Goal: Task Accomplishment & Management: Manage account settings

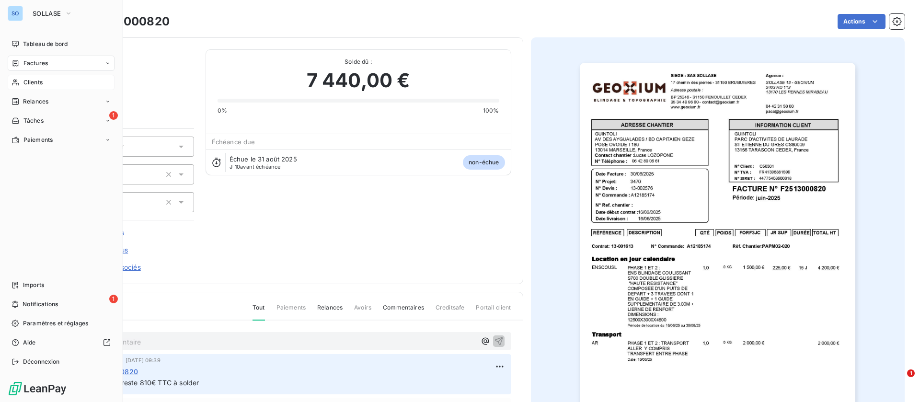
click at [29, 78] on span "Clients" at bounding box center [32, 82] width 19 height 9
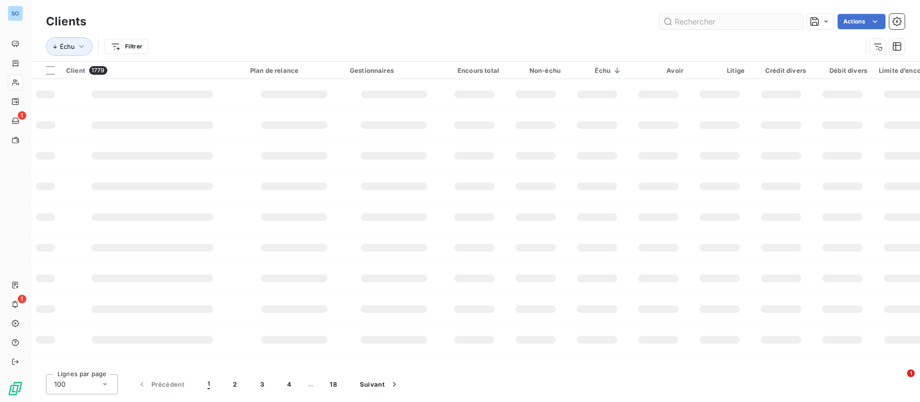
click at [681, 20] on input "text" at bounding box center [732, 21] width 144 height 15
type input "C50634"
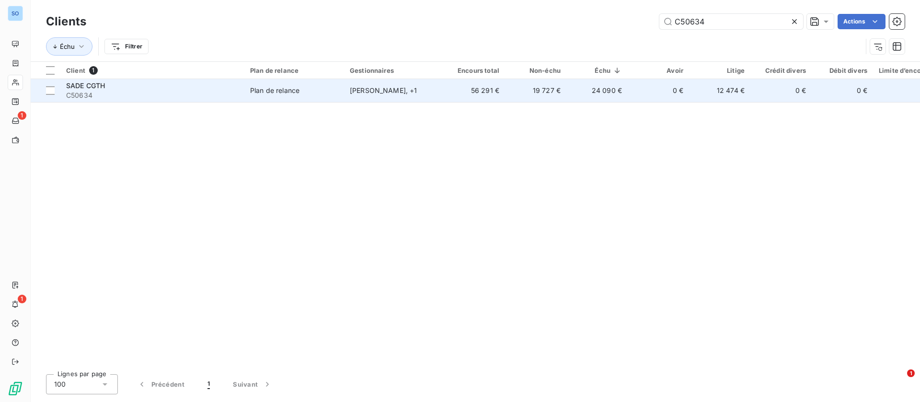
click at [401, 81] on td "Antoine Maraval , + 1" at bounding box center [394, 90] width 100 height 23
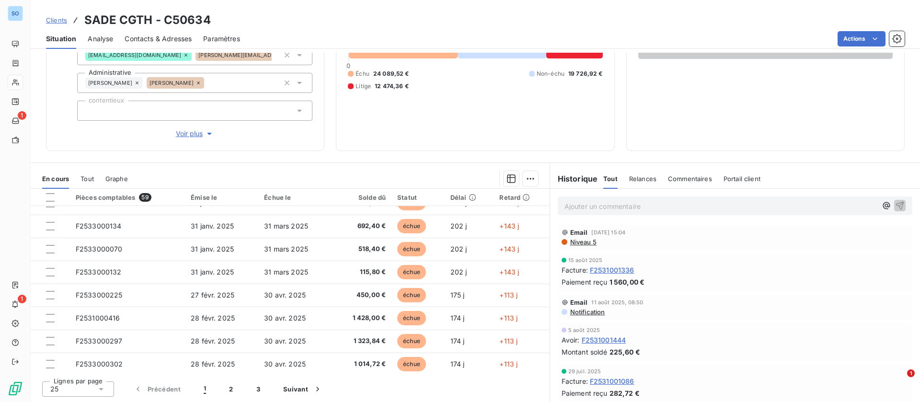
scroll to position [408, 0]
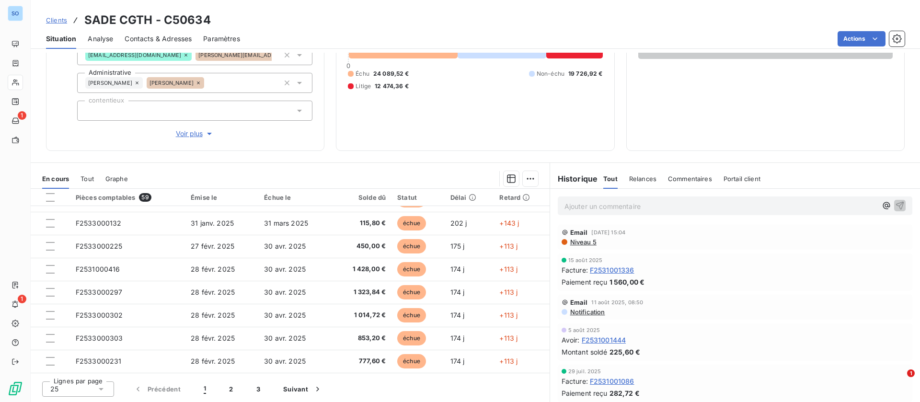
click at [609, 203] on p "Ajouter un commentaire ﻿" at bounding box center [721, 206] width 313 height 12
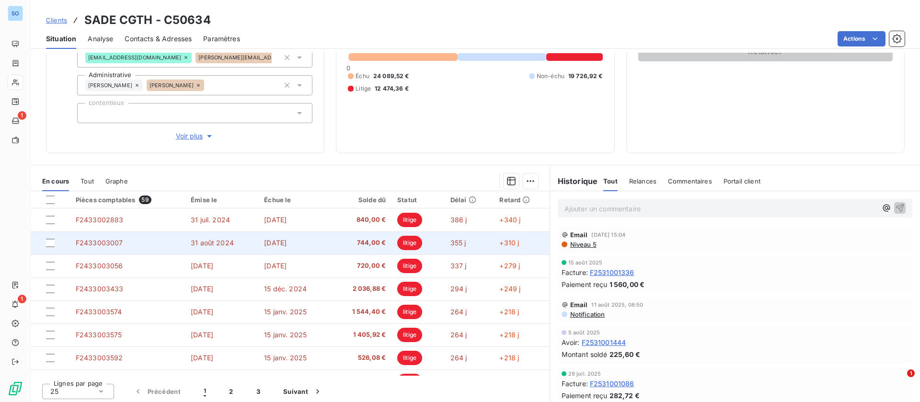
scroll to position [112, 0]
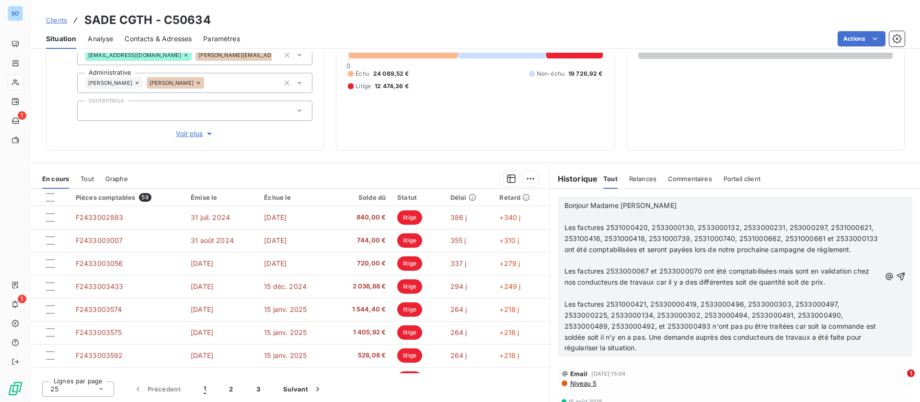
click at [565, 204] on span "Bonjour Madame Lamour" at bounding box center [621, 205] width 112 height 8
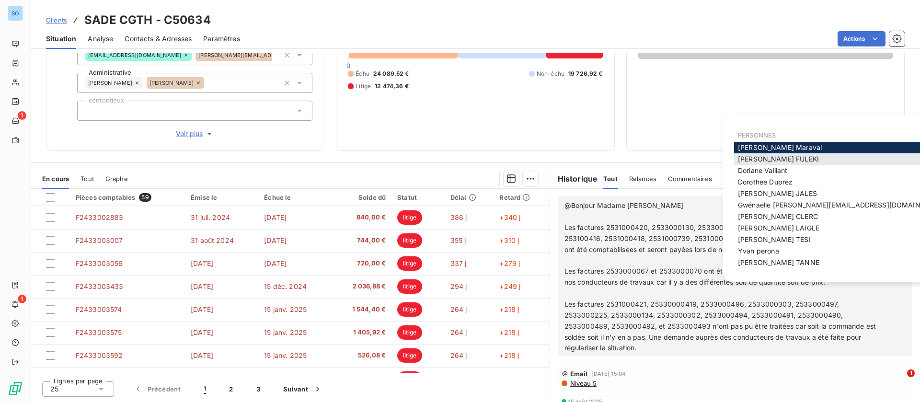
click at [787, 154] on div "Carole FULEKI" at bounding box center [842, 159] width 216 height 12
click at [784, 155] on span "Carole FULEKI" at bounding box center [778, 159] width 81 height 8
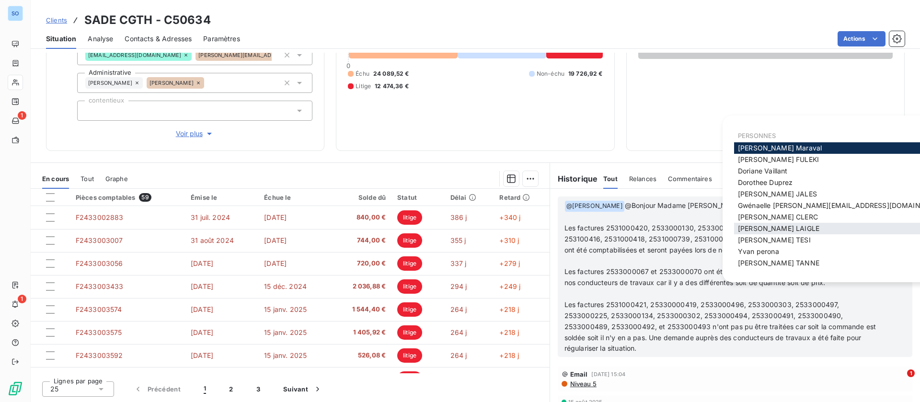
click at [771, 223] on div "Jessica LAIGLE" at bounding box center [842, 229] width 216 height 12
click at [768, 225] on span "Jessica LAIGLE" at bounding box center [778, 228] width 81 height 8
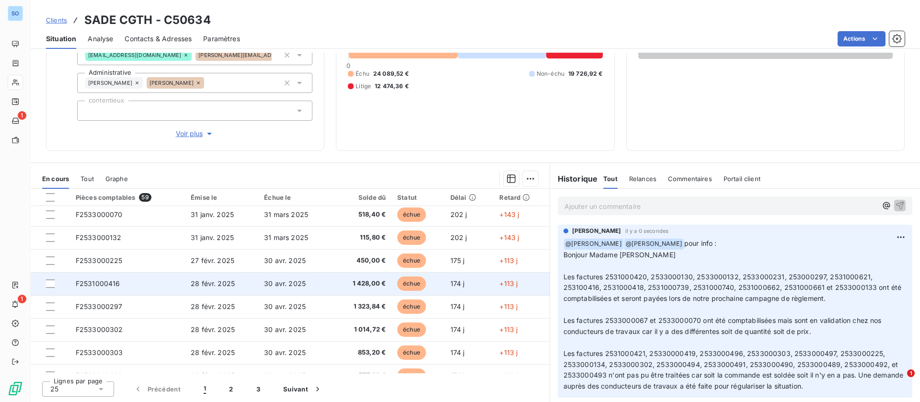
scroll to position [408, 0]
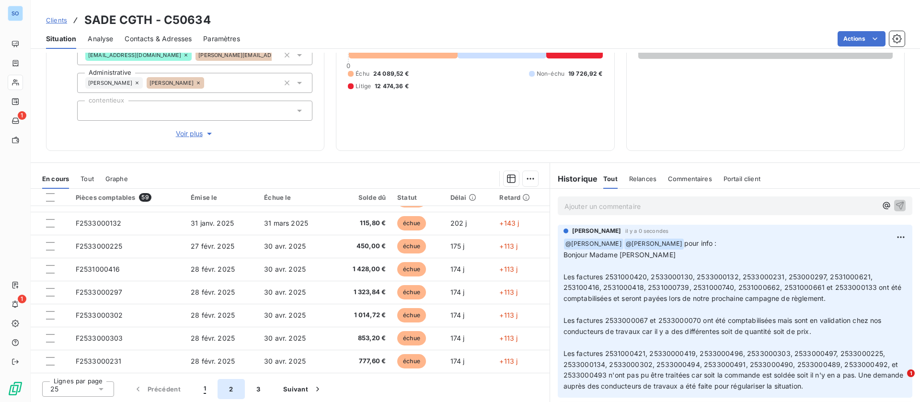
click at [237, 392] on button "2" at bounding box center [231, 389] width 27 height 20
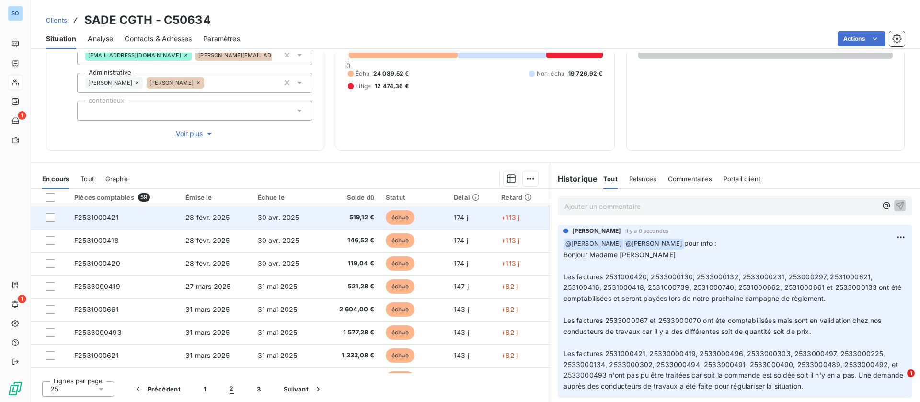
click at [214, 211] on td "28 févr. 2025" at bounding box center [216, 217] width 72 height 23
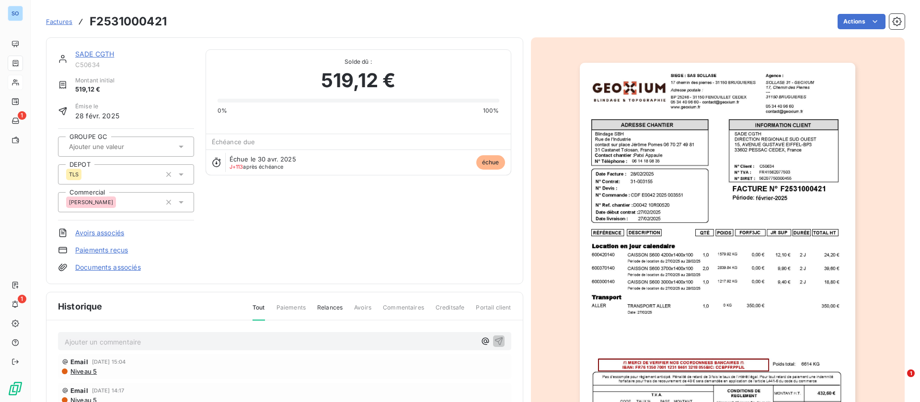
click at [103, 54] on link "SADE CGTH" at bounding box center [94, 54] width 39 height 8
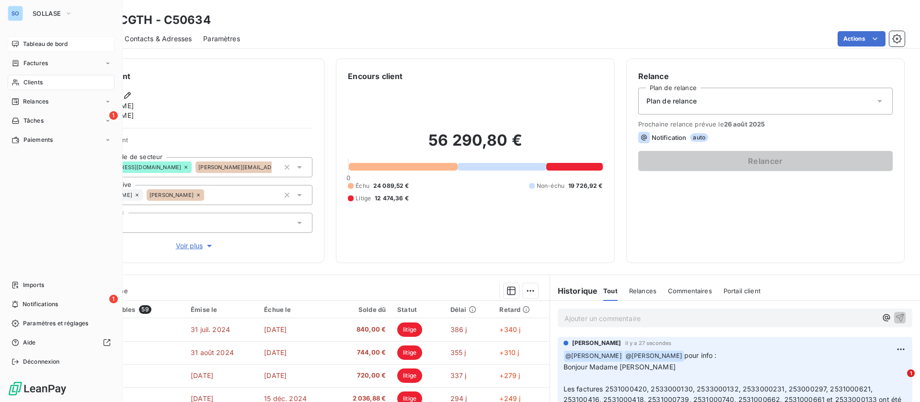
click at [36, 45] on span "Tableau de bord" at bounding box center [45, 44] width 45 height 9
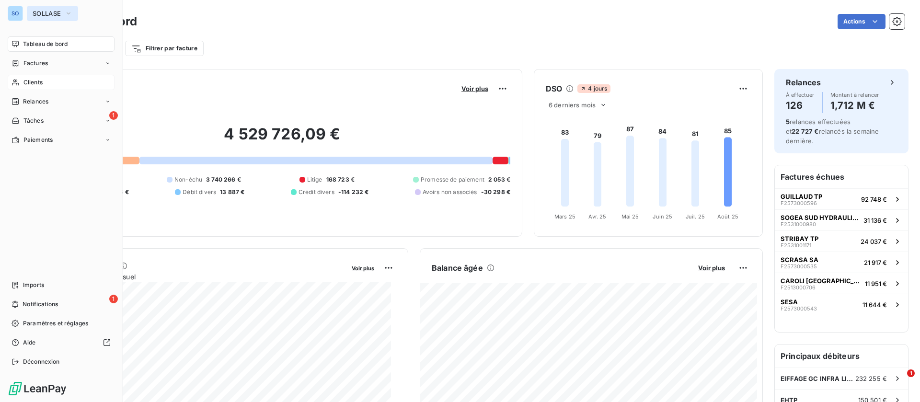
click at [54, 13] on span "SOLLASE" at bounding box center [47, 14] width 28 height 8
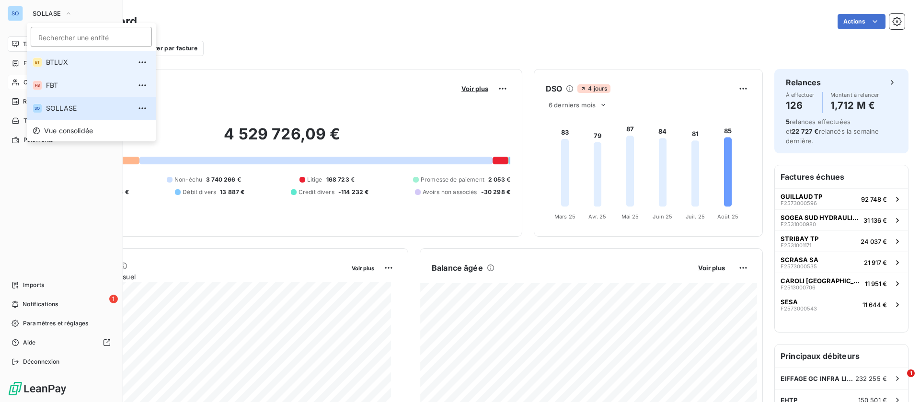
click at [57, 81] on span "FBT" at bounding box center [88, 86] width 85 height 10
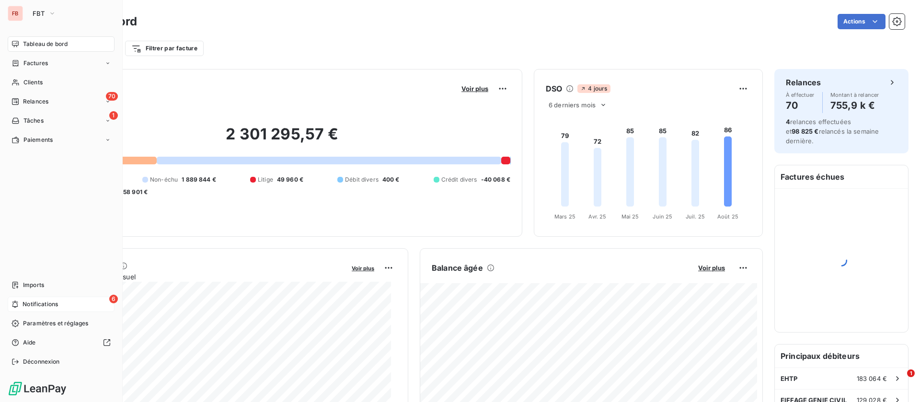
click at [42, 308] on span "Notifications" at bounding box center [40, 304] width 35 height 9
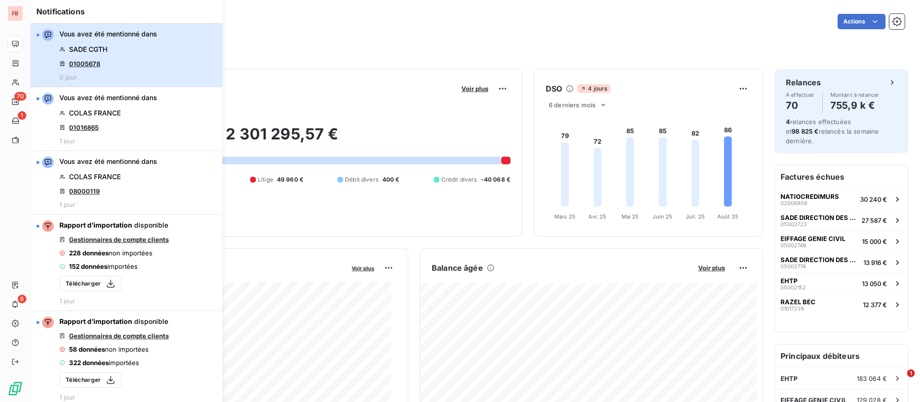
click at [163, 59] on button "Vous avez été mentionné dans SADE CGTH 01005678 0 jour" at bounding box center [127, 55] width 192 height 64
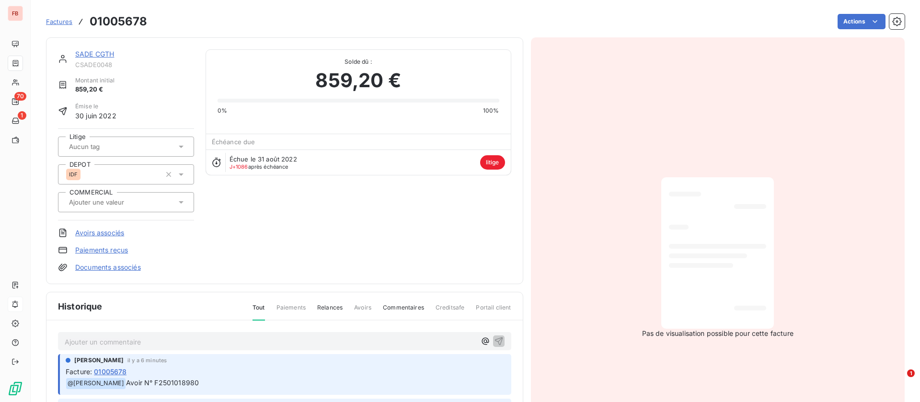
click at [96, 50] on link "SADE CGTH" at bounding box center [94, 54] width 39 height 8
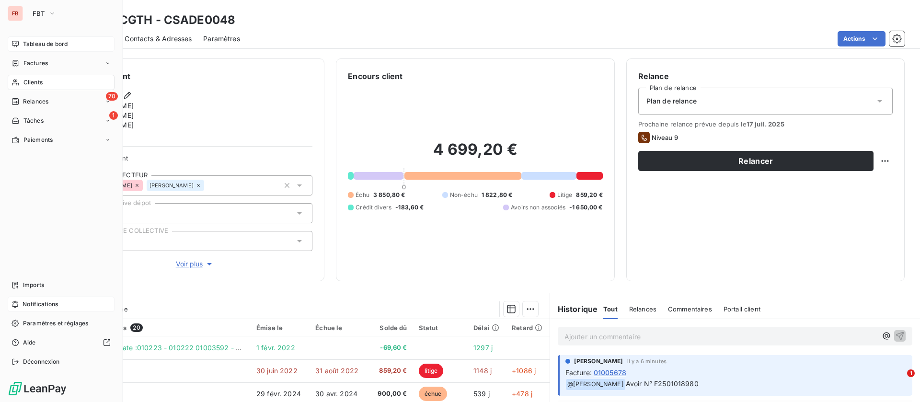
click at [47, 36] on div "Tableau de bord" at bounding box center [61, 43] width 107 height 15
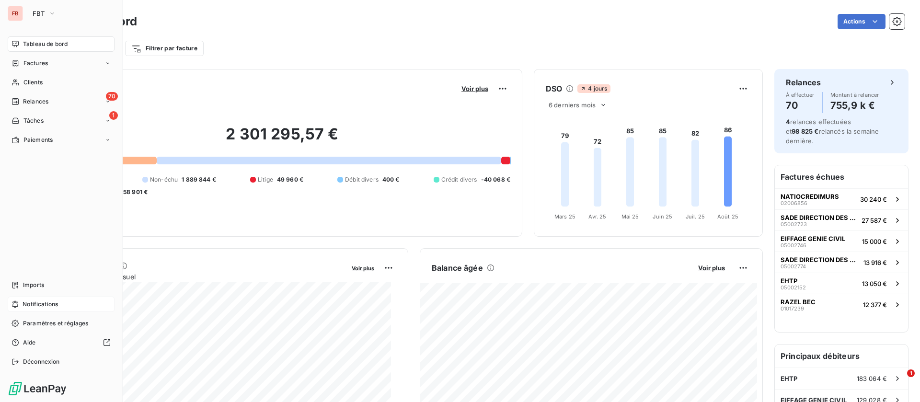
click at [41, 46] on span "Tableau de bord" at bounding box center [45, 44] width 45 height 9
click at [22, 85] on div "Clients" at bounding box center [61, 82] width 107 height 15
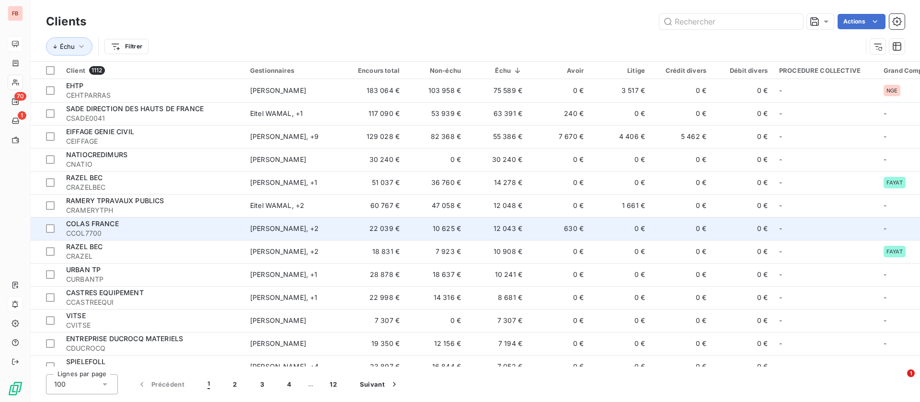
click at [534, 232] on td "630 €" at bounding box center [558, 228] width 61 height 23
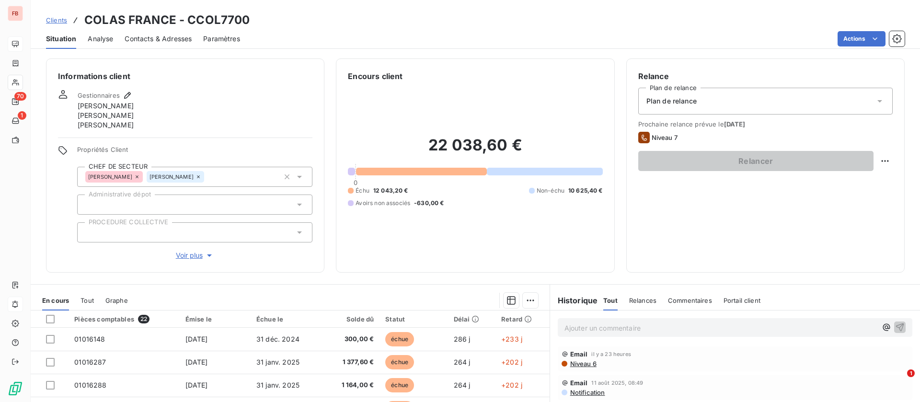
click at [179, 34] on span "Contacts & Adresses" at bounding box center [158, 39] width 67 height 10
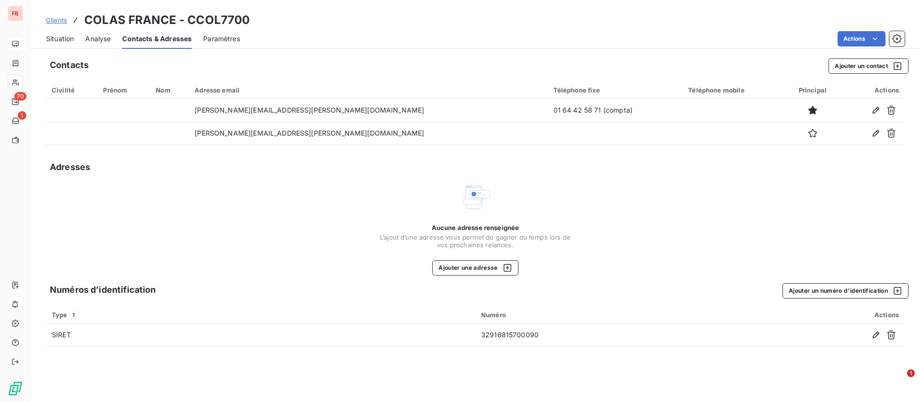
click at [59, 34] on span "Situation" at bounding box center [60, 39] width 28 height 10
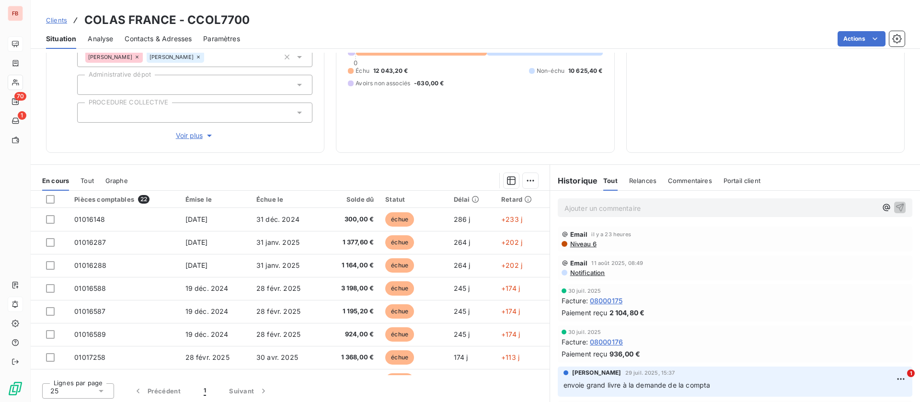
scroll to position [122, 0]
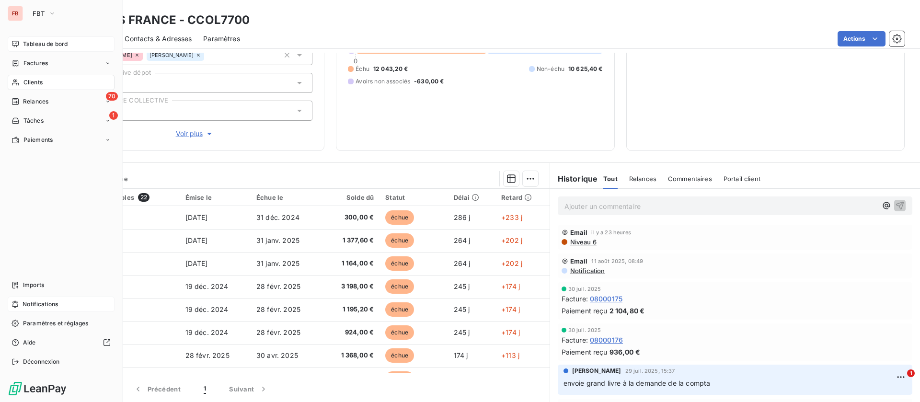
click at [30, 80] on span "Clients" at bounding box center [32, 82] width 19 height 9
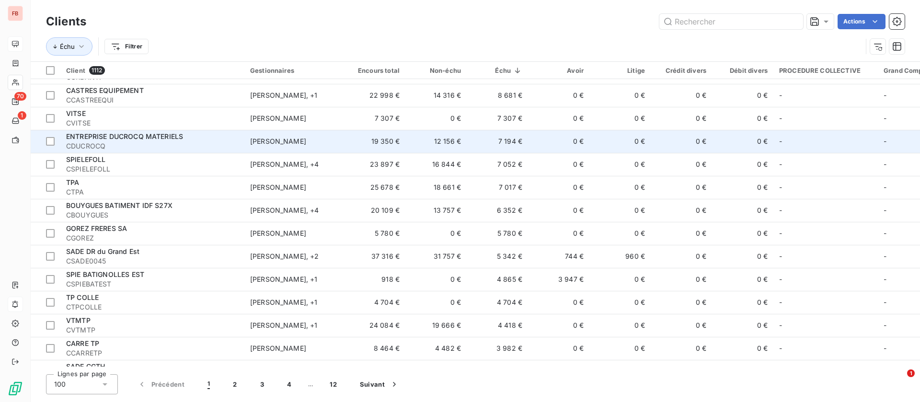
scroll to position [216, 0]
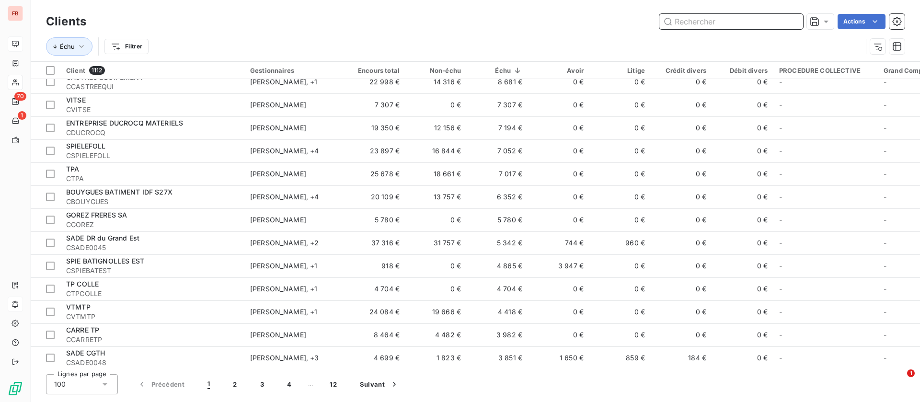
click at [697, 23] on input "text" at bounding box center [732, 21] width 144 height 15
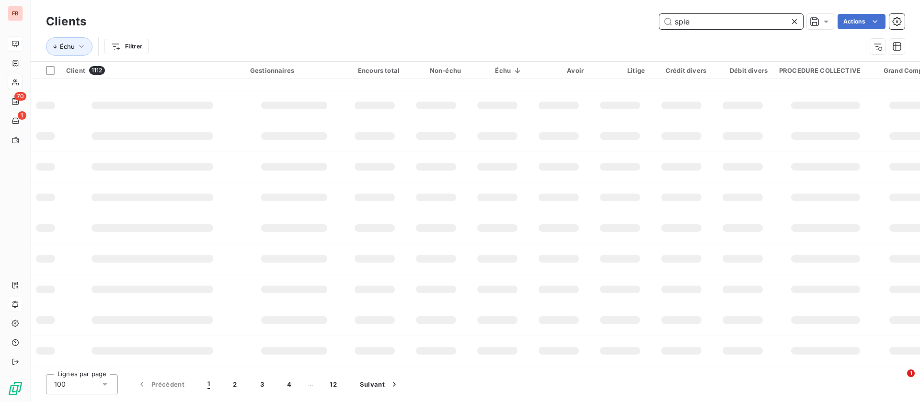
scroll to position [177, 0]
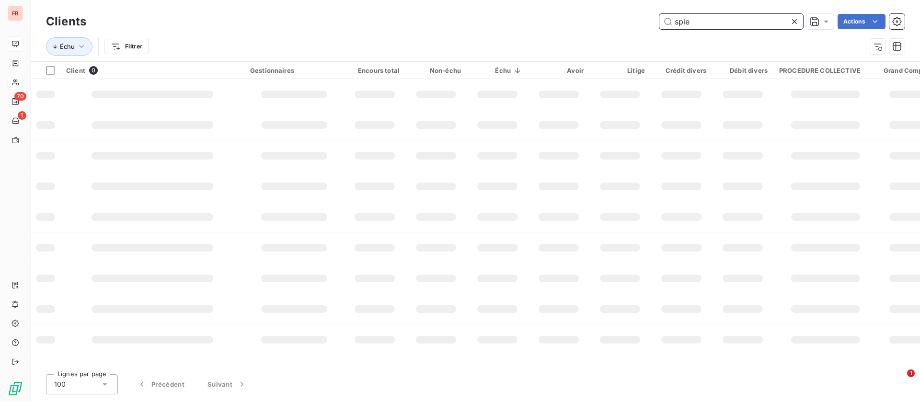
type input "spie"
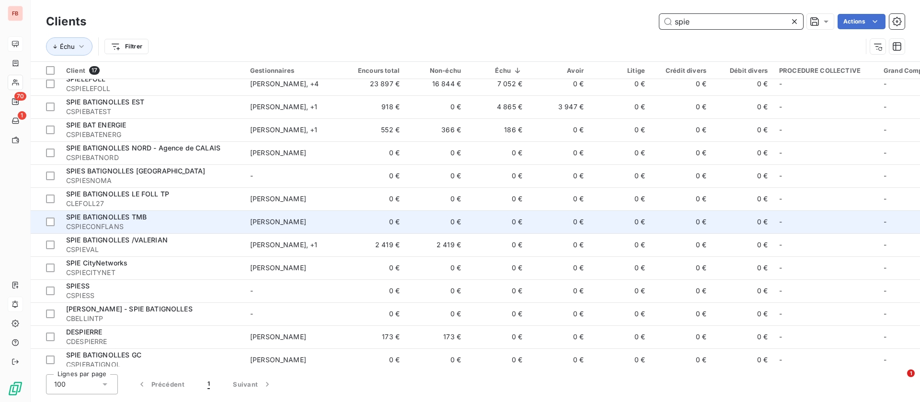
scroll to position [0, 0]
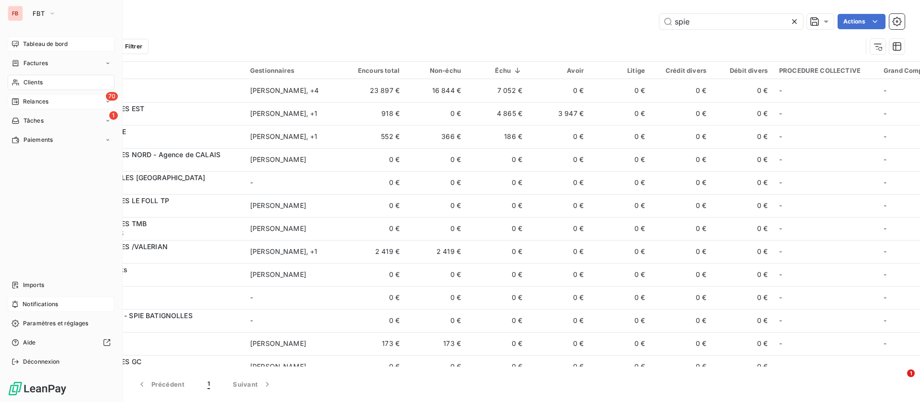
click at [25, 99] on span "Relances" at bounding box center [35, 101] width 25 height 9
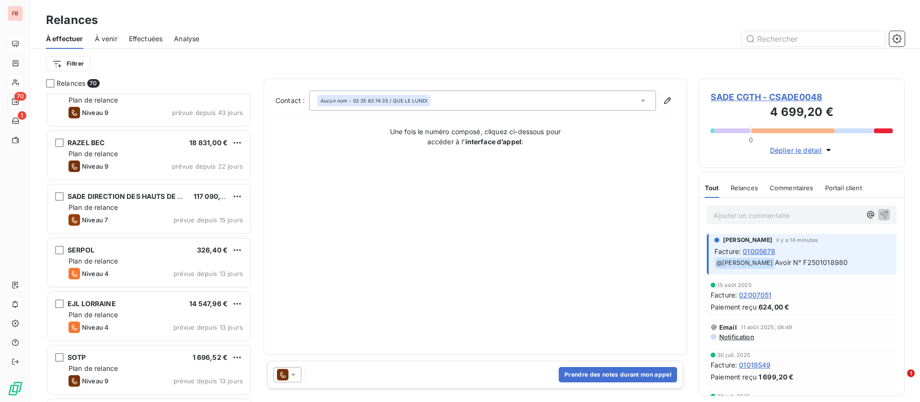
scroll to position [144, 0]
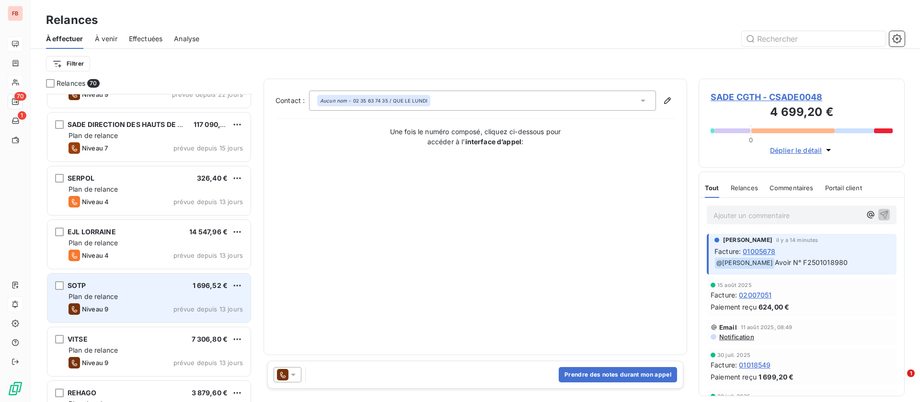
click at [153, 295] on div "Plan de relance" at bounding box center [156, 297] width 174 height 10
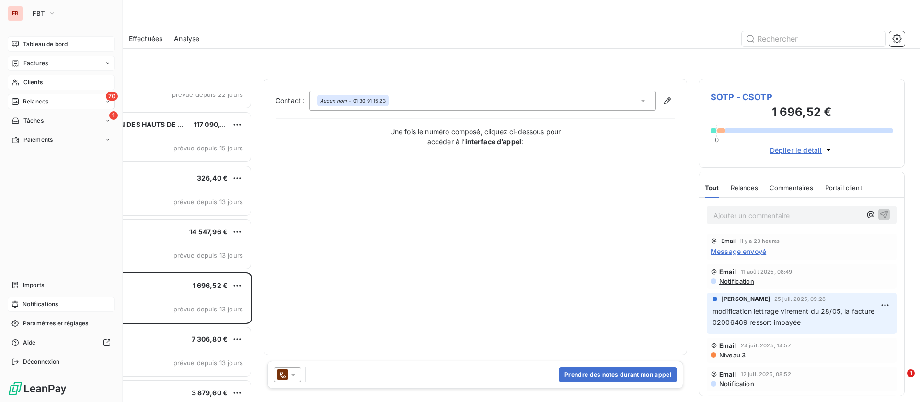
click at [29, 64] on span "Factures" at bounding box center [35, 63] width 24 height 9
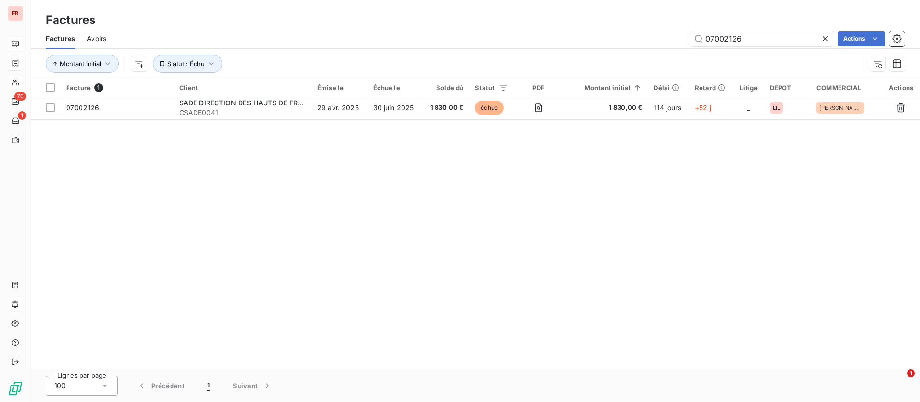
click at [102, 39] on span "Avoirs" at bounding box center [97, 39] width 20 height 10
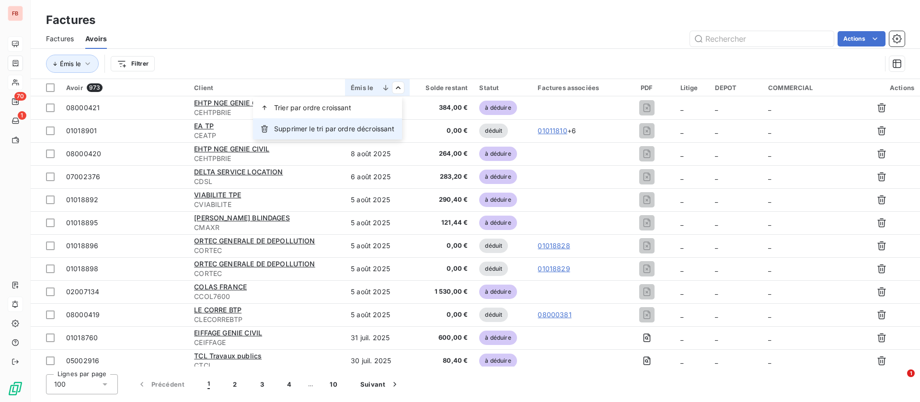
click at [345, 127] on span "Supprimer le tri par ordre décroissant" at bounding box center [334, 129] width 120 height 10
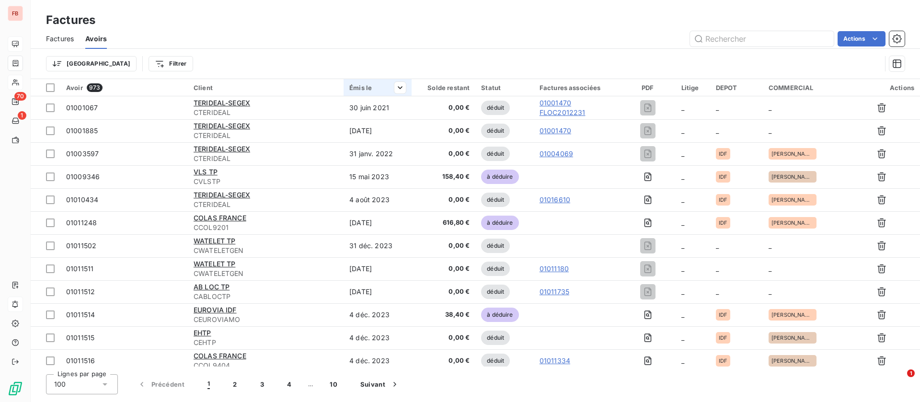
click at [364, 90] on div "Émis le" at bounding box center [377, 88] width 57 height 8
click at [361, 106] on span "Trier par ordre croissant" at bounding box center [346, 108] width 77 height 10
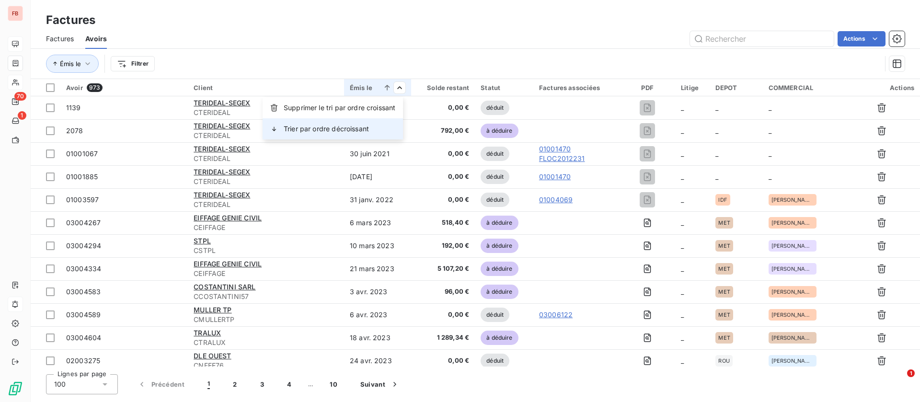
click at [378, 125] on div "Trier par ordre décroissant" at bounding box center [333, 128] width 140 height 21
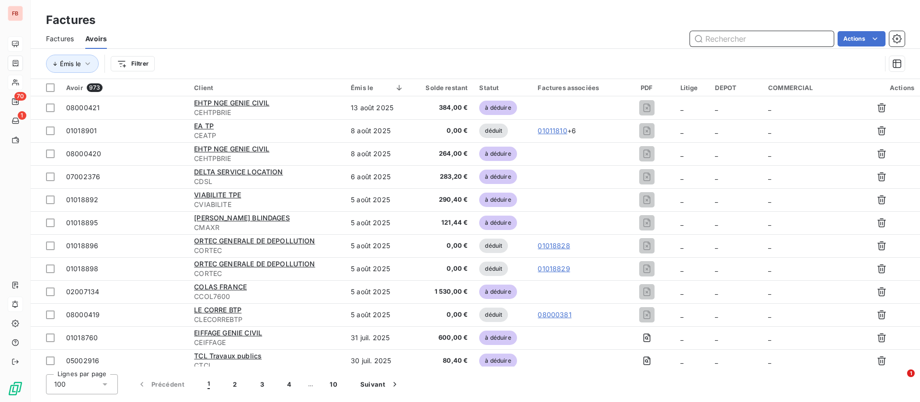
click at [760, 37] on input "text" at bounding box center [762, 38] width 144 height 15
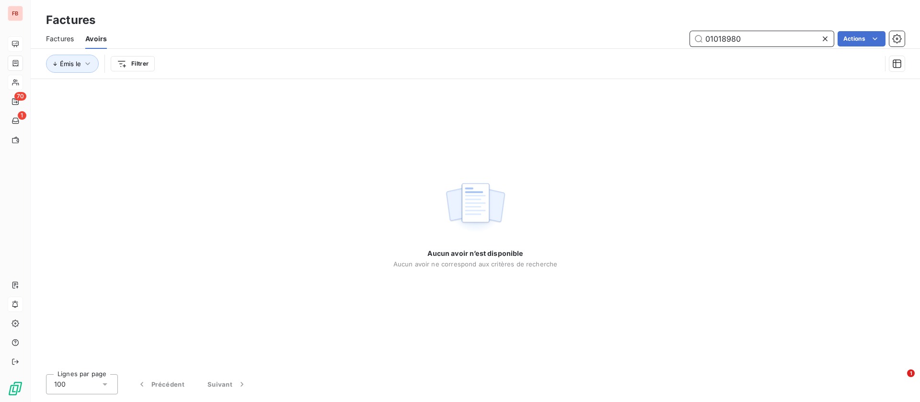
type input "01018980"
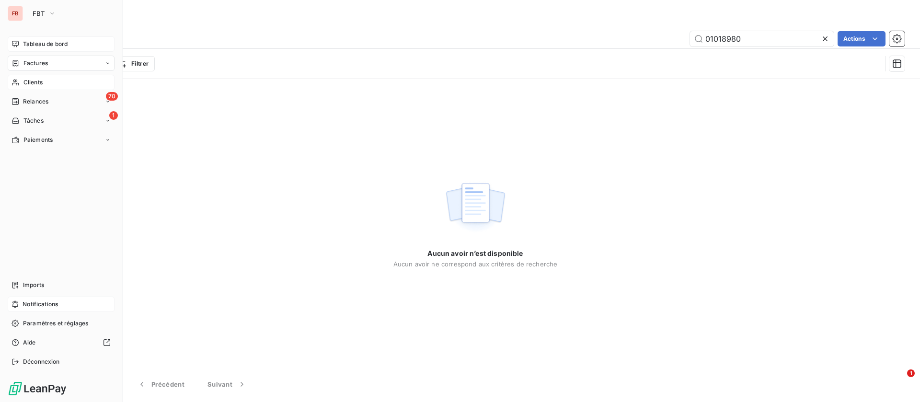
click at [31, 84] on span "Clients" at bounding box center [32, 82] width 19 height 9
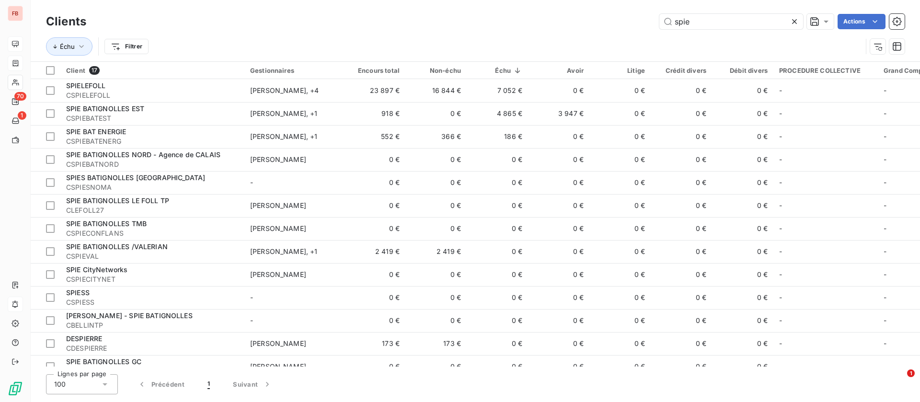
drag, startPoint x: 669, startPoint y: 17, endPoint x: 569, endPoint y: 12, distance: 99.8
click at [569, 12] on div "Clients spie Actions" at bounding box center [475, 22] width 859 height 20
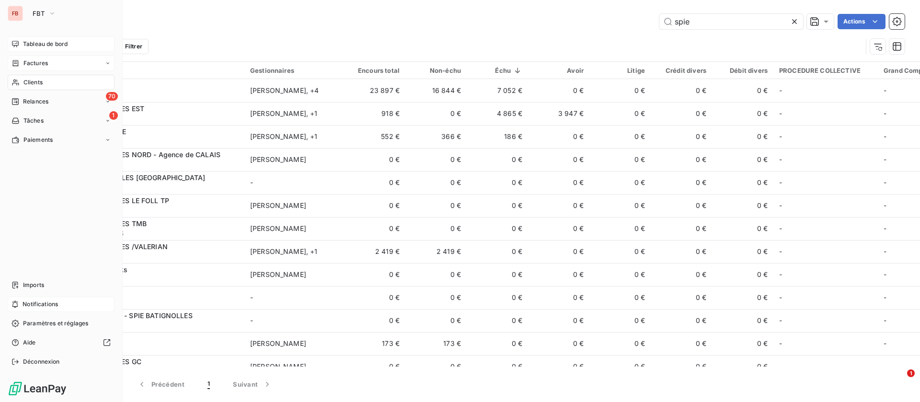
click at [38, 62] on span "Factures" at bounding box center [35, 63] width 24 height 9
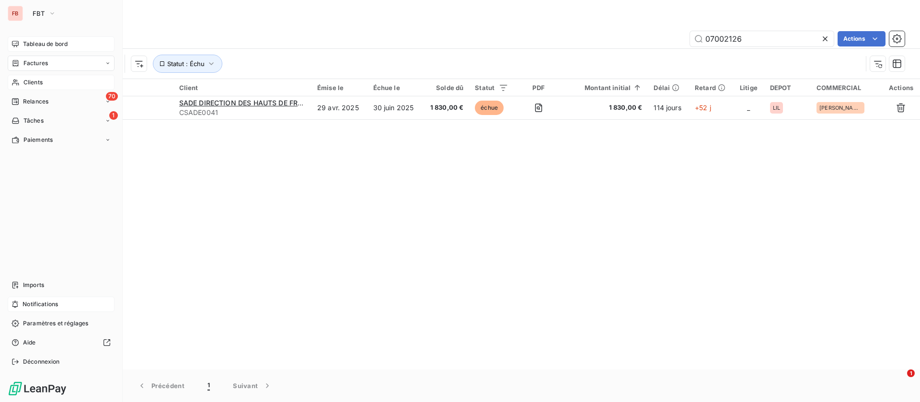
click at [34, 59] on span "Factures" at bounding box center [35, 63] width 24 height 9
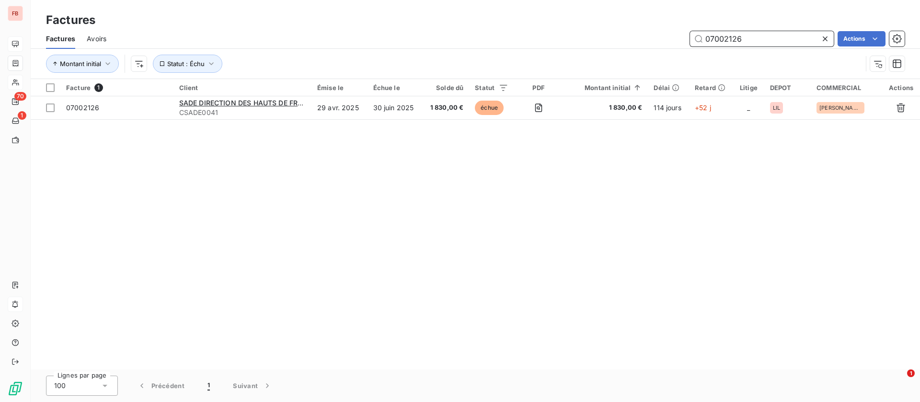
drag, startPoint x: 728, startPoint y: 39, endPoint x: 650, endPoint y: 31, distance: 78.1
click at [650, 31] on div "07002126 Actions" at bounding box center [511, 38] width 787 height 15
type input "sade"
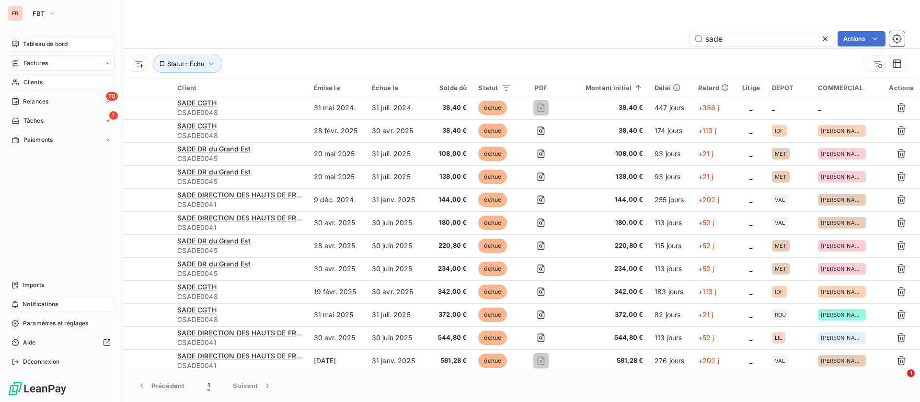
click at [50, 42] on span "Tableau de bord" at bounding box center [45, 44] width 45 height 9
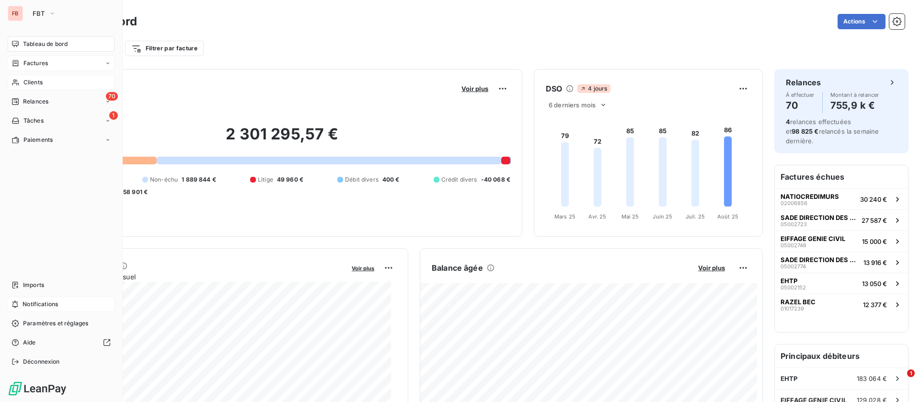
click at [35, 69] on div "Factures" at bounding box center [61, 63] width 107 height 15
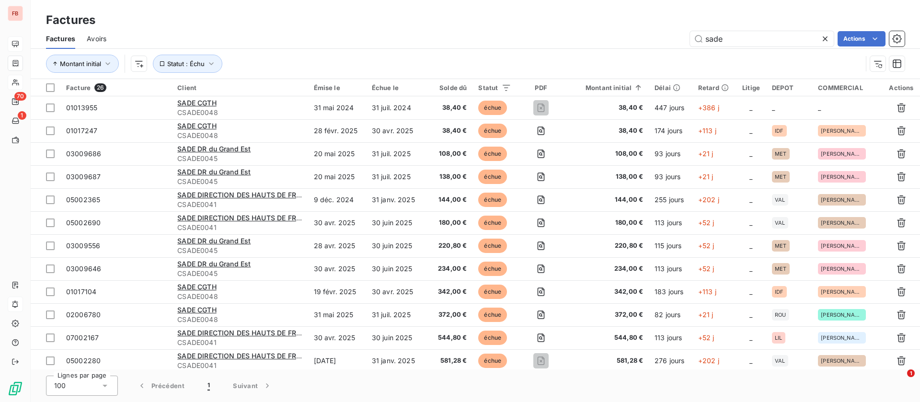
click at [105, 36] on span "Avoirs" at bounding box center [97, 39] width 20 height 10
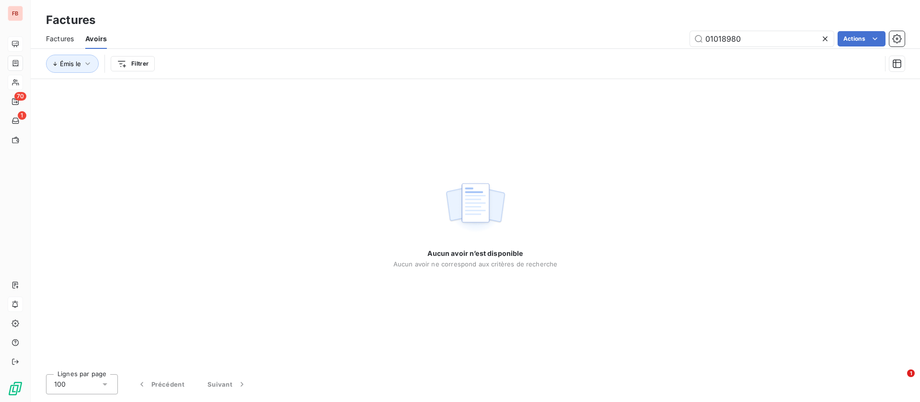
click at [828, 37] on icon at bounding box center [826, 39] width 10 height 10
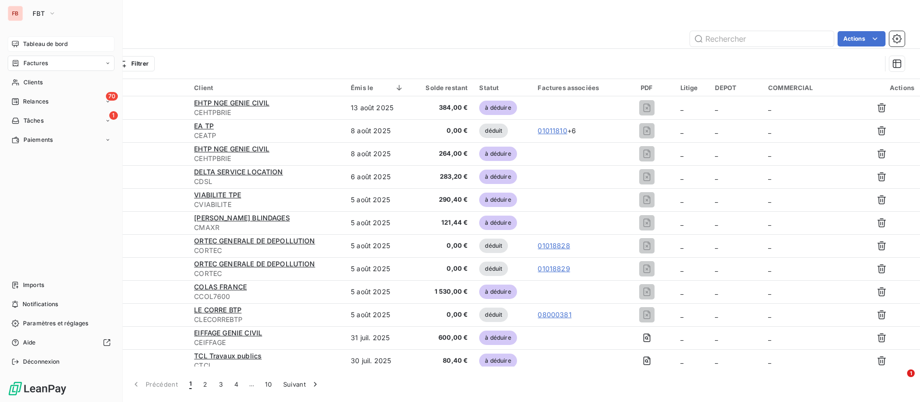
click at [28, 46] on span "Tableau de bord" at bounding box center [45, 44] width 45 height 9
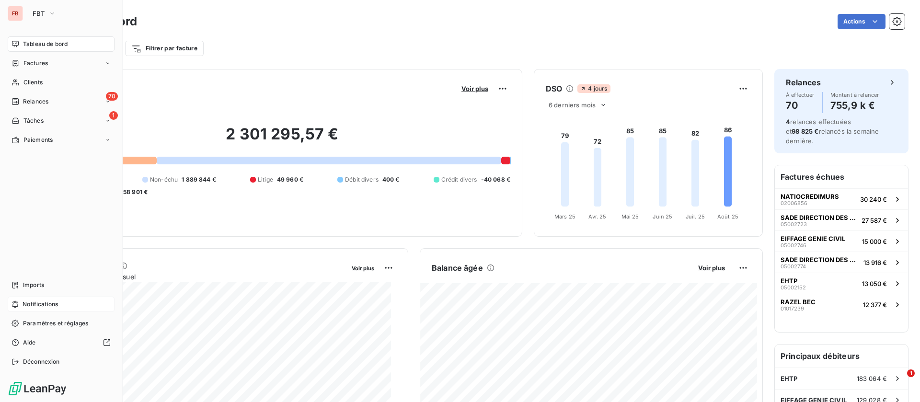
click at [42, 304] on span "Notifications" at bounding box center [40, 304] width 35 height 9
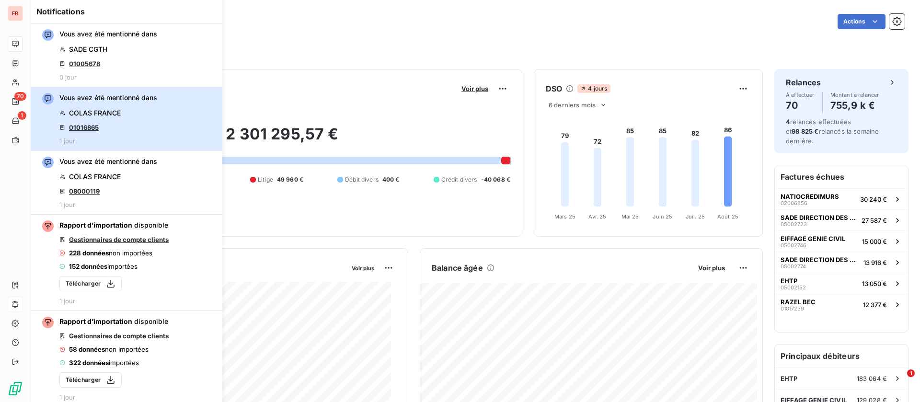
click at [140, 125] on div "Vous avez été mentionné dans COLAS FRANCE 01016865 1 jour" at bounding box center [108, 119] width 98 height 52
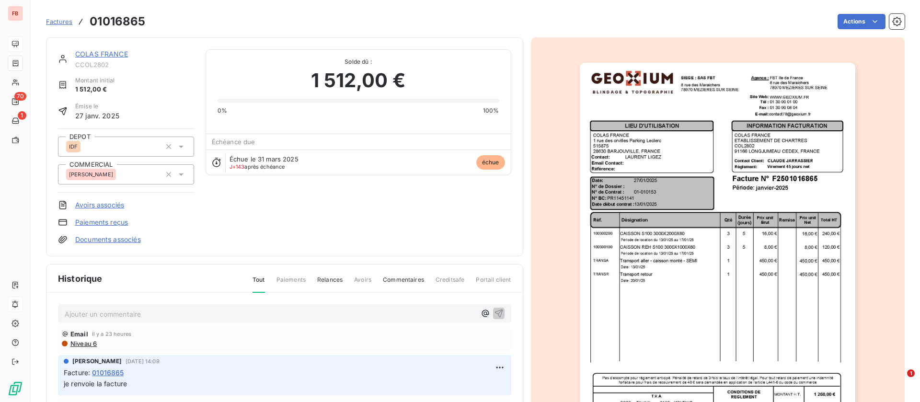
click at [111, 52] on link "COLAS FRANCE" at bounding box center [101, 54] width 53 height 8
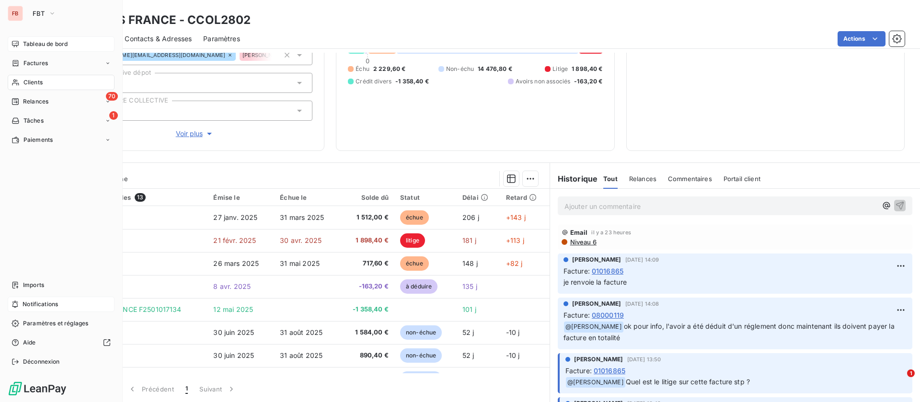
click at [47, 307] on span "Notifications" at bounding box center [40, 304] width 35 height 9
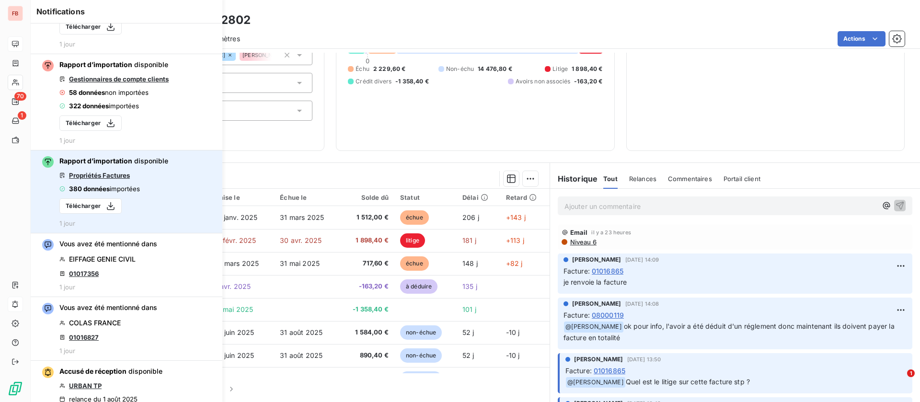
scroll to position [288, 0]
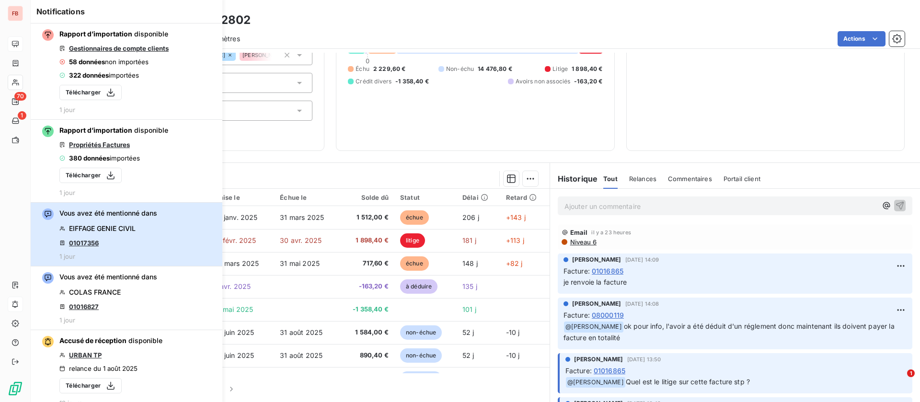
click at [159, 234] on button "Vous avez été mentionné dans EIFFAGE GENIE CIVIL 01017356 1 jour" at bounding box center [127, 235] width 192 height 64
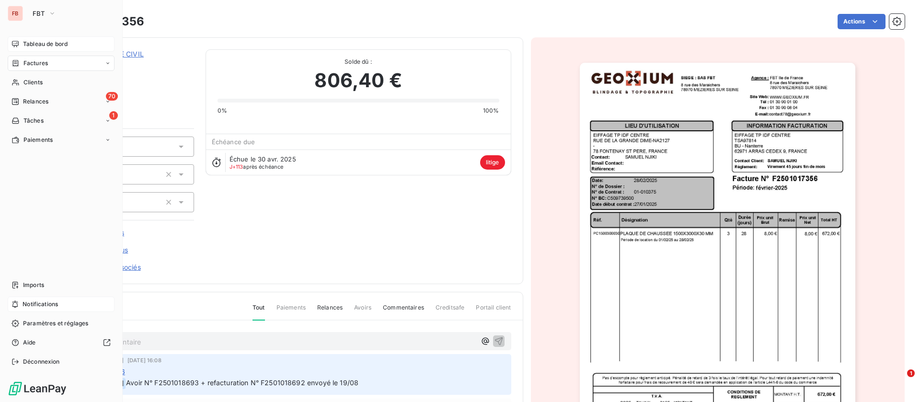
drag, startPoint x: 63, startPoint y: 63, endPoint x: 69, endPoint y: 56, distance: 9.2
click at [63, 63] on div "Factures" at bounding box center [61, 63] width 107 height 15
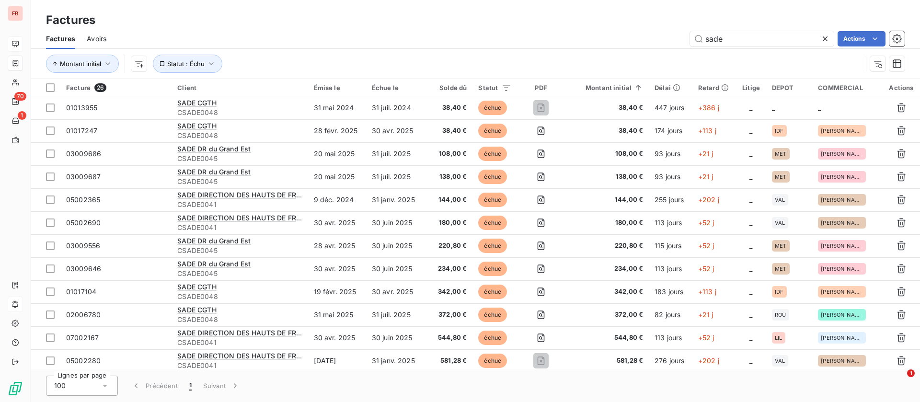
click at [99, 34] on span "Avoirs" at bounding box center [97, 39] width 20 height 10
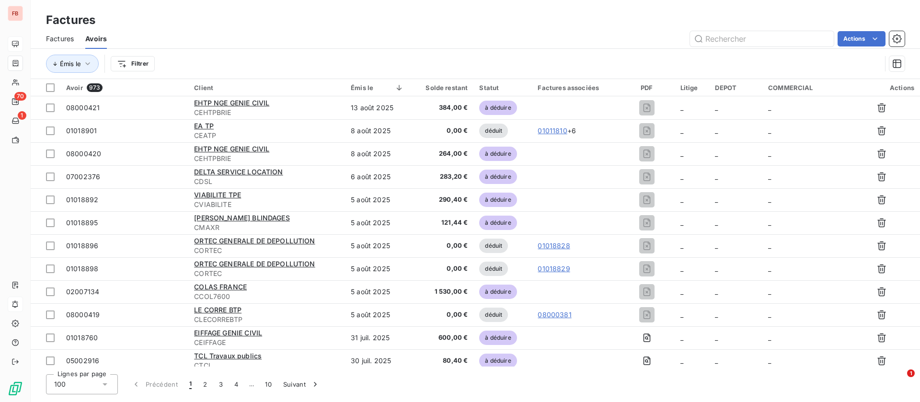
click at [20, 38] on div at bounding box center [15, 43] width 15 height 15
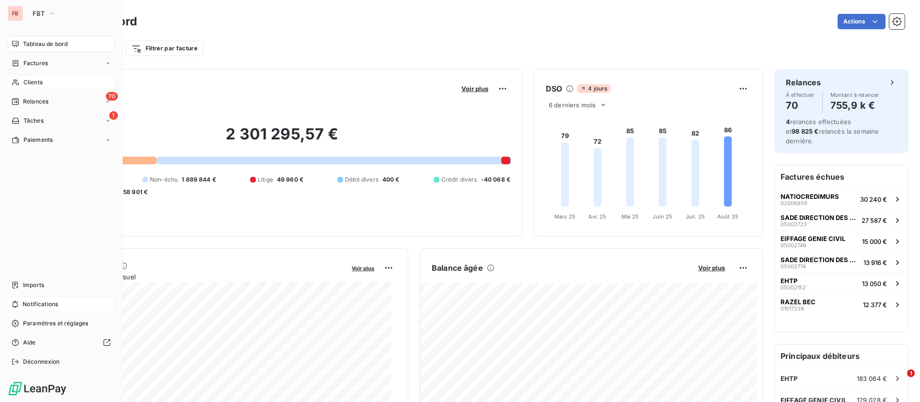
click at [38, 79] on span "Clients" at bounding box center [32, 82] width 19 height 9
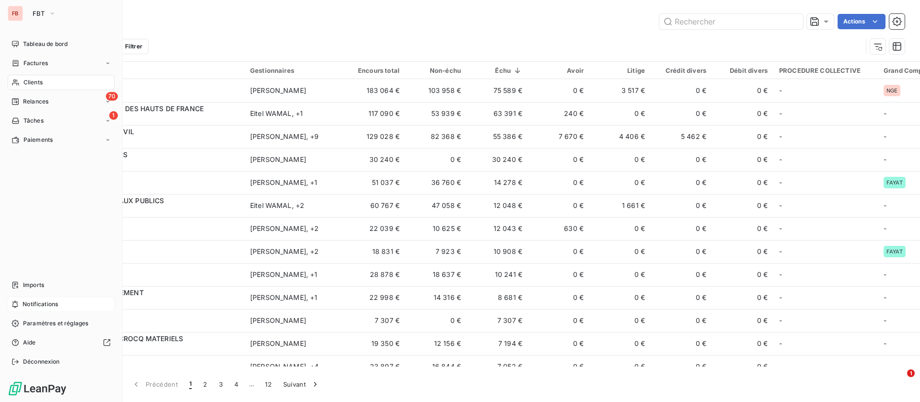
drag, startPoint x: 42, startPoint y: 81, endPoint x: 170, endPoint y: 56, distance: 130.6
click at [42, 81] on span "Clients" at bounding box center [32, 82] width 19 height 9
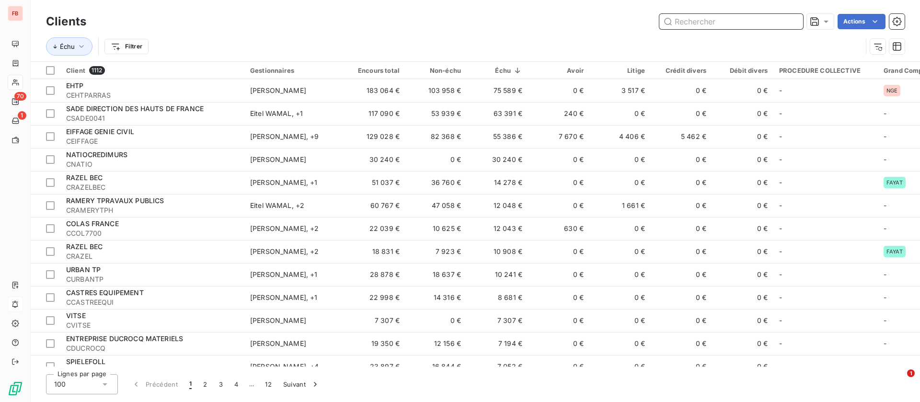
click at [708, 18] on input "text" at bounding box center [732, 21] width 144 height 15
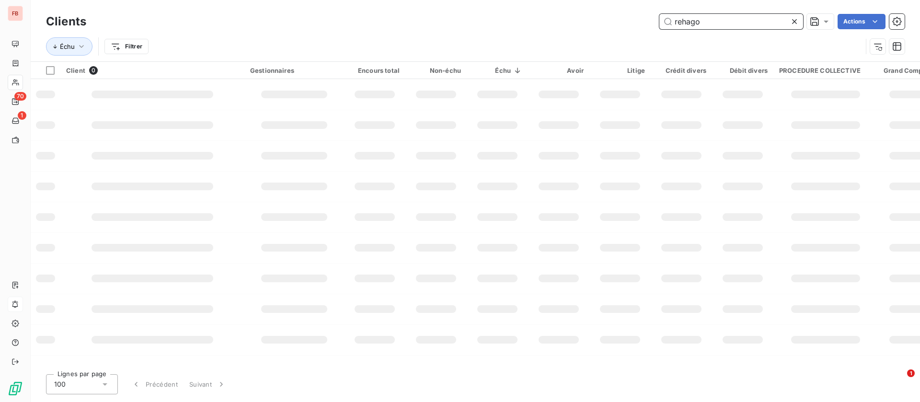
type input "rehago"
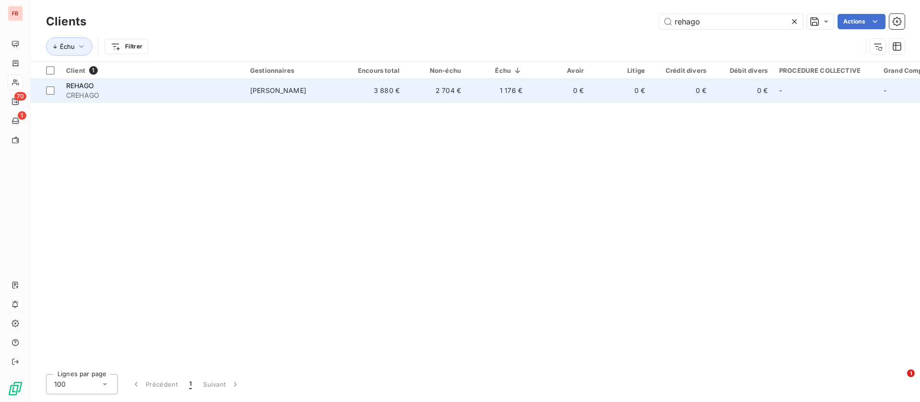
click at [420, 87] on td "2 704 €" at bounding box center [436, 90] width 61 height 23
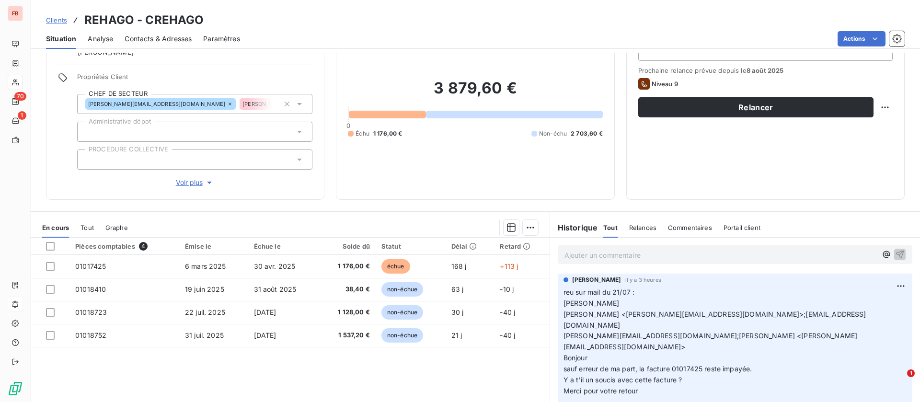
scroll to position [103, 0]
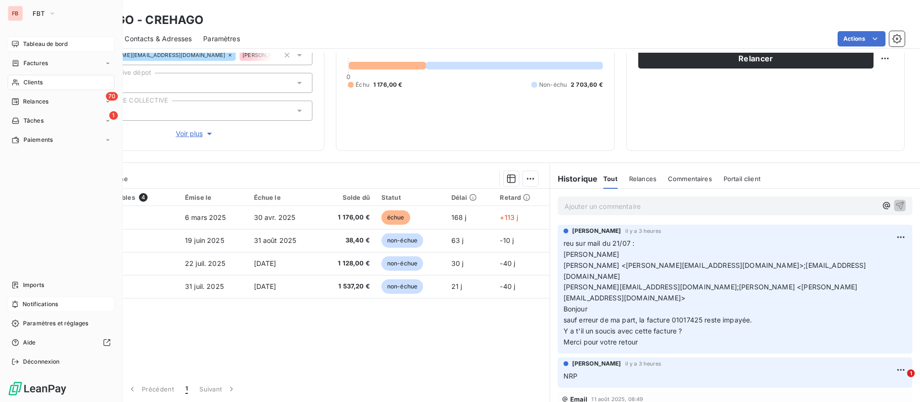
click at [37, 38] on div "Tableau de bord" at bounding box center [61, 43] width 107 height 15
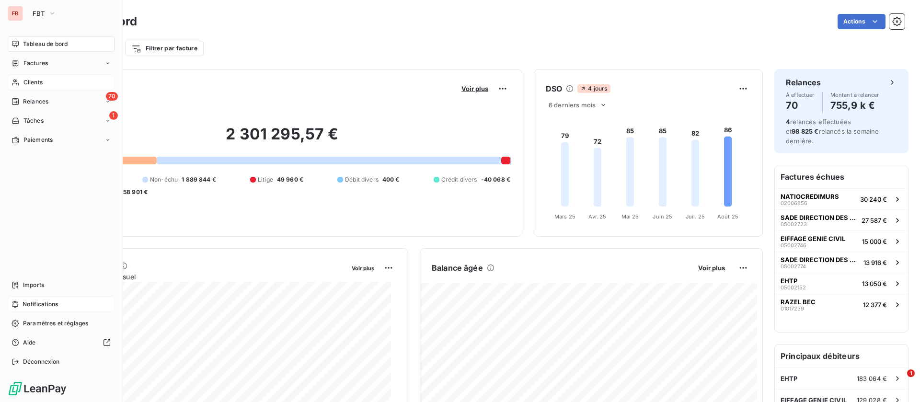
click at [35, 85] on span "Clients" at bounding box center [32, 82] width 19 height 9
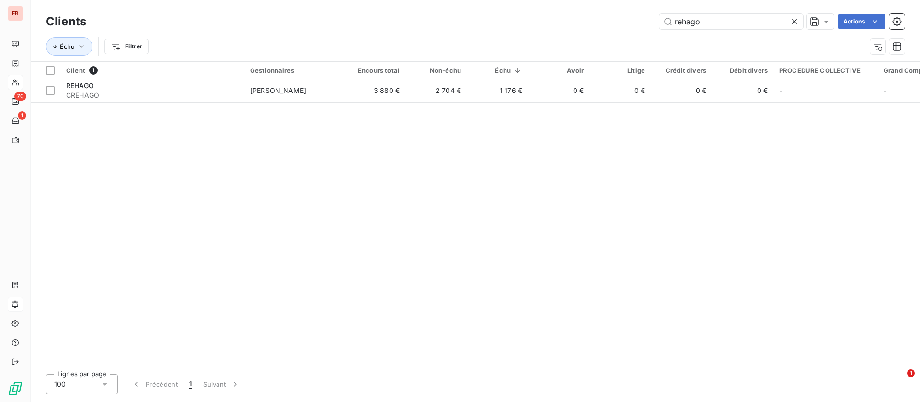
drag, startPoint x: 690, startPoint y: 22, endPoint x: 491, endPoint y: 17, distance: 198.5
click at [493, 22] on div "rehago Actions" at bounding box center [501, 21] width 807 height 15
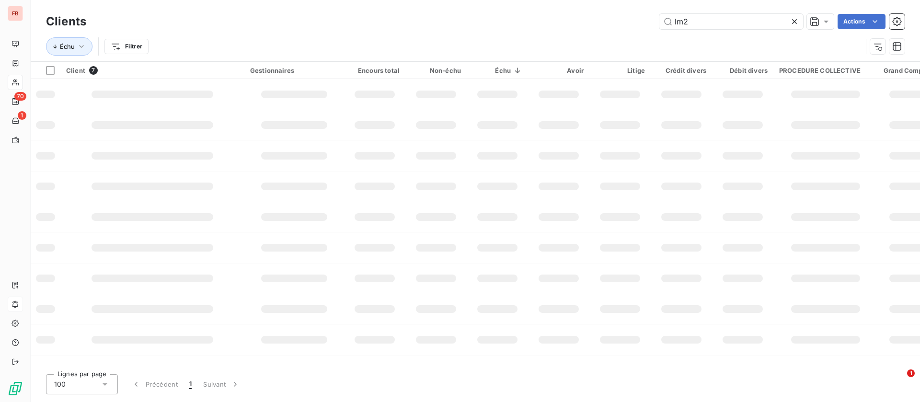
type input "lm2"
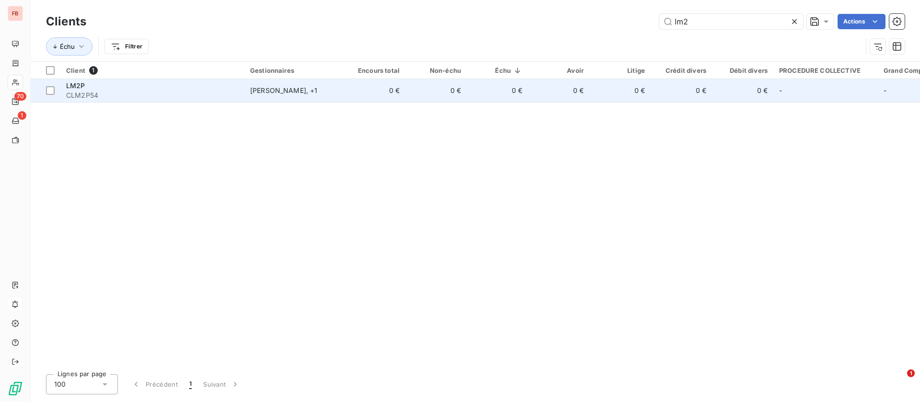
click at [400, 89] on td "0 €" at bounding box center [374, 90] width 61 height 23
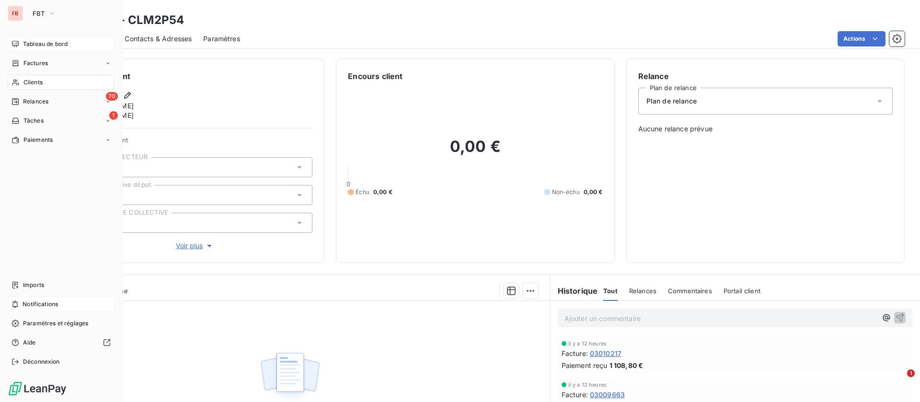
click at [18, 45] on icon at bounding box center [15, 44] width 7 height 6
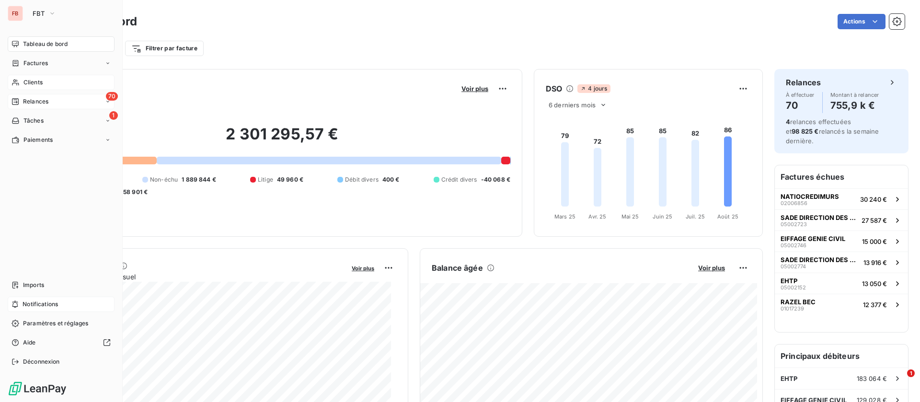
click at [35, 100] on span "Relances" at bounding box center [35, 101] width 25 height 9
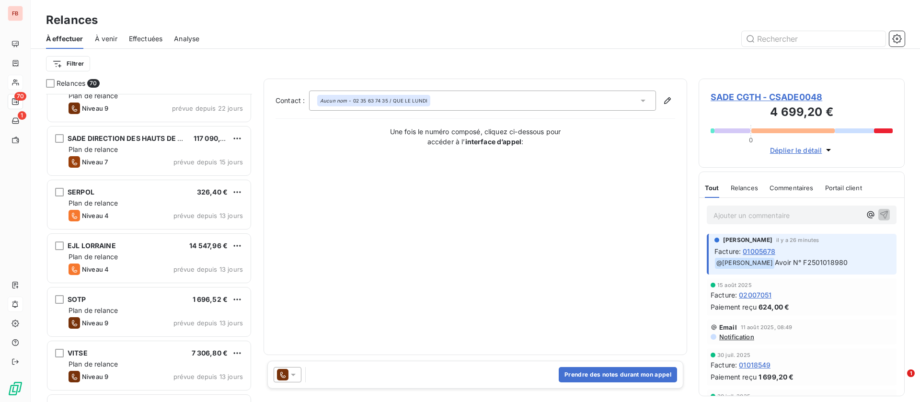
scroll to position [144, 0]
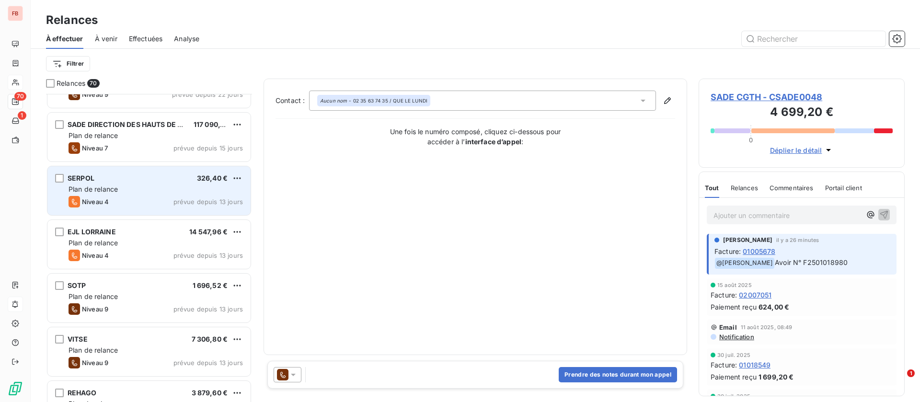
click at [157, 185] on div "Plan de relance" at bounding box center [156, 190] width 174 height 10
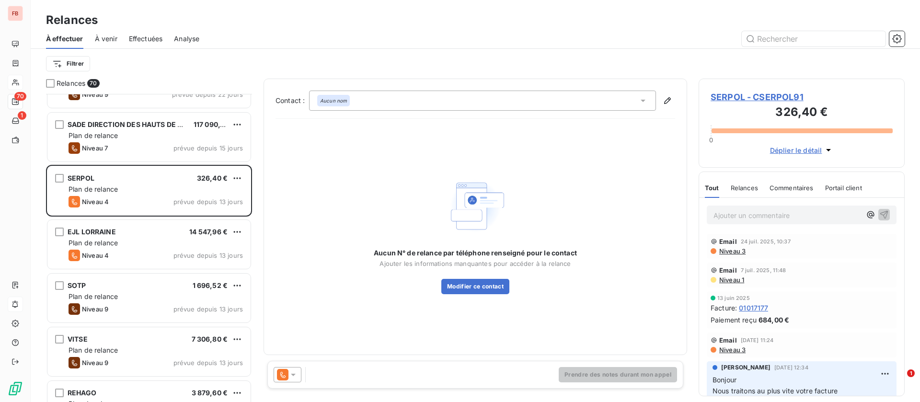
scroll to position [216, 0]
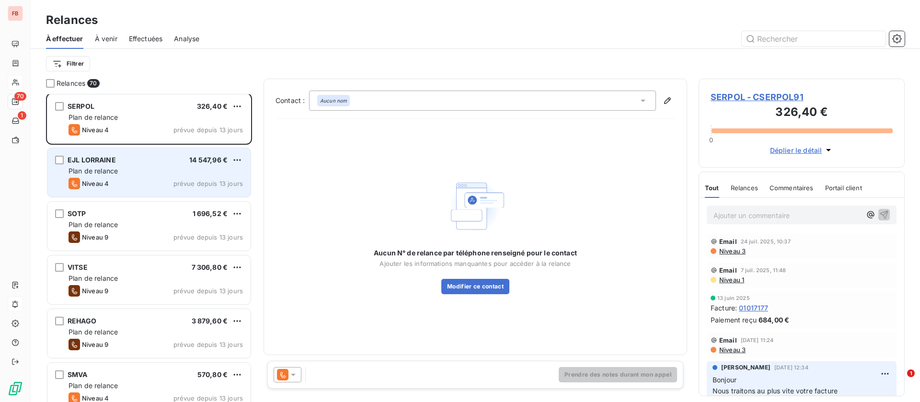
click at [159, 179] on div "Niveau 4 prévue depuis 13 jours" at bounding box center [156, 184] width 174 height 12
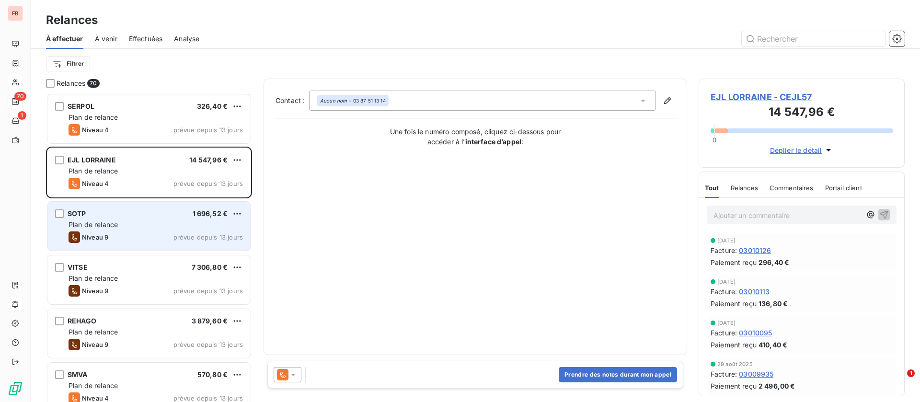
click at [115, 219] on div "SOTP 1 696,52 € Plan de relance Niveau 9 prévue depuis 13 jours" at bounding box center [148, 226] width 203 height 49
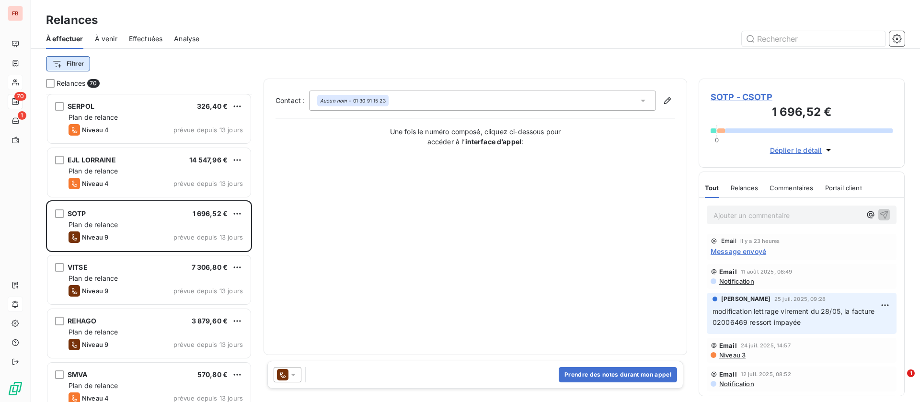
click at [70, 64] on html "FB 70 1 Relances À effectuer À venir Effectuées Analyse Filtrer Relances 70 SAD…" at bounding box center [460, 201] width 920 height 402
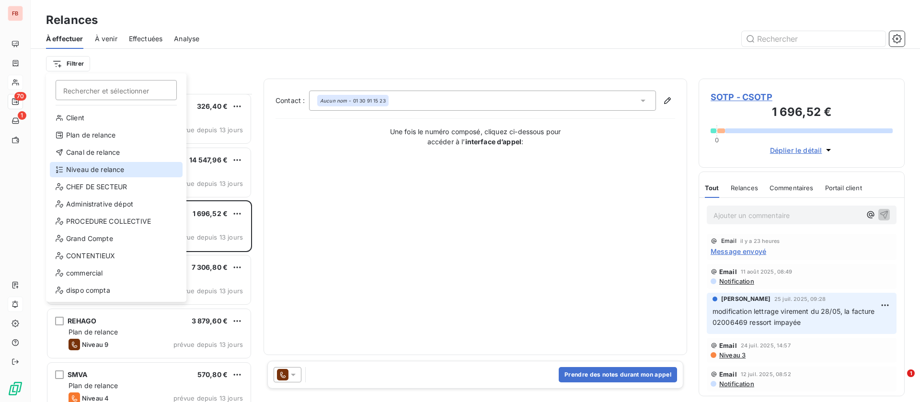
click at [111, 171] on div "Niveau de relance" at bounding box center [116, 169] width 133 height 15
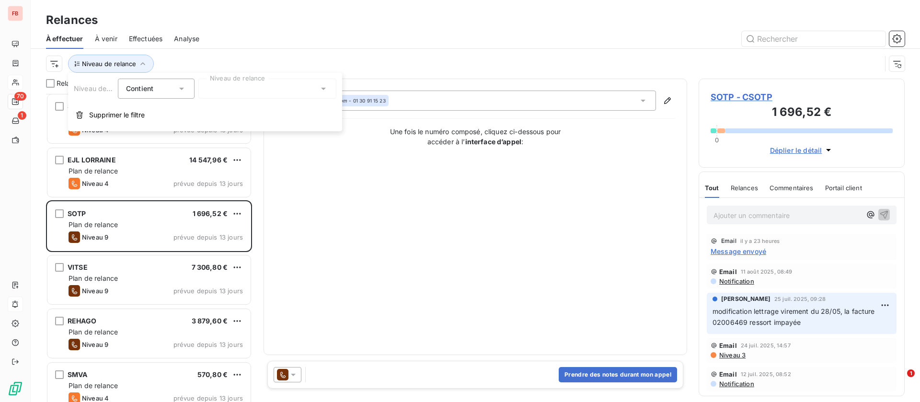
click at [253, 97] on div at bounding box center [267, 89] width 138 height 20
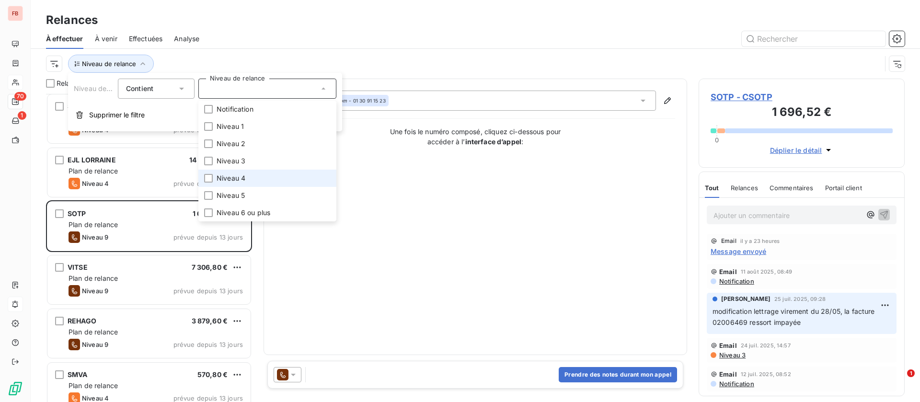
click at [243, 176] on span "Niveau 4" at bounding box center [231, 179] width 29 height 10
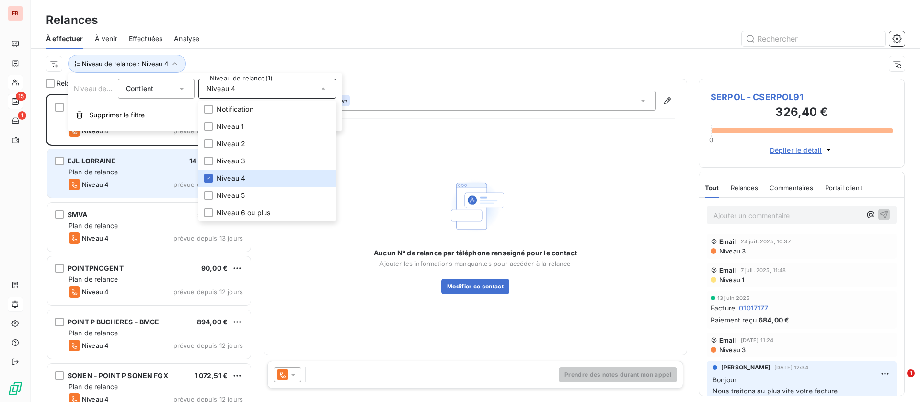
scroll to position [297, 195]
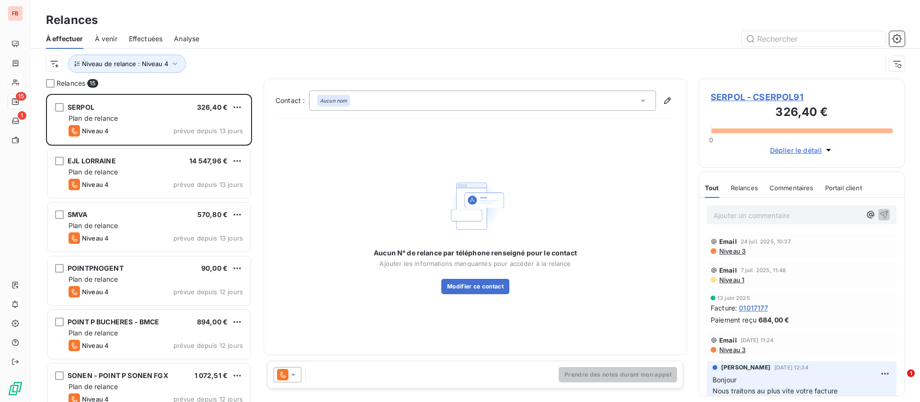
click at [279, 293] on div "Aucun N° de relance par téléphone renseigné pour le contact Ajouter les informa…" at bounding box center [476, 234] width 400 height 119
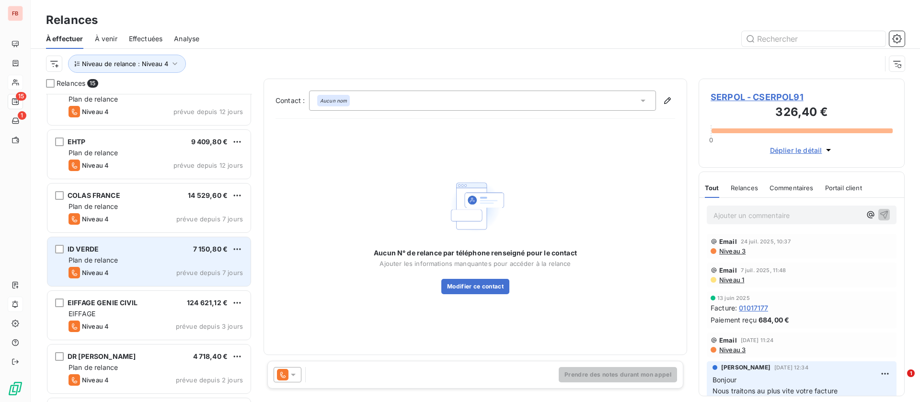
scroll to position [432, 0]
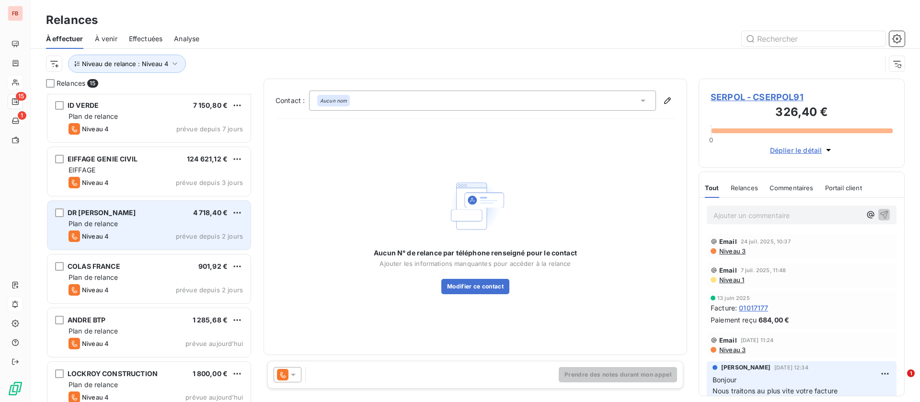
click at [145, 217] on div "DR SAS 4 718,40 € Plan de relance Niveau 4 prévue depuis 2 jours" at bounding box center [148, 225] width 203 height 49
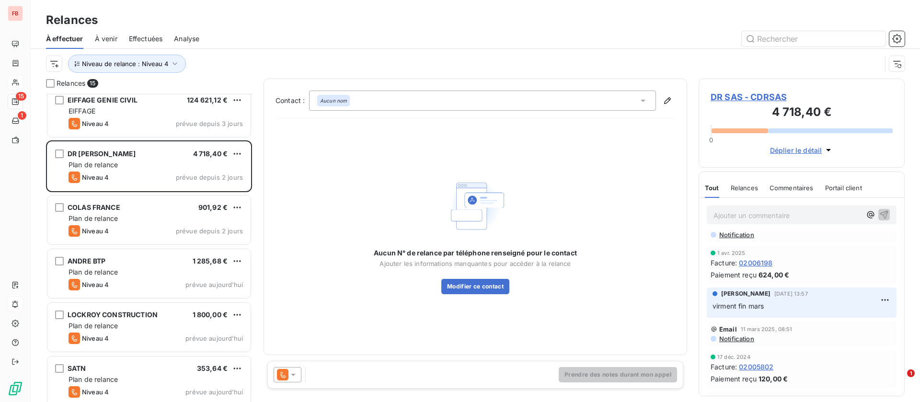
scroll to position [498, 0]
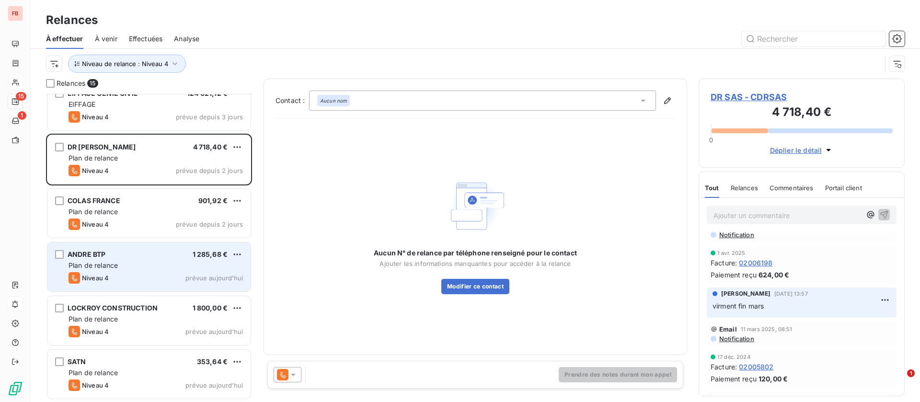
click at [163, 266] on div "Plan de relance" at bounding box center [156, 266] width 174 height 10
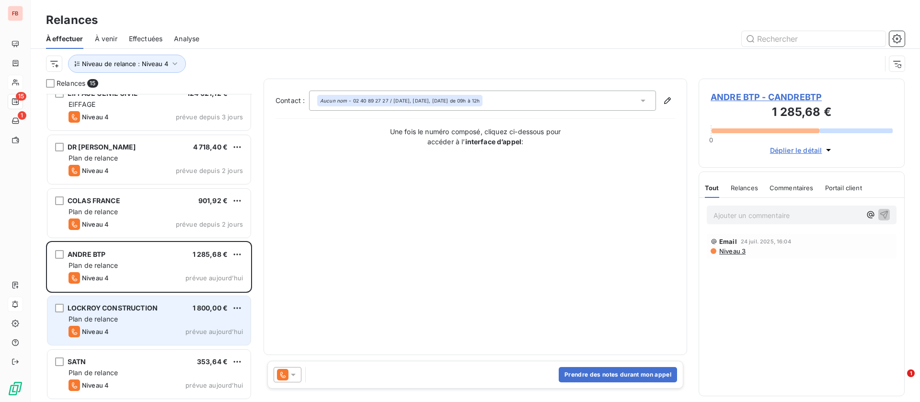
click at [164, 317] on div "Plan de relance" at bounding box center [156, 319] width 174 height 10
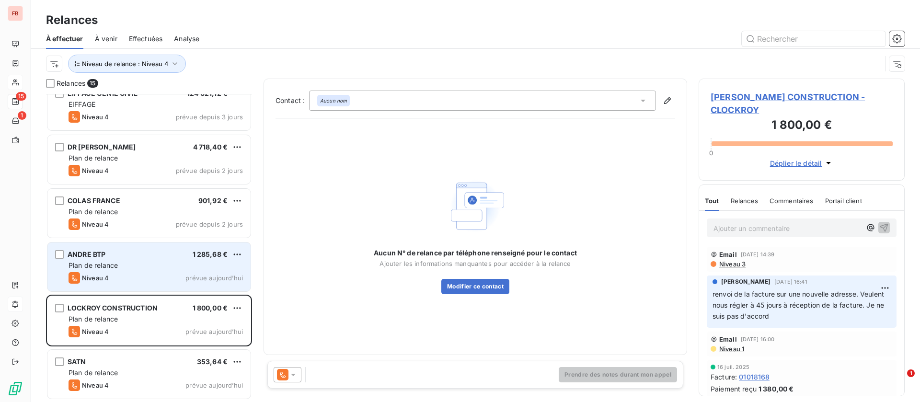
click at [163, 274] on div "Niveau 4 prévue aujourd’hui" at bounding box center [156, 278] width 174 height 12
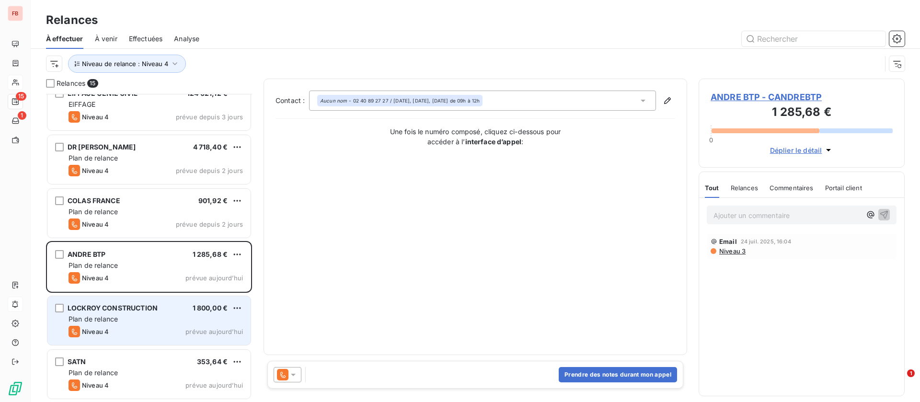
click at [141, 342] on div "LOCKROY CONSTRUCTION 1 800,00 € Plan de relance Niveau 4 prévue aujourd’hui" at bounding box center [148, 320] width 203 height 49
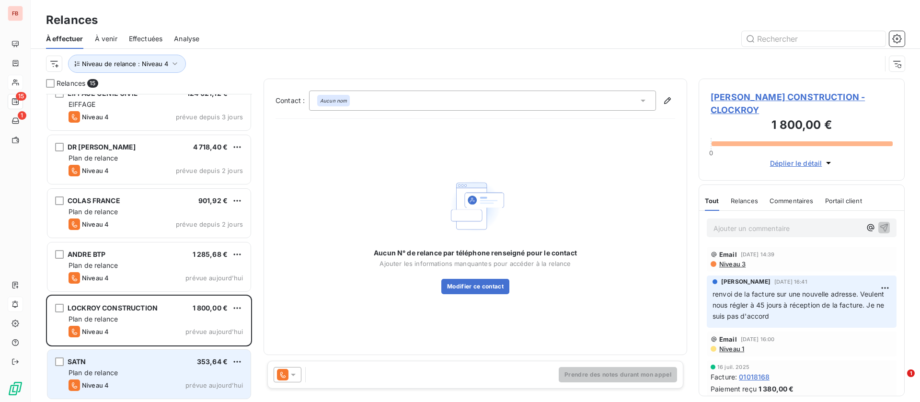
click at [152, 372] on div "Plan de relance" at bounding box center [156, 373] width 174 height 10
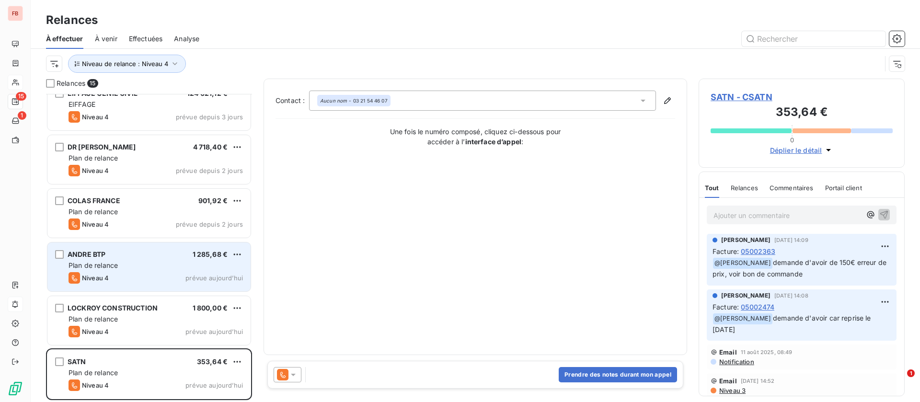
click at [158, 269] on div "Plan de relance" at bounding box center [156, 266] width 174 height 10
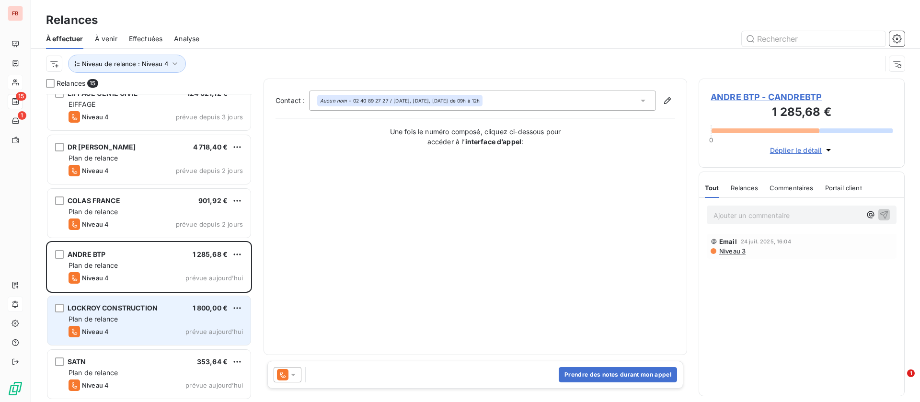
click at [161, 317] on div "Plan de relance" at bounding box center [156, 319] width 174 height 10
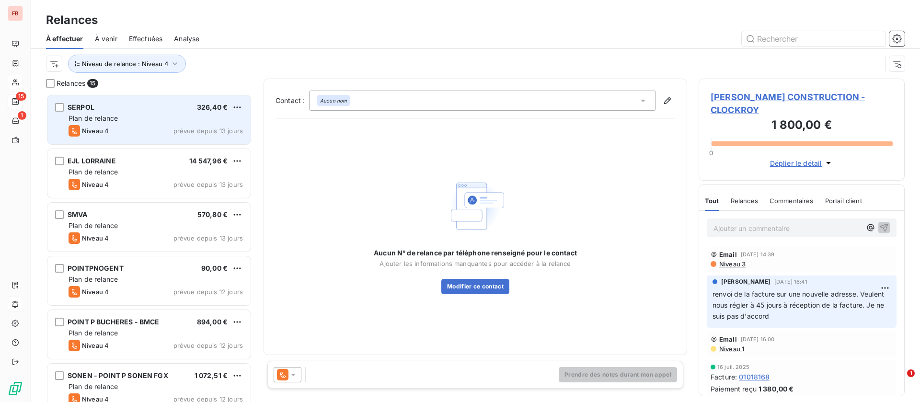
click at [172, 110] on div "SERPOL 326,40 €" at bounding box center [156, 107] width 174 height 9
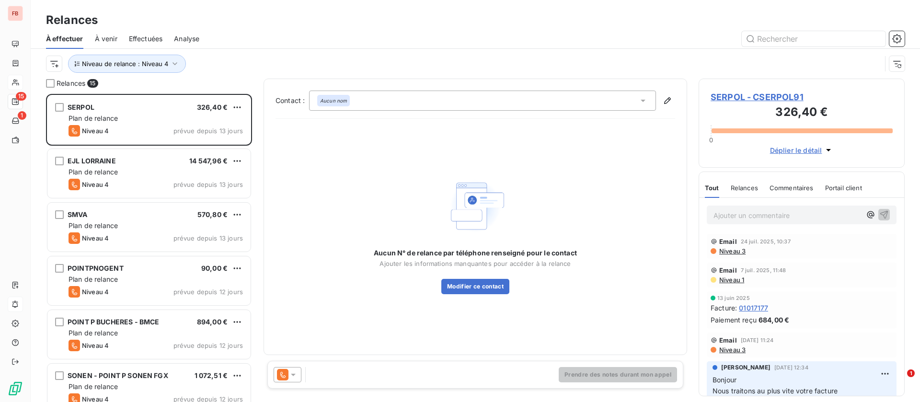
click at [646, 96] on icon at bounding box center [644, 101] width 10 height 10
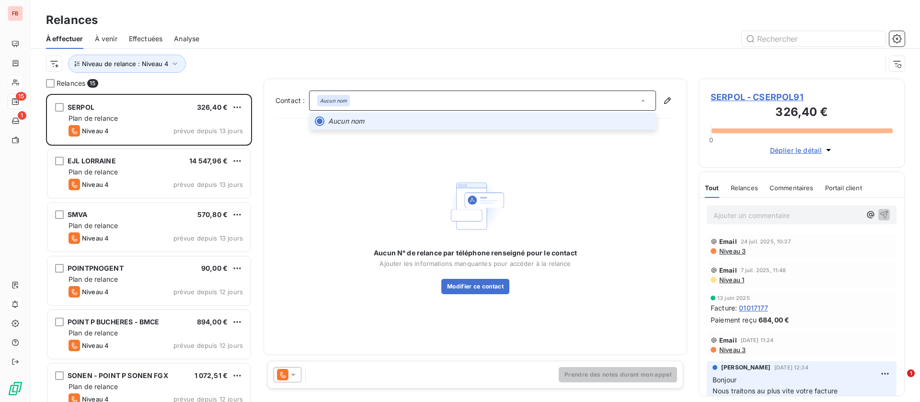
click at [644, 97] on icon at bounding box center [644, 101] width 10 height 10
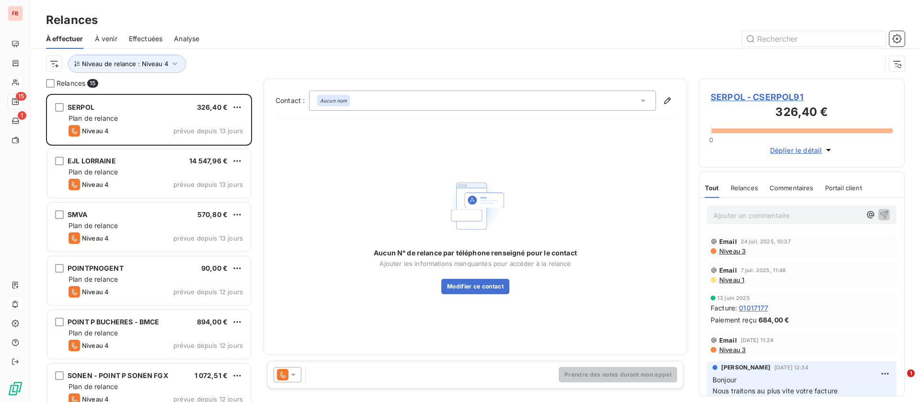
click at [745, 93] on span "SERPOL - CSERPOL91" at bounding box center [802, 97] width 182 height 13
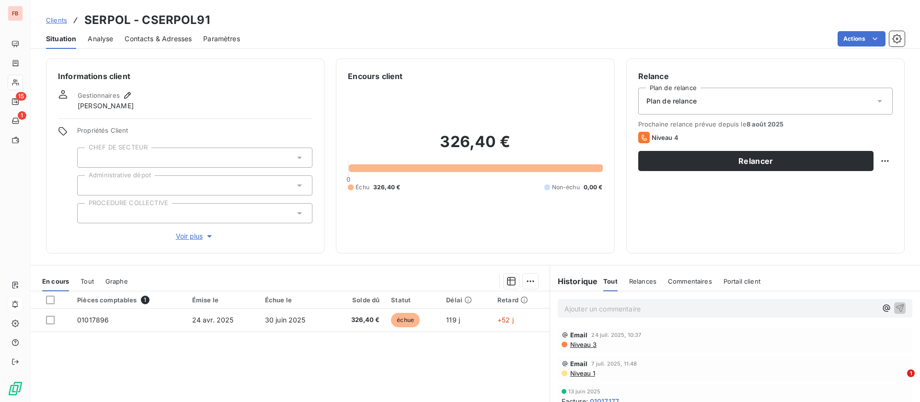
click at [158, 38] on span "Contacts & Adresses" at bounding box center [158, 39] width 67 height 10
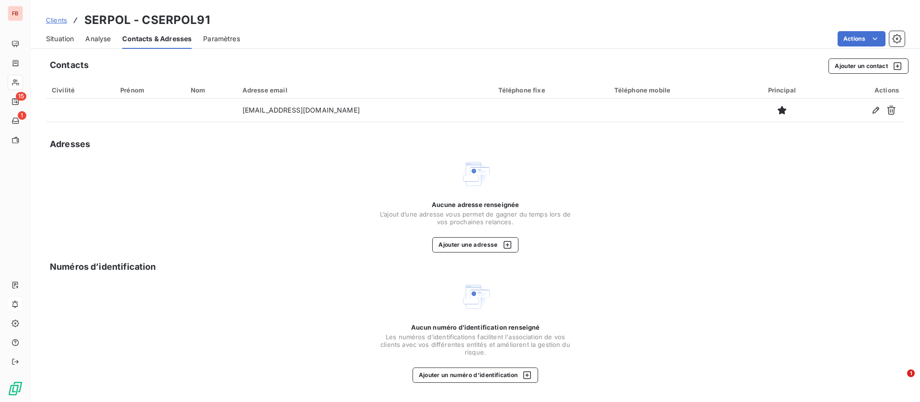
drag, startPoint x: 59, startPoint y: 32, endPoint x: 87, endPoint y: 49, distance: 32.7
click at [58, 32] on div "Situation" at bounding box center [60, 39] width 28 height 20
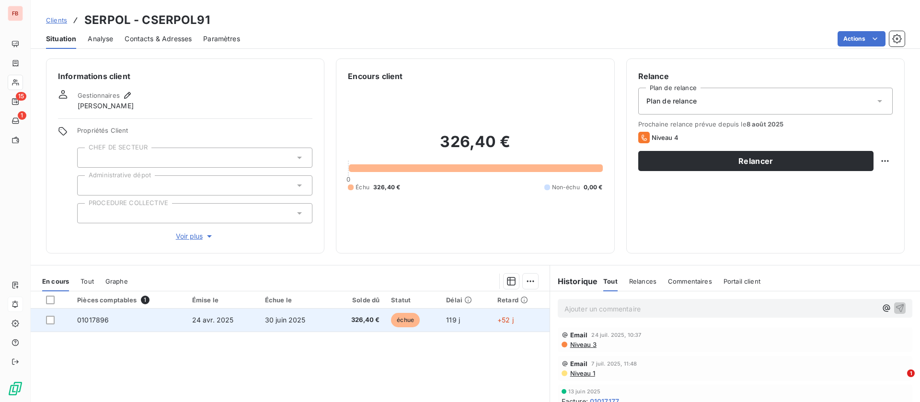
click at [254, 322] on td "24 avr. 2025" at bounding box center [222, 320] width 73 height 23
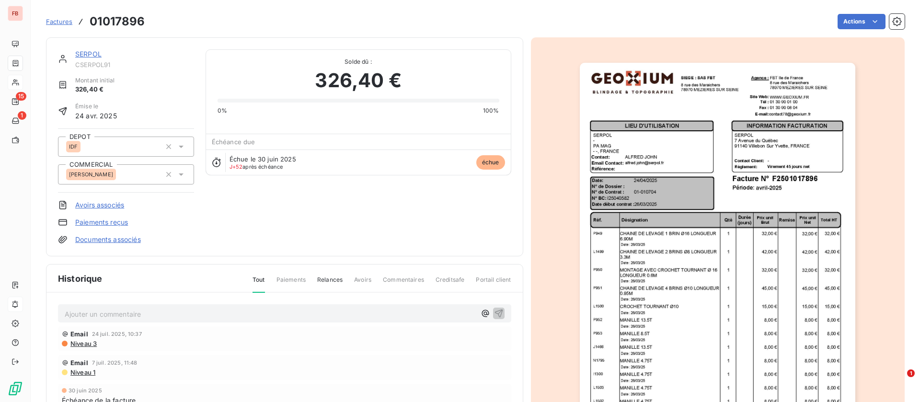
click at [93, 53] on link "SERPOL" at bounding box center [88, 54] width 26 height 8
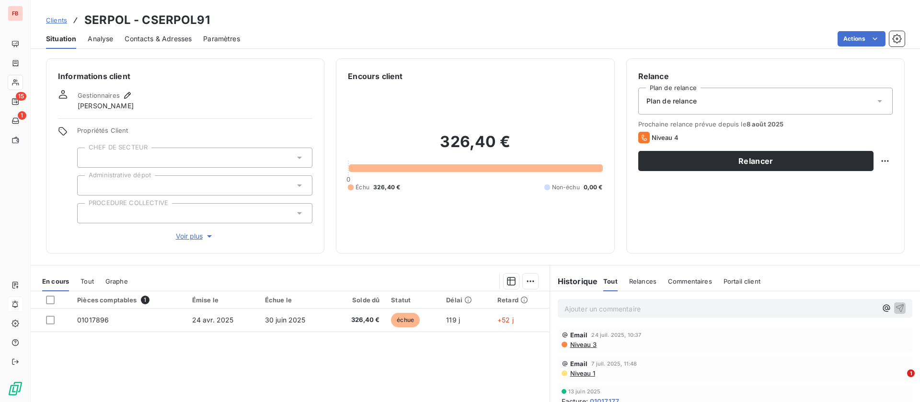
click at [153, 37] on span "Contacts & Adresses" at bounding box center [158, 39] width 67 height 10
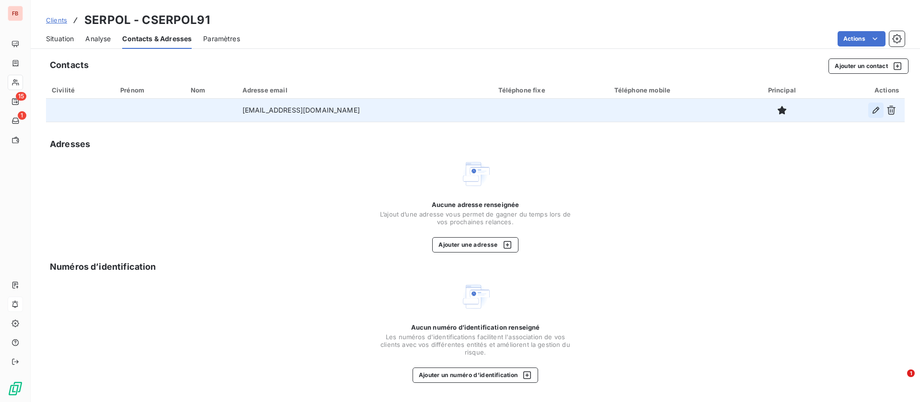
click at [877, 106] on icon "button" at bounding box center [877, 110] width 10 height 10
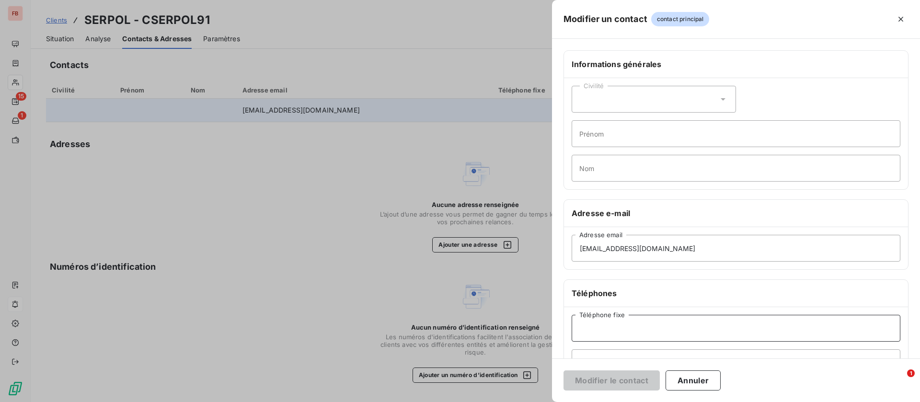
click at [630, 320] on input "Téléphone fixe" at bounding box center [736, 328] width 329 height 27
paste input "04.78.70.33.55"
type input "04.78.70.33.55"
drag, startPoint x: 614, startPoint y: 382, endPoint x: 598, endPoint y: 376, distance: 17.0
click at [614, 382] on button "Modifier le contact" at bounding box center [612, 381] width 96 height 20
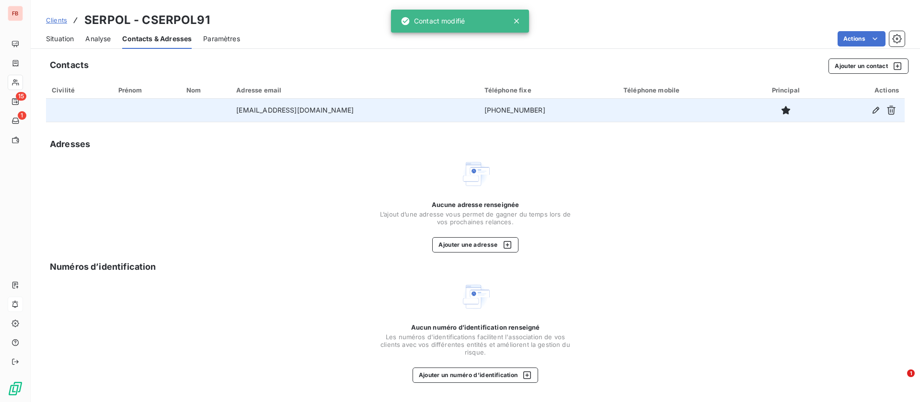
click at [61, 37] on span "Situation" at bounding box center [60, 39] width 28 height 10
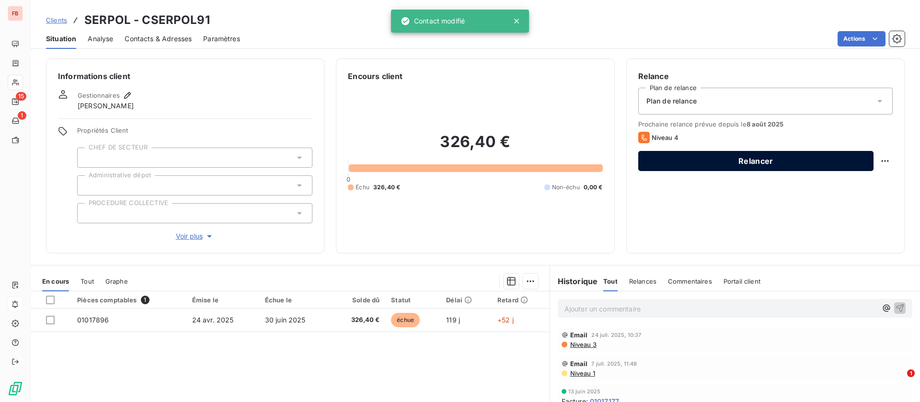
click at [778, 161] on button "Relancer" at bounding box center [756, 161] width 235 height 20
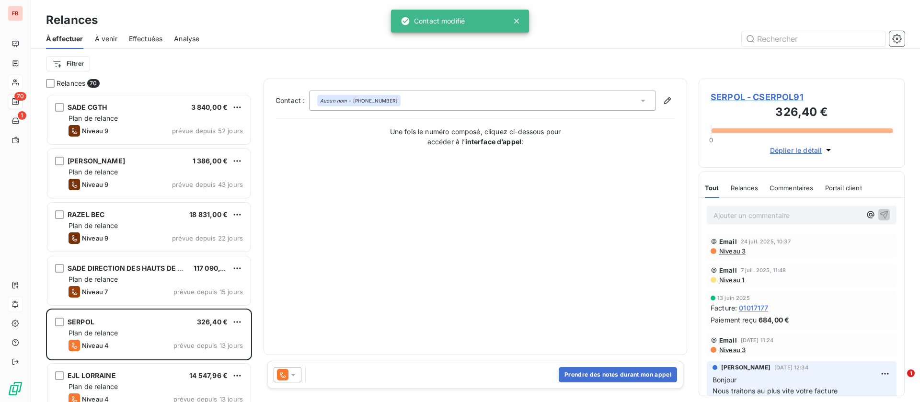
scroll to position [297, 195]
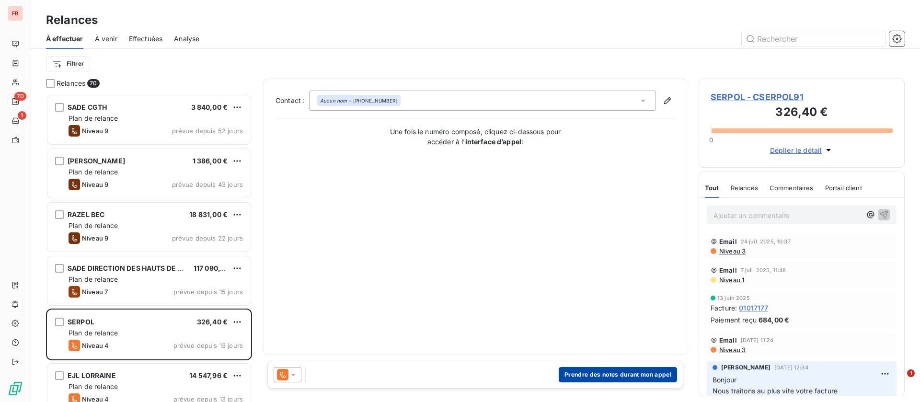
click at [639, 376] on button "Prendre des notes durant mon appel" at bounding box center [618, 374] width 118 height 15
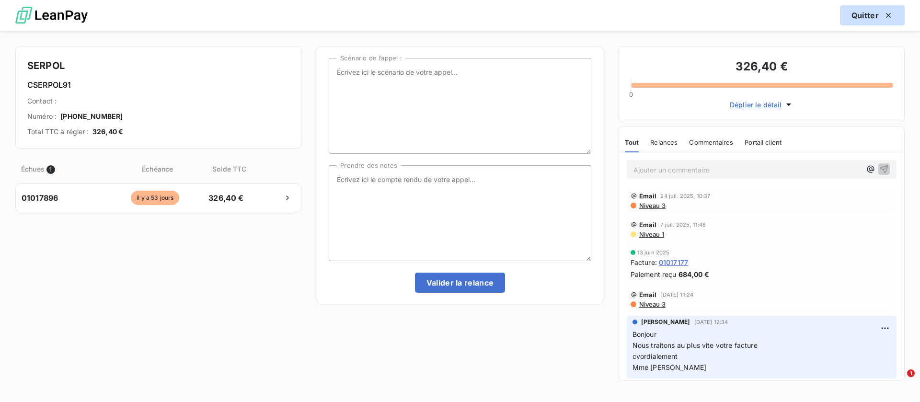
click at [880, 14] on div "button" at bounding box center [886, 16] width 14 height 10
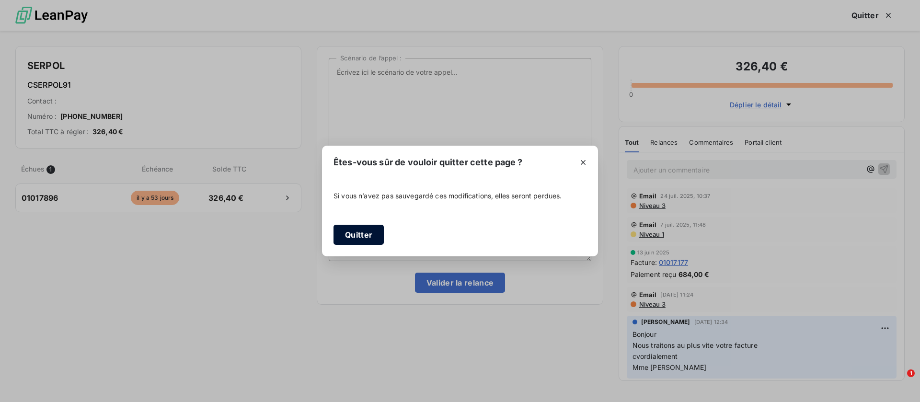
click at [358, 233] on button "Quitter" at bounding box center [359, 235] width 50 height 20
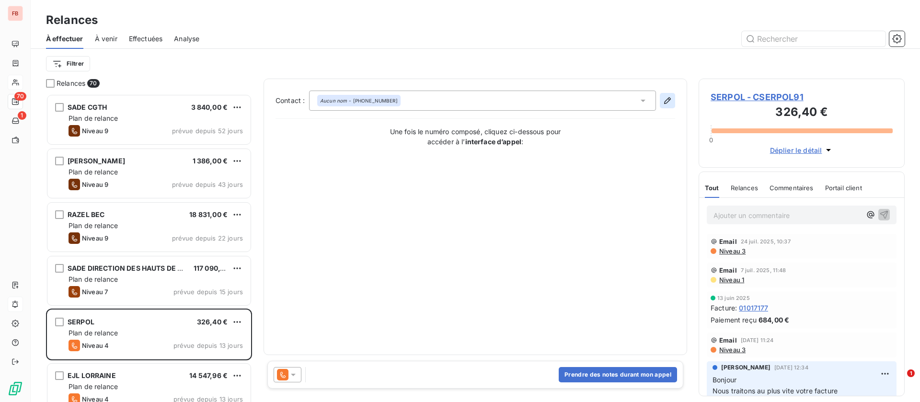
click at [666, 102] on icon "button" at bounding box center [668, 101] width 10 height 10
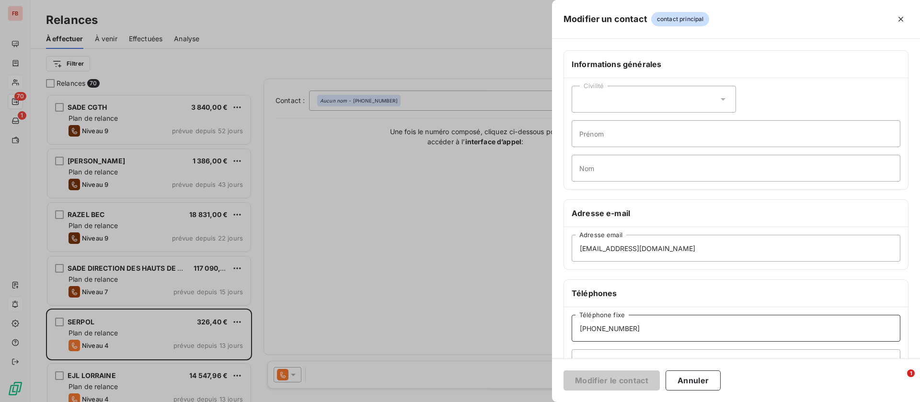
drag, startPoint x: 657, startPoint y: 335, endPoint x: 661, endPoint y: 331, distance: 5.1
click at [658, 335] on input "04.78.70.33.55" at bounding box center [736, 328] width 329 height 27
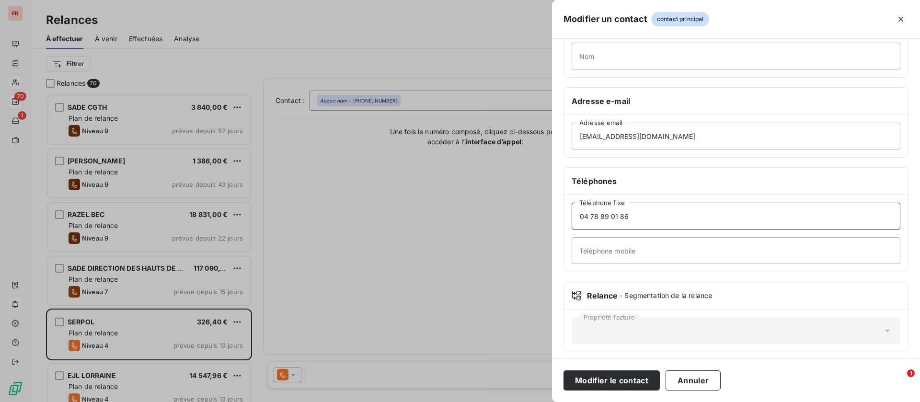
scroll to position [117, 0]
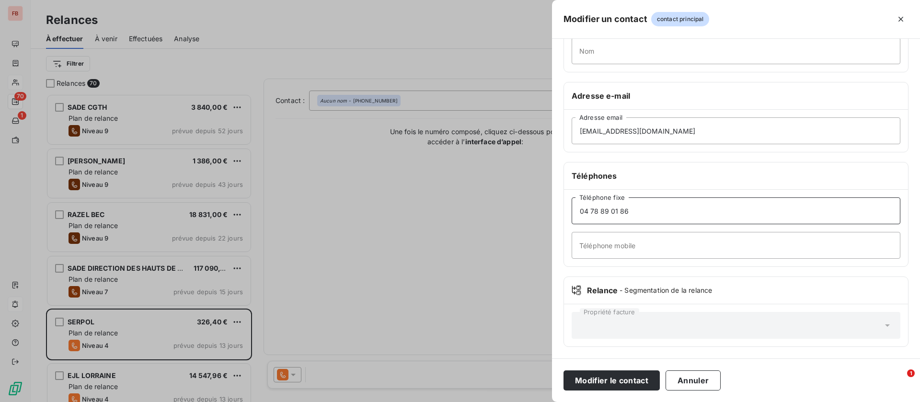
type input "04 78 89 01 86"
click at [659, 248] on input "Téléphone mobile" at bounding box center [736, 245] width 329 height 27
type input "que le matin"
click at [607, 375] on button "Modifier le contact" at bounding box center [612, 381] width 96 height 20
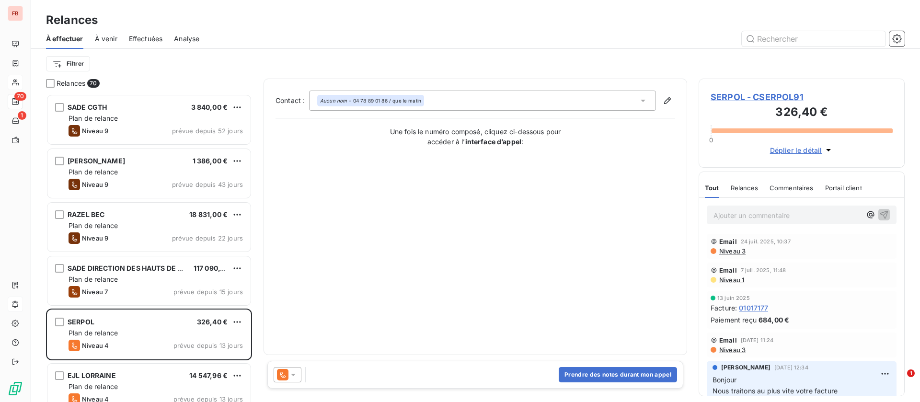
click at [301, 370] on div at bounding box center [288, 374] width 28 height 15
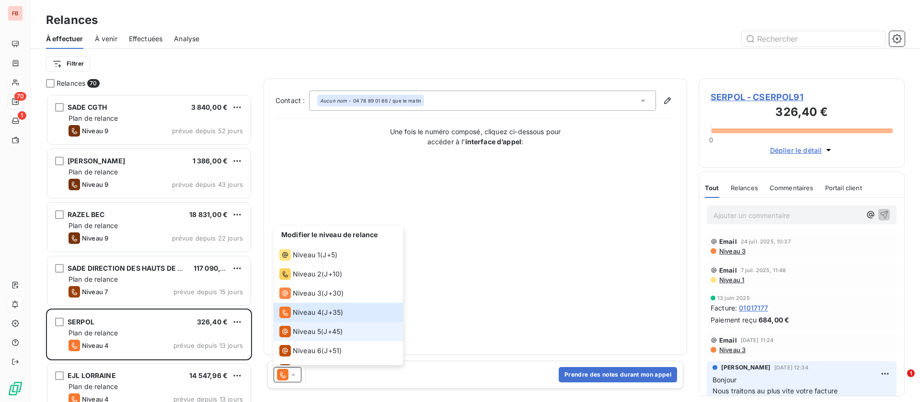
click at [302, 328] on span "Niveau 5" at bounding box center [307, 332] width 28 height 10
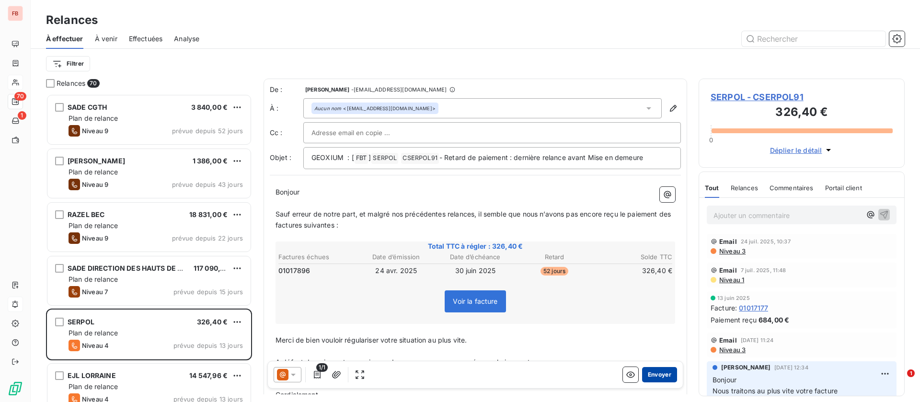
click at [651, 372] on button "Envoyer" at bounding box center [659, 374] width 35 height 15
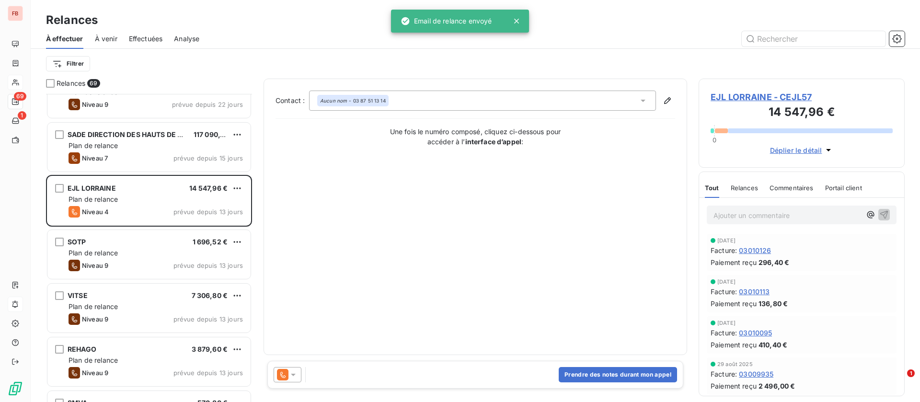
scroll to position [144, 0]
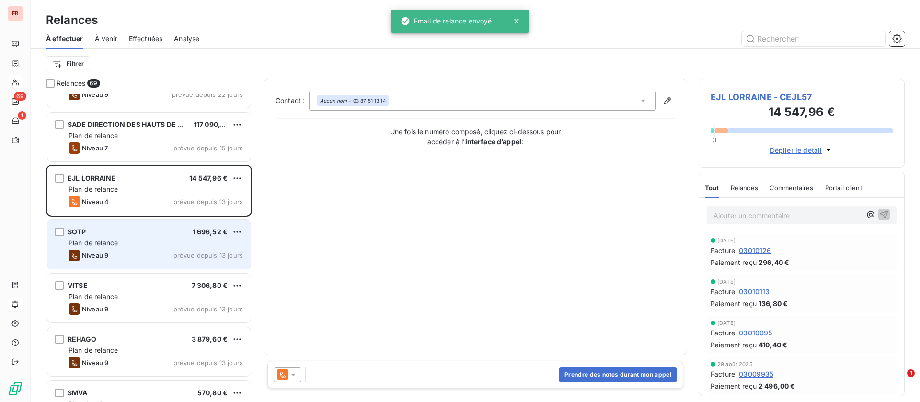
click at [111, 257] on div "Niveau 9 prévue depuis 13 jours" at bounding box center [156, 256] width 174 height 12
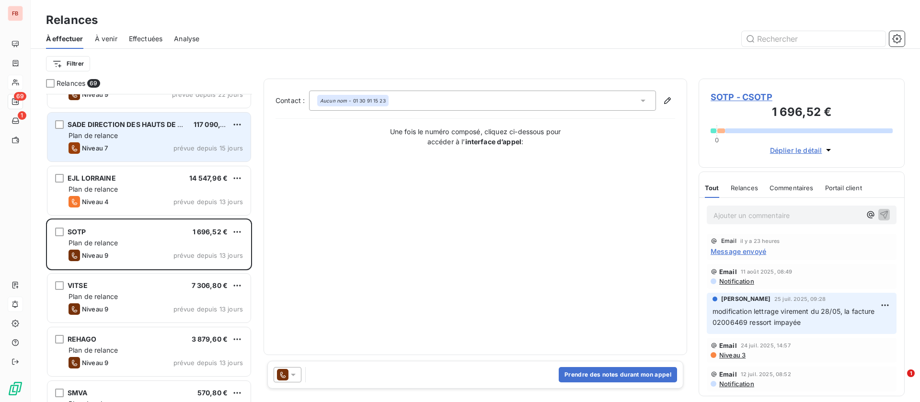
click at [119, 145] on div "Niveau 7 prévue depuis 15 jours" at bounding box center [156, 148] width 174 height 12
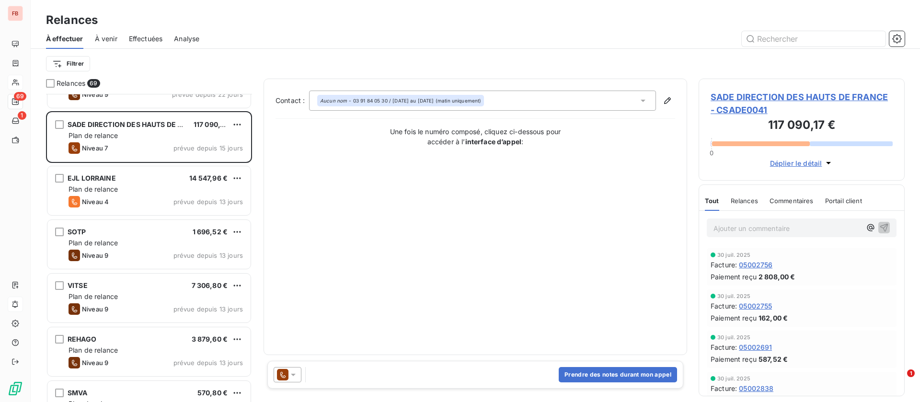
scroll to position [216, 0]
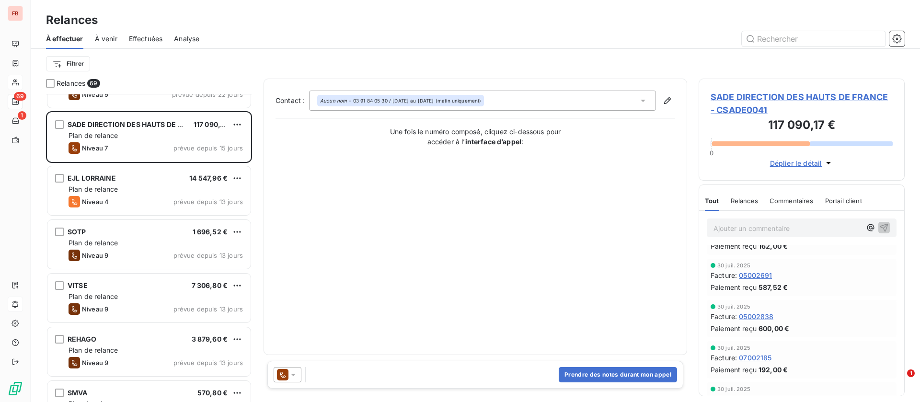
click at [736, 197] on span "Relances" at bounding box center [744, 201] width 27 height 8
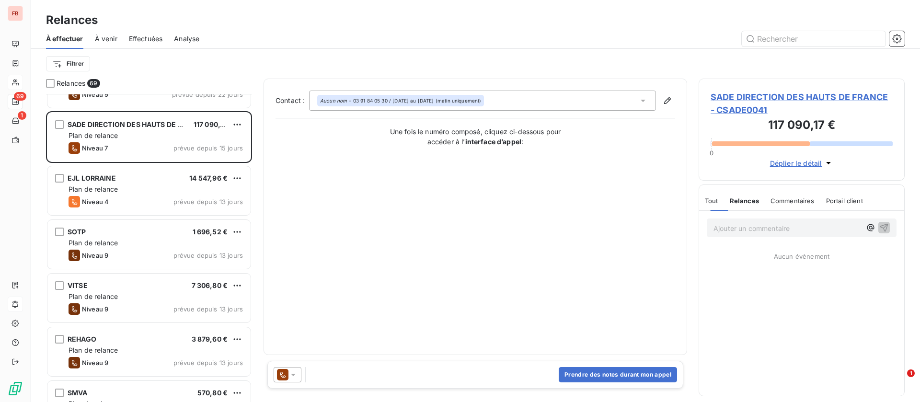
scroll to position [0, 0]
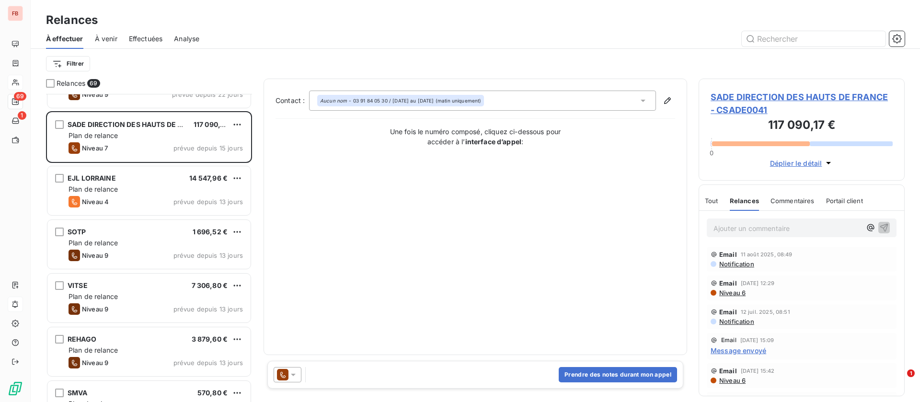
click at [715, 198] on span "Tout" at bounding box center [711, 201] width 13 height 8
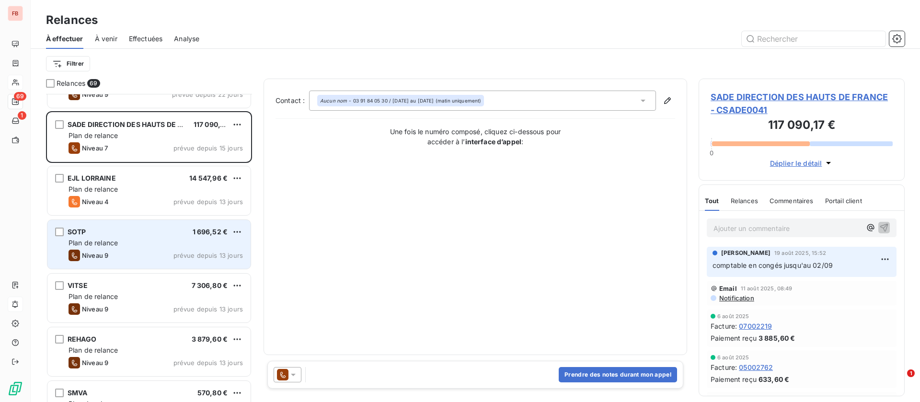
click at [138, 228] on div "SOTP 1 696,52 €" at bounding box center [156, 232] width 174 height 9
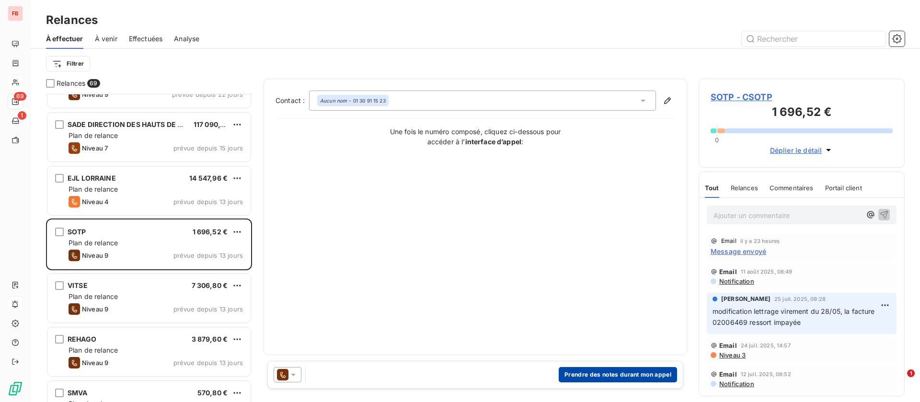
click at [604, 376] on button "Prendre des notes durant mon appel" at bounding box center [618, 374] width 118 height 15
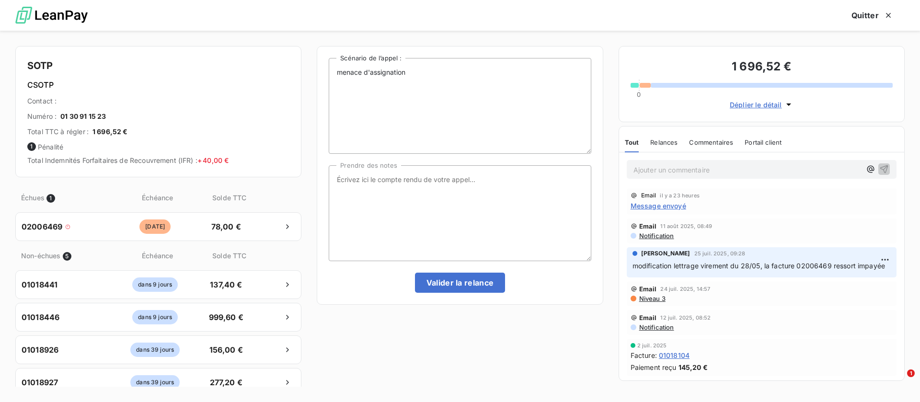
click at [666, 206] on span "Message envoyé" at bounding box center [659, 206] width 56 height 10
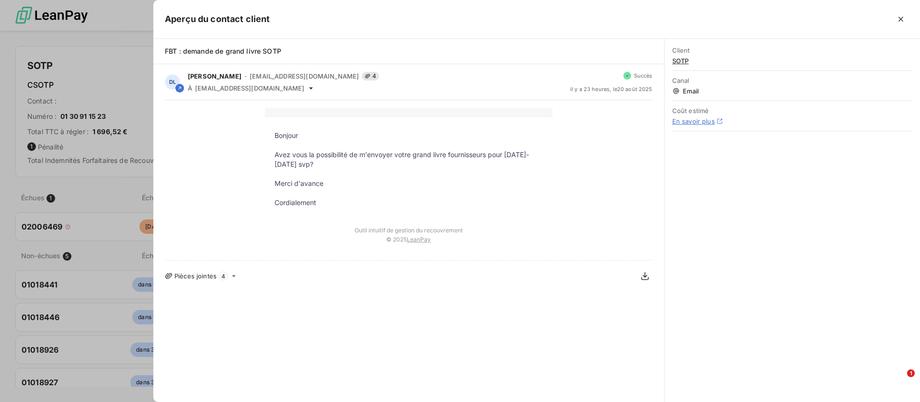
click at [85, 245] on div at bounding box center [460, 201] width 920 height 402
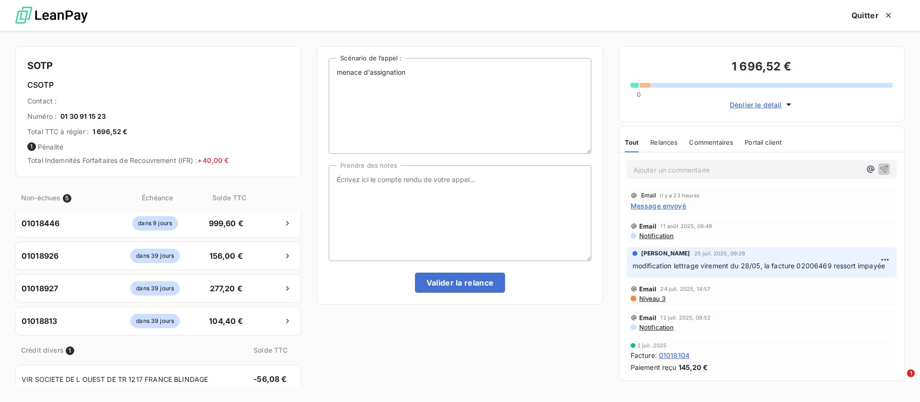
scroll to position [101, 0]
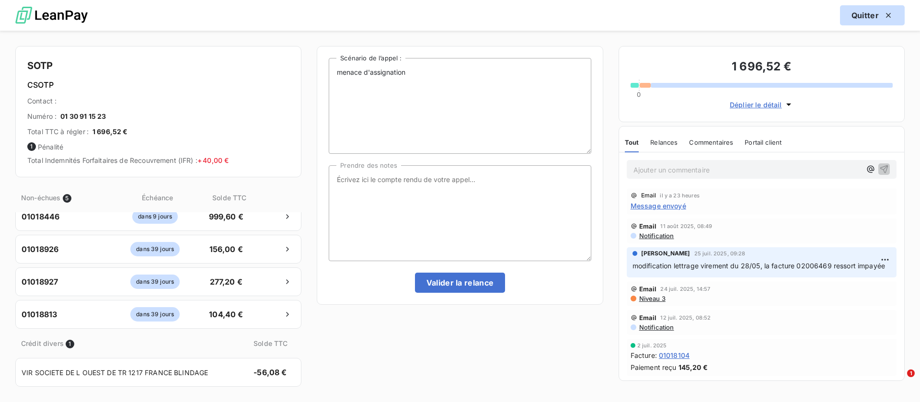
click at [859, 17] on button "Quitter" at bounding box center [872, 15] width 65 height 20
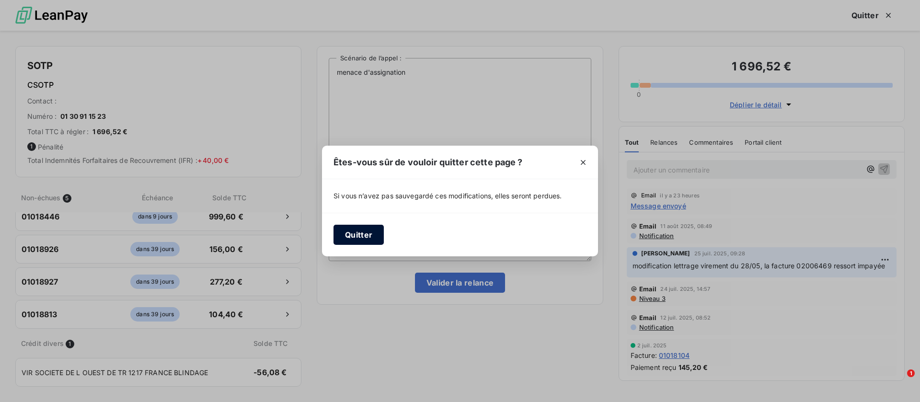
click at [368, 231] on button "Quitter" at bounding box center [359, 235] width 50 height 20
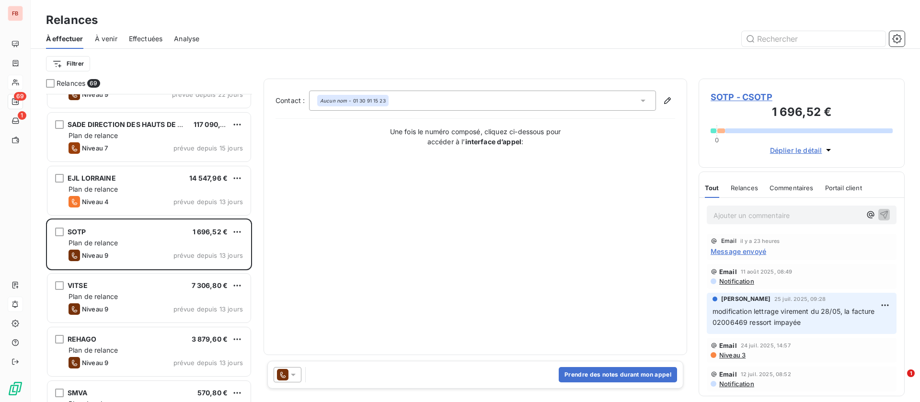
click at [738, 214] on p "Ajouter un commentaire ﻿" at bounding box center [788, 215] width 148 height 12
click at [880, 219] on icon "button" at bounding box center [885, 214] width 10 height 10
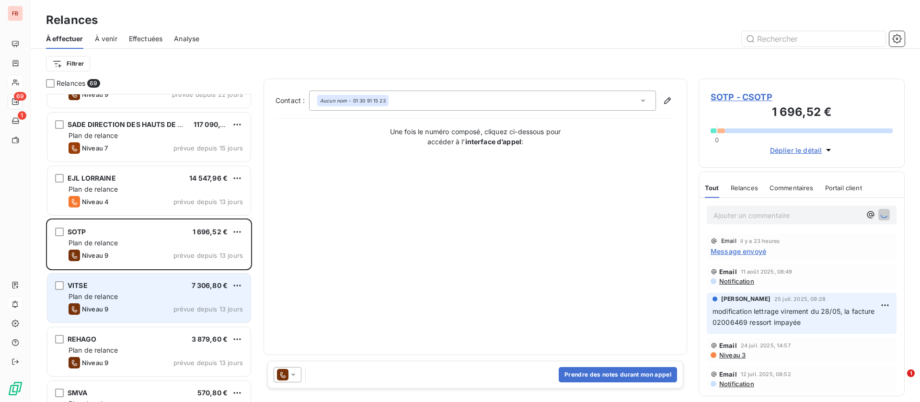
click at [150, 302] on div "VITSE 7 306,80 € Plan de relance Niveau 9 prévue depuis 13 jours" at bounding box center [148, 298] width 203 height 49
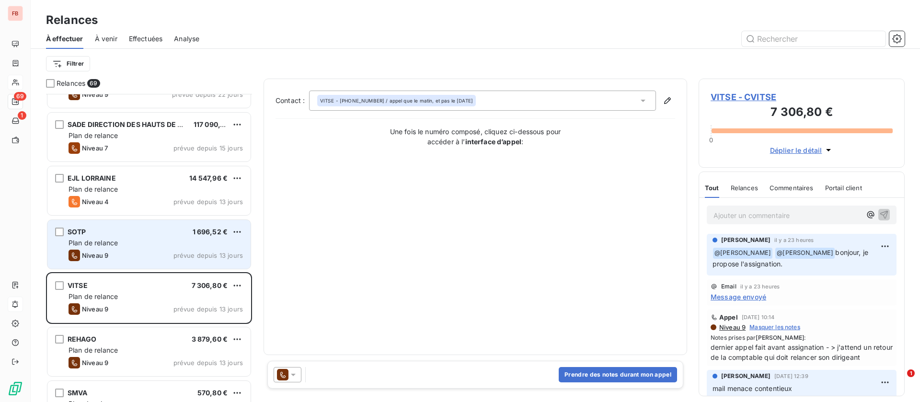
click at [114, 256] on div "Niveau 9 prévue depuis 13 jours" at bounding box center [156, 256] width 174 height 12
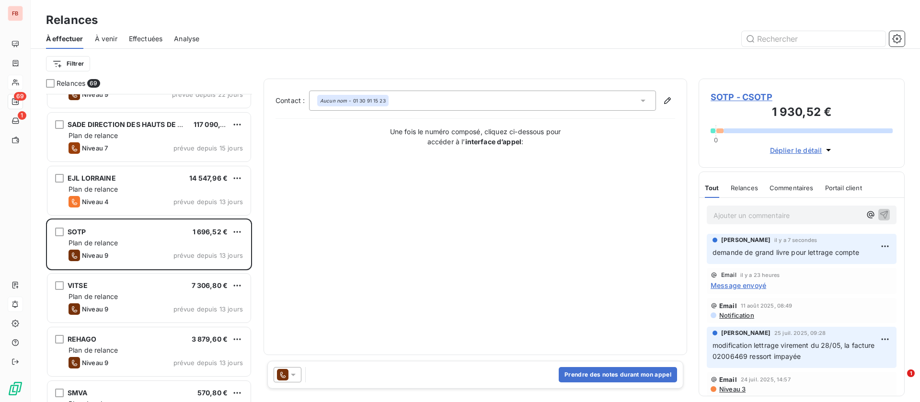
scroll to position [216, 0]
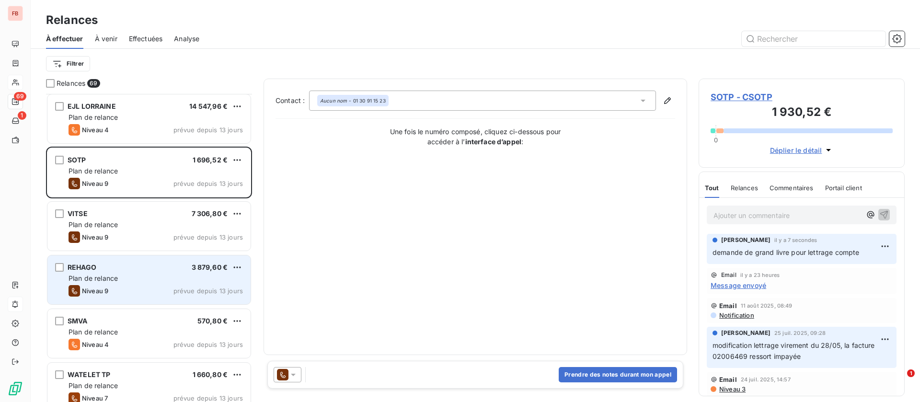
click at [132, 273] on div "REHAGO 3 879,60 € Plan de relance Niveau 9 prévue depuis 13 jours" at bounding box center [148, 280] width 203 height 49
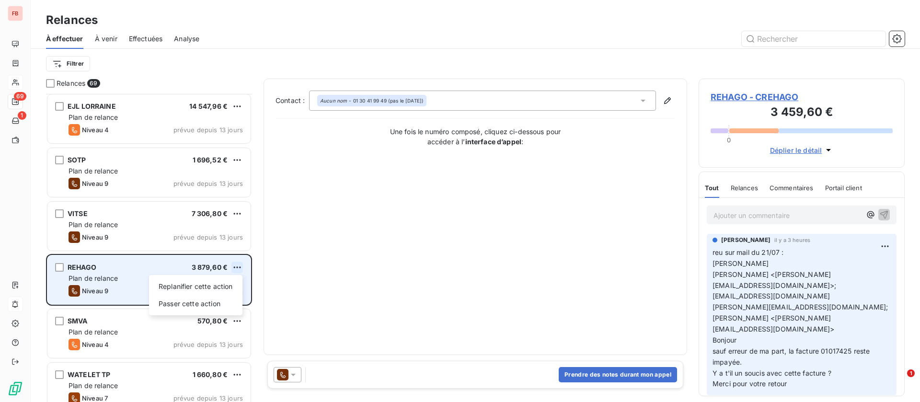
click at [236, 265] on html "FB 69 1 Relances À effectuer À venir Effectuées Analyse Filtrer Relances 69 SAD…" at bounding box center [460, 201] width 920 height 402
click at [175, 282] on div "Replanifier cette action" at bounding box center [196, 286] width 86 height 15
select select "7"
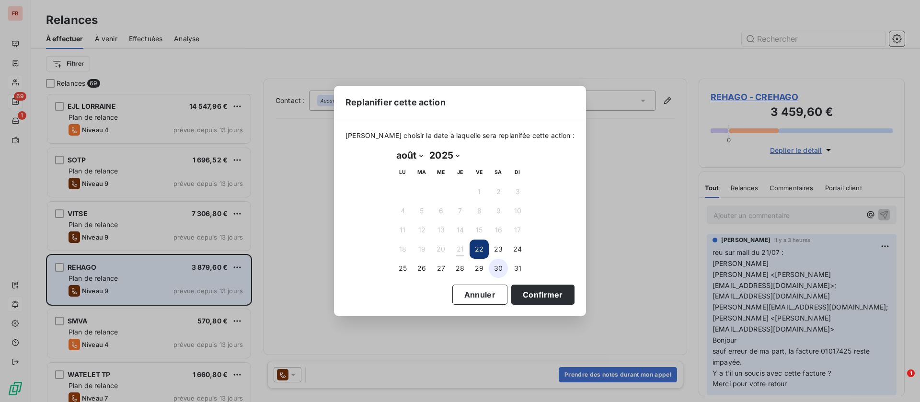
click at [501, 269] on button "30" at bounding box center [498, 268] width 19 height 19
click at [535, 296] on button "Confirmer" at bounding box center [542, 295] width 63 height 20
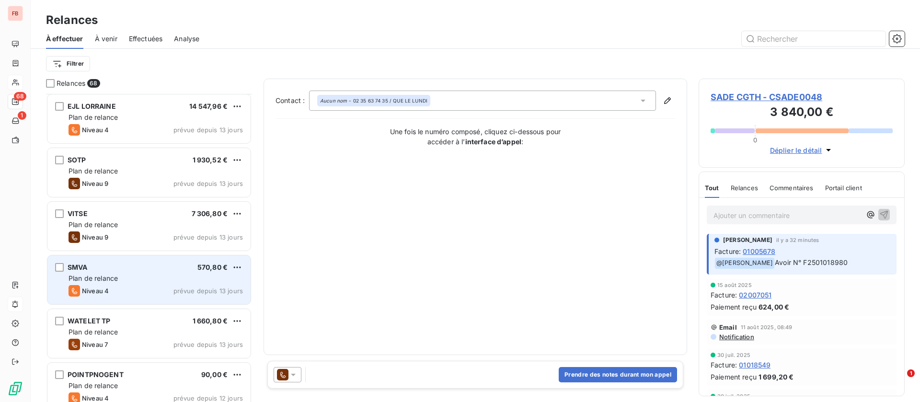
click at [137, 281] on div "Plan de relance" at bounding box center [156, 279] width 174 height 10
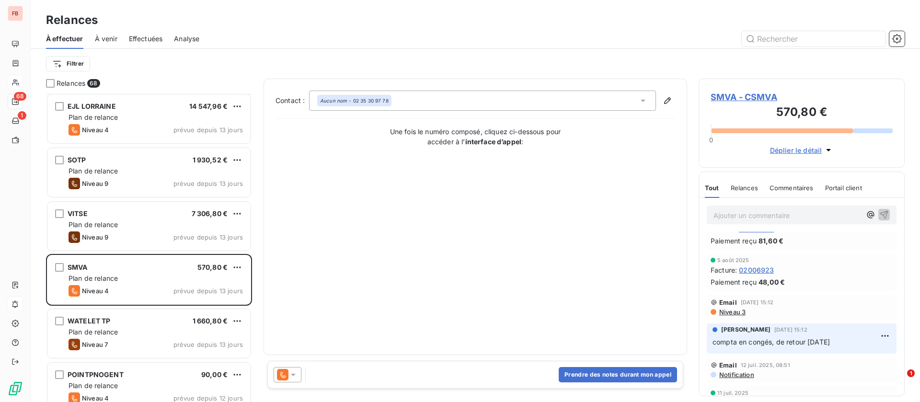
scroll to position [72, 0]
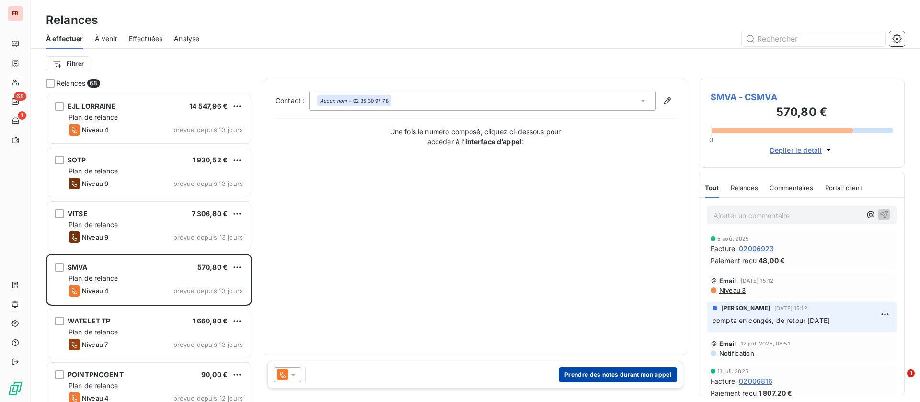
click at [613, 374] on button "Prendre des notes durant mon appel" at bounding box center [618, 374] width 118 height 15
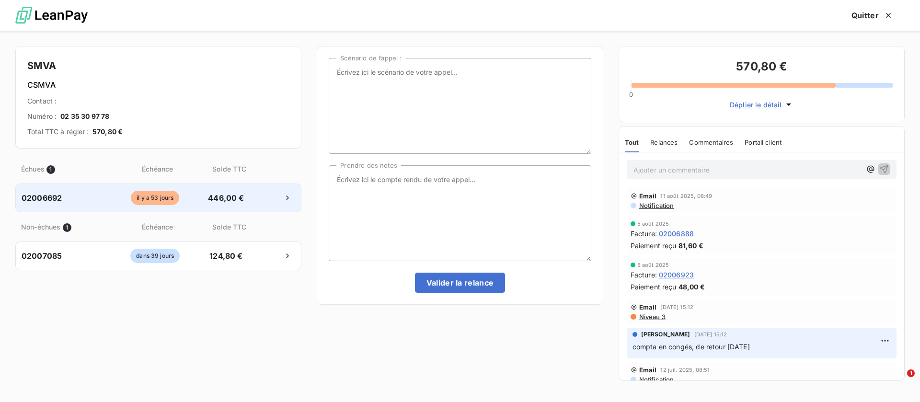
click at [233, 207] on div "02006692 il y a 53 jours 446,00 €" at bounding box center [158, 198] width 286 height 29
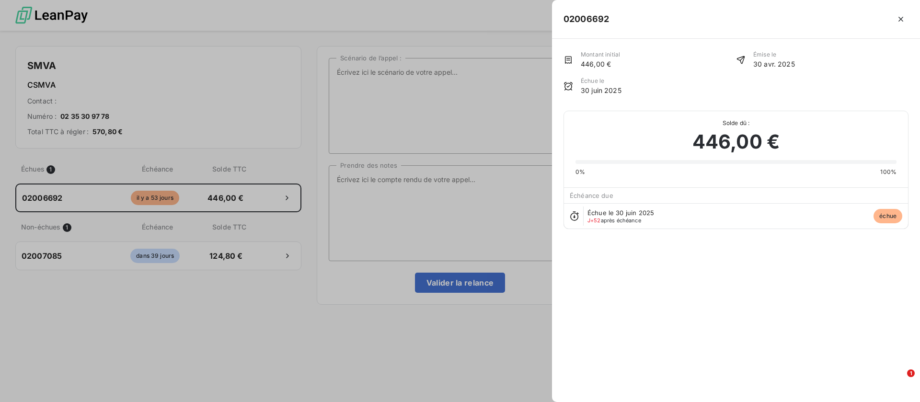
click at [354, 178] on div at bounding box center [460, 201] width 920 height 402
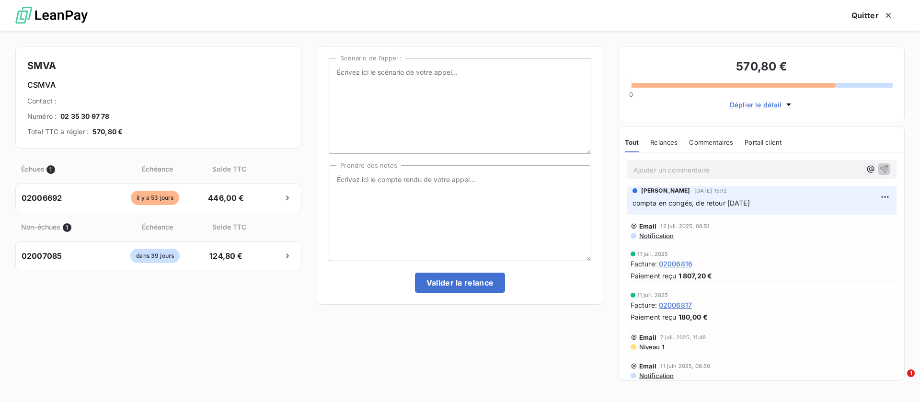
scroll to position [0, 0]
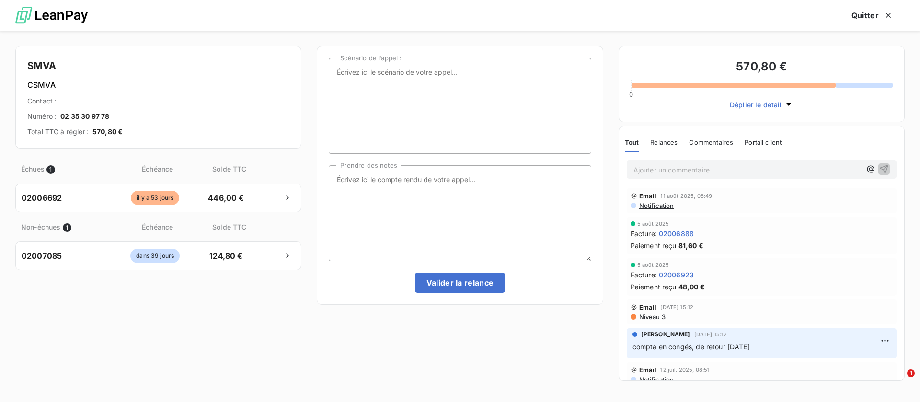
click at [643, 316] on span "Niveau 3" at bounding box center [652, 317] width 27 height 8
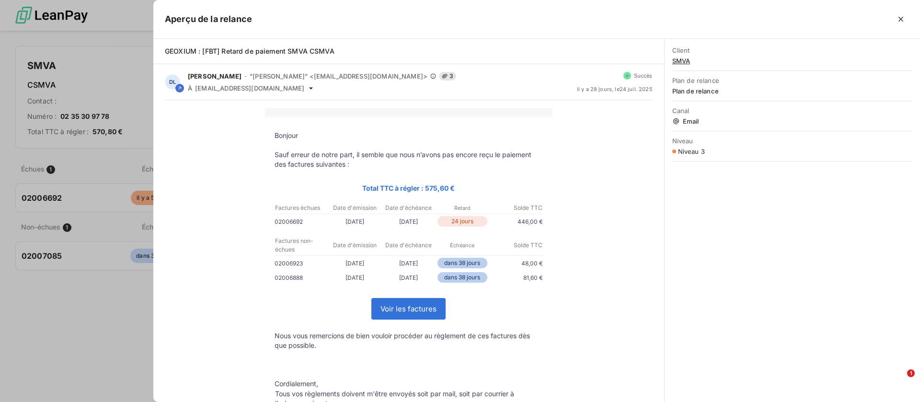
drag, startPoint x: 904, startPoint y: 18, endPoint x: 878, endPoint y: 20, distance: 25.5
click at [904, 19] on icon "button" at bounding box center [901, 19] width 10 height 10
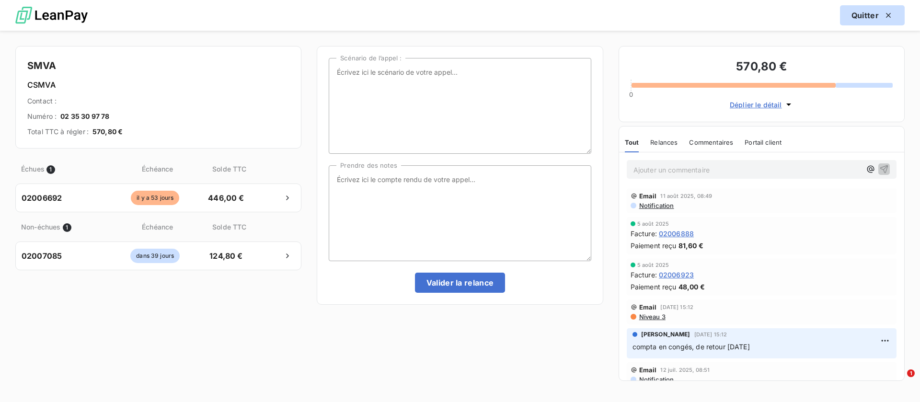
click at [878, 20] on button "Quitter" at bounding box center [872, 15] width 65 height 20
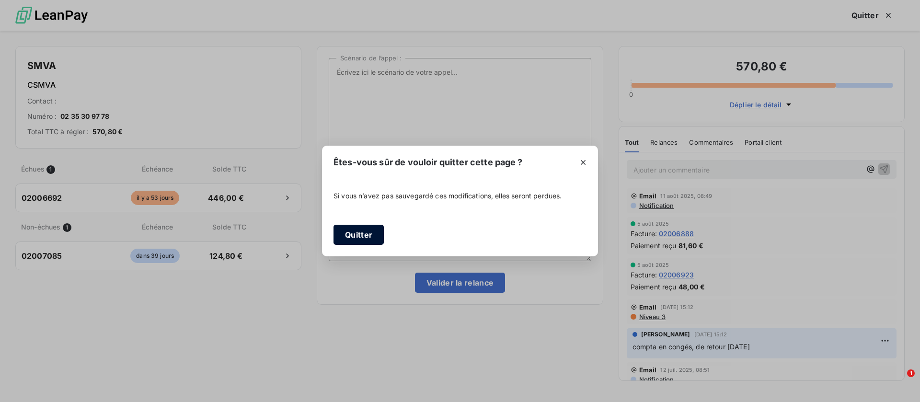
click at [352, 231] on button "Quitter" at bounding box center [359, 235] width 50 height 20
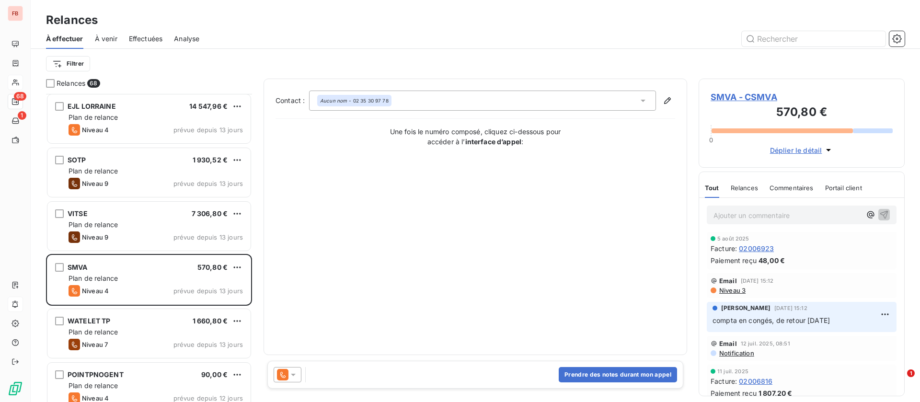
click at [747, 97] on span "SMVA - CSMVA" at bounding box center [802, 97] width 182 height 13
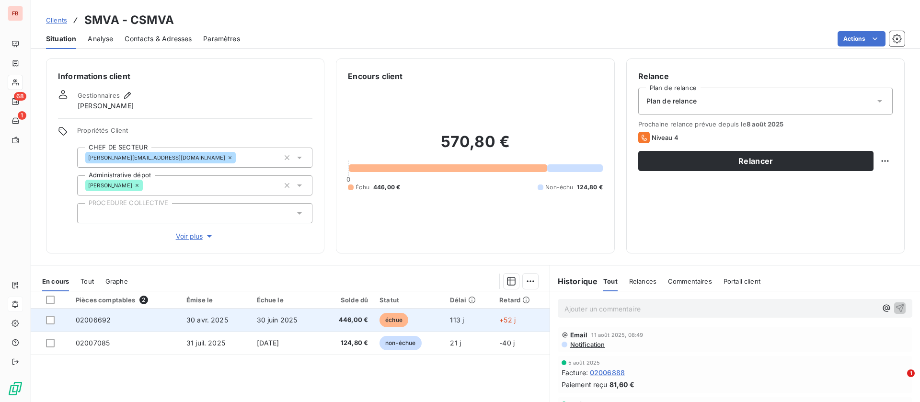
click at [237, 317] on td "30 avr. 2025" at bounding box center [216, 320] width 70 height 23
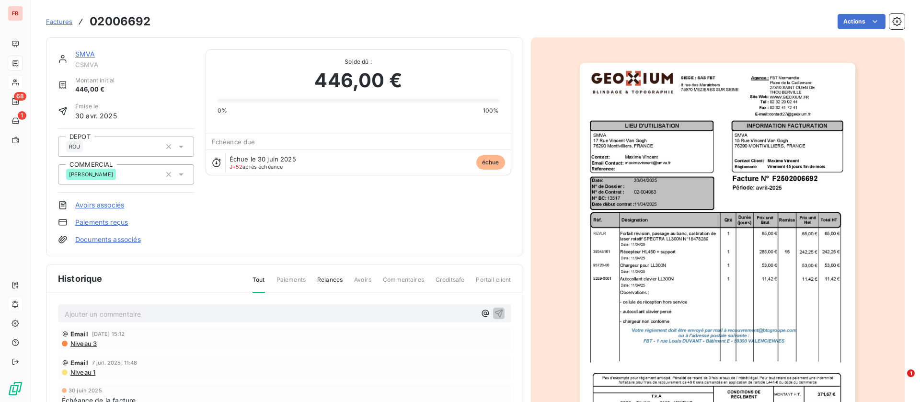
click at [89, 53] on link "SMVA" at bounding box center [85, 54] width 20 height 8
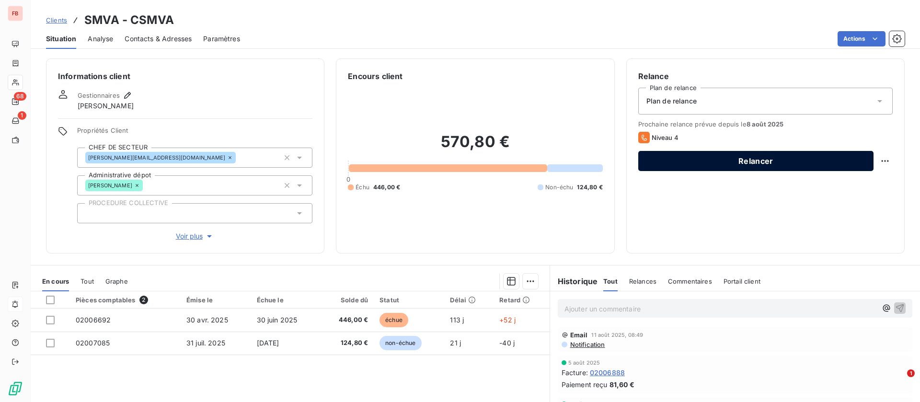
click at [736, 155] on button "Relancer" at bounding box center [756, 161] width 235 height 20
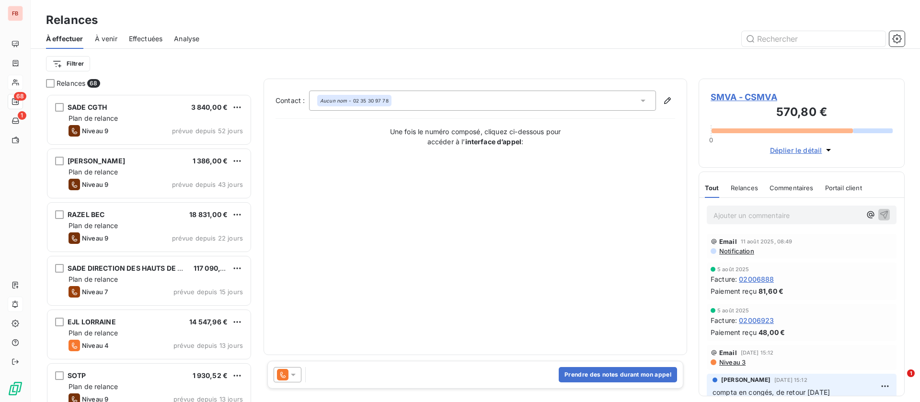
scroll to position [297, 195]
click at [599, 375] on button "Prendre des notes durant mon appel" at bounding box center [618, 374] width 118 height 15
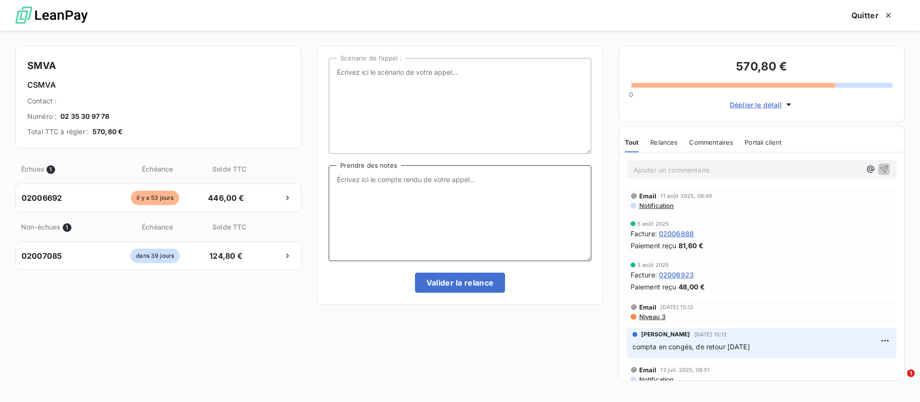
click at [450, 197] on textarea "Prendre des notes" at bounding box center [460, 213] width 262 height 96
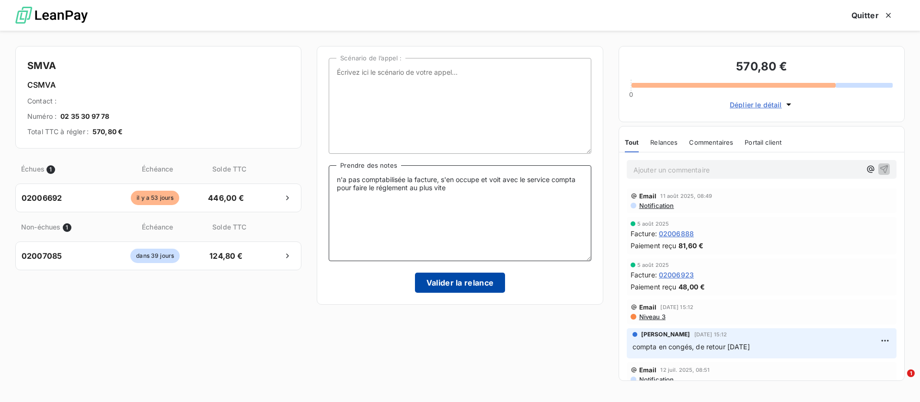
type textarea "n'a pas comptabilisée la facture, s'en occupe et voit avec le service compta po…"
click at [440, 286] on button "Valider la relance" at bounding box center [460, 283] width 91 height 20
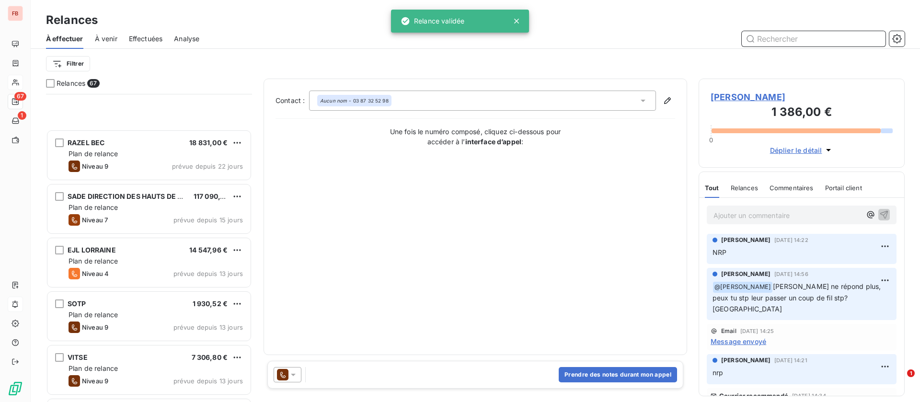
scroll to position [216, 0]
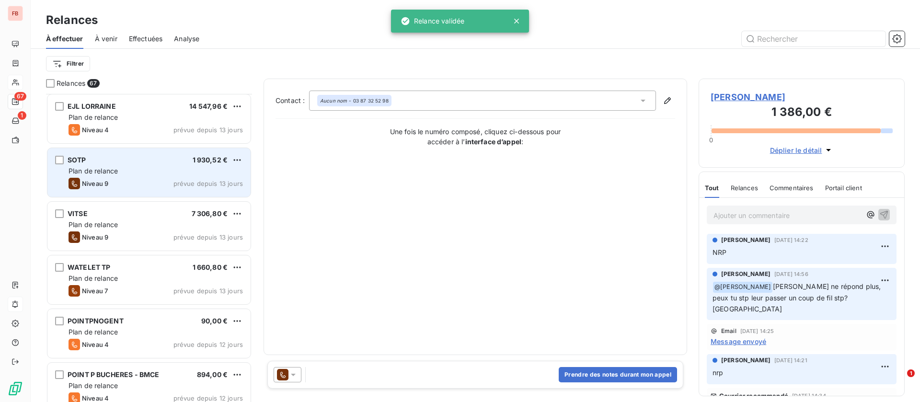
click at [175, 174] on div "Plan de relance" at bounding box center [156, 171] width 174 height 10
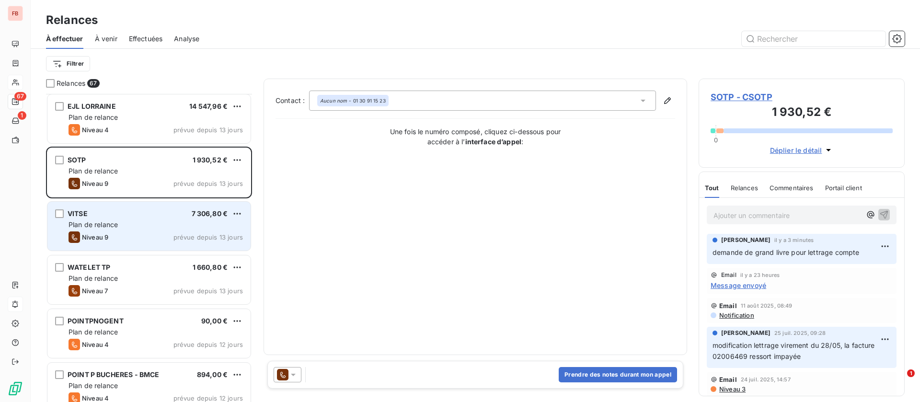
click at [168, 210] on div "VITSE 7 306,80 €" at bounding box center [156, 213] width 174 height 9
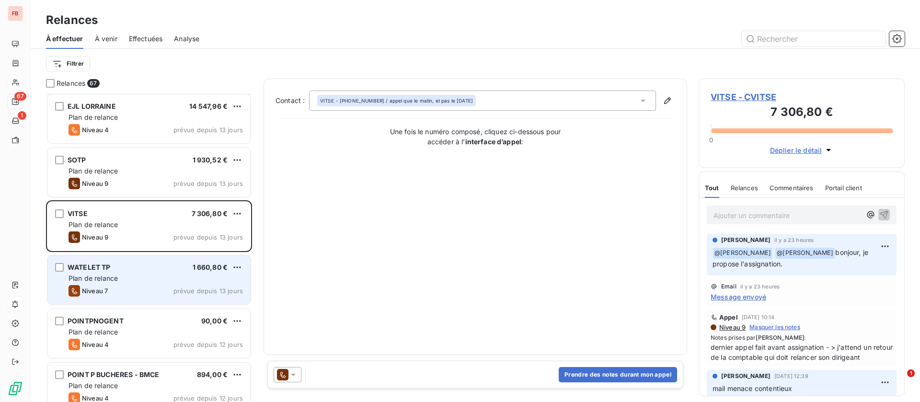
click at [139, 264] on div "WATELET TP 1 660,80 €" at bounding box center [156, 267] width 174 height 9
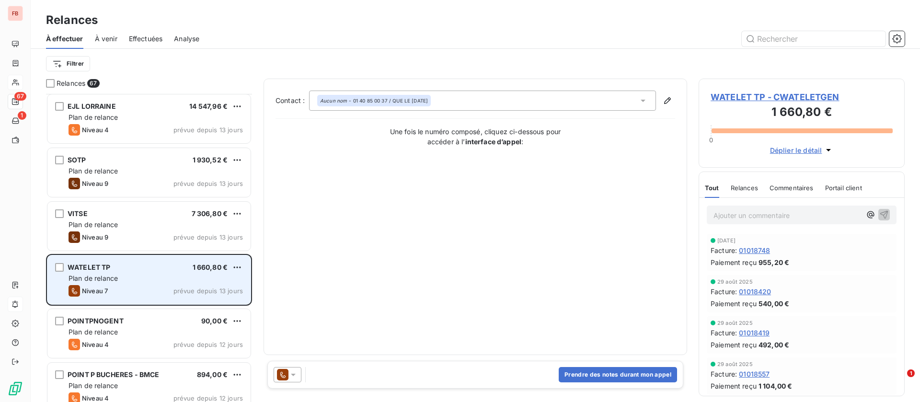
scroll to position [288, 0]
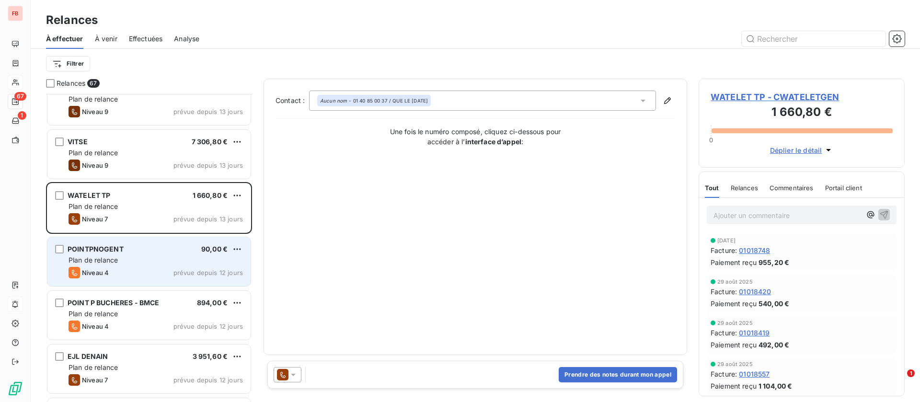
click at [145, 247] on div "POINTPNOGENT 90,00 €" at bounding box center [156, 249] width 174 height 9
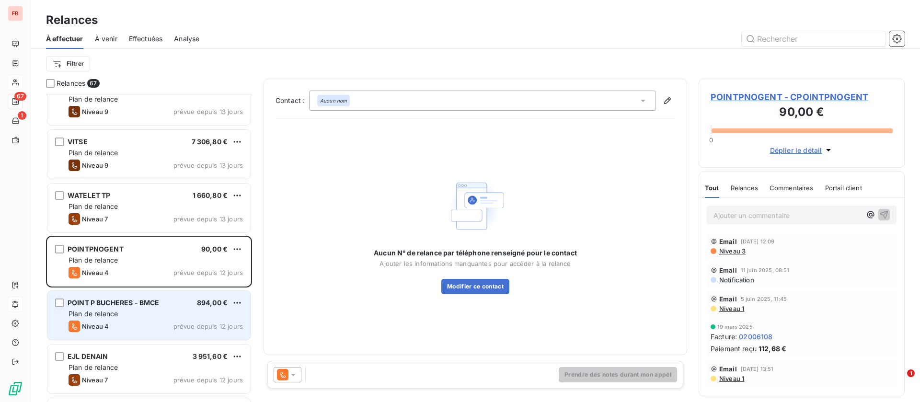
click at [157, 307] on div "POINT P BUCHERES - BMCE" at bounding box center [114, 303] width 92 height 10
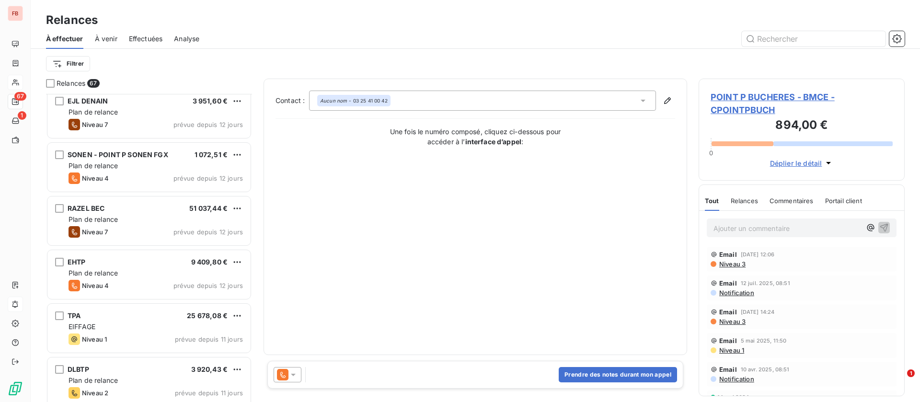
scroll to position [576, 0]
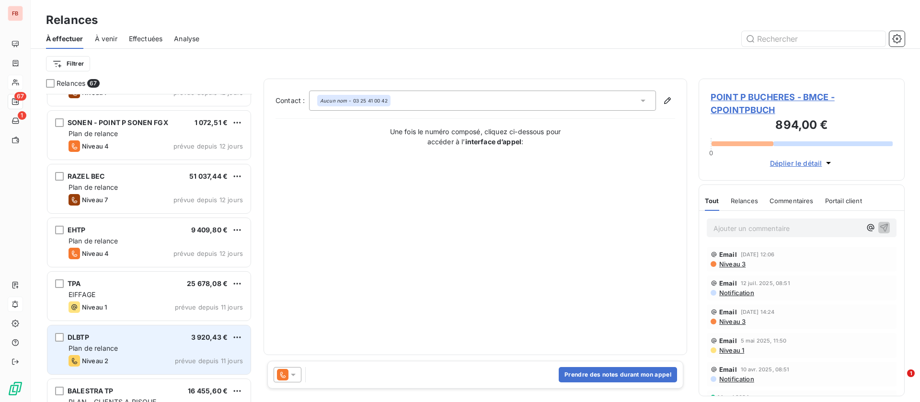
click at [135, 331] on div "DLBTP 3 920,43 € Plan de relance Niveau 2 prévue depuis 11 jours" at bounding box center [148, 349] width 203 height 49
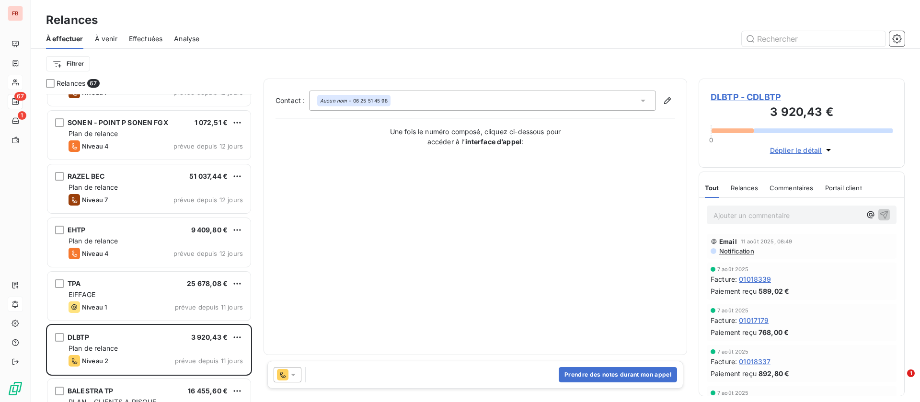
click at [751, 100] on span "DLBTP - CDLBTP" at bounding box center [802, 97] width 182 height 13
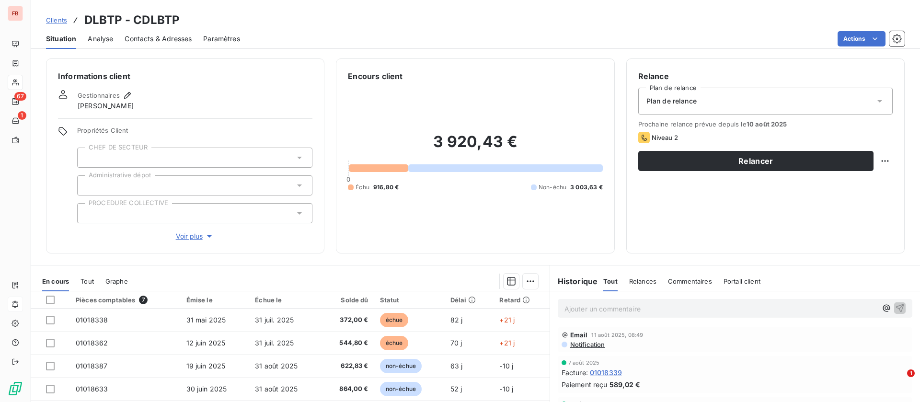
click at [173, 35] on span "Contacts & Adresses" at bounding box center [158, 39] width 67 height 10
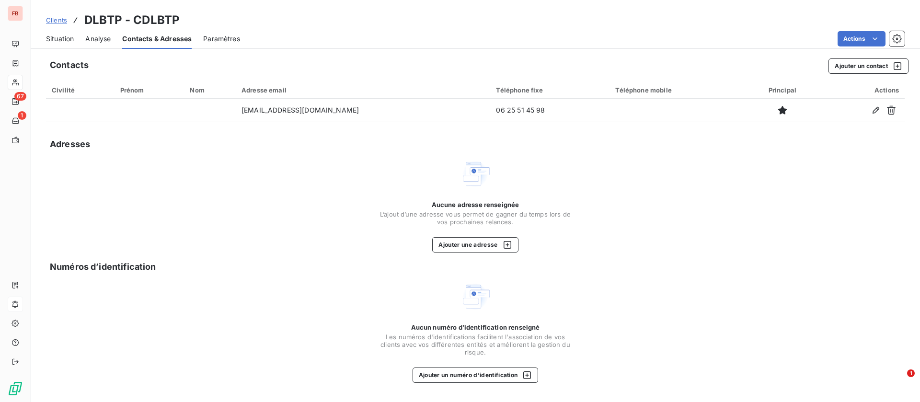
click at [56, 34] on span "Situation" at bounding box center [60, 39] width 28 height 10
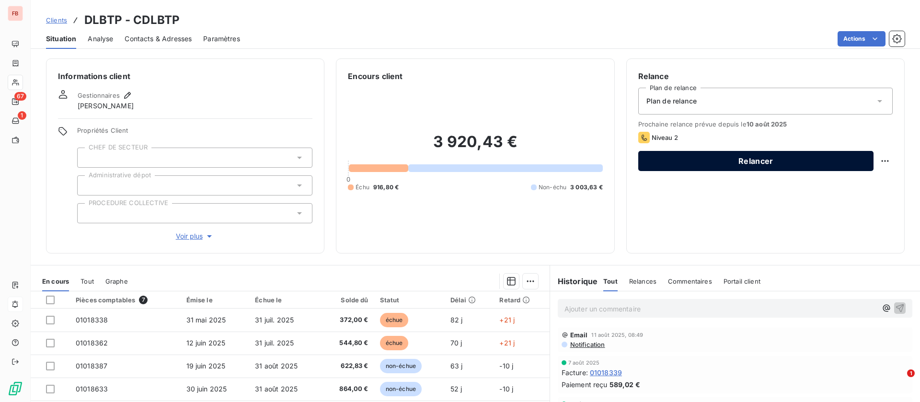
click at [755, 160] on button "Relancer" at bounding box center [756, 161] width 235 height 20
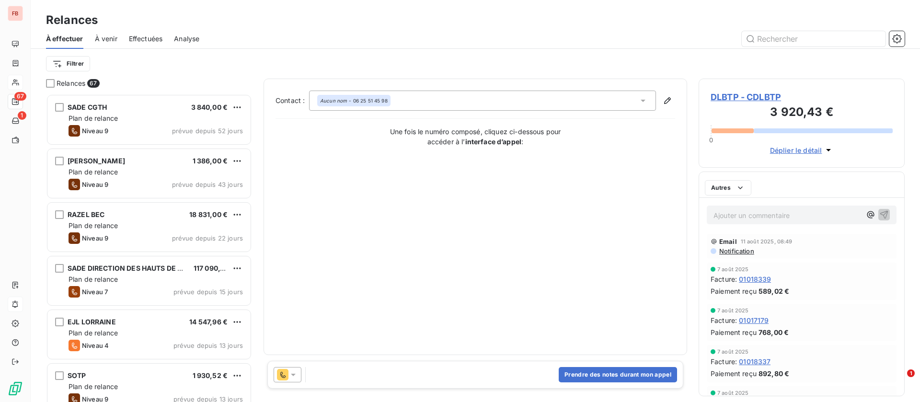
scroll to position [297, 195]
click at [593, 373] on button "Prendre des notes durant mon appel" at bounding box center [618, 374] width 118 height 15
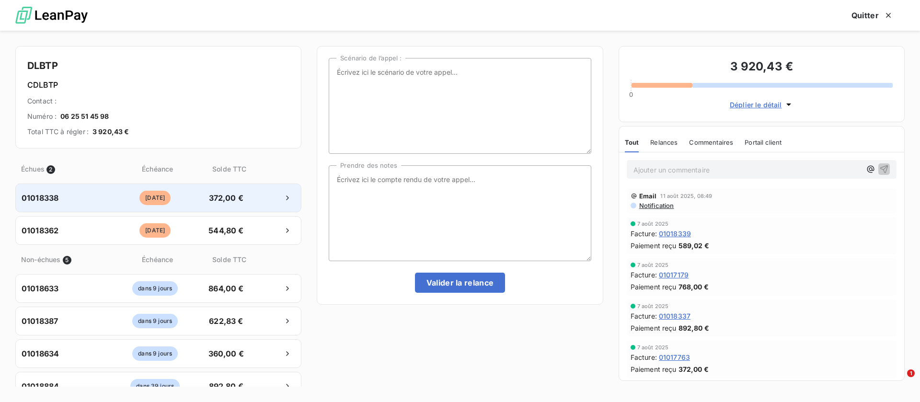
click at [256, 210] on div "01018338 il y a 22 jours 372,00 €" at bounding box center [158, 198] width 286 height 29
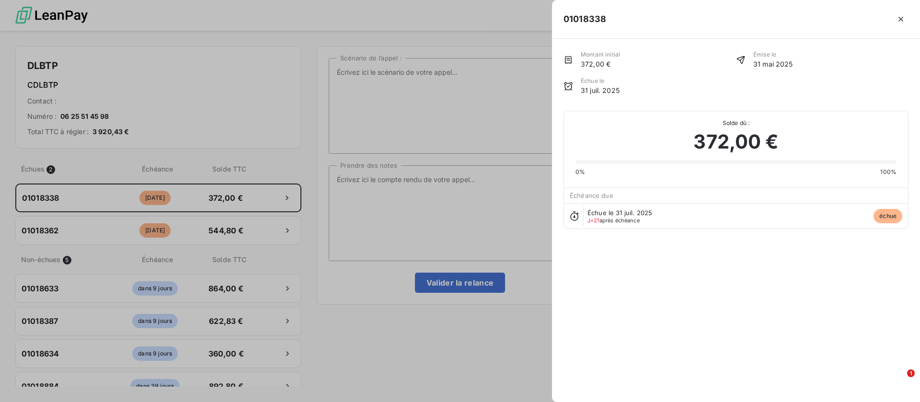
click at [482, 214] on div at bounding box center [460, 201] width 920 height 402
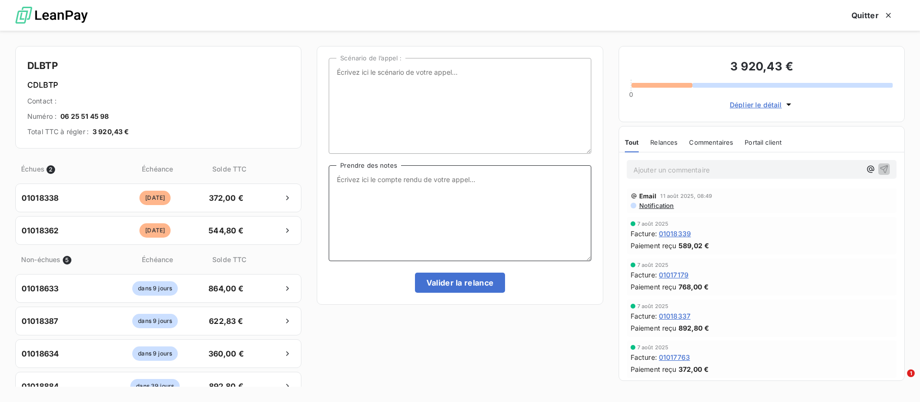
click at [476, 215] on textarea "Prendre des notes" at bounding box center [460, 213] width 262 height 96
click at [718, 158] on div "Ajouter un commentaire ﻿" at bounding box center [761, 169] width 285 height 34
click at [716, 179] on div "Ajouter un commentaire ﻿" at bounding box center [761, 169] width 285 height 34
click at [716, 168] on p "Ajouter un commentaire ﻿" at bounding box center [748, 170] width 228 height 12
click at [880, 168] on icon "button" at bounding box center [885, 169] width 10 height 10
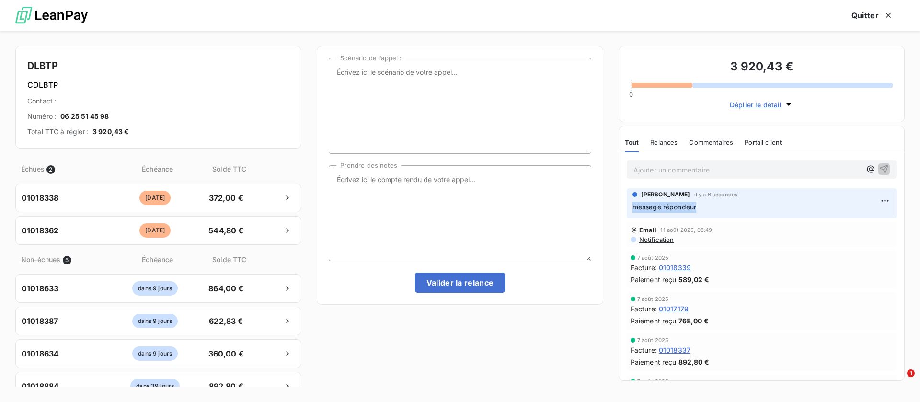
drag, startPoint x: 700, startPoint y: 203, endPoint x: 621, endPoint y: 205, distance: 79.1
click at [623, 205] on div "Dorothée Lamour il y a 6 secondes message répondeur" at bounding box center [761, 203] width 285 height 34
copy span "message répondeur"
click at [478, 203] on textarea "Prendre des notes" at bounding box center [460, 213] width 262 height 96
paste textarea "message répondeur"
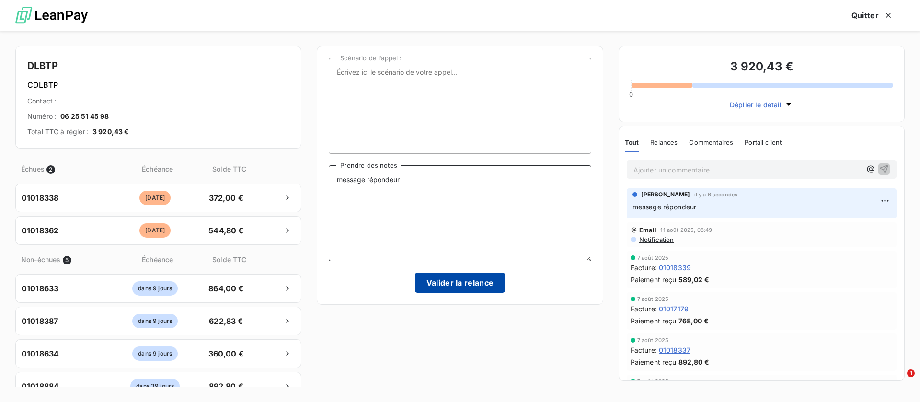
type textarea "message répondeur"
click at [435, 281] on button "Valider la relance" at bounding box center [460, 283] width 91 height 20
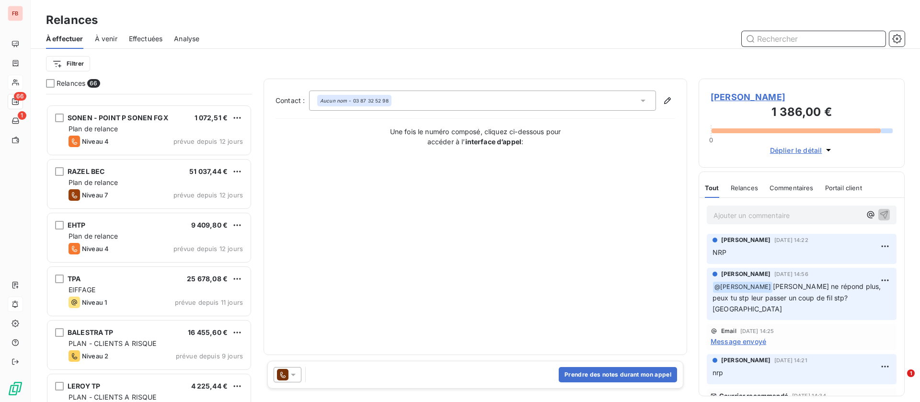
scroll to position [648, 0]
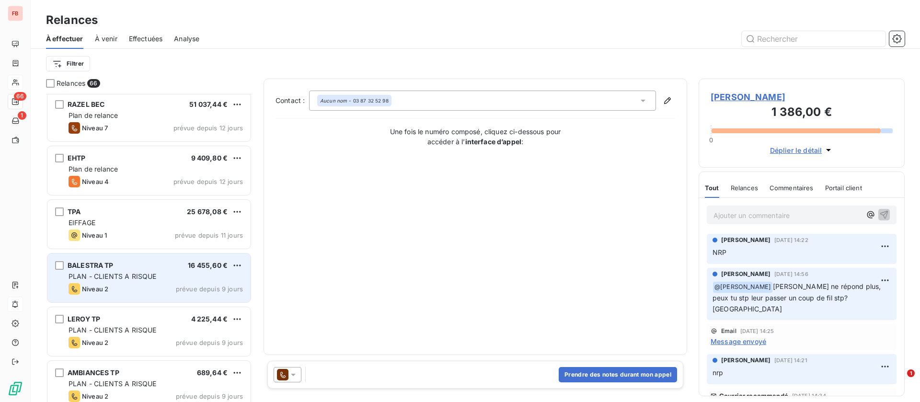
click at [140, 280] on div "PLAN - CLIENTS A RISQUE" at bounding box center [156, 277] width 174 height 10
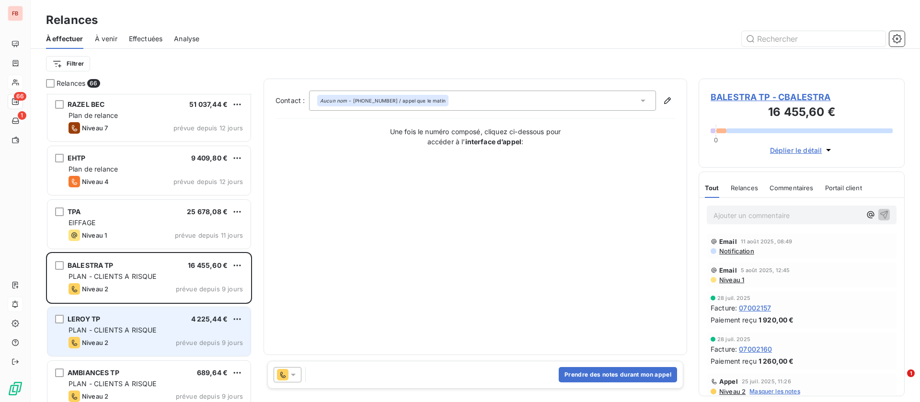
click at [118, 327] on span "PLAN - CLIENTS A RISQUE" at bounding box center [113, 330] width 88 height 8
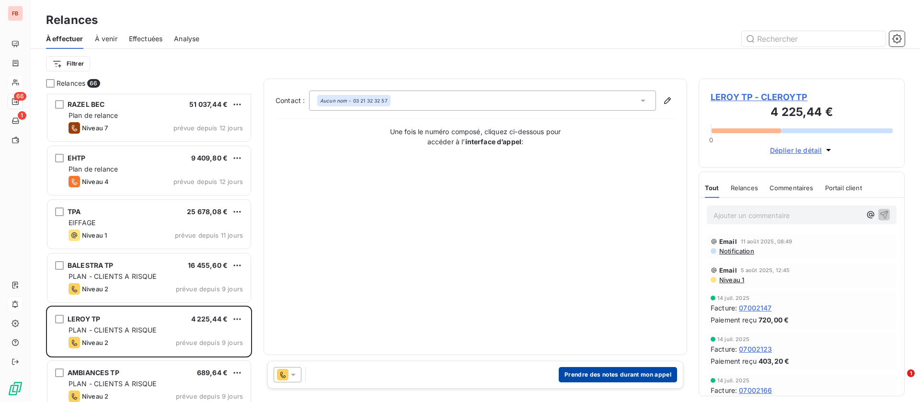
click at [598, 372] on button "Prendre des notes durant mon appel" at bounding box center [618, 374] width 118 height 15
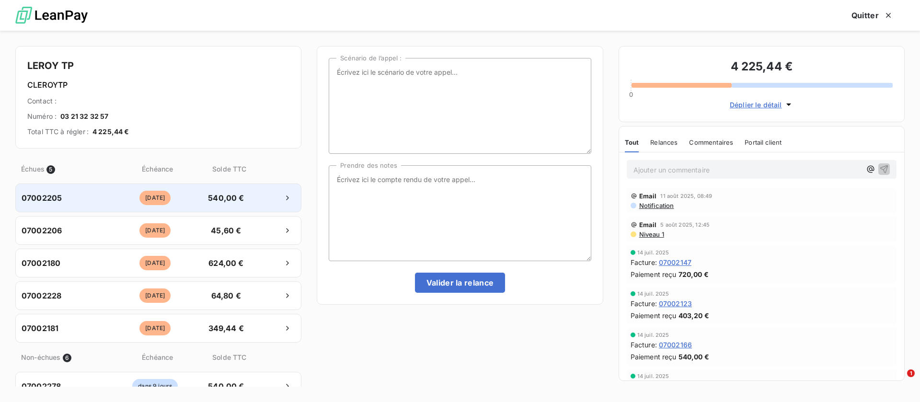
click at [215, 200] on span "540,00 €" at bounding box center [226, 198] width 50 height 12
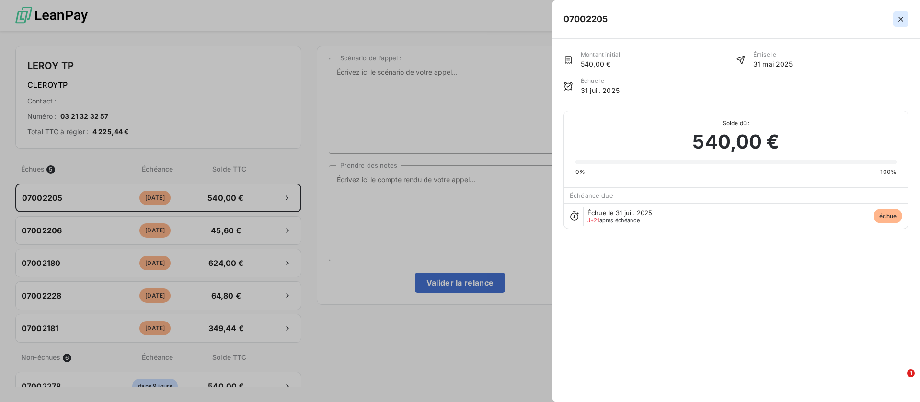
click at [903, 14] on icon "button" at bounding box center [901, 19] width 10 height 10
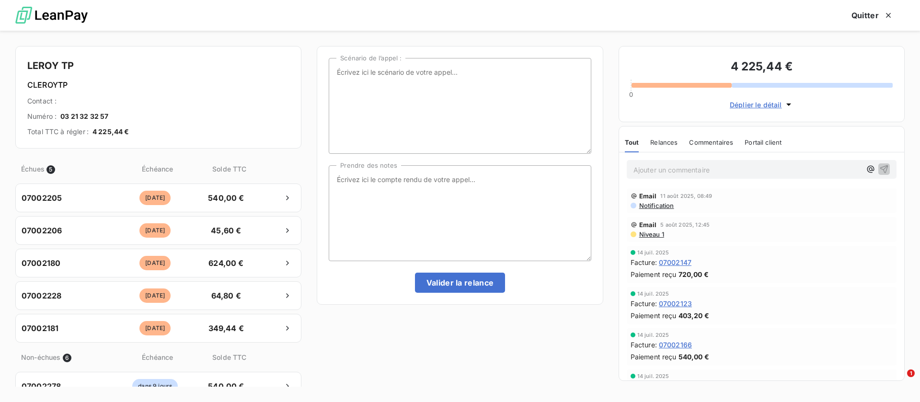
click at [744, 100] on span "Déplier le détail" at bounding box center [756, 105] width 52 height 10
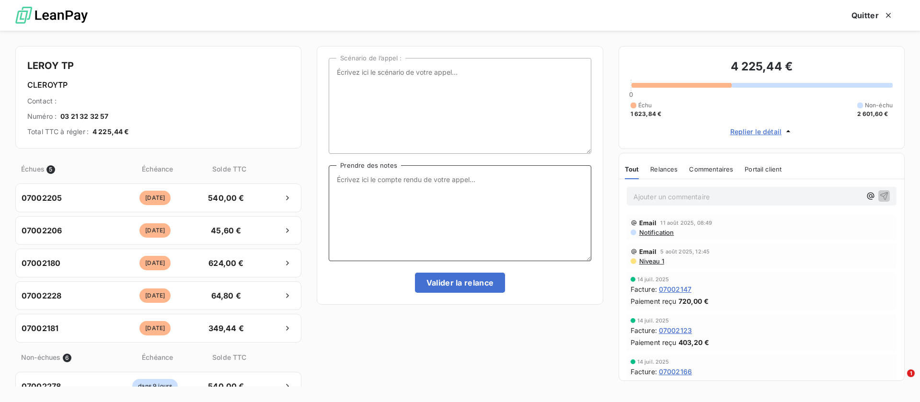
click at [457, 227] on textarea "Prendre des notes" at bounding box center [460, 213] width 262 height 96
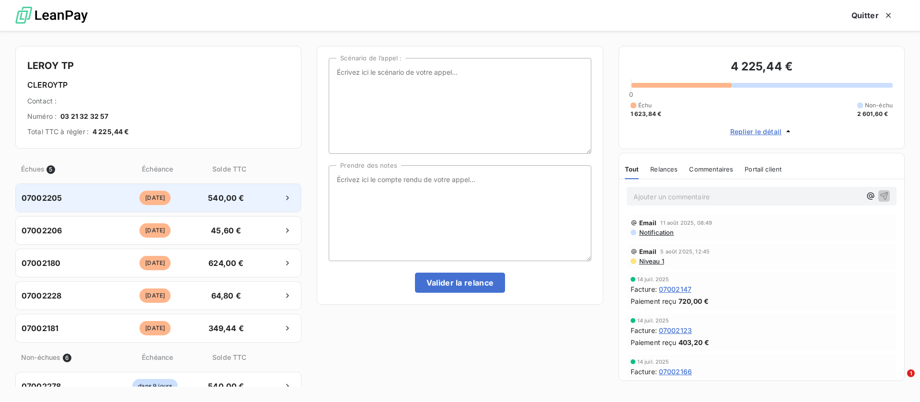
click at [268, 195] on div at bounding box center [274, 197] width 42 height 15
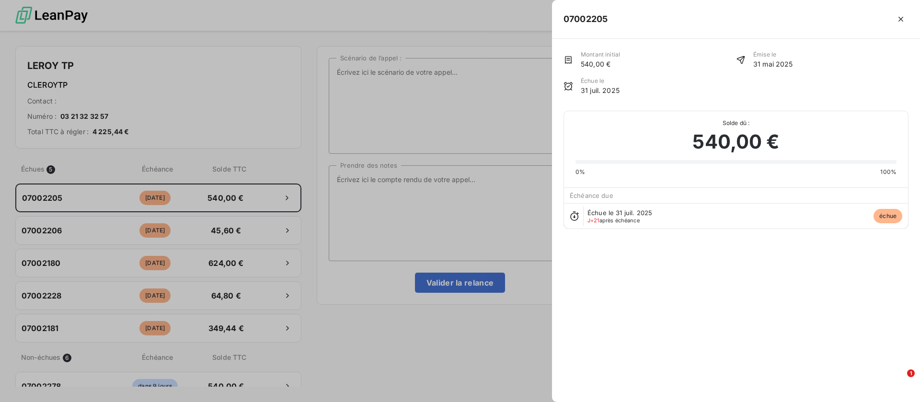
click at [433, 182] on div at bounding box center [460, 201] width 920 height 402
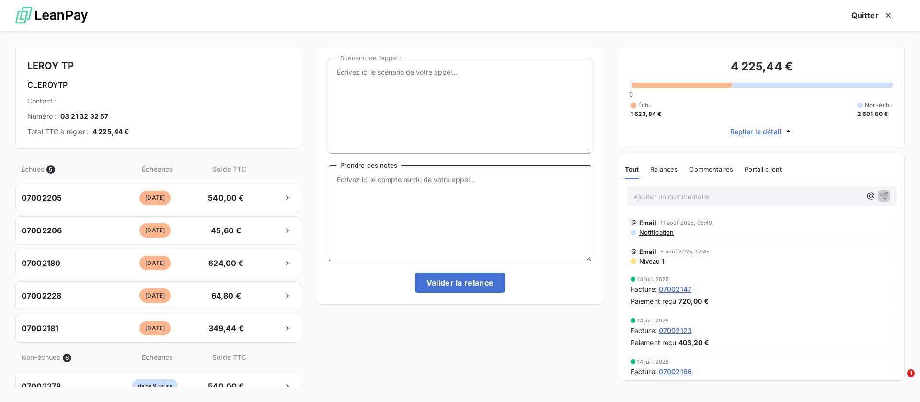
click at [456, 207] on textarea "Prendre des notes" at bounding box center [460, 213] width 262 height 96
type textarea "va régulariser la situation cette semaine ou début de semaine prochaine"
click at [449, 275] on button "Valider la relance" at bounding box center [460, 283] width 91 height 20
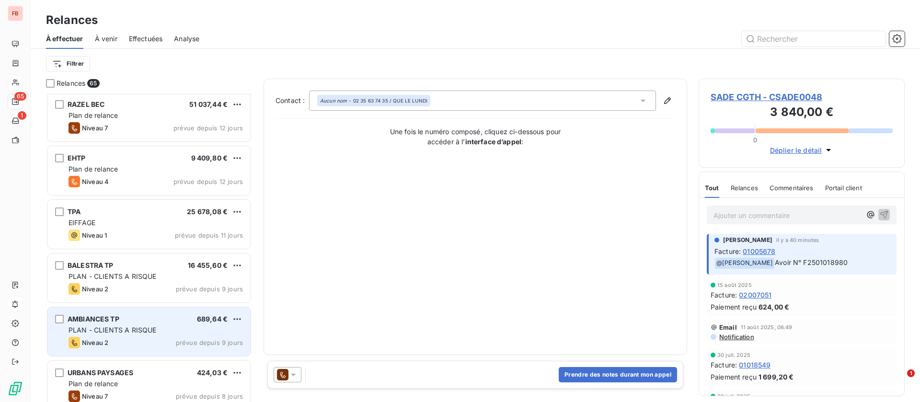
click at [151, 317] on div "AMBIANCES TP 689,64 €" at bounding box center [156, 319] width 174 height 9
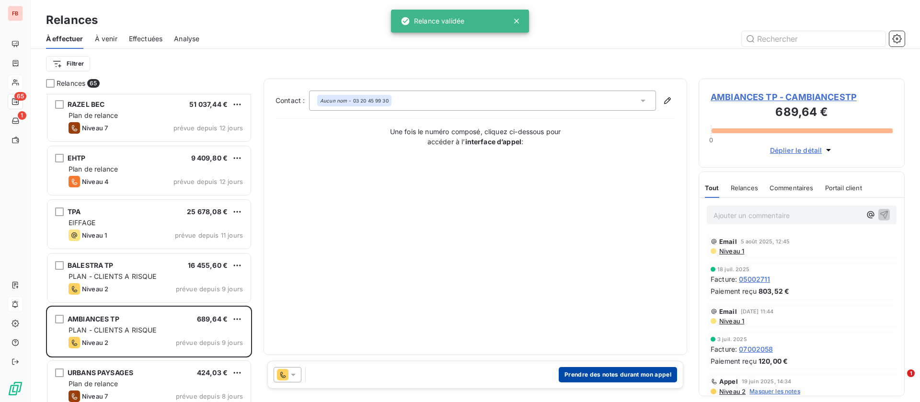
click at [623, 376] on button "Prendre des notes durant mon appel" at bounding box center [618, 374] width 118 height 15
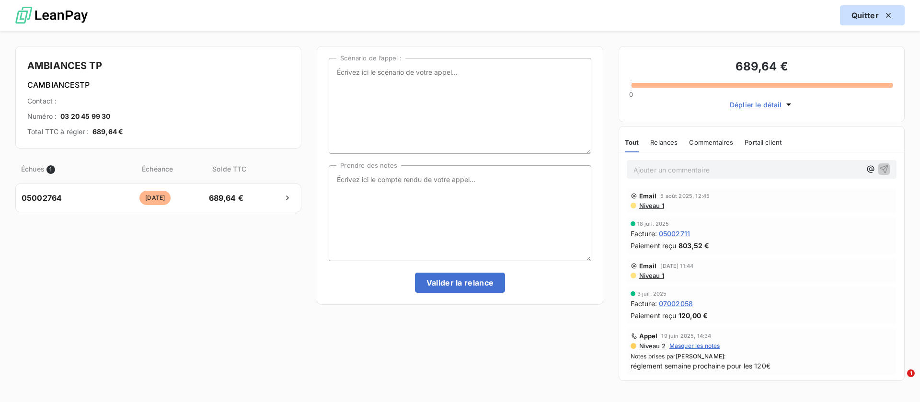
click at [870, 11] on button "Quitter" at bounding box center [872, 15] width 65 height 20
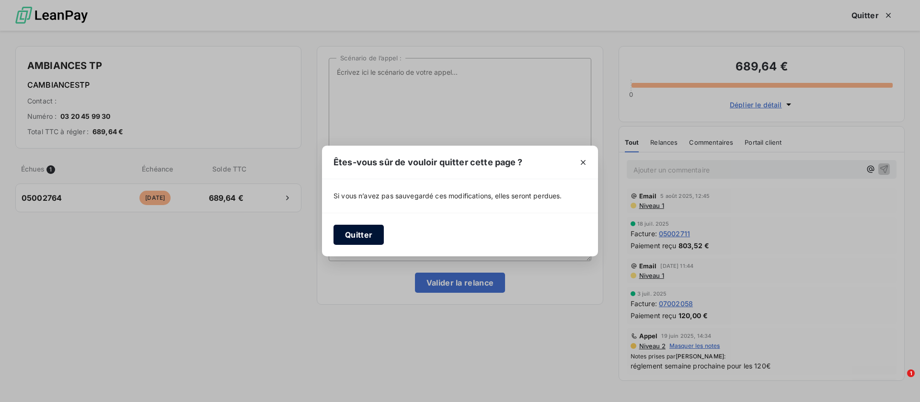
click at [344, 230] on button "Quitter" at bounding box center [359, 235] width 50 height 20
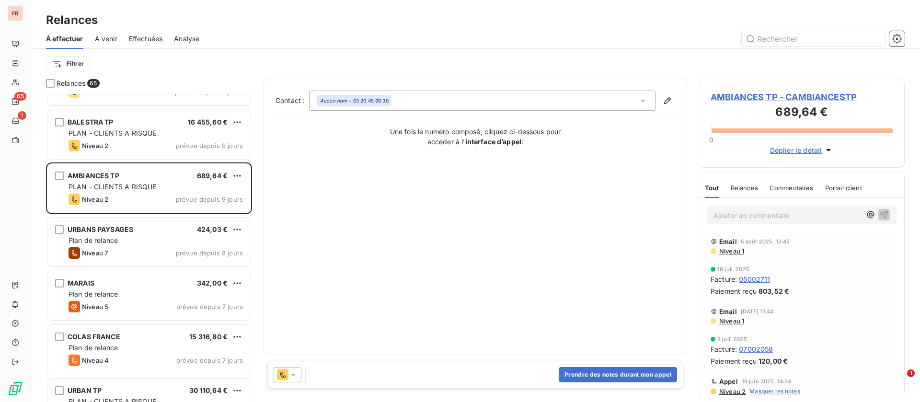
scroll to position [791, 0]
click at [139, 241] on div "Plan de relance" at bounding box center [156, 240] width 174 height 10
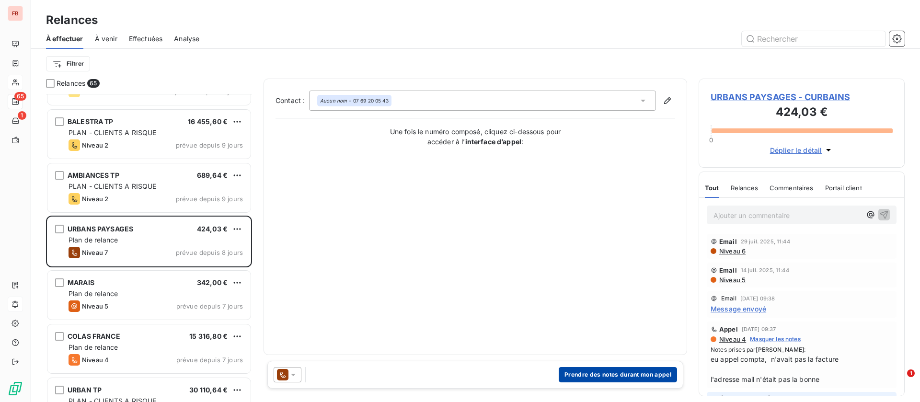
click at [605, 367] on button "Prendre des notes durant mon appel" at bounding box center [618, 374] width 118 height 15
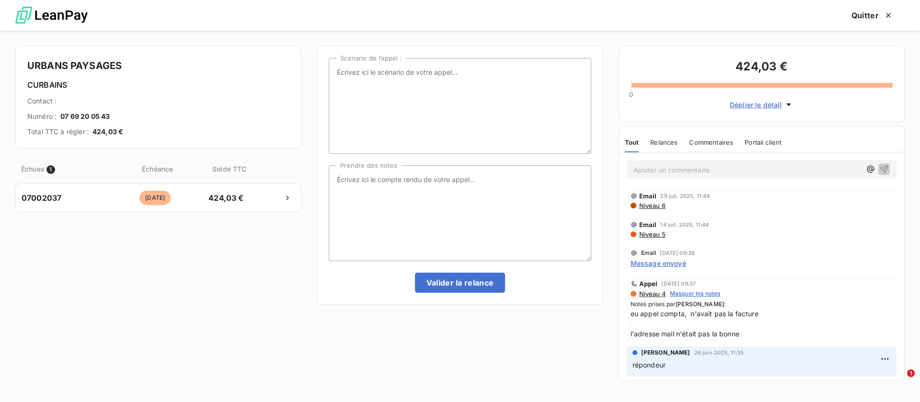
click at [650, 204] on span "Niveau 6" at bounding box center [652, 206] width 27 height 8
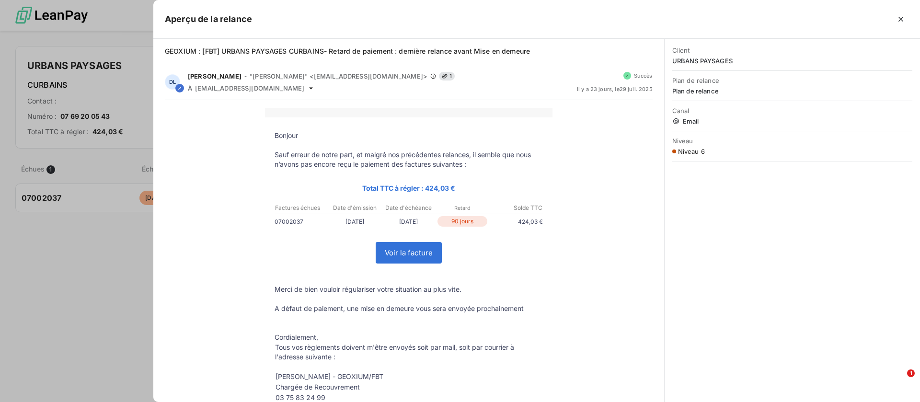
scroll to position [297, 195]
click at [150, 278] on div at bounding box center [460, 201] width 920 height 402
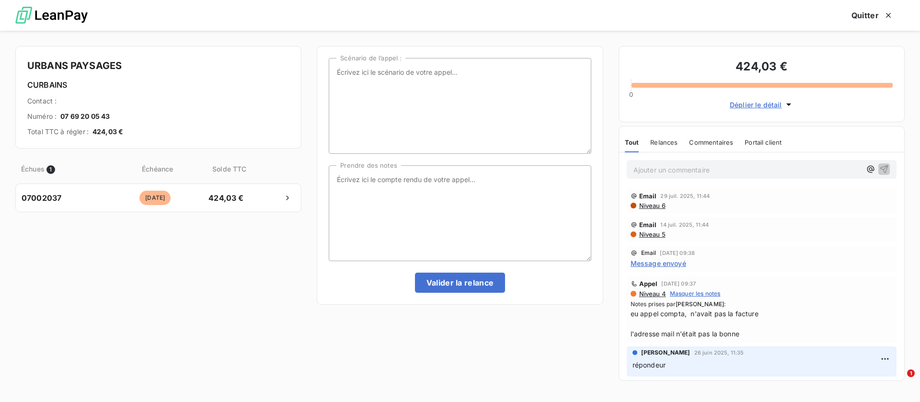
click at [709, 172] on p "Ajouter un commentaire ﻿" at bounding box center [748, 170] width 228 height 12
click at [881, 166] on icon "button" at bounding box center [885, 169] width 8 height 8
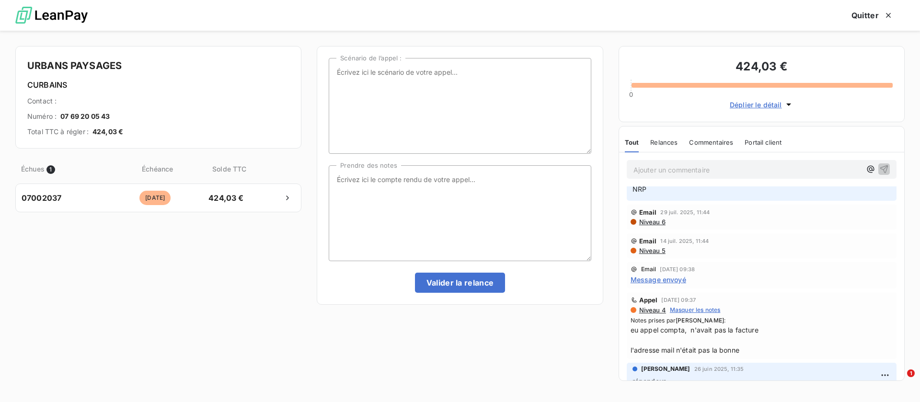
scroll to position [0, 0]
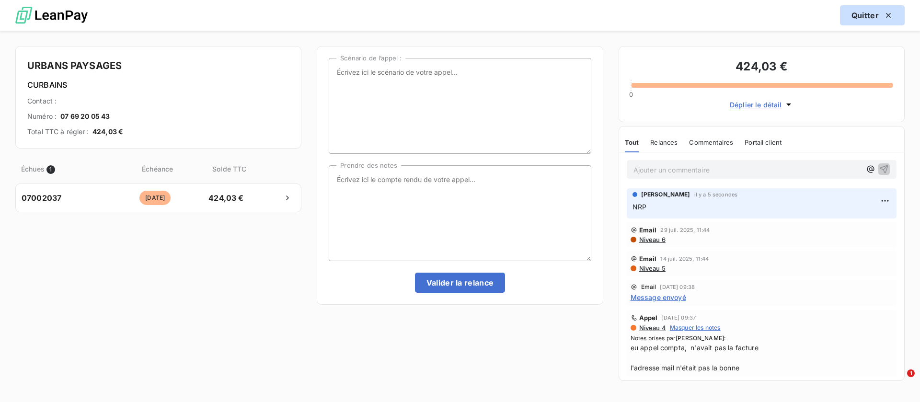
click at [867, 14] on button "Quitter" at bounding box center [872, 15] width 65 height 20
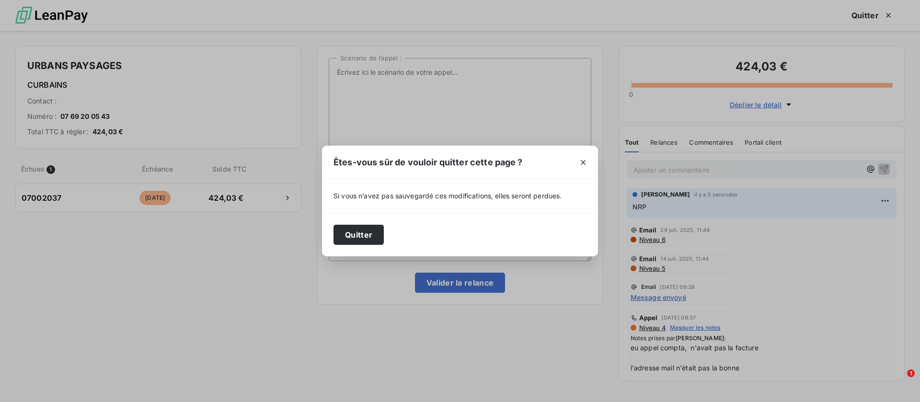
click at [355, 223] on div "Quitter" at bounding box center [460, 235] width 276 height 44
click at [355, 229] on button "Quitter" at bounding box center [359, 235] width 50 height 20
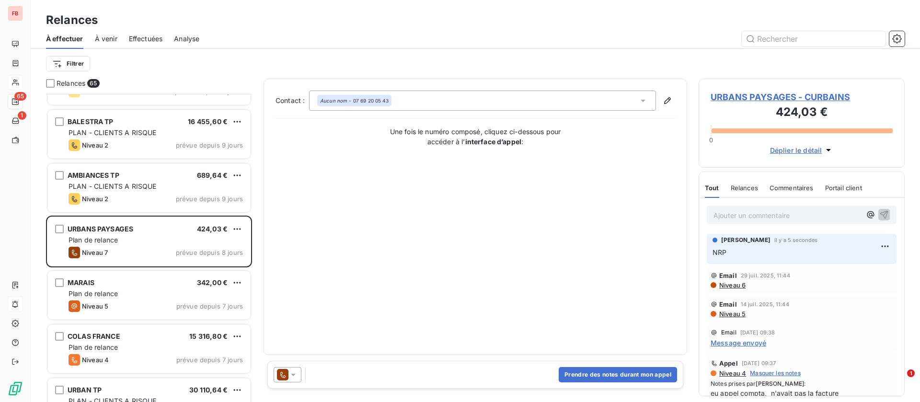
click at [293, 374] on icon at bounding box center [293, 375] width 5 height 2
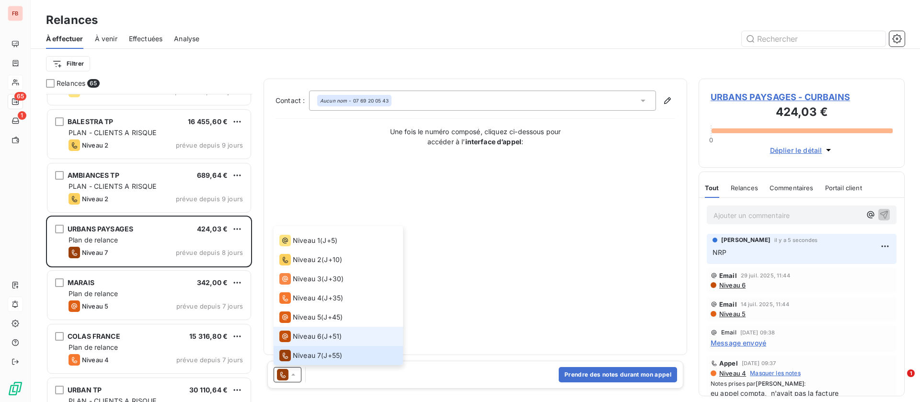
scroll to position [53, 0]
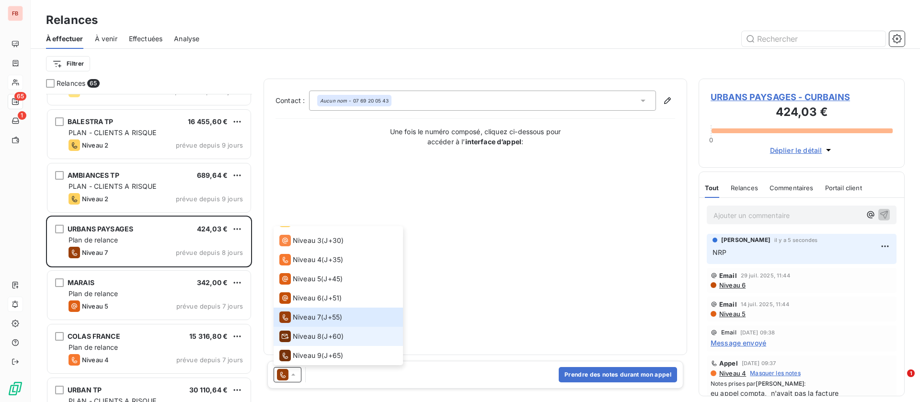
click at [328, 329] on li "Niveau 8 ( J+60 )" at bounding box center [338, 336] width 129 height 19
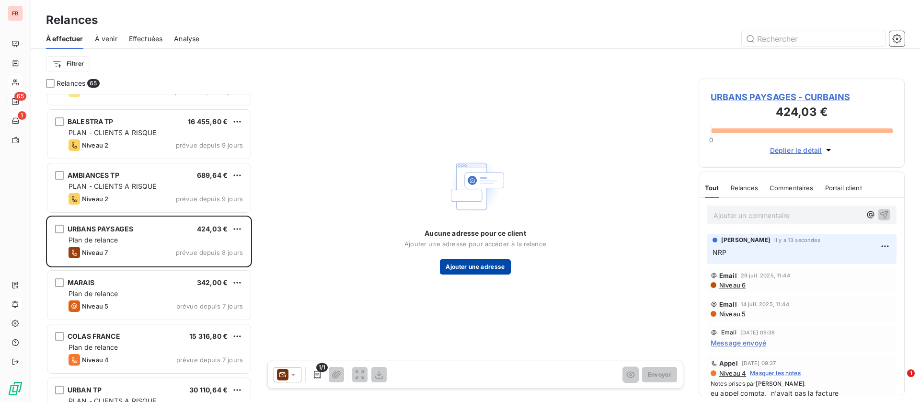
click at [487, 266] on button "Ajouter une adresse" at bounding box center [475, 266] width 70 height 15
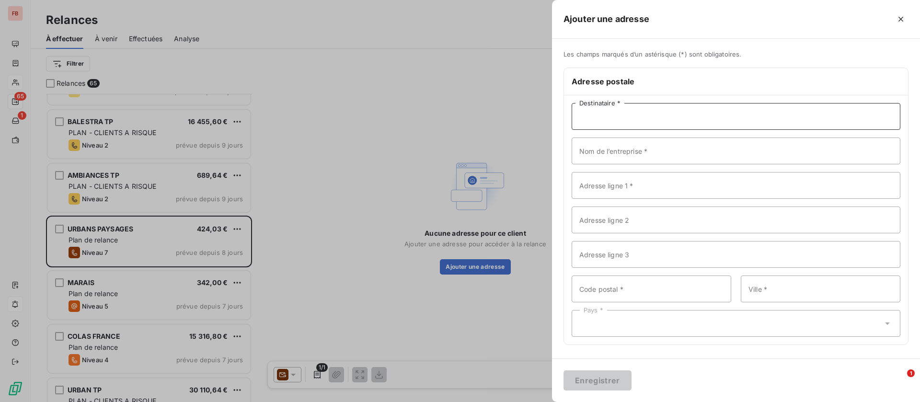
click at [622, 119] on input "Destinataire *" at bounding box center [736, 116] width 329 height 27
type input "SERVICE COMPTABILITE"
type input "URBANS PAYSAGES"
type input "257 TER - RUE GRAND BUT"
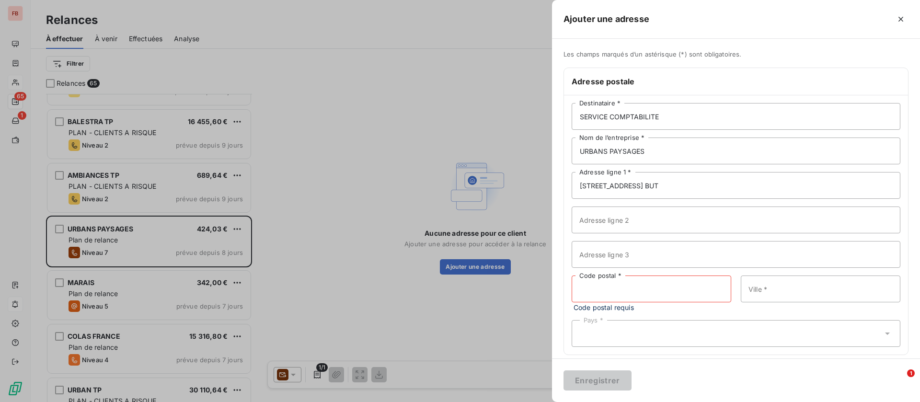
click at [643, 288] on input "Code postal *" at bounding box center [652, 289] width 160 height 27
type input "59160"
type input "LOMME"
click at [604, 328] on div "Pays *" at bounding box center [736, 323] width 329 height 27
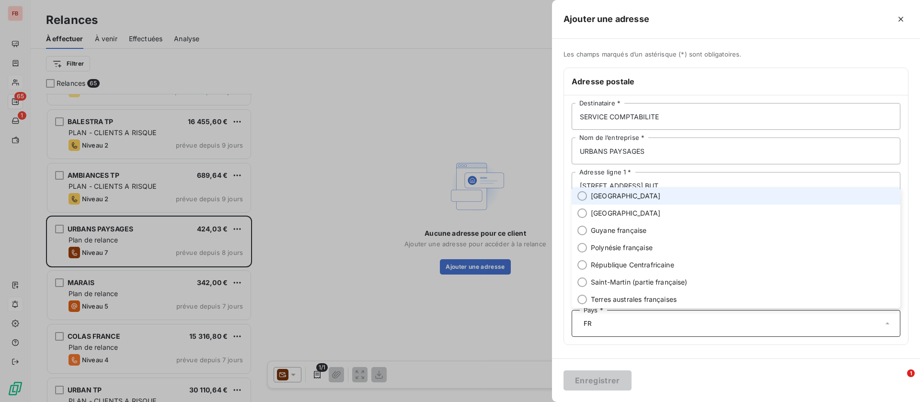
click at [596, 199] on span "[GEOGRAPHIC_DATA]" at bounding box center [626, 196] width 70 height 10
type input "FR"
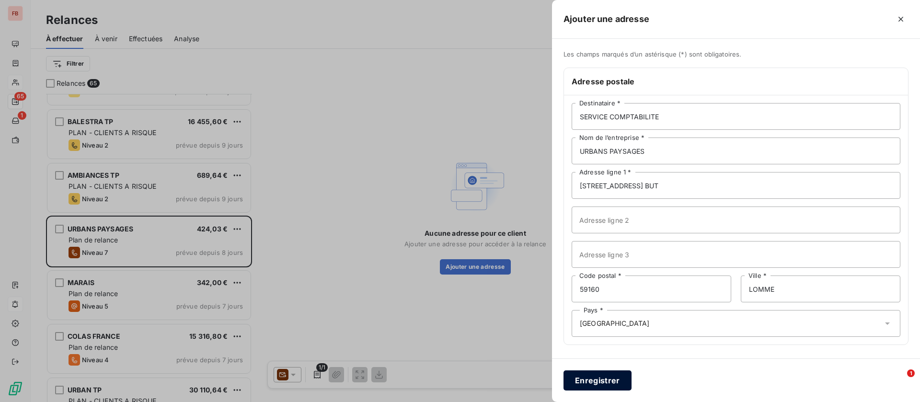
click at [585, 372] on button "Enregistrer" at bounding box center [598, 381] width 68 height 20
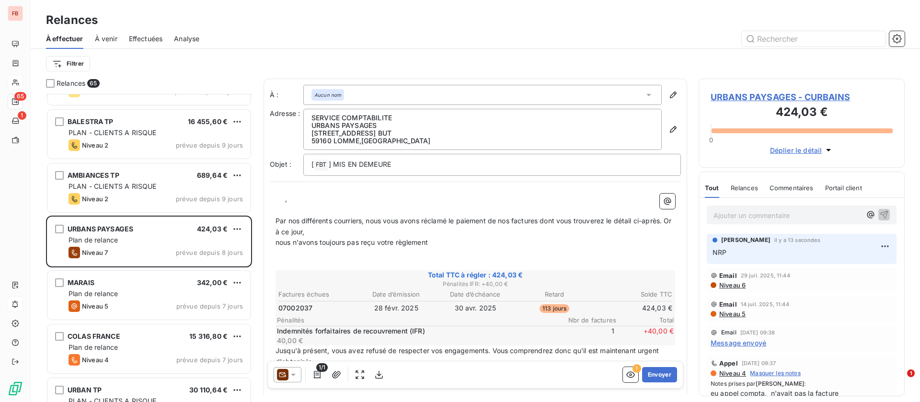
click at [318, 203] on p "﻿ ﻿ ﻿ ," at bounding box center [476, 199] width 400 height 11
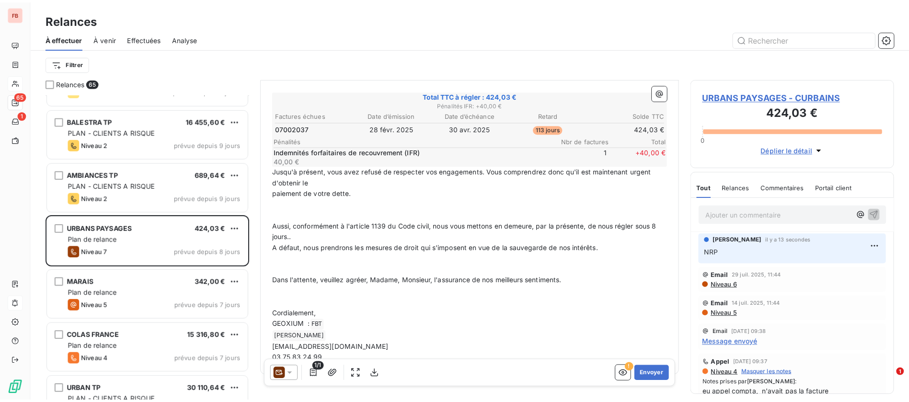
scroll to position [199, 0]
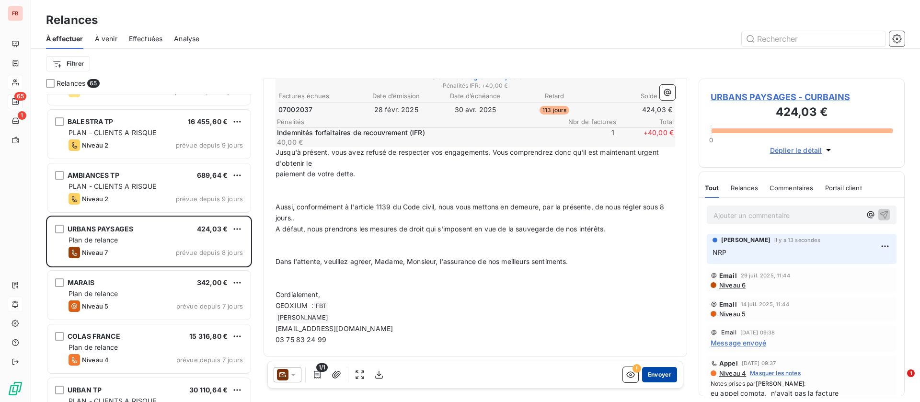
click at [645, 374] on button "Envoyer" at bounding box center [659, 374] width 35 height 15
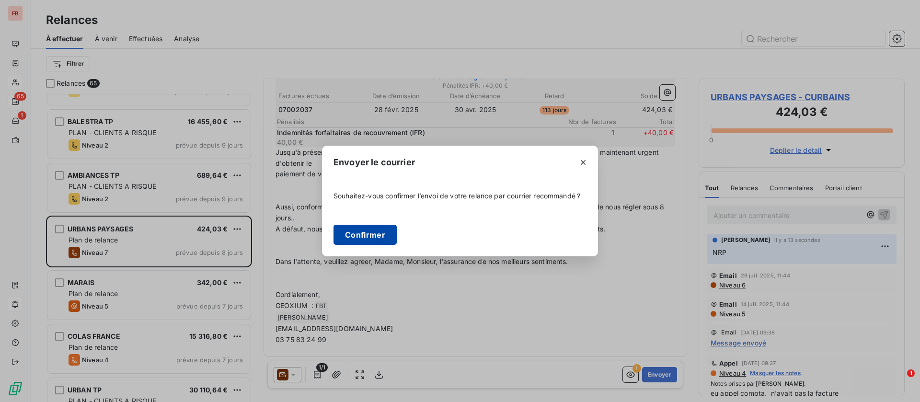
click at [376, 228] on button "Confirmer" at bounding box center [365, 235] width 63 height 20
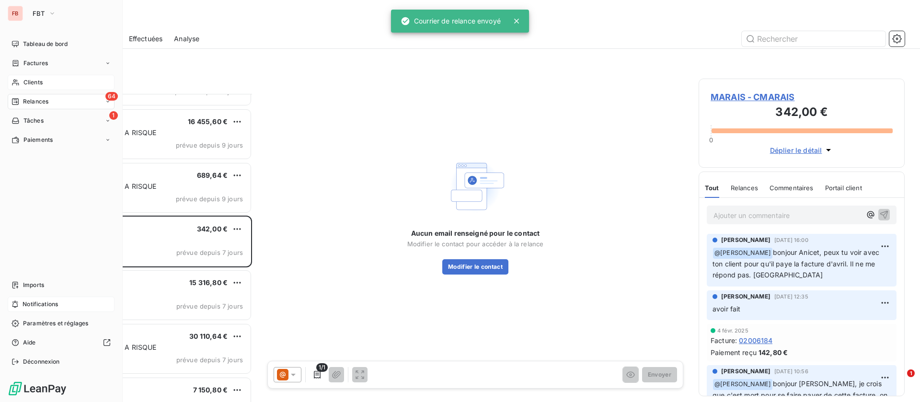
click at [33, 98] on span "Relances" at bounding box center [35, 101] width 25 height 9
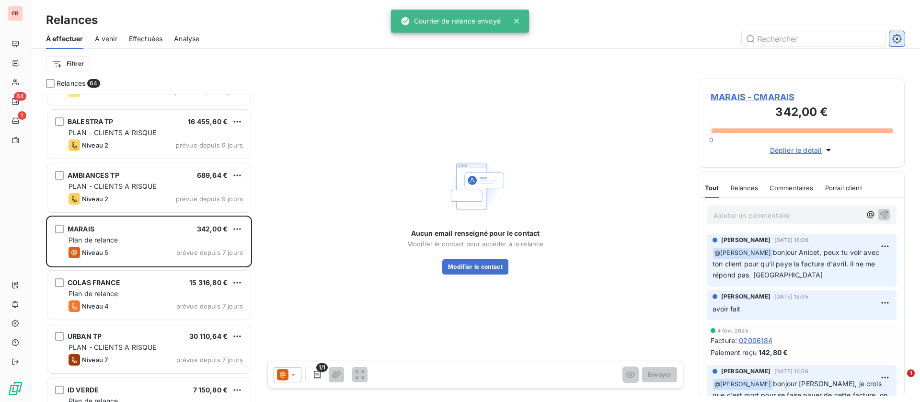
click at [895, 37] on icon "button" at bounding box center [898, 39] width 10 height 10
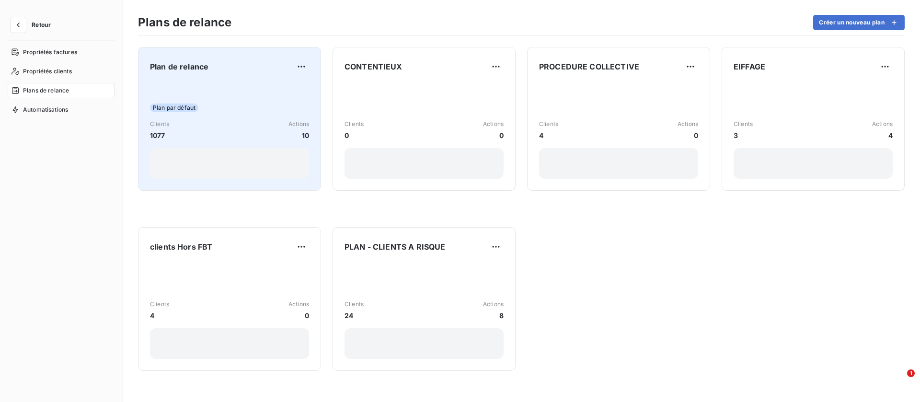
click at [240, 85] on div "Plan par défaut Clients 1077 Actions 10" at bounding box center [229, 130] width 159 height 97
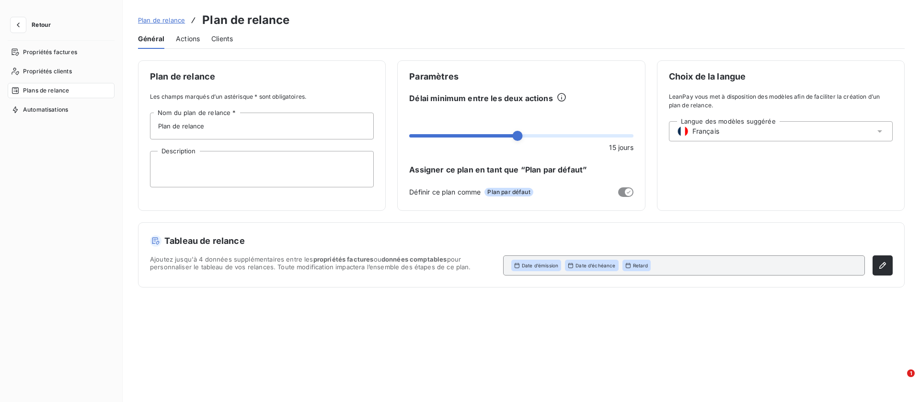
click at [181, 37] on span "Actions" at bounding box center [188, 39] width 24 height 10
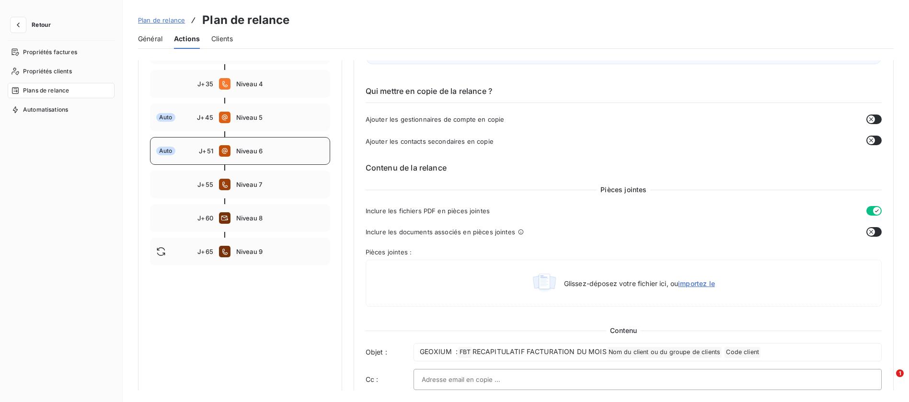
scroll to position [216, 0]
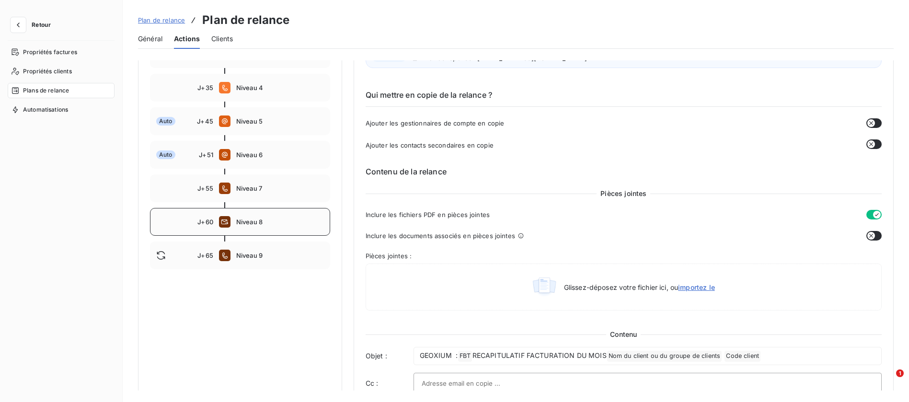
click at [260, 220] on div "J+60 Niveau 8" at bounding box center [240, 222] width 180 height 28
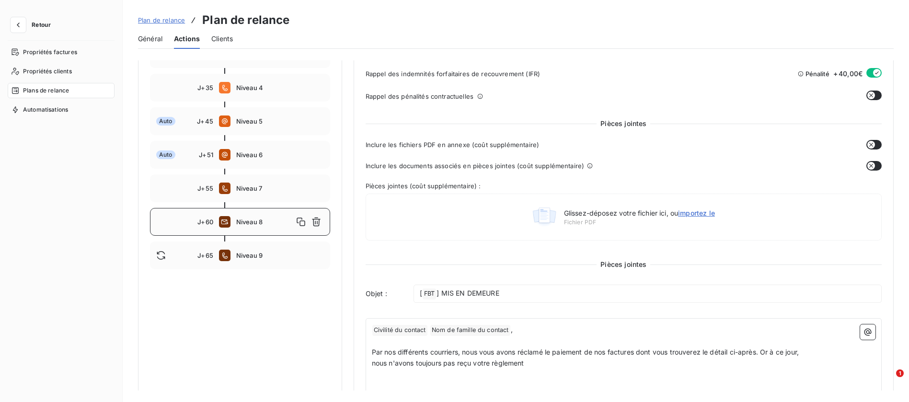
type input "60"
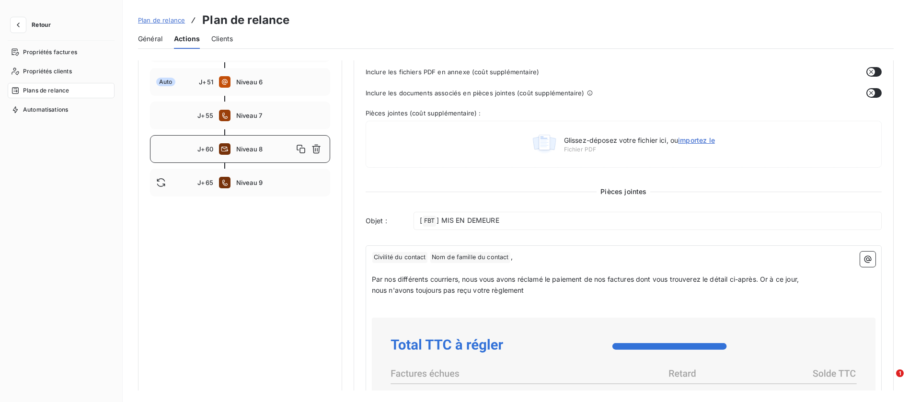
scroll to position [360, 0]
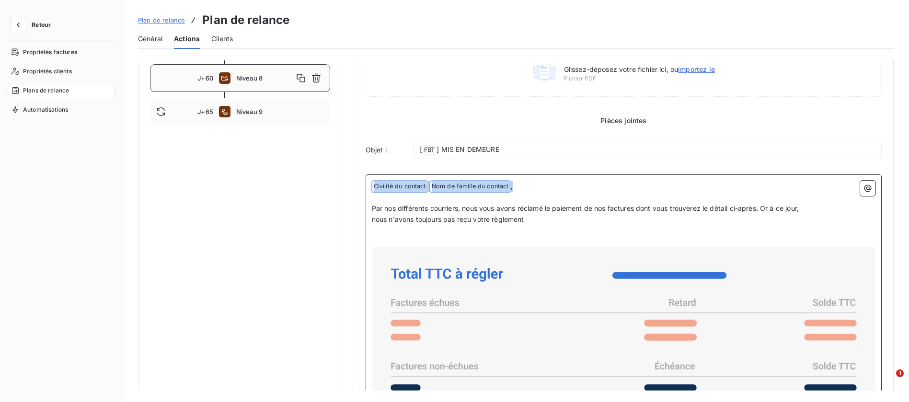
drag, startPoint x: 522, startPoint y: 188, endPoint x: 319, endPoint y: 181, distance: 202.4
click at [319, 181] on div "Notifications pré-échéance Envoi par jour en fonction de la date d’échéance Aut…" at bounding box center [516, 208] width 756 height 1015
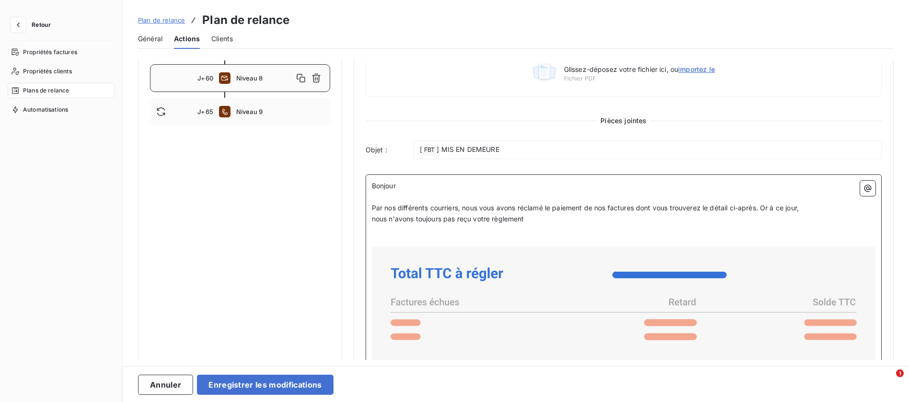
click at [765, 209] on span "Par nos différents courriers, nous vous avons réclamé le paiement de nos factur…" at bounding box center [585, 208] width 427 height 8
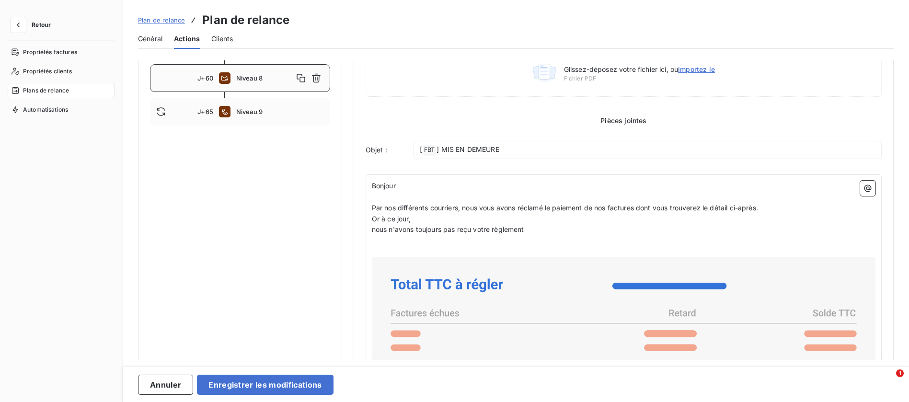
click at [373, 227] on span "nous n'avons toujours pas reçu votre règlement" at bounding box center [448, 229] width 152 height 8
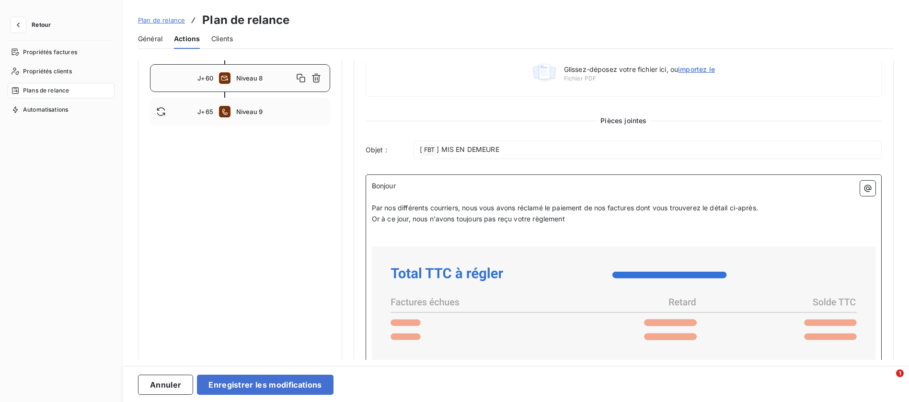
click at [588, 217] on p "Or à ce jour, nous n'avons toujours pas reçu votre règlement" at bounding box center [624, 219] width 504 height 11
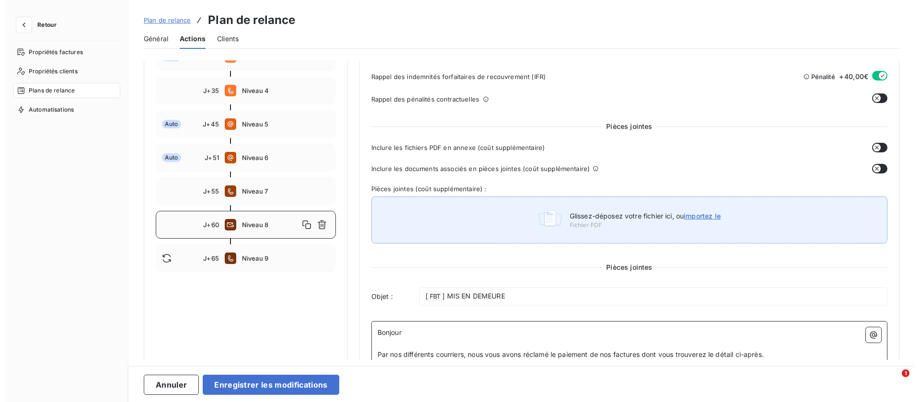
scroll to position [210, 0]
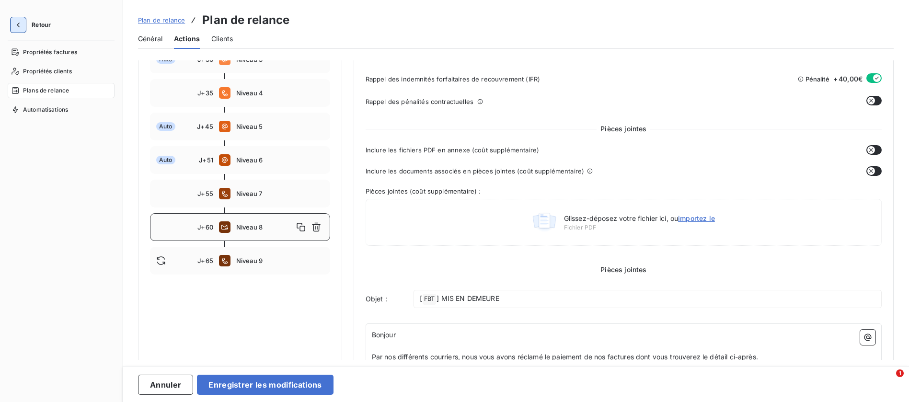
click at [16, 20] on icon "button" at bounding box center [18, 25] width 10 height 10
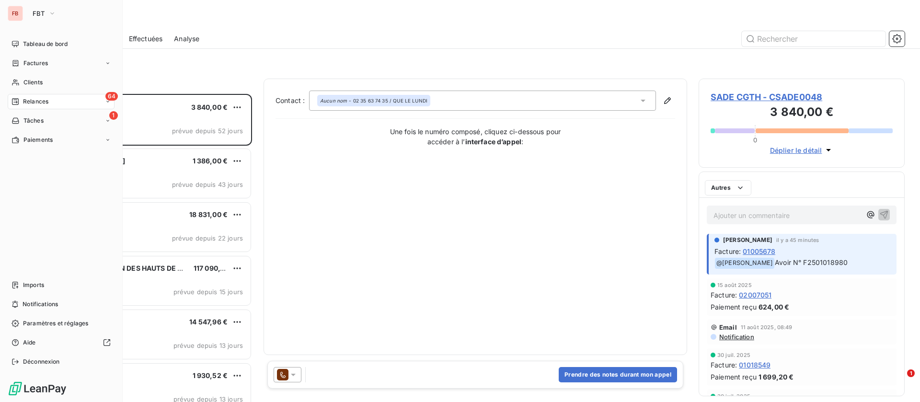
scroll to position [297, 195]
click at [53, 321] on span "Paramètres et réglages" at bounding box center [55, 323] width 65 height 9
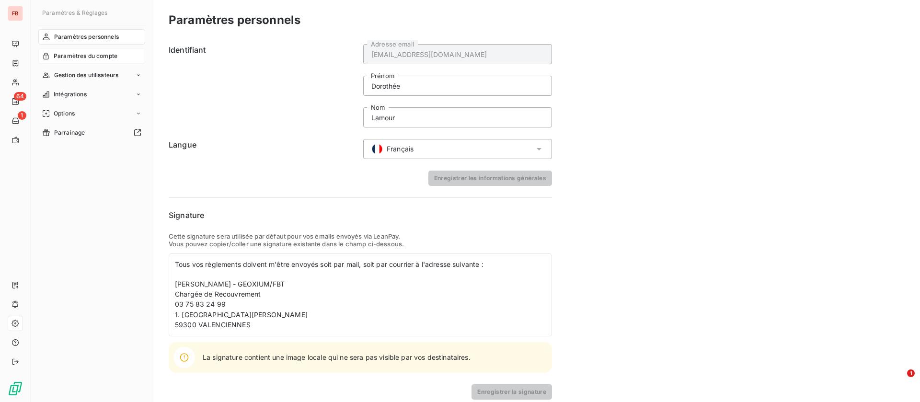
click at [66, 55] on span "Paramètres du compte" at bounding box center [86, 56] width 64 height 9
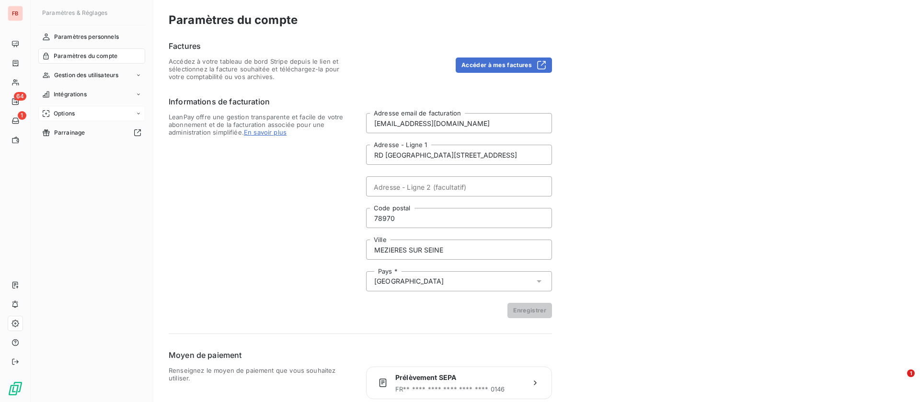
click at [70, 116] on span "Options" at bounding box center [64, 113] width 21 height 9
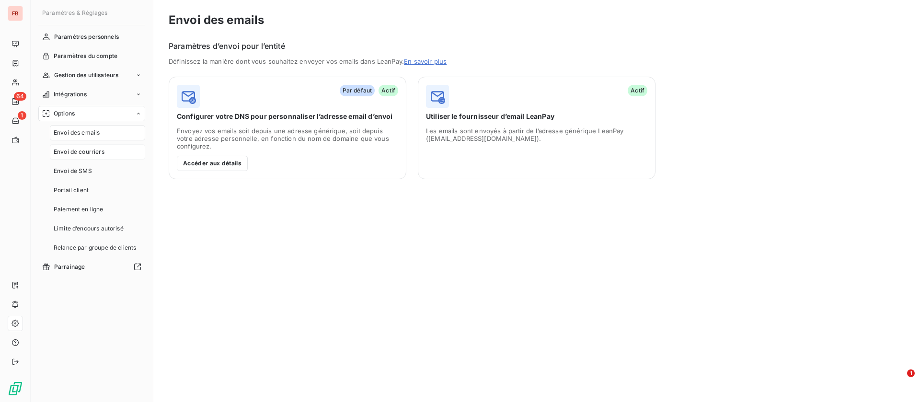
click at [98, 150] on span "Envoi de courriers" at bounding box center [79, 152] width 51 height 9
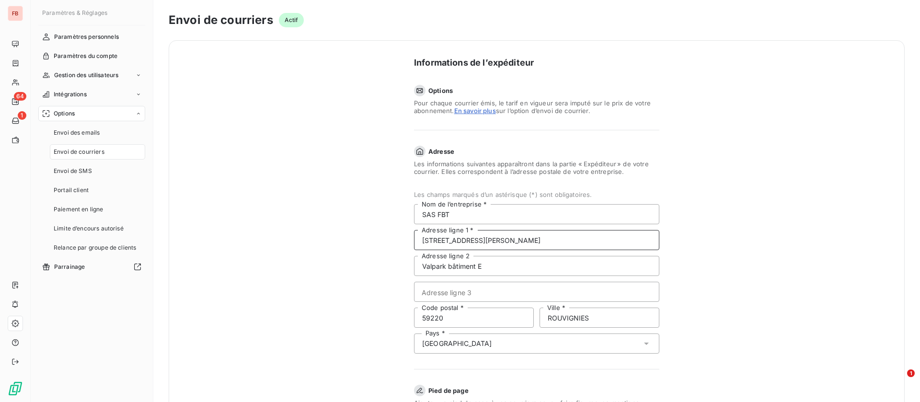
click at [433, 237] on input "1 RUELOUIS DUVANT" at bounding box center [536, 240] width 245 height 20
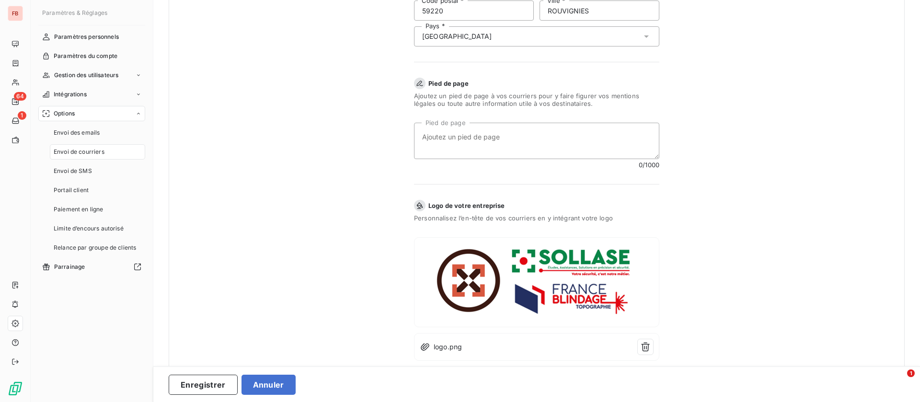
scroll to position [329, 0]
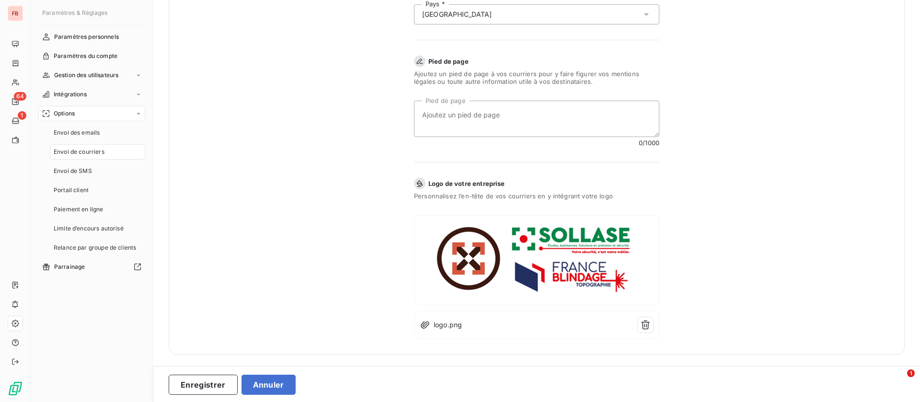
type input "1 RUE LOUIS DUVANT"
click at [509, 259] on img at bounding box center [536, 260] width 207 height 78
click at [213, 386] on button "Enregistrer" at bounding box center [203, 385] width 69 height 20
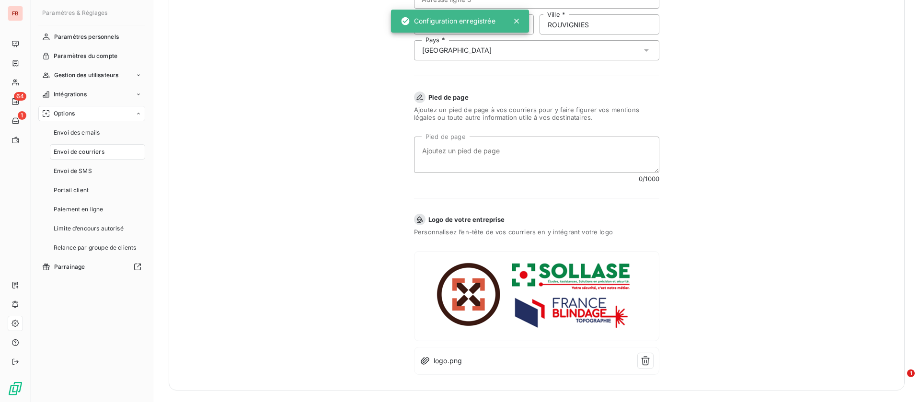
scroll to position [0, 0]
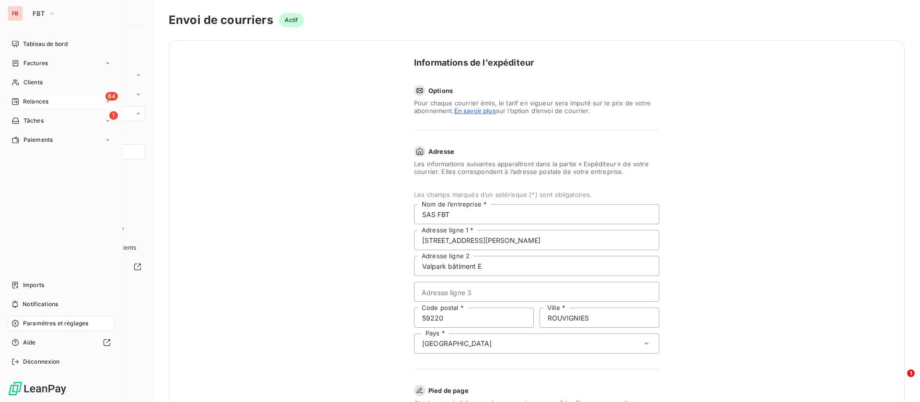
click at [45, 101] on span "Relances" at bounding box center [35, 101] width 25 height 9
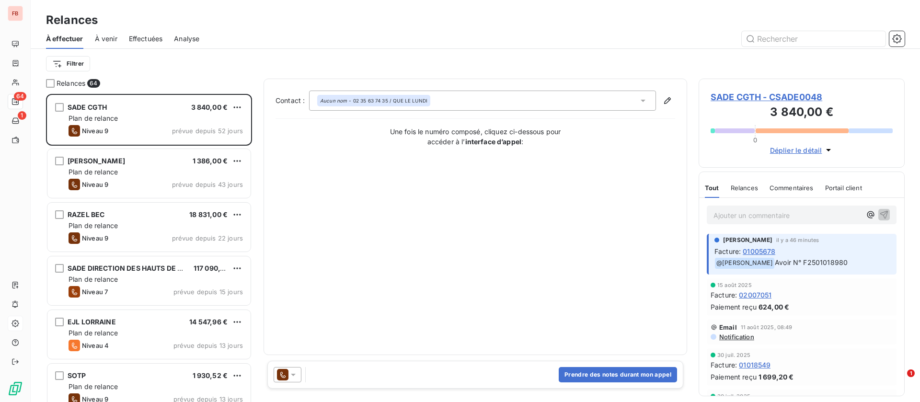
scroll to position [297, 195]
click at [160, 39] on span "Effectuées" at bounding box center [146, 39] width 34 height 10
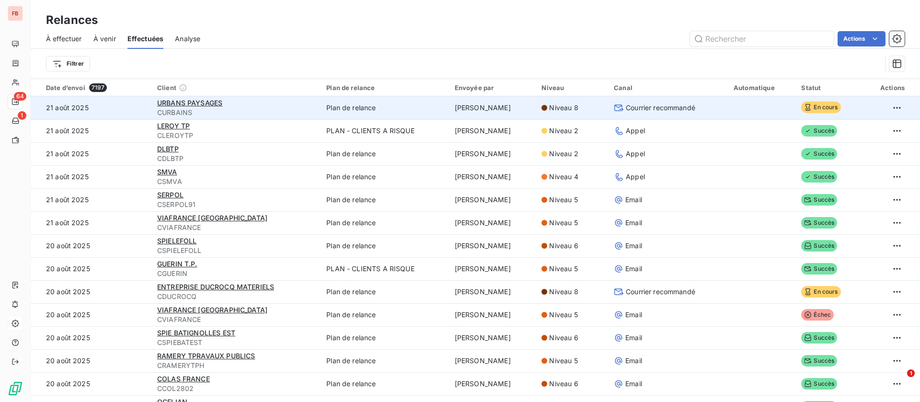
click at [647, 109] on span "Courrier recommandé" at bounding box center [661, 108] width 70 height 10
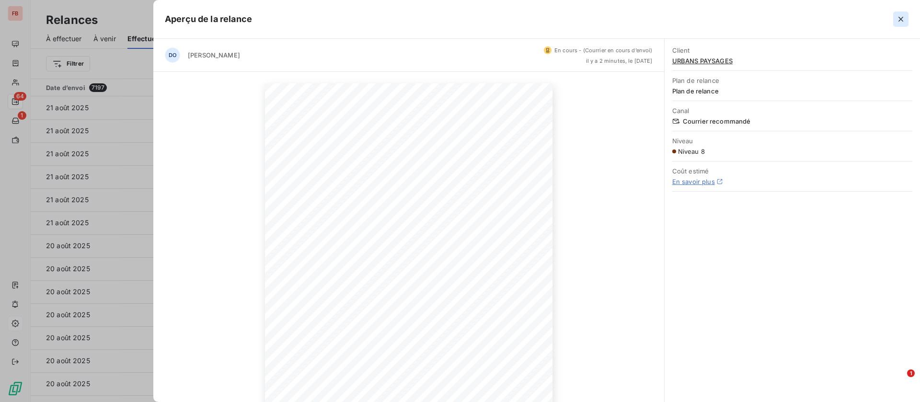
click at [899, 17] on icon "button" at bounding box center [901, 19] width 10 height 10
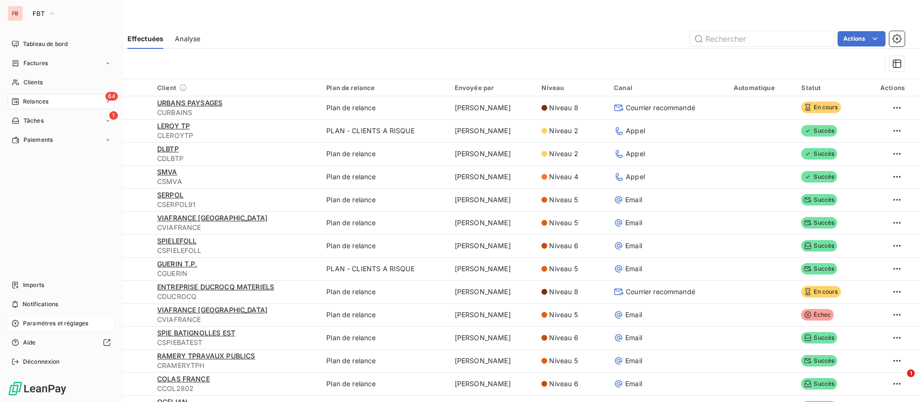
click at [39, 95] on div "64 Relances" at bounding box center [61, 101] width 107 height 15
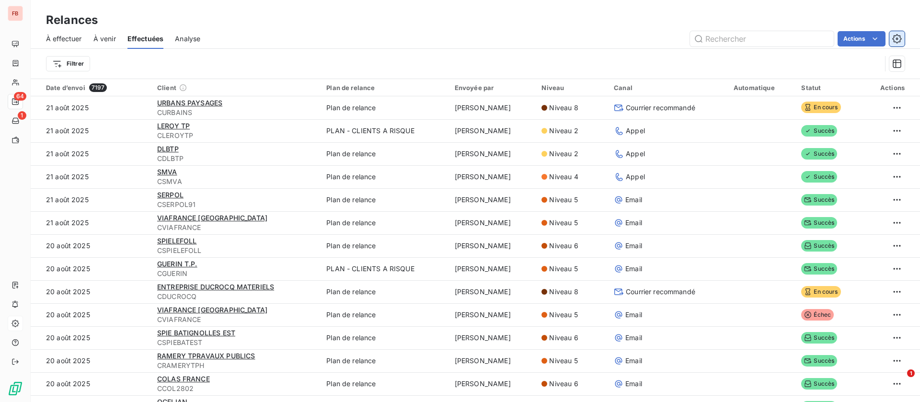
click at [901, 39] on icon "button" at bounding box center [897, 38] width 9 height 9
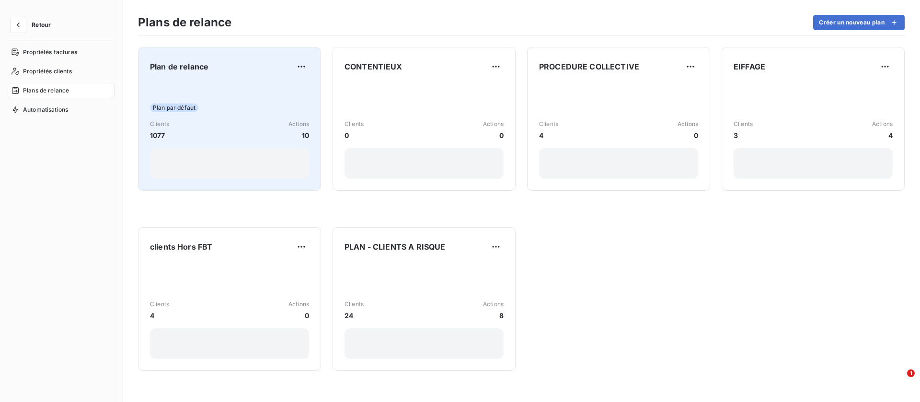
click at [221, 99] on div "Plan par défaut Clients 1077 Actions 10" at bounding box center [229, 130] width 159 height 97
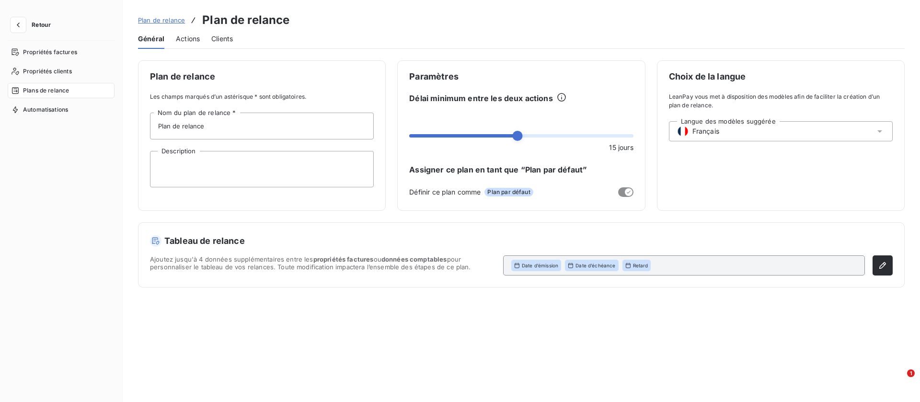
click at [188, 35] on span "Actions" at bounding box center [188, 39] width 24 height 10
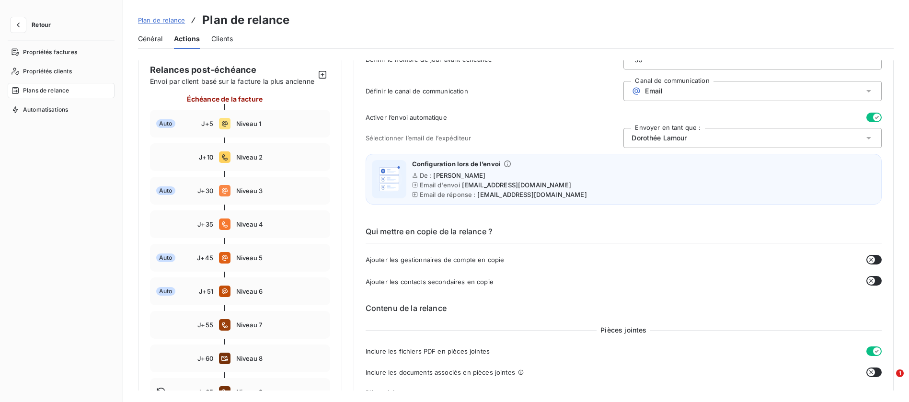
scroll to position [144, 0]
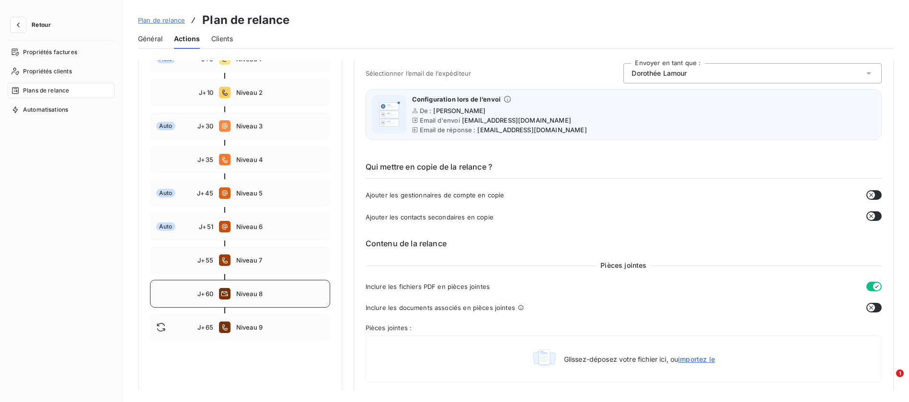
click at [262, 297] on div "J+60 Niveau 8" at bounding box center [240, 294] width 180 height 28
type input "60"
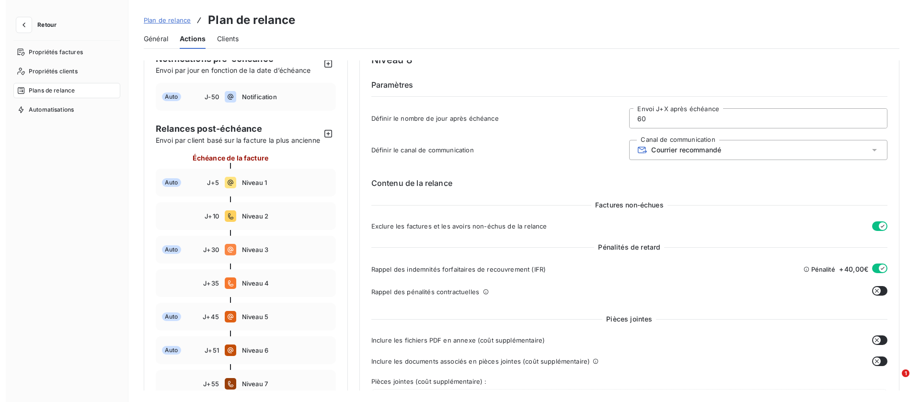
scroll to position [0, 0]
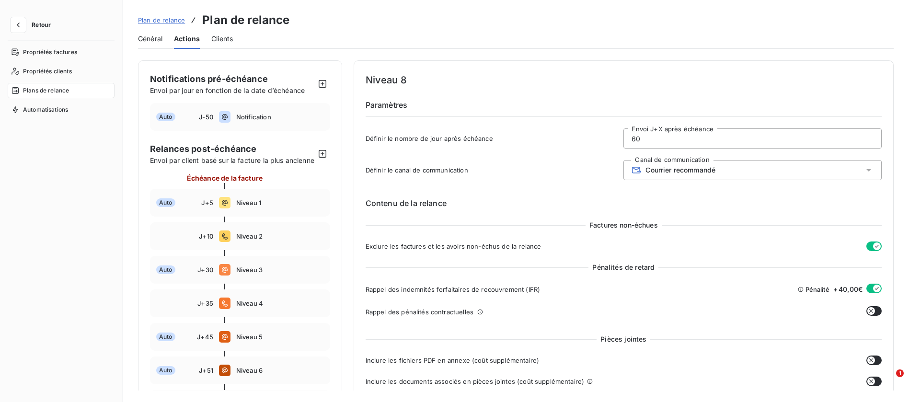
click at [43, 87] on span "Plans de relance" at bounding box center [46, 90] width 46 height 9
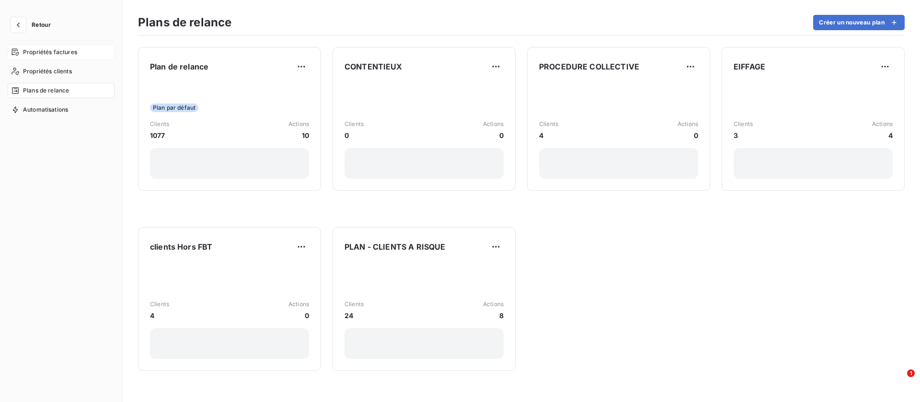
click at [59, 53] on span "Propriétés factures" at bounding box center [50, 52] width 54 height 9
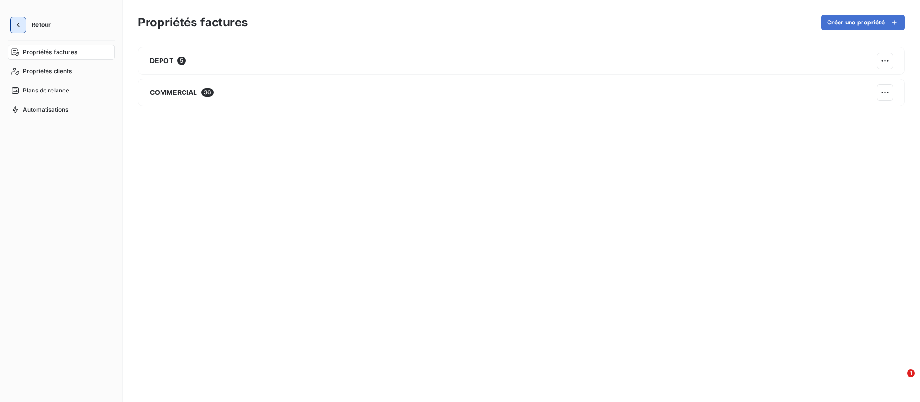
click at [24, 26] on button "button" at bounding box center [18, 24] width 15 height 15
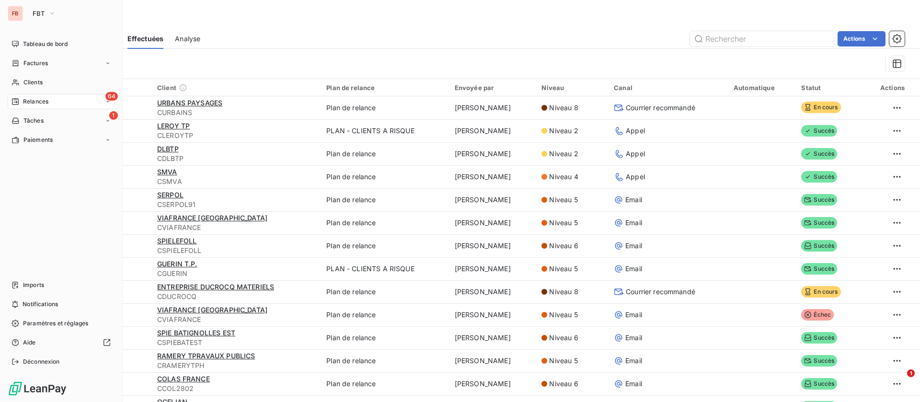
click at [15, 21] on div "FB" at bounding box center [15, 13] width 15 height 15
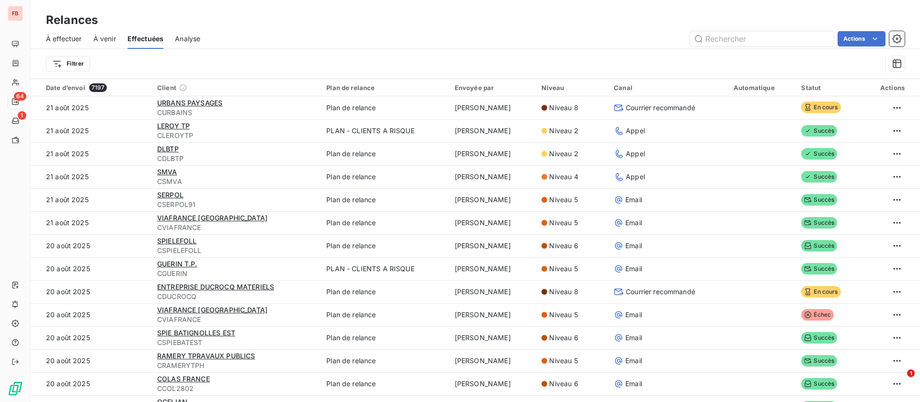
click at [196, 39] on span "Analyse" at bounding box center [187, 39] width 25 height 10
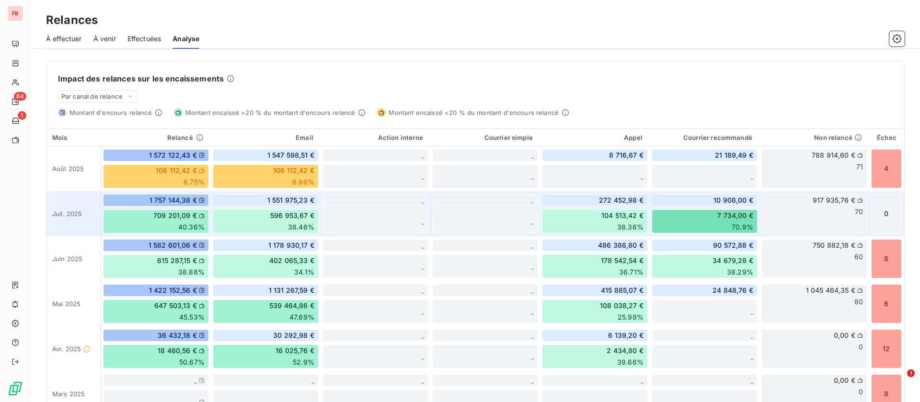
scroll to position [275, 0]
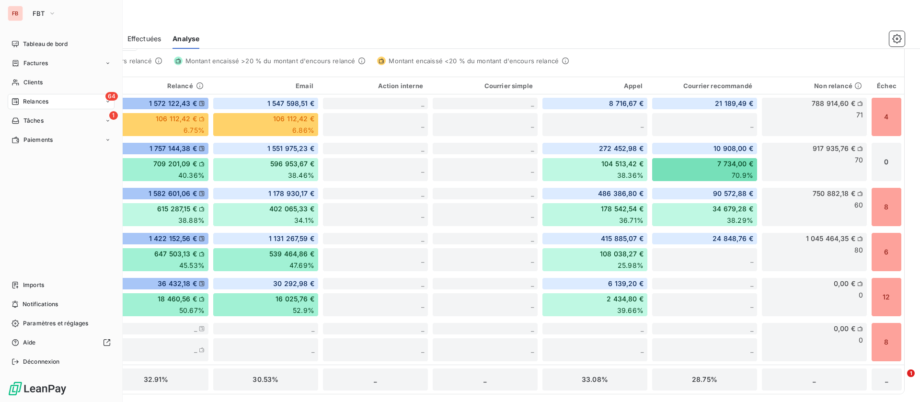
click at [49, 97] on div "64 Relances" at bounding box center [61, 101] width 107 height 15
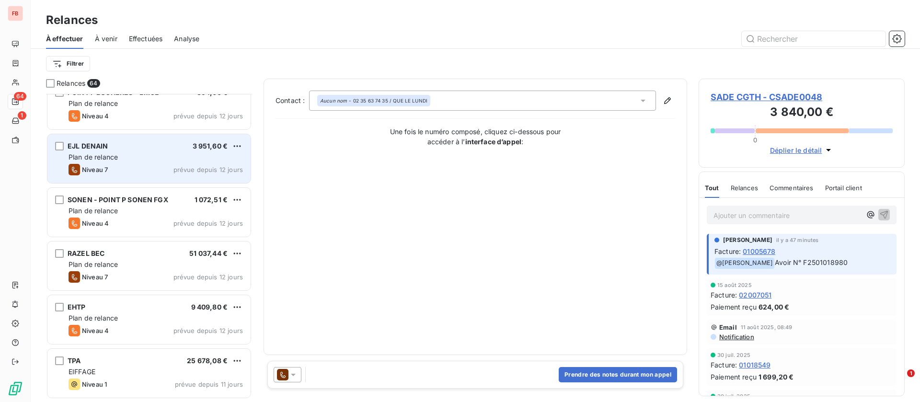
scroll to position [504, 0]
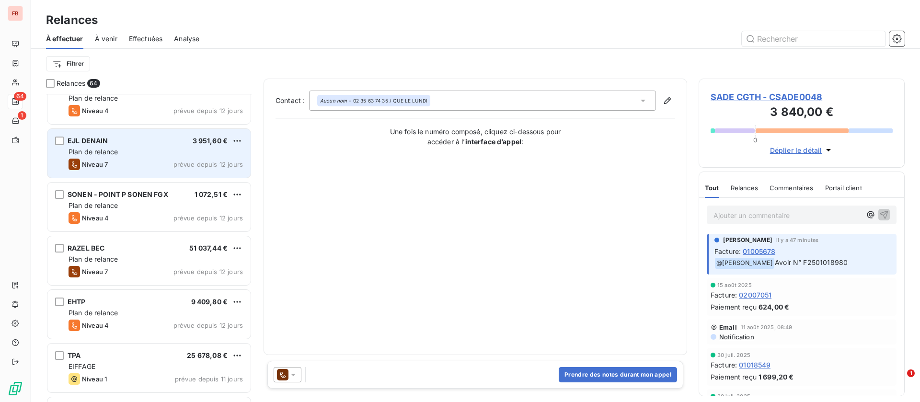
click at [136, 159] on div "Niveau 7 prévue depuis 12 jours" at bounding box center [156, 165] width 174 height 12
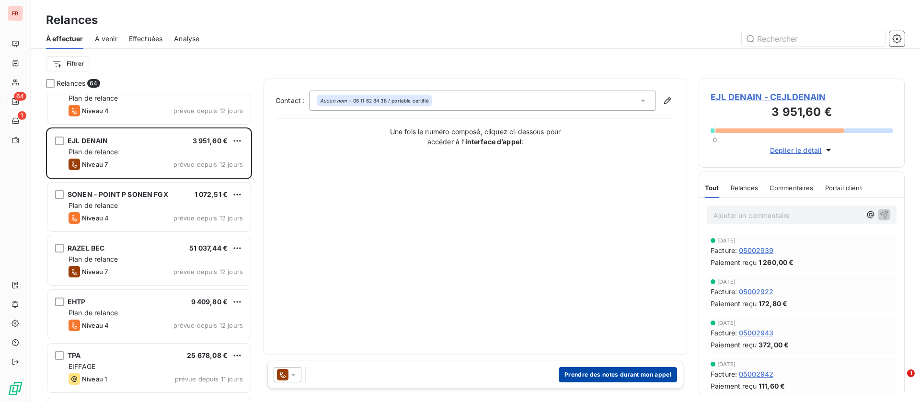
click at [609, 373] on button "Prendre des notes durant mon appel" at bounding box center [618, 374] width 118 height 15
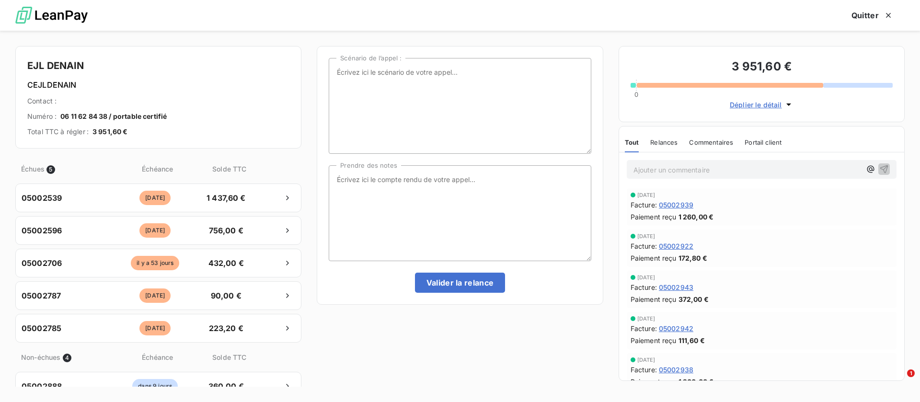
click at [666, 141] on span "Relances" at bounding box center [664, 143] width 27 height 8
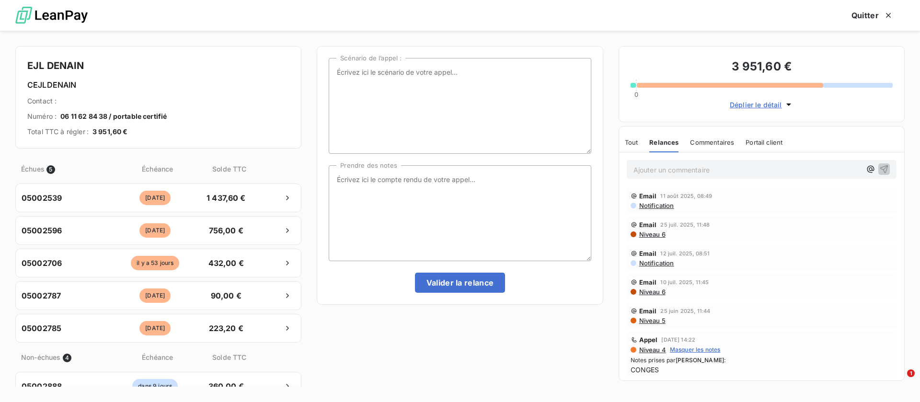
click at [678, 170] on p "Ajouter un commentaire ﻿" at bounding box center [748, 170] width 228 height 12
click at [880, 166] on icon "button" at bounding box center [885, 169] width 10 height 10
click at [873, 15] on button "Quitter" at bounding box center [872, 15] width 65 height 20
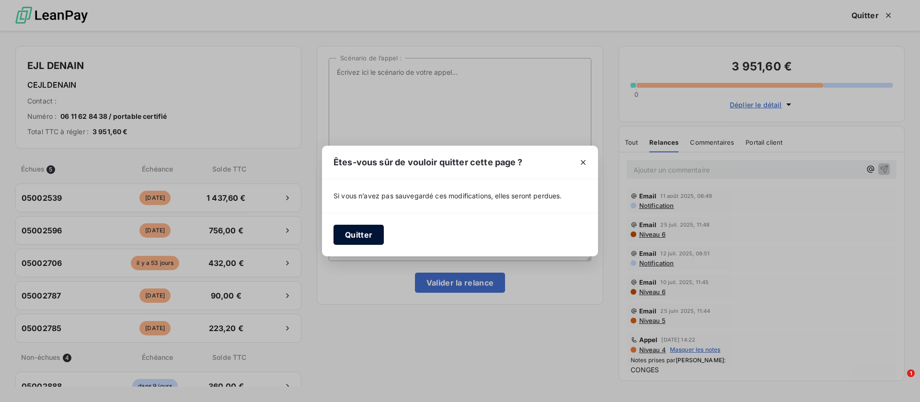
click at [341, 232] on button "Quitter" at bounding box center [359, 235] width 50 height 20
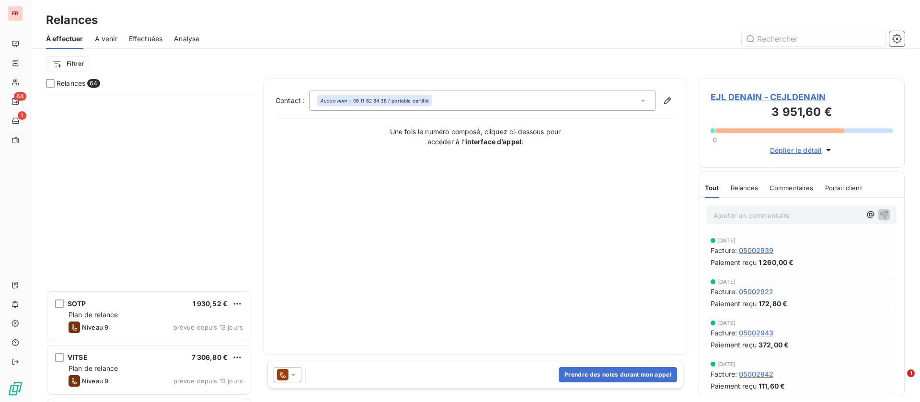
scroll to position [432, 0]
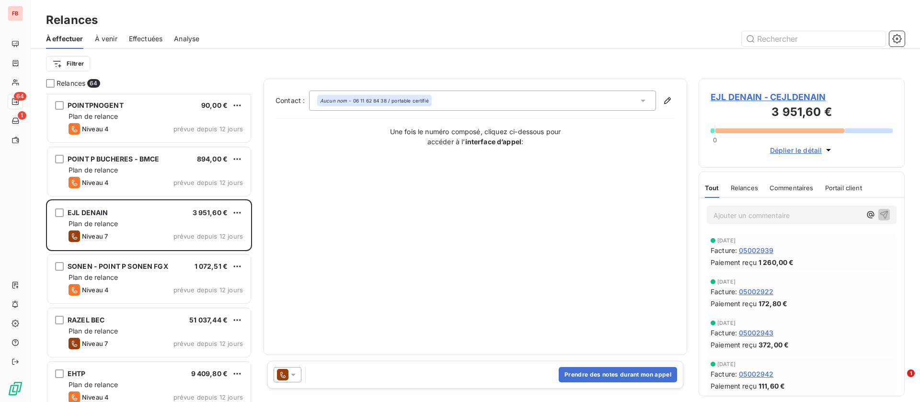
click at [292, 374] on icon at bounding box center [294, 375] width 10 height 10
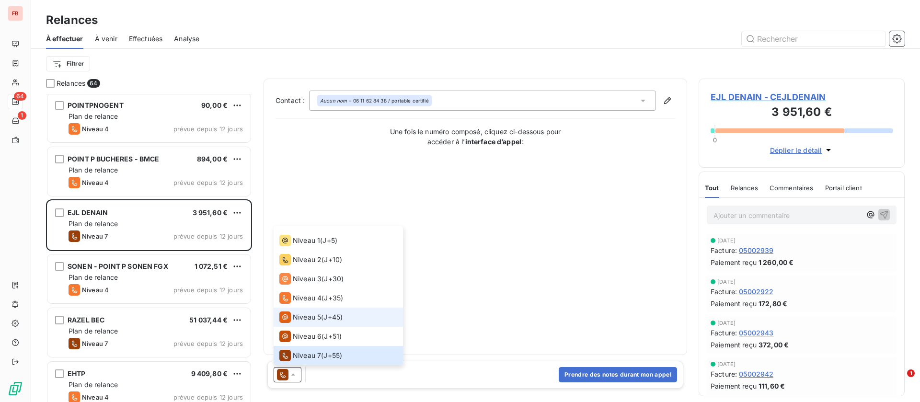
scroll to position [53, 0]
click at [329, 319] on span "J+55 )" at bounding box center [333, 318] width 19 height 10
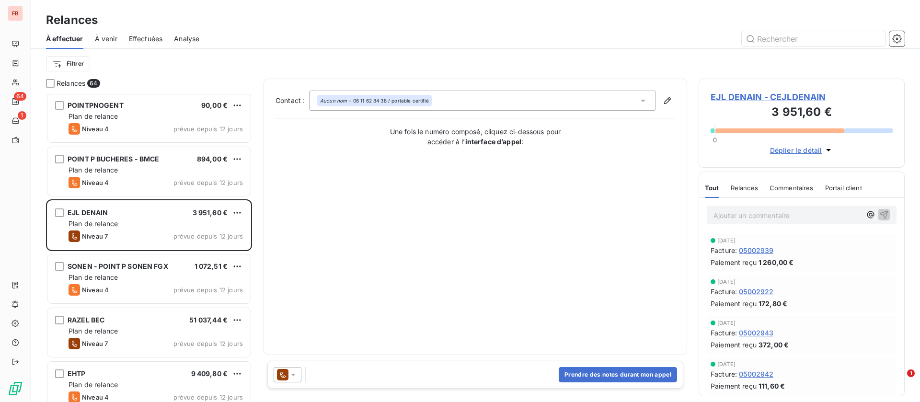
click at [292, 377] on icon at bounding box center [294, 375] width 10 height 10
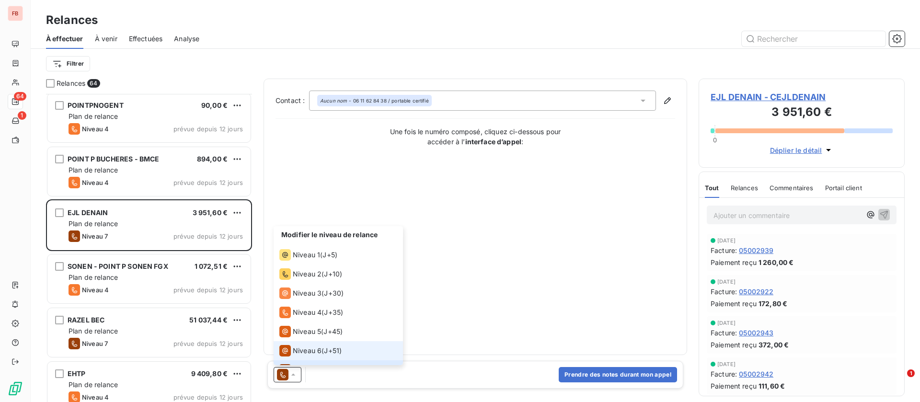
scroll to position [14, 0]
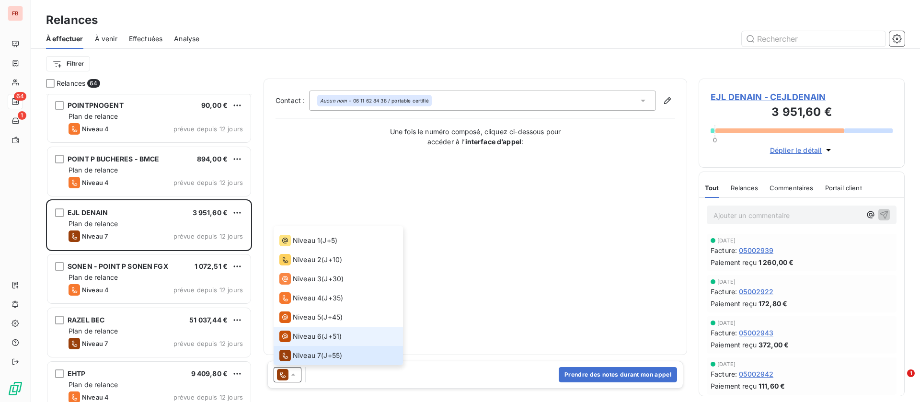
click at [310, 333] on span "Niveau 6" at bounding box center [307, 337] width 29 height 10
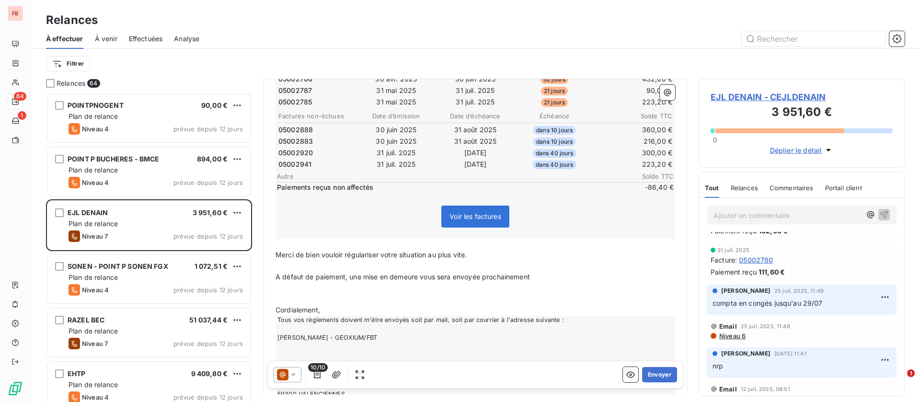
scroll to position [929, 0]
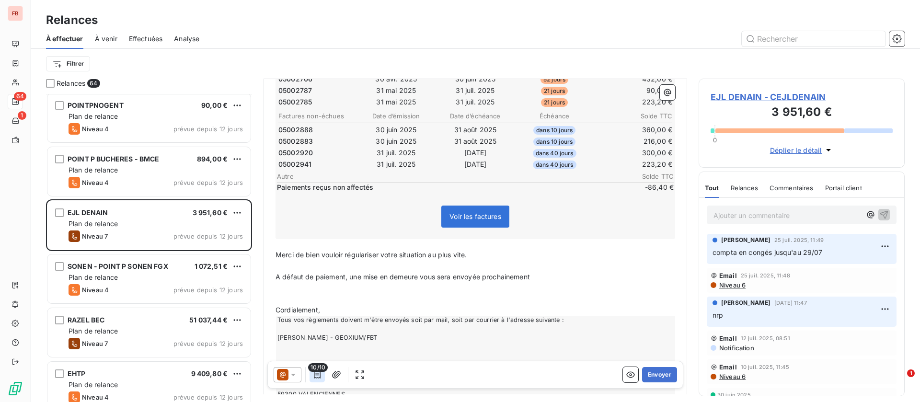
click at [320, 375] on icon "button" at bounding box center [318, 375] width 10 height 10
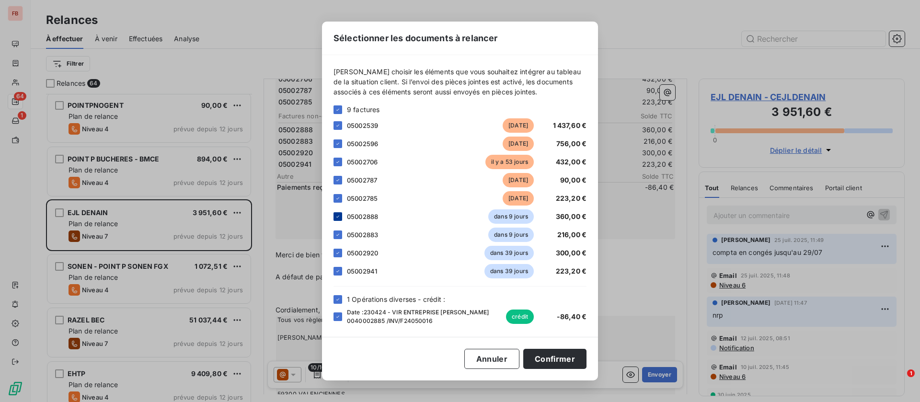
click at [342, 215] on div at bounding box center [338, 216] width 9 height 9
drag, startPoint x: 340, startPoint y: 233, endPoint x: 339, endPoint y: 240, distance: 6.9
click at [340, 234] on icon at bounding box center [338, 235] width 6 height 6
click at [337, 254] on icon at bounding box center [338, 253] width 3 height 2
click at [339, 270] on icon at bounding box center [338, 271] width 6 height 6
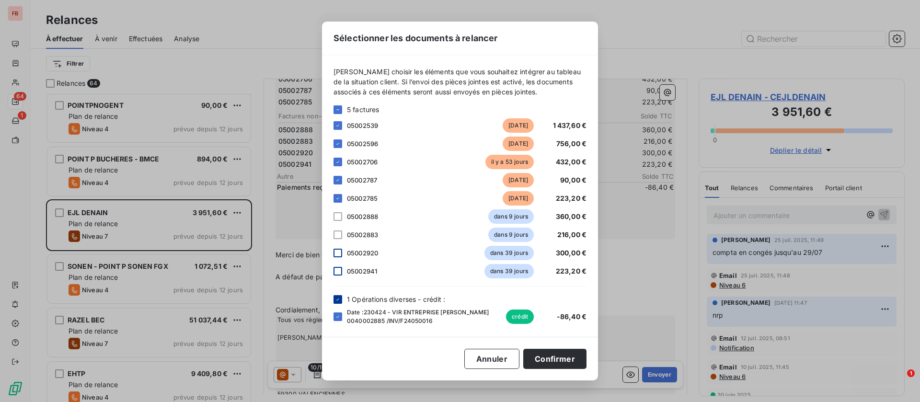
click at [338, 299] on icon at bounding box center [338, 299] width 3 height 2
click at [561, 360] on button "Confirmer" at bounding box center [554, 359] width 63 height 20
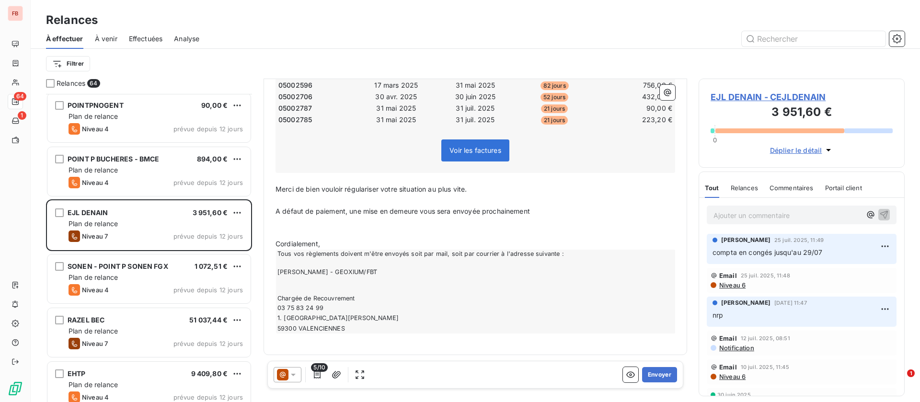
scroll to position [72, 0]
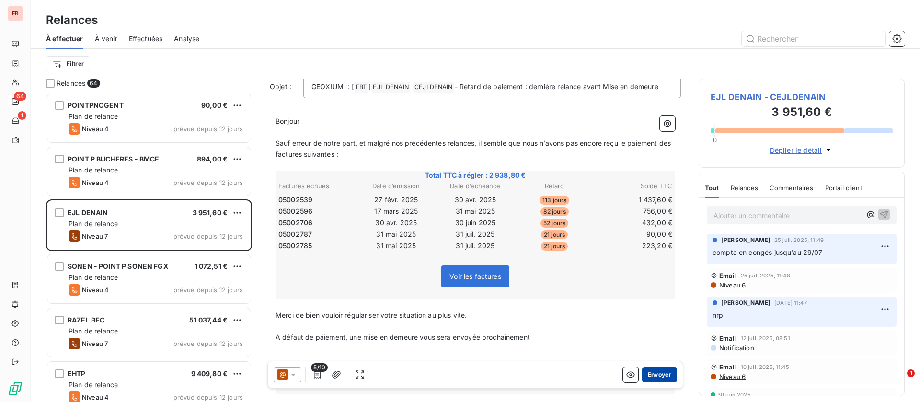
click at [653, 376] on button "Envoyer" at bounding box center [659, 374] width 35 height 15
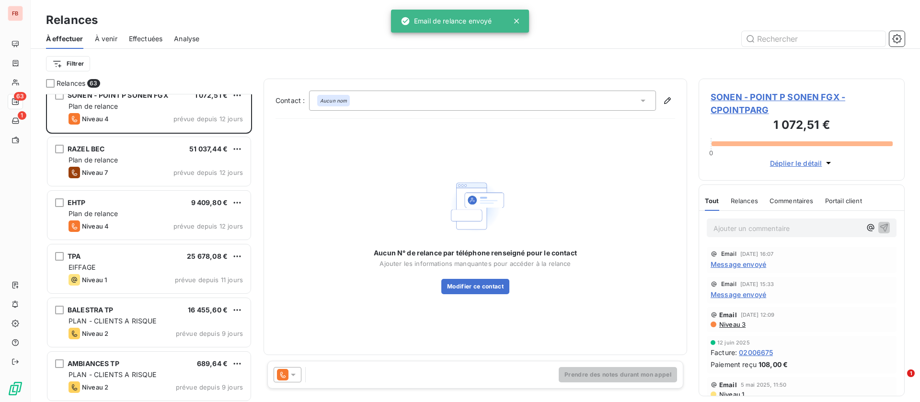
scroll to position [576, 0]
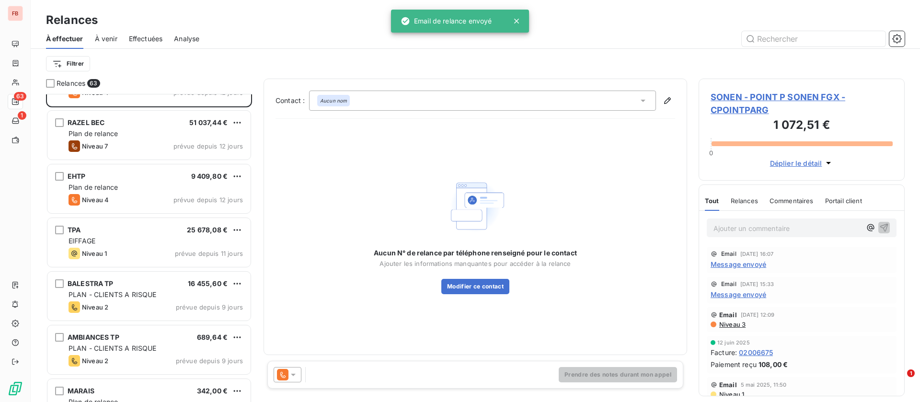
click at [157, 243] on div "EIFFAGE" at bounding box center [156, 241] width 174 height 10
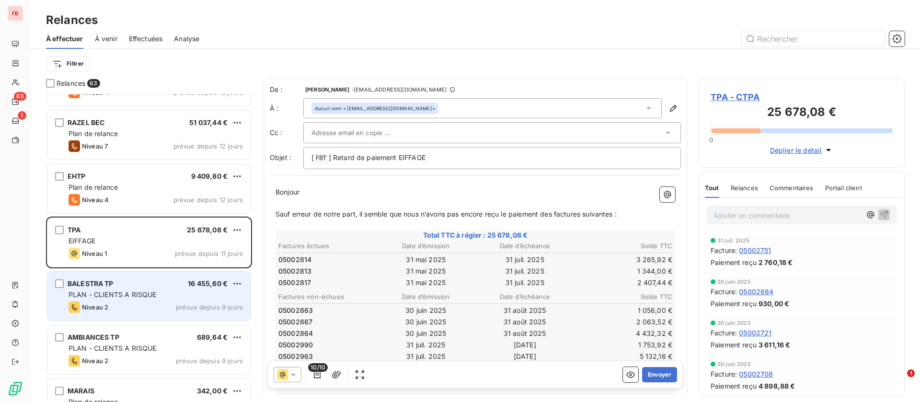
click at [149, 290] on div "PLAN - CLIENTS A RISQUE" at bounding box center [156, 295] width 174 height 10
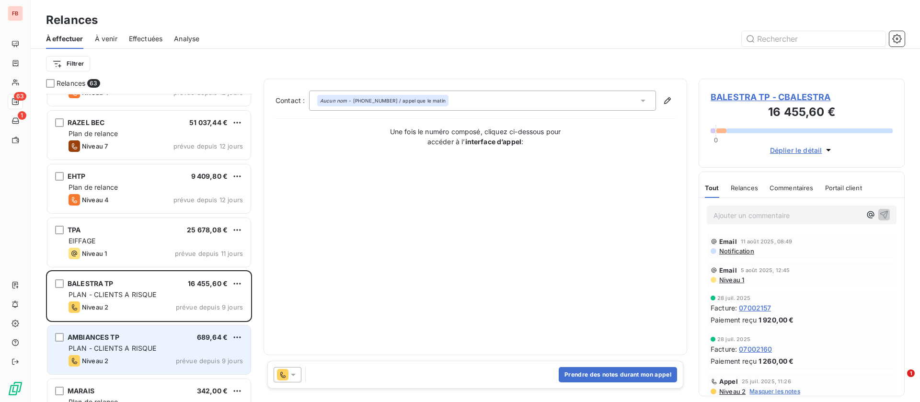
click at [157, 338] on div "AMBIANCES TP 689,64 €" at bounding box center [156, 337] width 174 height 9
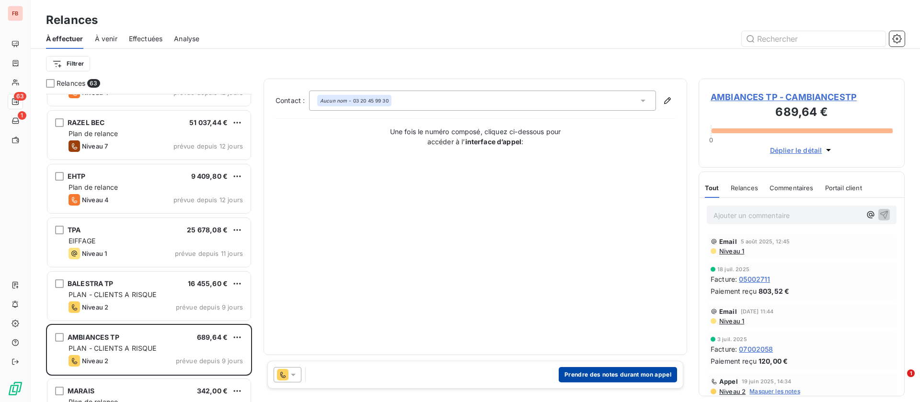
click at [595, 373] on button "Prendre des notes durant mon appel" at bounding box center [618, 374] width 118 height 15
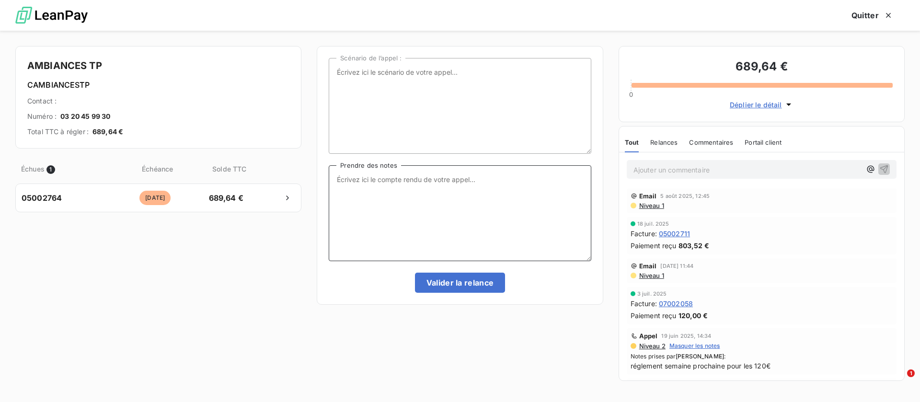
click at [384, 213] on textarea "Prendre des notes" at bounding box center [460, 213] width 262 height 96
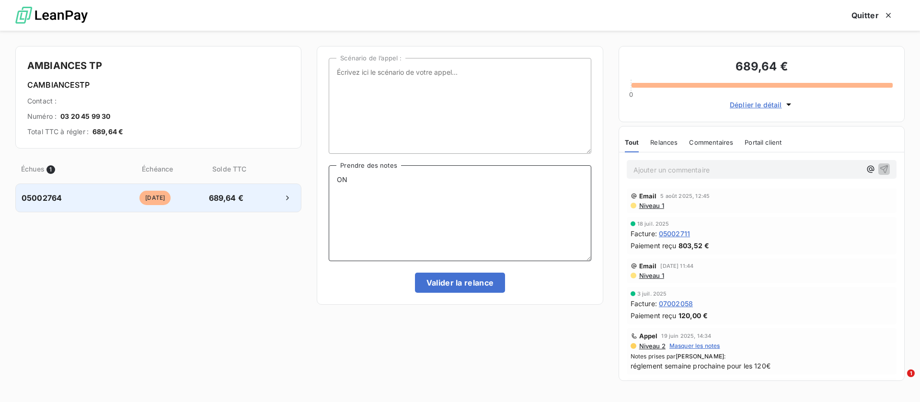
type textarea "O"
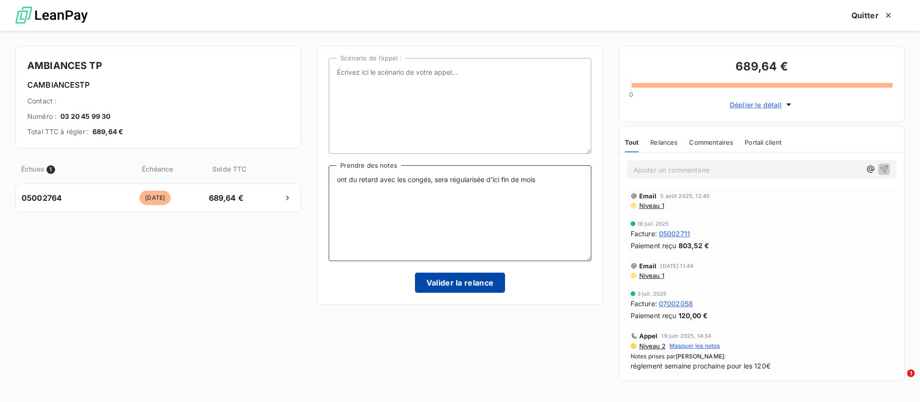
type textarea "ont du retard avec les congés, sera régularisée d'ici fin de mois"
click at [448, 281] on button "Valider la relance" at bounding box center [460, 283] width 91 height 20
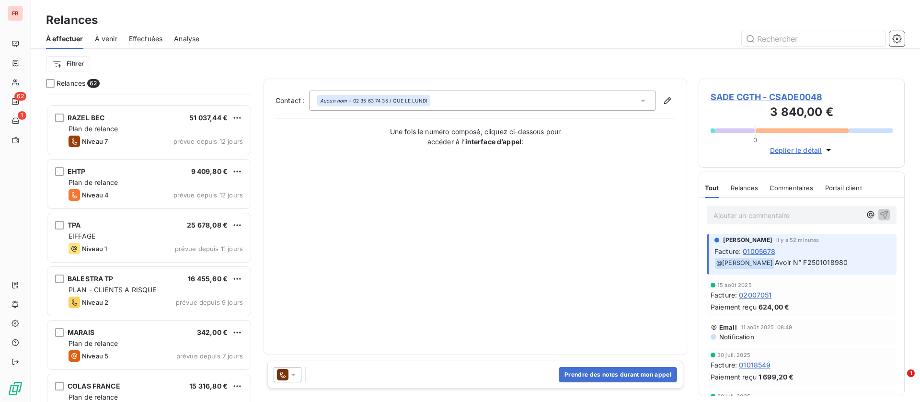
scroll to position [648, 0]
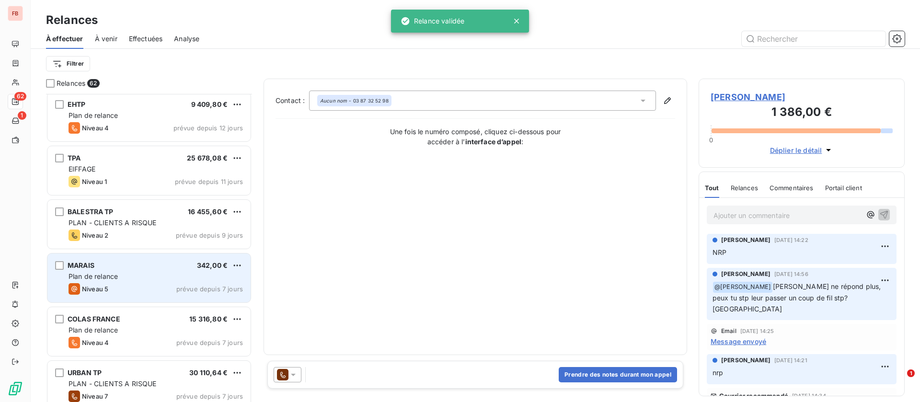
click at [147, 280] on div "Plan de relance" at bounding box center [156, 277] width 174 height 10
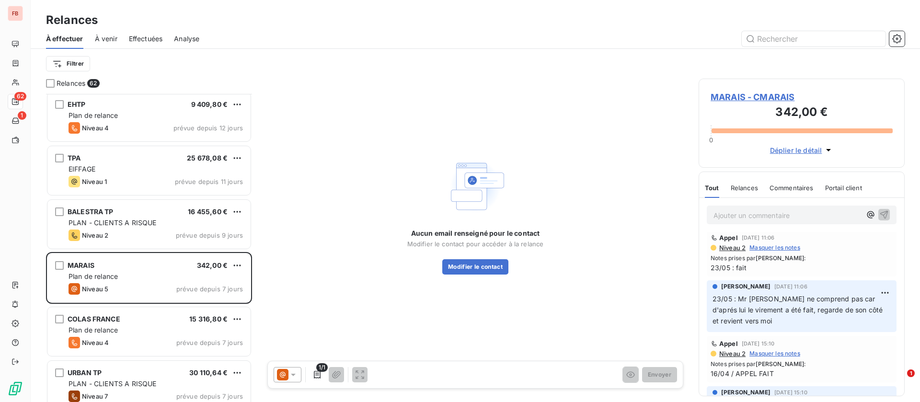
scroll to position [289, 0]
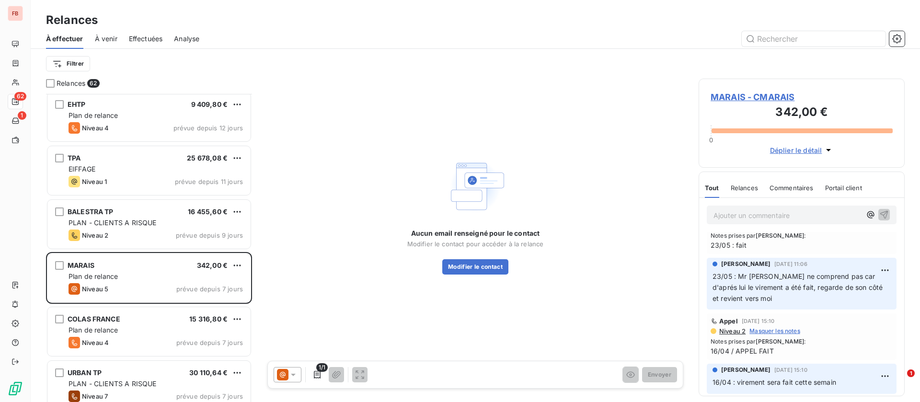
click at [751, 96] on span "MARAIS - CMARAIS" at bounding box center [802, 97] width 182 height 13
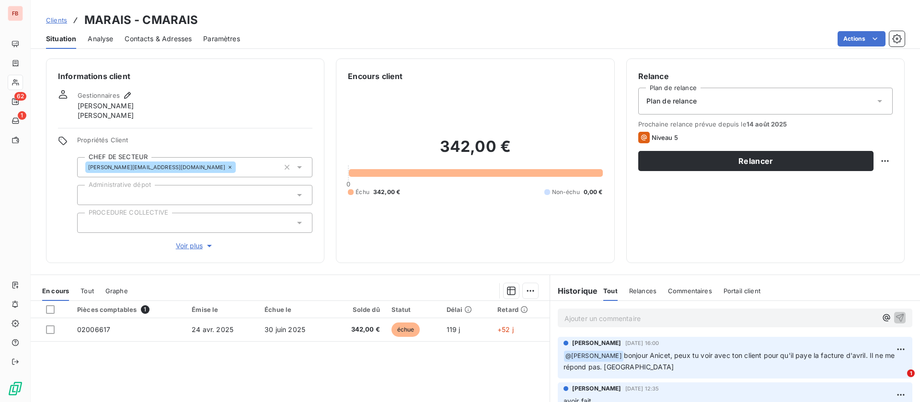
click at [87, 292] on span "Tout" at bounding box center [87, 291] width 13 height 8
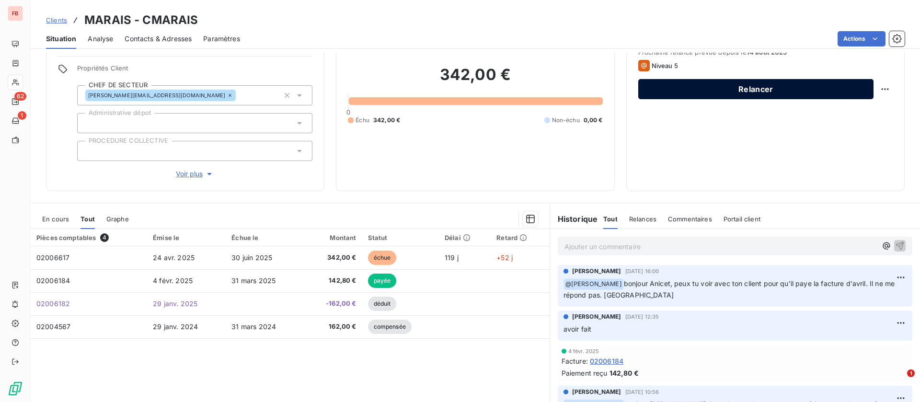
click at [733, 85] on button "Relancer" at bounding box center [756, 89] width 235 height 20
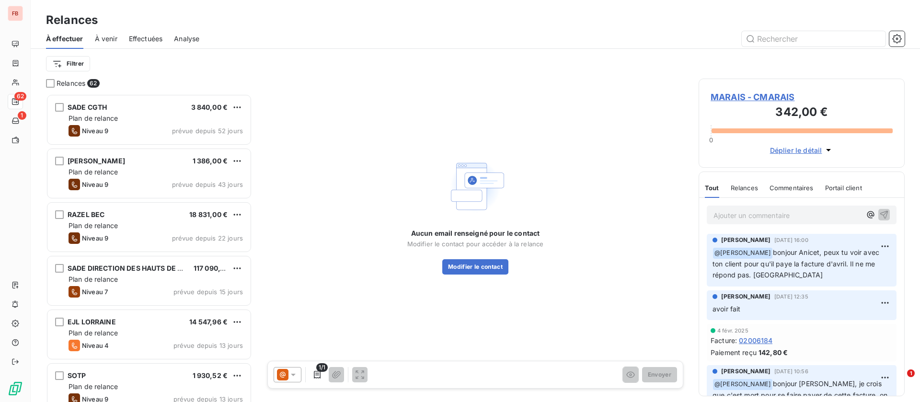
scroll to position [297, 195]
click at [289, 382] on div at bounding box center [288, 374] width 28 height 15
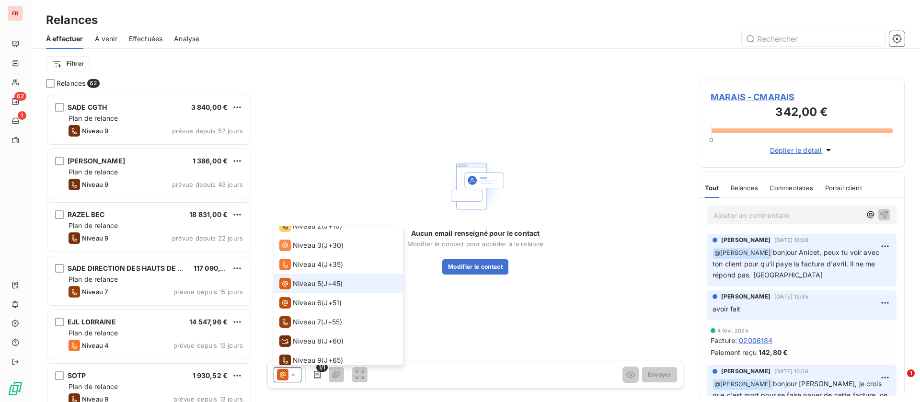
scroll to position [53, 0]
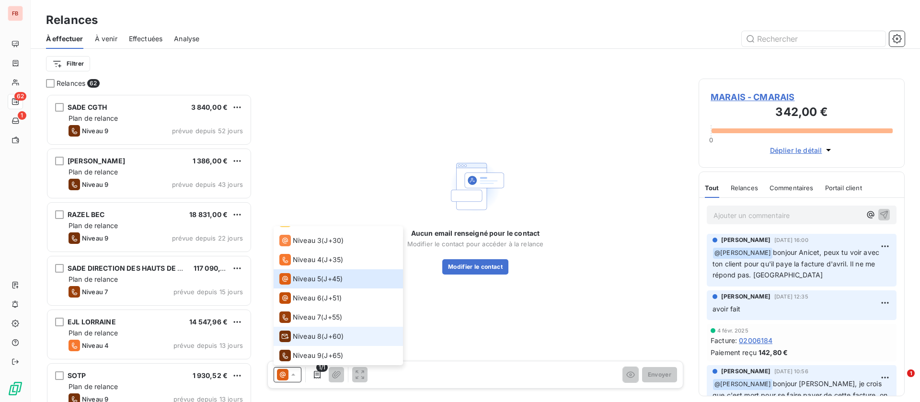
click at [320, 337] on span "Niveau 8" at bounding box center [307, 337] width 29 height 10
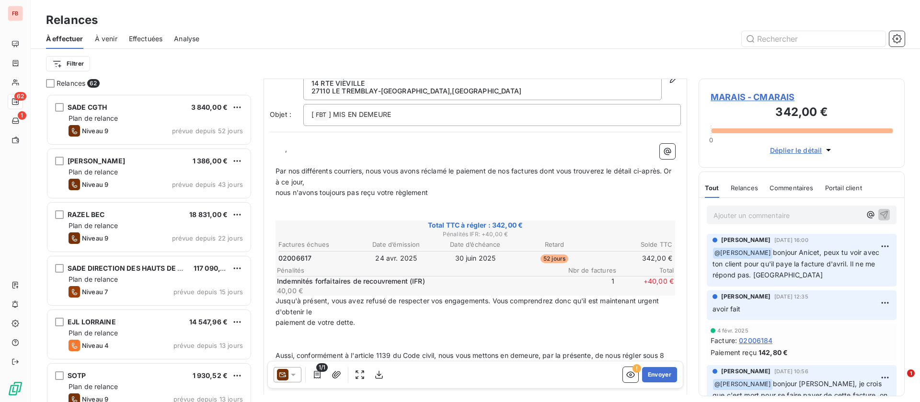
scroll to position [72, 0]
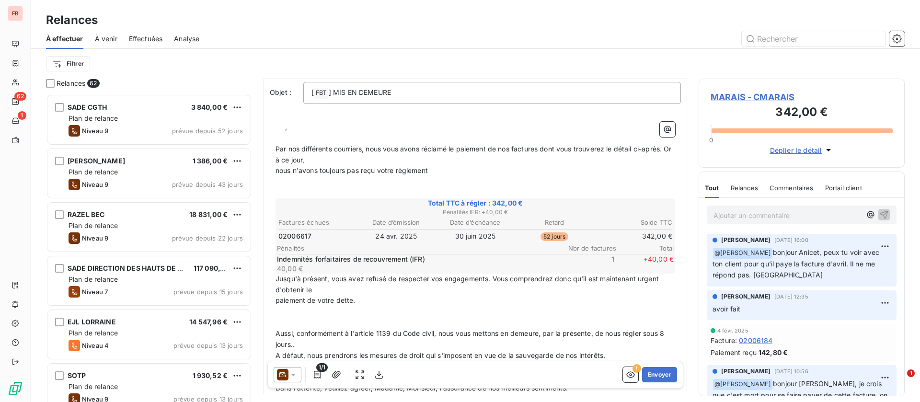
click at [280, 128] on span at bounding box center [280, 127] width 2 height 8
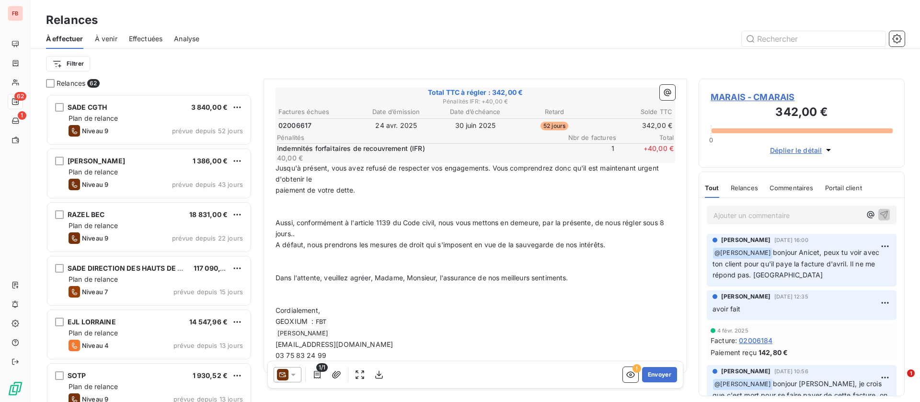
scroll to position [188, 0]
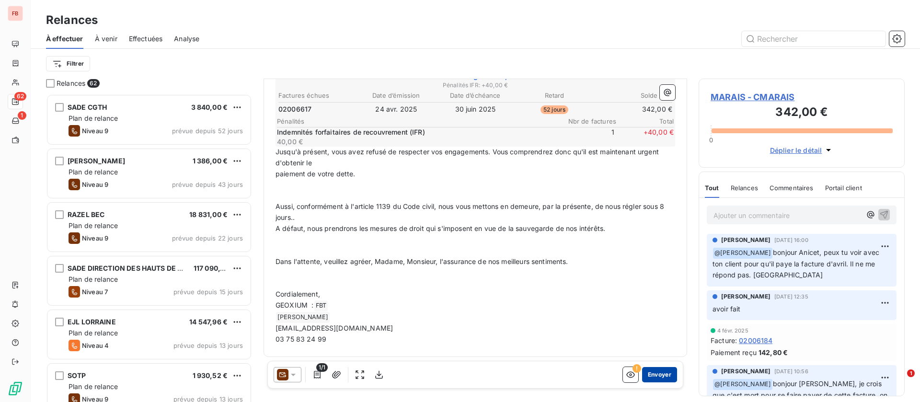
click at [644, 369] on button "Envoyer" at bounding box center [659, 374] width 35 height 15
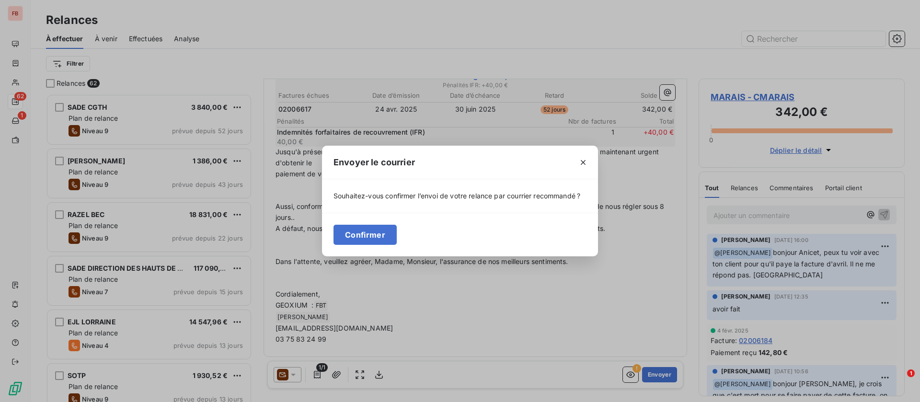
click at [353, 221] on div "Confirmer" at bounding box center [460, 235] width 276 height 44
click at [356, 232] on button "Confirmer" at bounding box center [365, 235] width 63 height 20
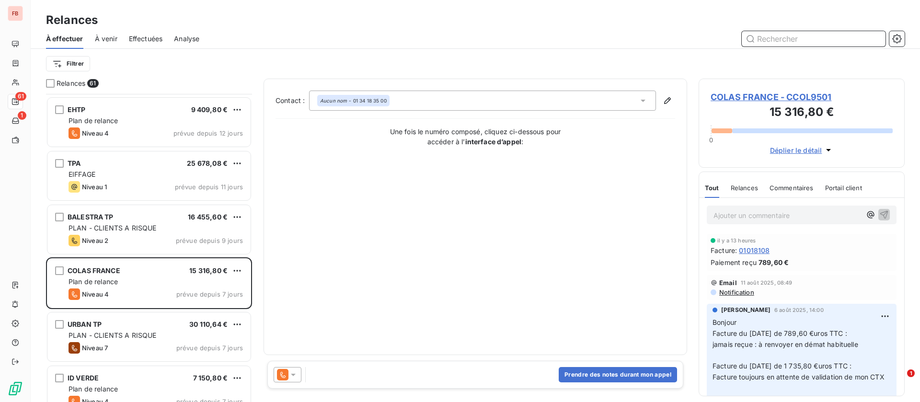
scroll to position [648, 0]
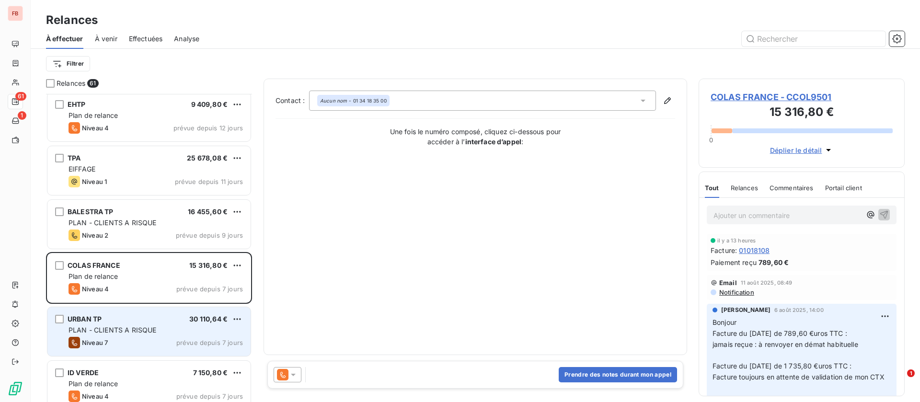
click at [139, 337] on div "Niveau 7 prévue depuis 7 jours" at bounding box center [156, 343] width 174 height 12
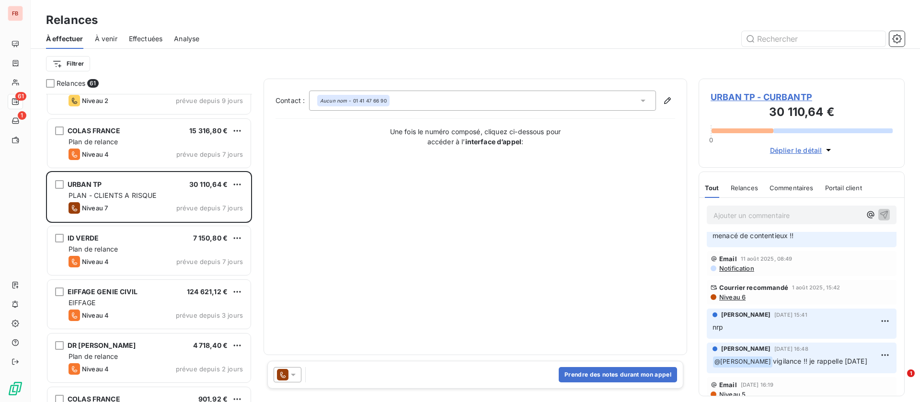
scroll to position [791, 0]
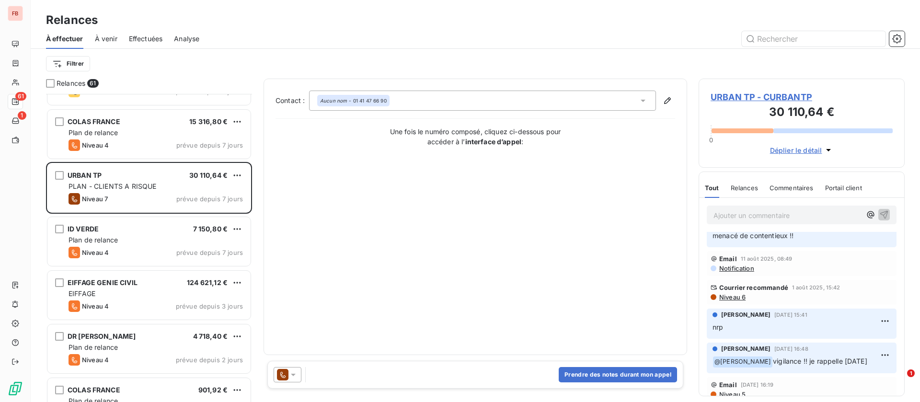
click at [792, 99] on span "URBAN TP - CURBANTP" at bounding box center [802, 97] width 182 height 13
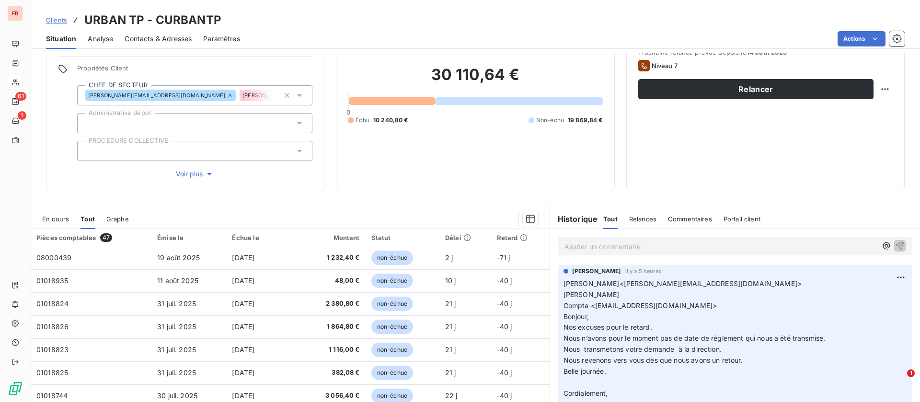
scroll to position [112, 0]
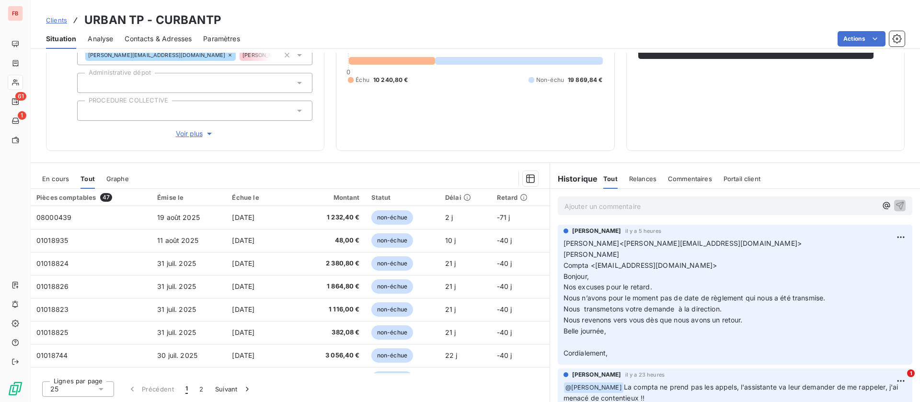
click at [55, 177] on span "En cours" at bounding box center [55, 179] width 27 height 8
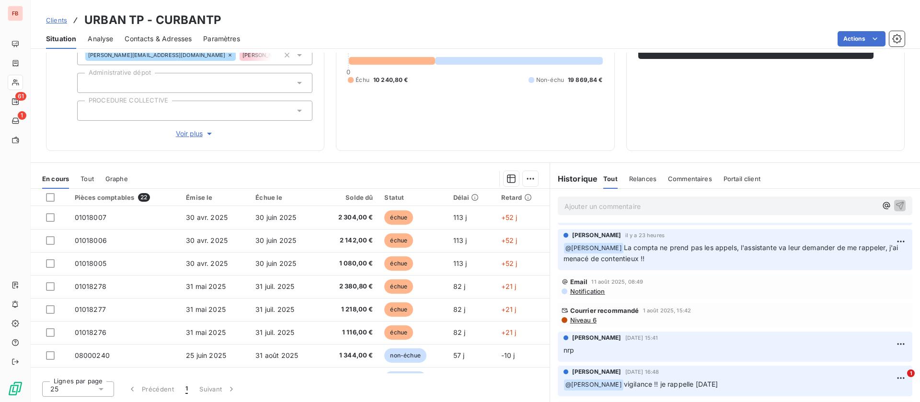
scroll to position [144, 0]
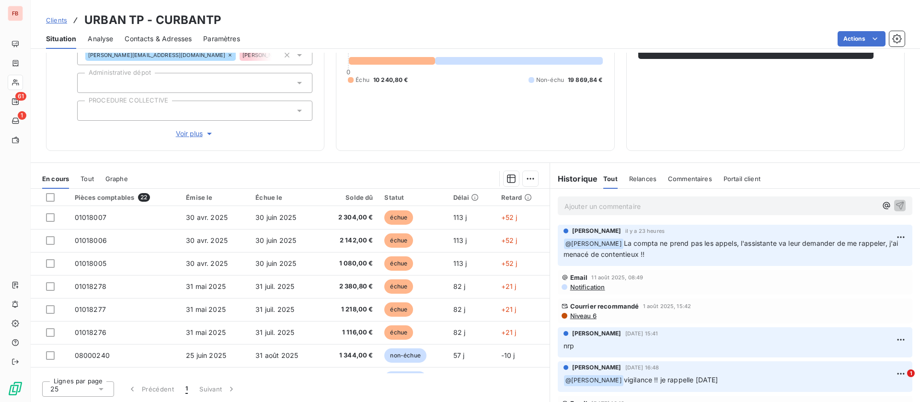
click at [600, 205] on p "Ajouter un commentaire ﻿" at bounding box center [721, 206] width 313 height 12
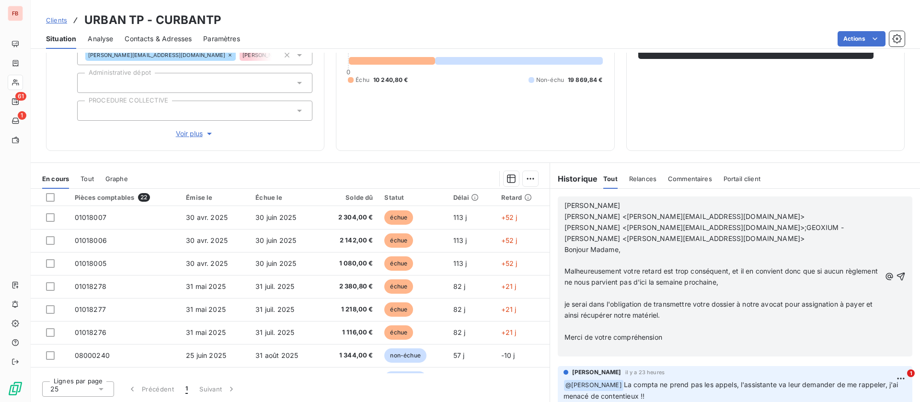
scroll to position [274, 0]
click at [896, 272] on icon "button" at bounding box center [901, 277] width 10 height 10
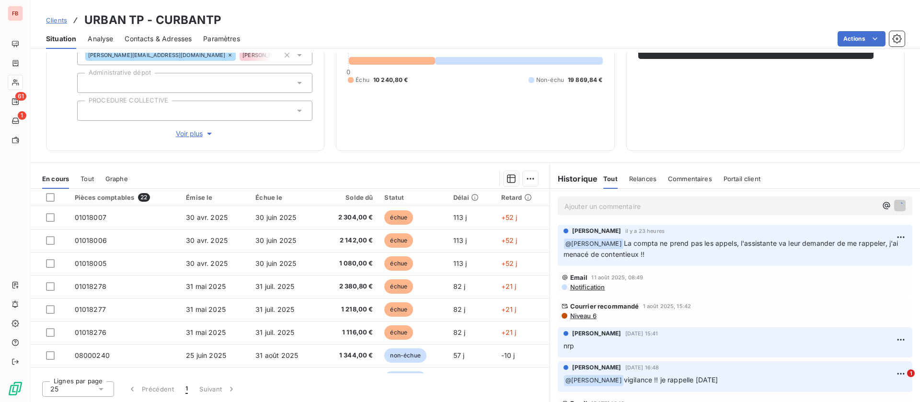
scroll to position [309, 0]
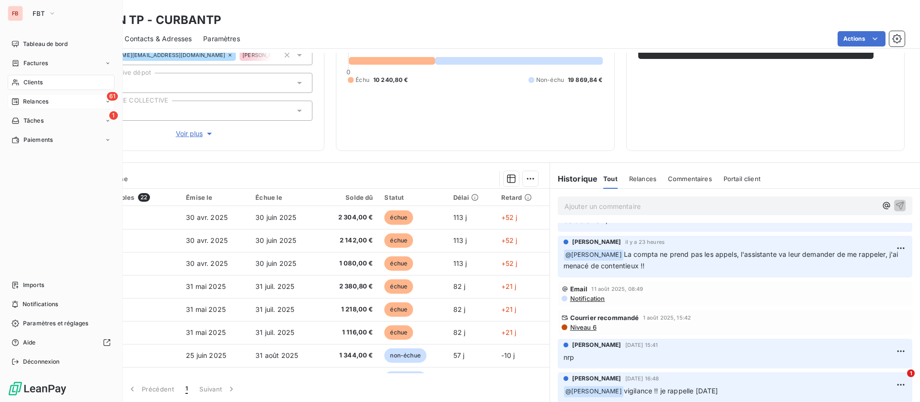
click at [35, 101] on span "Relances" at bounding box center [35, 101] width 25 height 9
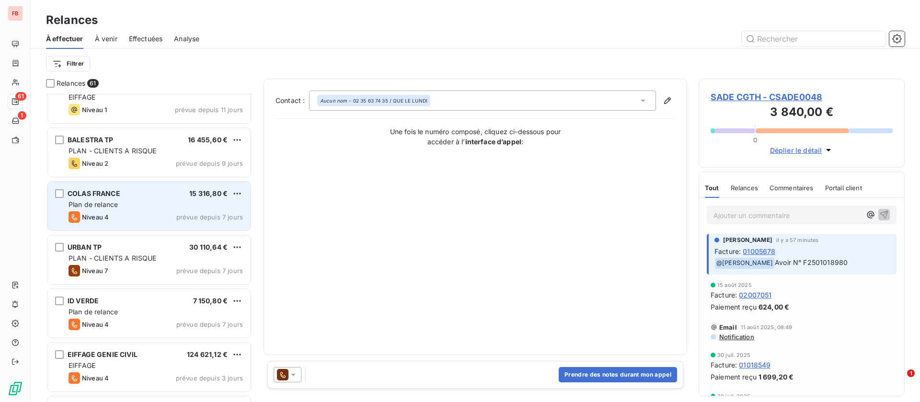
scroll to position [791, 0]
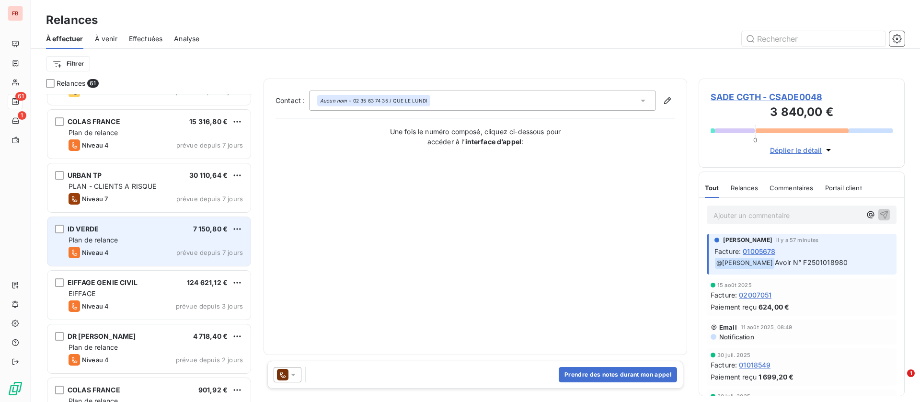
click at [137, 244] on div "Plan de relance" at bounding box center [156, 240] width 174 height 10
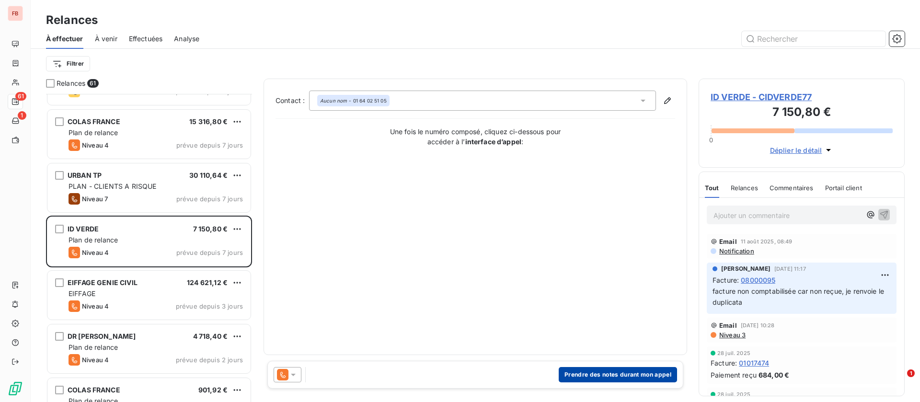
click at [595, 378] on button "Prendre des notes durant mon appel" at bounding box center [618, 374] width 118 height 15
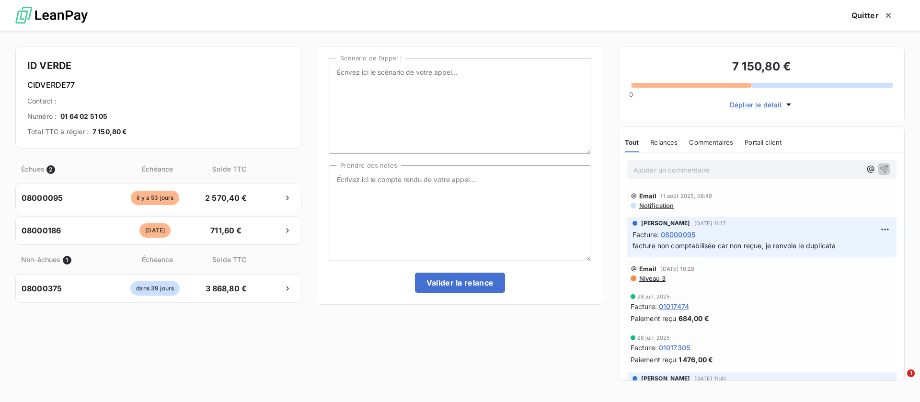
click at [690, 235] on span "08000095" at bounding box center [678, 235] width 35 height 10
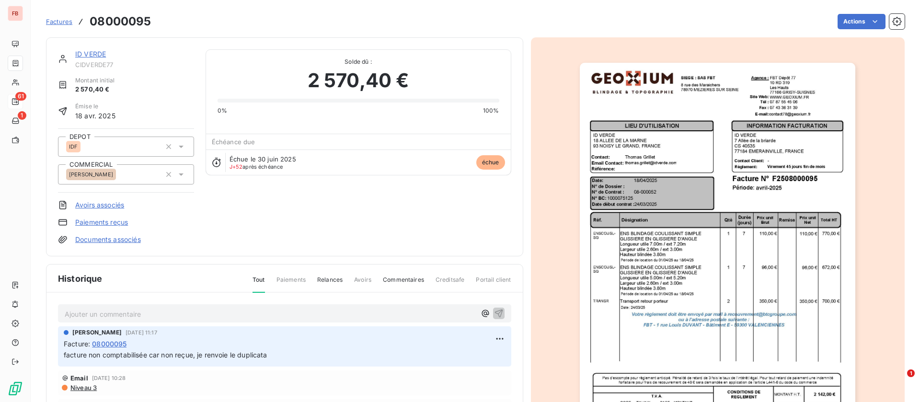
click at [102, 54] on link "ID VERDE" at bounding box center [90, 54] width 31 height 8
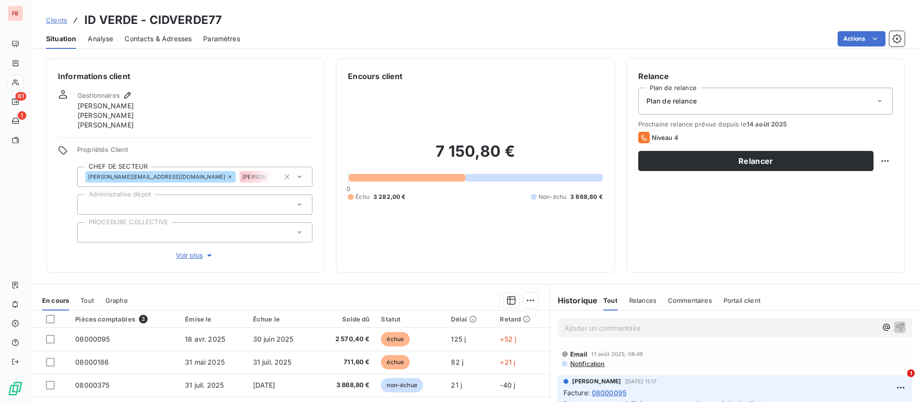
click at [181, 39] on span "Contacts & Adresses" at bounding box center [158, 39] width 67 height 10
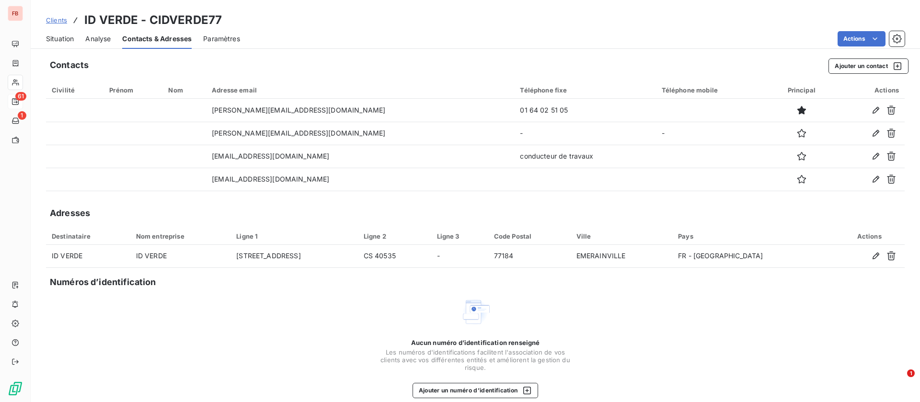
click at [61, 38] on span "Situation" at bounding box center [60, 39] width 28 height 10
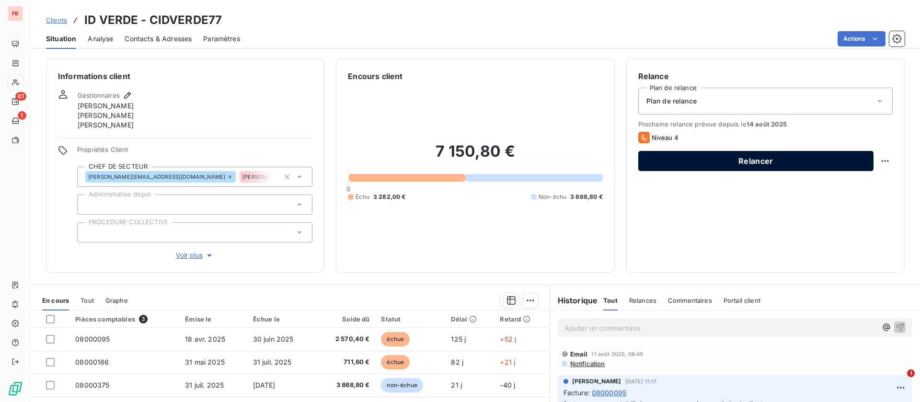
click at [721, 163] on button "Relancer" at bounding box center [756, 161] width 235 height 20
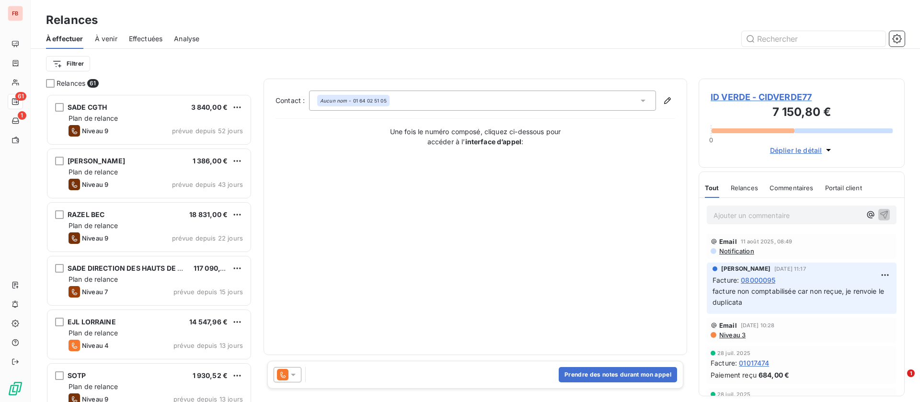
scroll to position [297, 195]
click at [638, 359] on div "Contact : Aucun nom - 01 64 02 51 05 Une fois le numéro composé, cliquez ci-des…" at bounding box center [476, 220] width 424 height 282
drag, startPoint x: 638, startPoint y: 376, endPoint x: 633, endPoint y: 376, distance: 5.3
click at [635, 376] on button "Prendre des notes durant mon appel" at bounding box center [618, 374] width 118 height 15
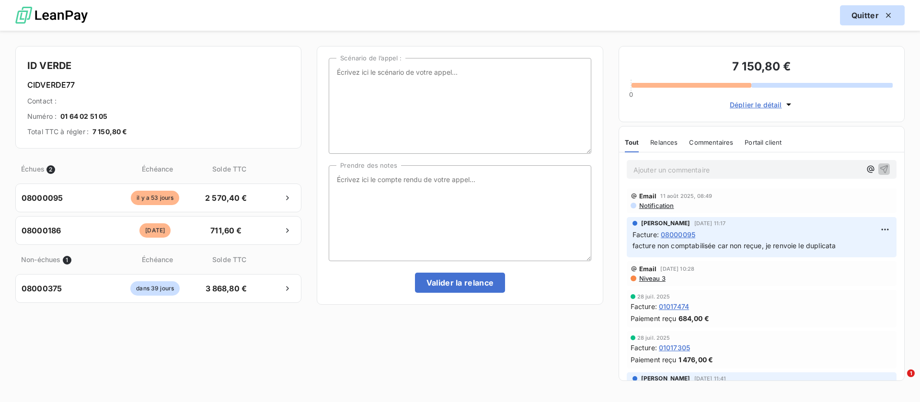
click at [884, 16] on icon "button" at bounding box center [889, 16] width 10 height 10
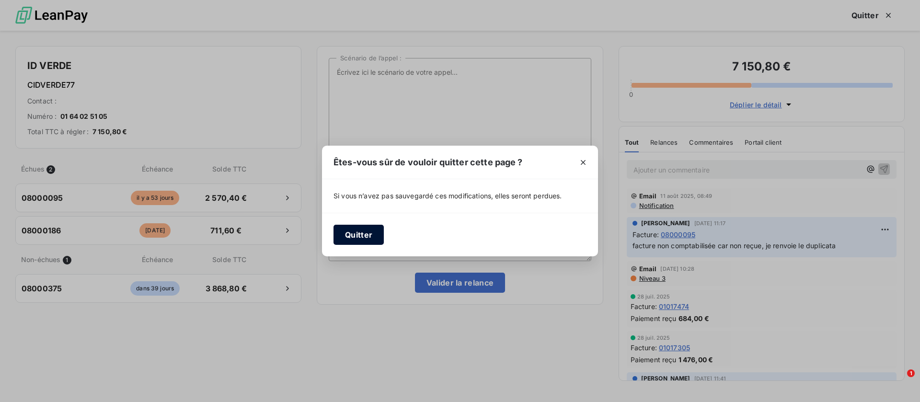
click at [349, 235] on button "Quitter" at bounding box center [359, 235] width 50 height 20
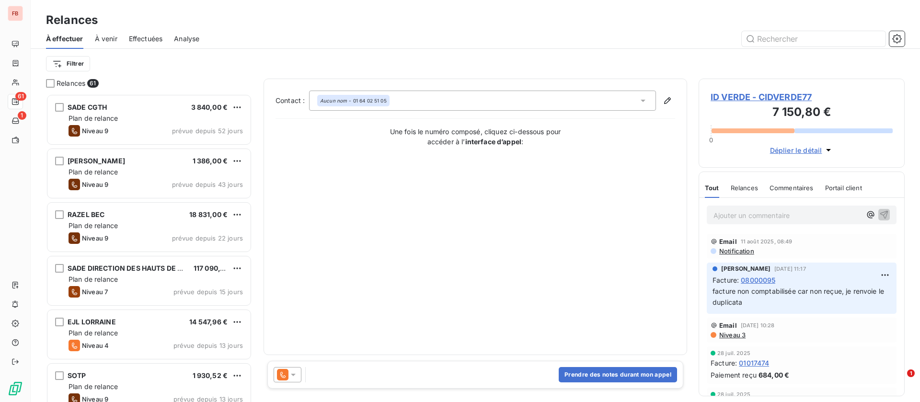
click at [777, 106] on h3 "7 150,80 €" at bounding box center [802, 113] width 182 height 19
click at [773, 98] on span "ID VERDE - CIDVERDE77" at bounding box center [802, 97] width 182 height 13
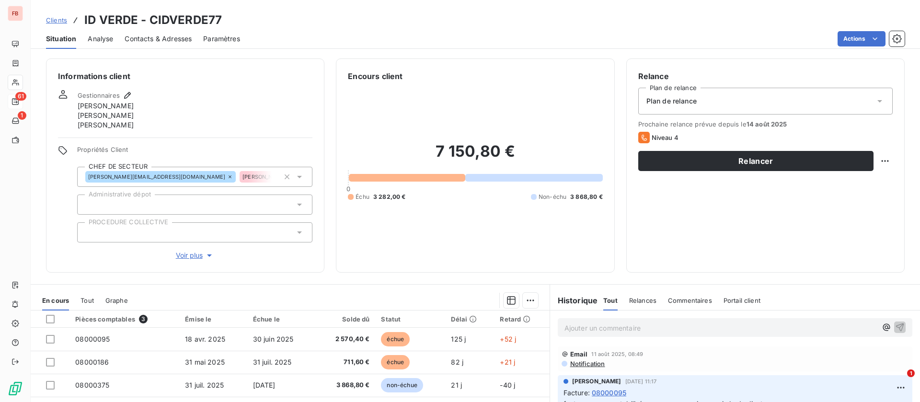
click at [180, 42] on span "Contacts & Adresses" at bounding box center [158, 39] width 67 height 10
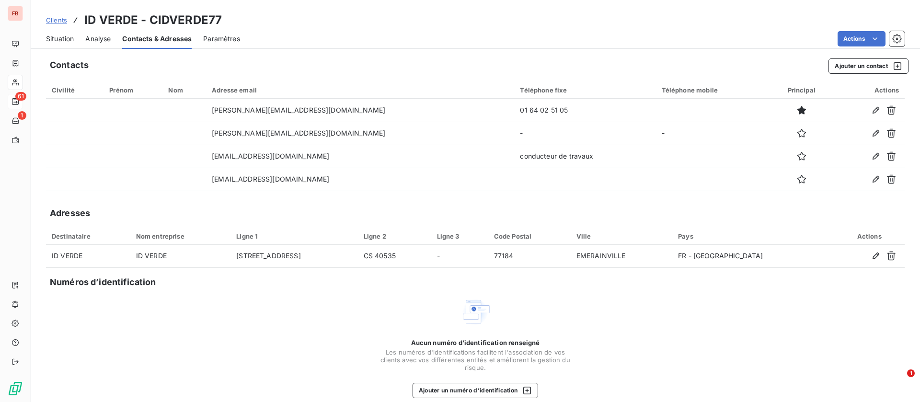
click at [59, 35] on span "Situation" at bounding box center [60, 39] width 28 height 10
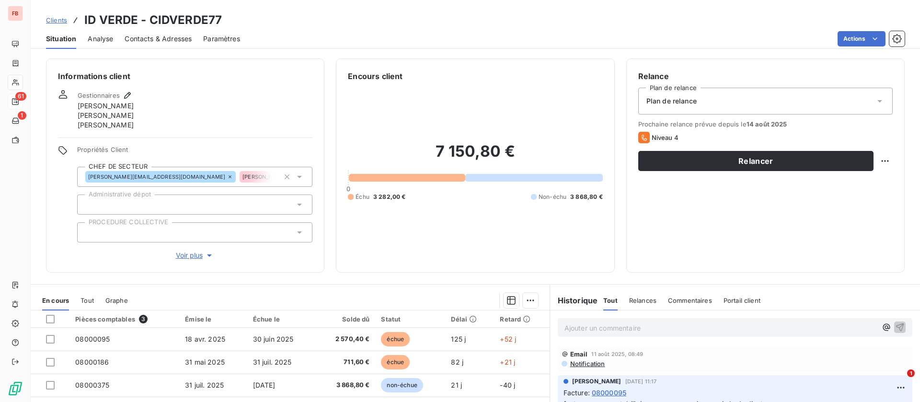
click at [618, 341] on div "Ajouter un commentaire ﻿" at bounding box center [735, 328] width 370 height 34
click at [618, 329] on p "Ajouter un commentaire ﻿" at bounding box center [721, 328] width 313 height 12
click at [895, 326] on icon "button" at bounding box center [900, 327] width 10 height 10
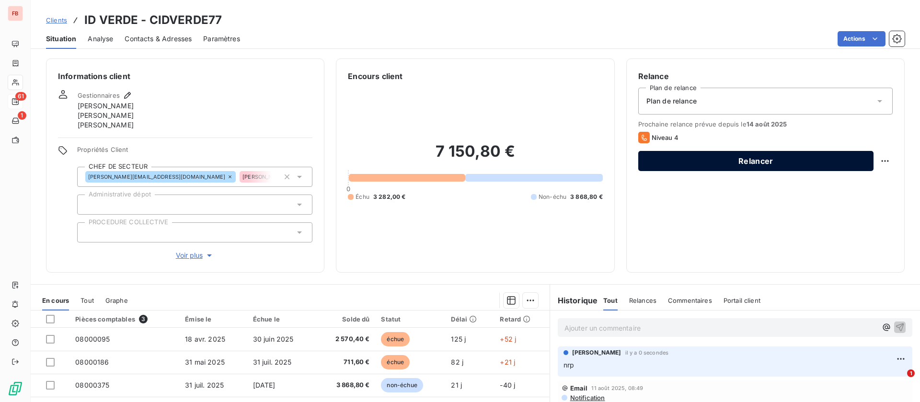
click at [715, 161] on button "Relancer" at bounding box center [756, 161] width 235 height 20
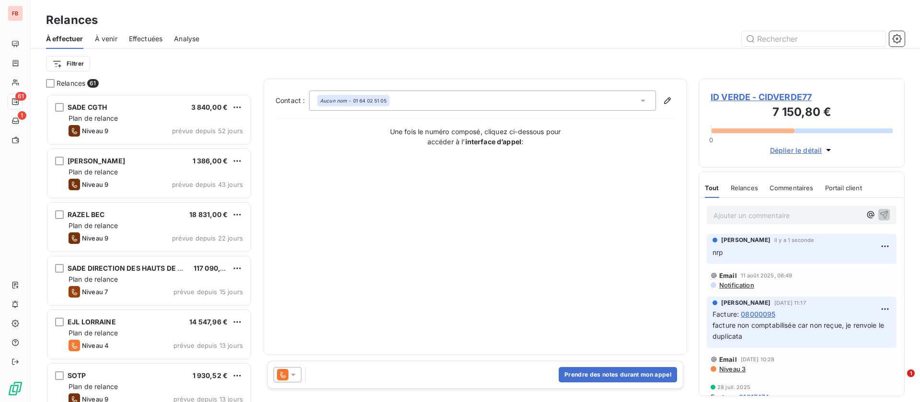
scroll to position [297, 195]
click at [296, 376] on icon at bounding box center [294, 375] width 10 height 10
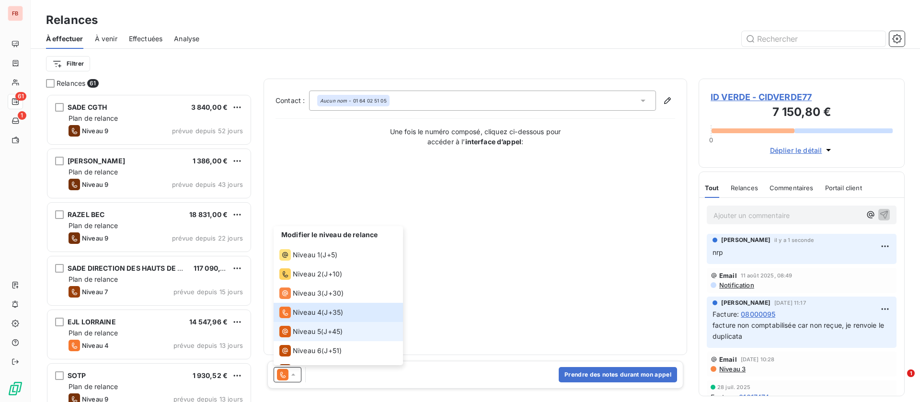
click at [308, 332] on span "Niveau 5" at bounding box center [307, 332] width 28 height 10
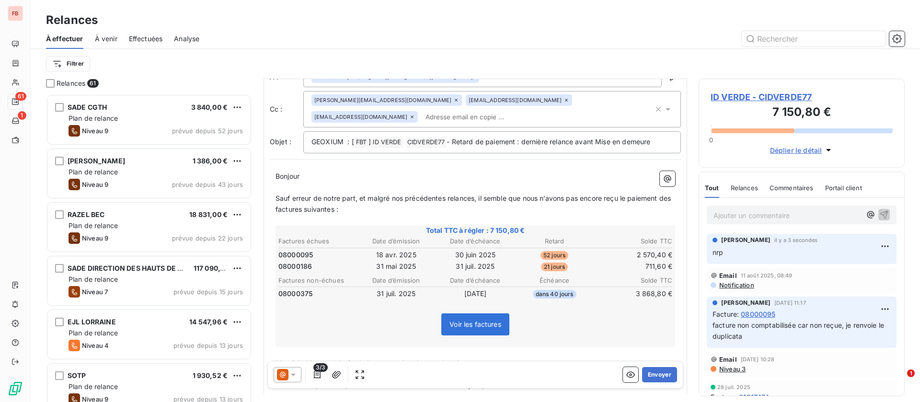
scroll to position [144, 0]
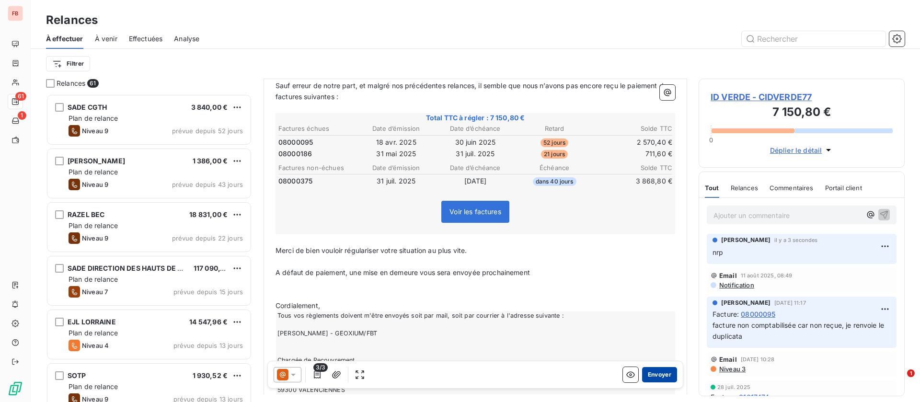
click at [644, 376] on button "Envoyer" at bounding box center [659, 374] width 35 height 15
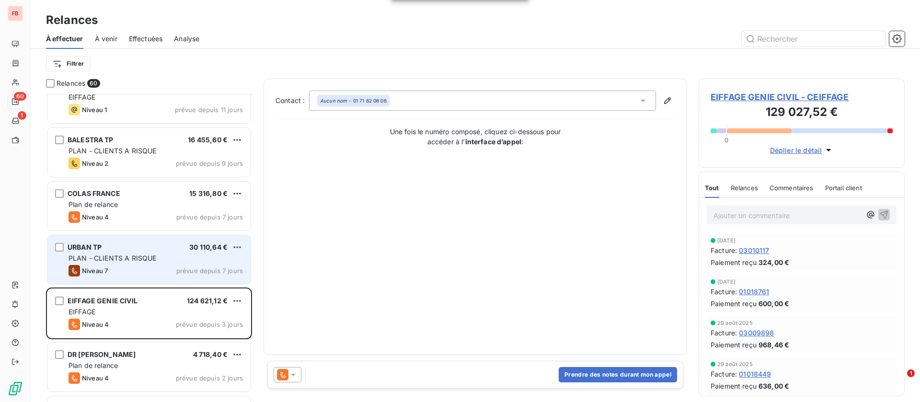
scroll to position [791, 0]
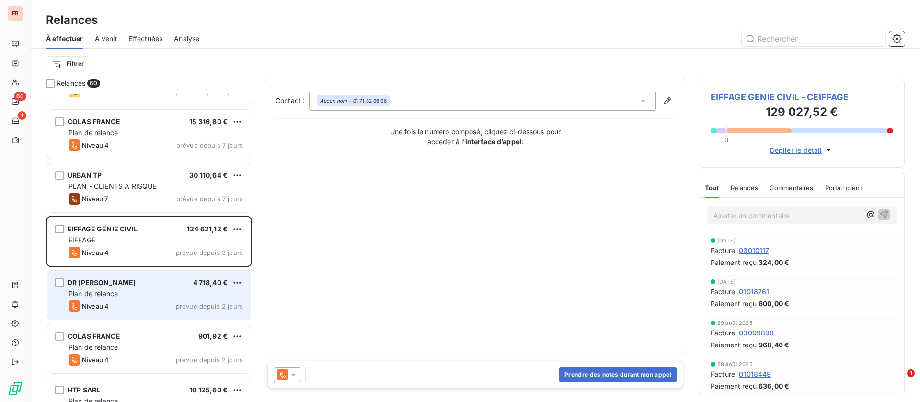
click at [139, 302] on div "Niveau 4 prévue depuis 2 jours" at bounding box center [156, 307] width 174 height 12
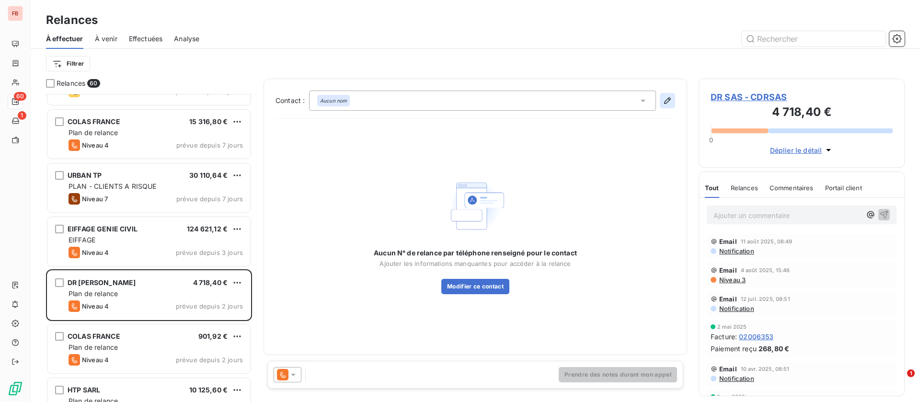
click at [669, 96] on icon "button" at bounding box center [668, 101] width 10 height 10
type input "comptabilite@sasdr.fr"
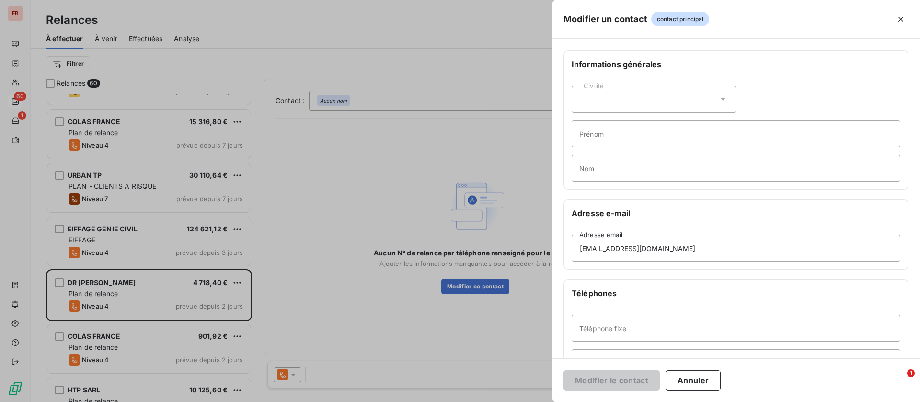
click at [669, 96] on div "Civilité" at bounding box center [654, 99] width 164 height 27
click at [460, 150] on div at bounding box center [460, 201] width 920 height 402
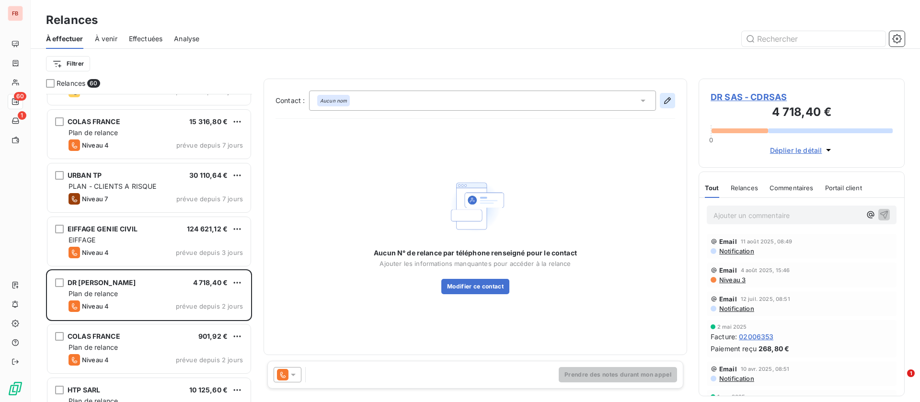
click at [668, 100] on icon "button" at bounding box center [668, 101] width 10 height 10
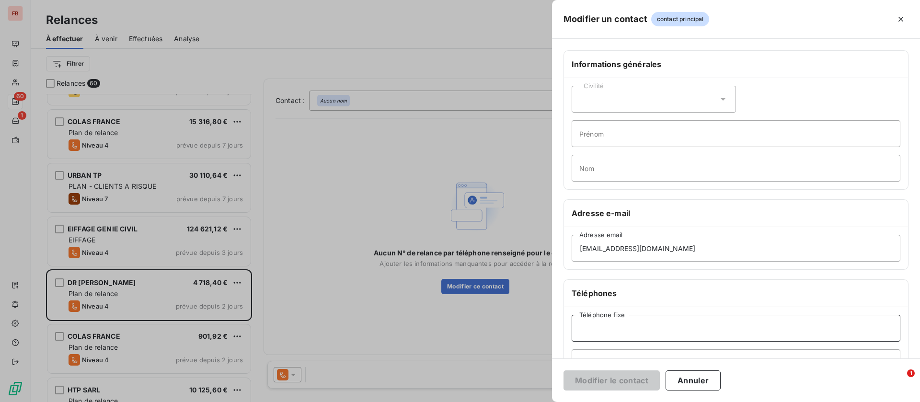
click at [616, 329] on input "Téléphone fixe" at bounding box center [736, 328] width 329 height 27
paste input "02 35 37 36 77"
type input "02 35 37 36 77"
click at [604, 377] on button "Modifier le contact" at bounding box center [612, 381] width 96 height 20
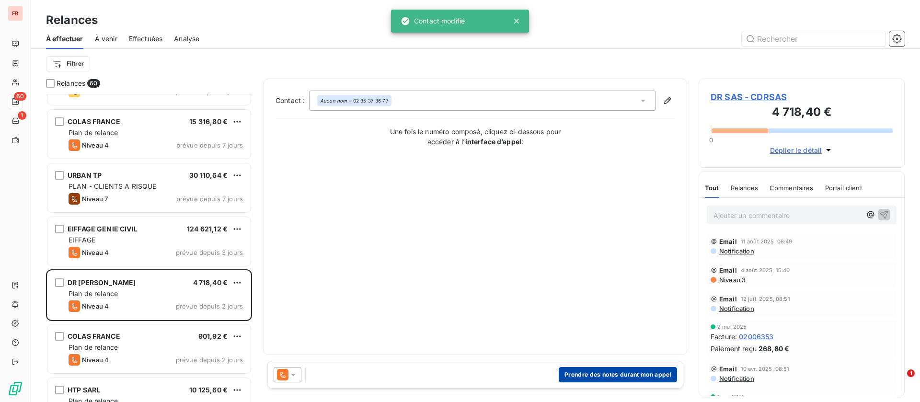
click at [573, 372] on button "Prendre des notes durant mon appel" at bounding box center [618, 374] width 118 height 15
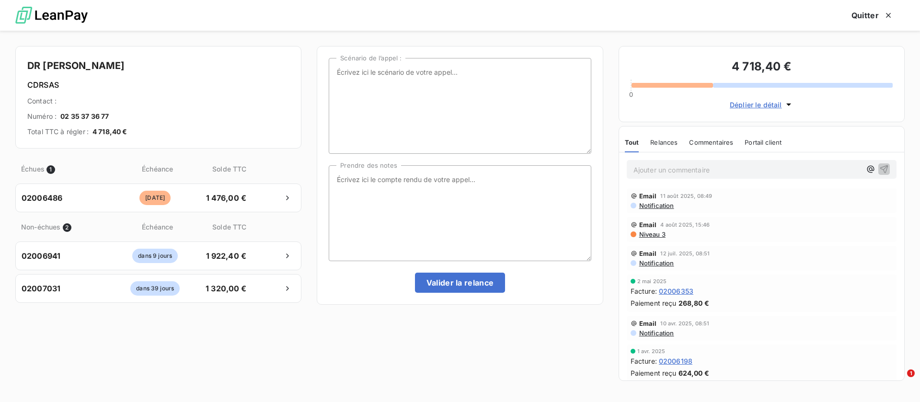
click at [722, 178] on div "Ajouter un commentaire ﻿" at bounding box center [762, 169] width 270 height 19
click at [723, 165] on p "Ajouter un commentaire ﻿" at bounding box center [748, 170] width 228 height 12
click at [881, 167] on icon "button" at bounding box center [885, 169] width 8 height 8
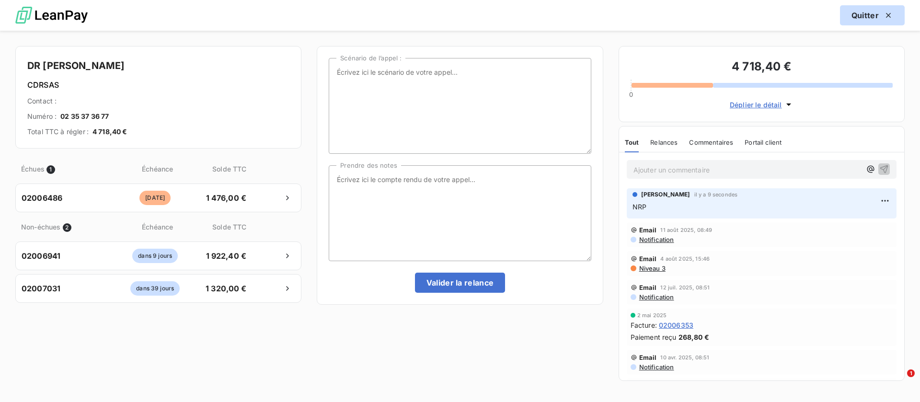
drag, startPoint x: 857, startPoint y: 18, endPoint x: 852, endPoint y: 19, distance: 5.4
click at [858, 18] on button "Quitter" at bounding box center [872, 15] width 65 height 20
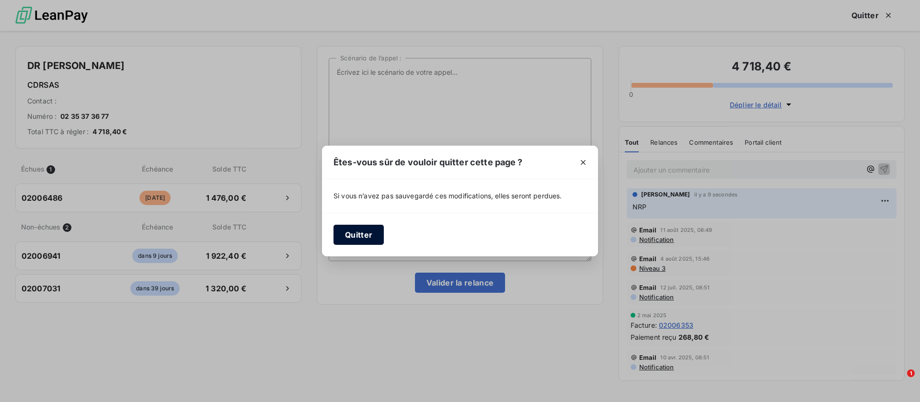
click at [367, 234] on button "Quitter" at bounding box center [359, 235] width 50 height 20
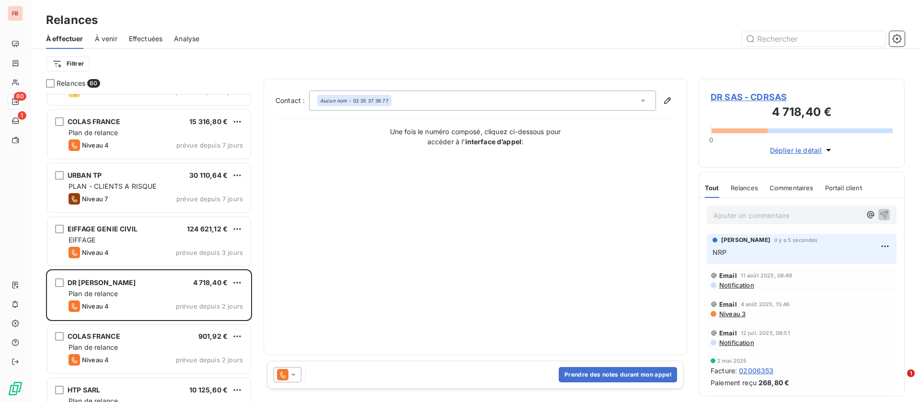
click at [294, 375] on icon at bounding box center [293, 375] width 5 height 2
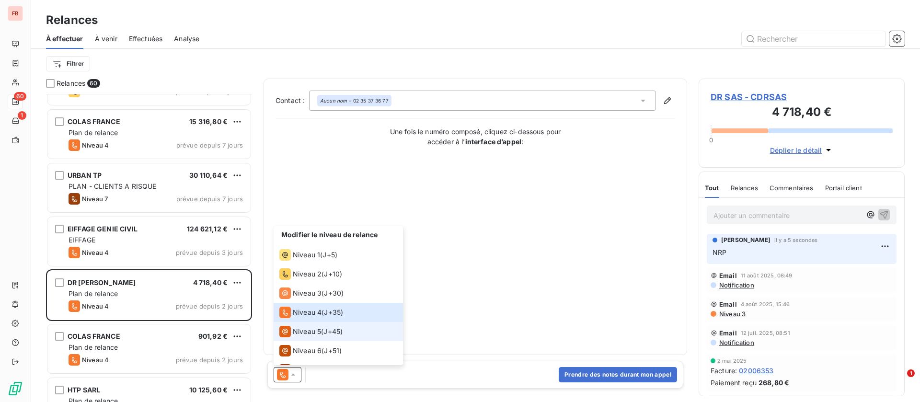
click at [315, 326] on div "Niveau 5" at bounding box center [300, 332] width 42 height 12
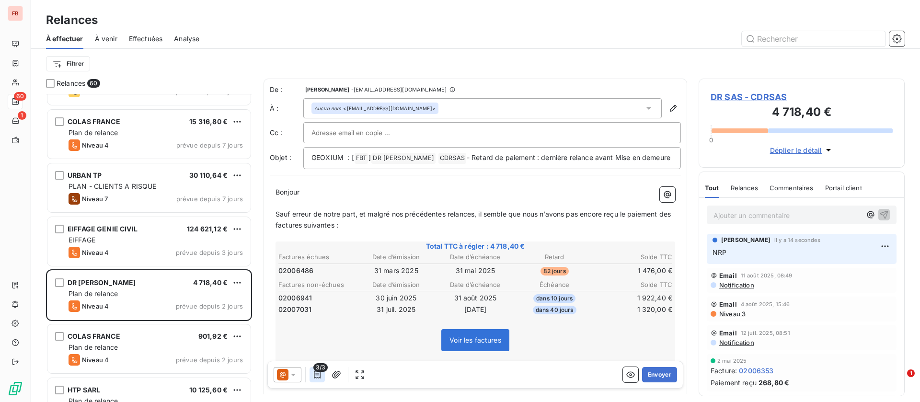
click at [319, 373] on icon "button" at bounding box center [317, 375] width 7 height 8
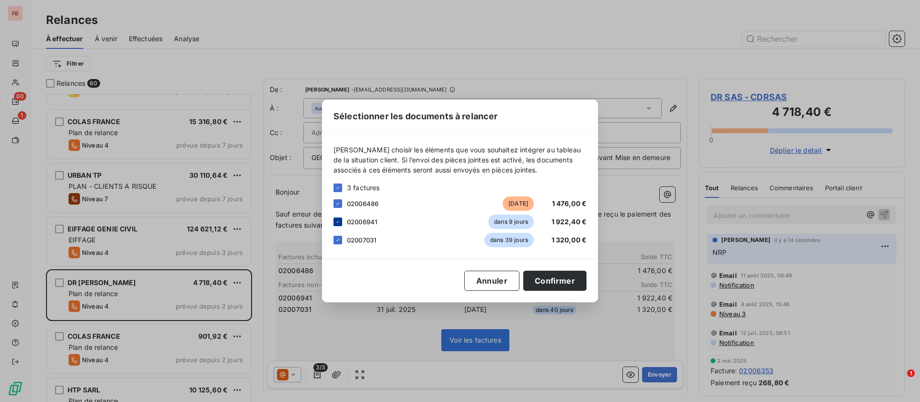
click at [336, 224] on icon at bounding box center [338, 222] width 6 height 6
click at [337, 243] on div at bounding box center [338, 240] width 9 height 9
click at [559, 279] on button "Confirmer" at bounding box center [554, 281] width 63 height 20
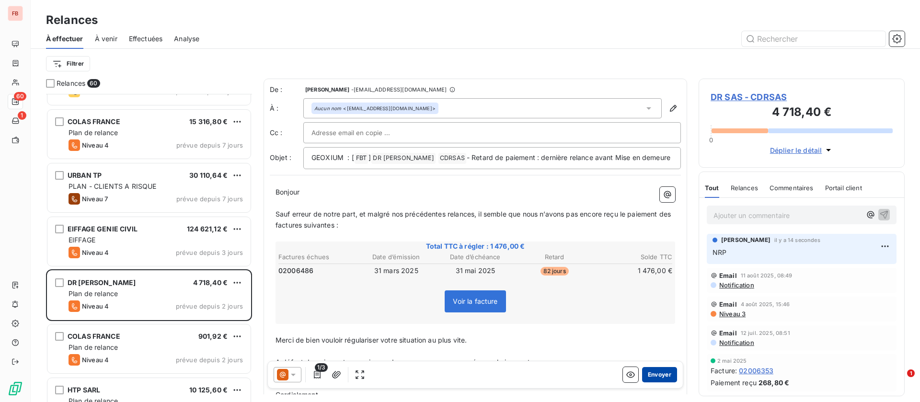
click at [643, 376] on button "Envoyer" at bounding box center [659, 374] width 35 height 15
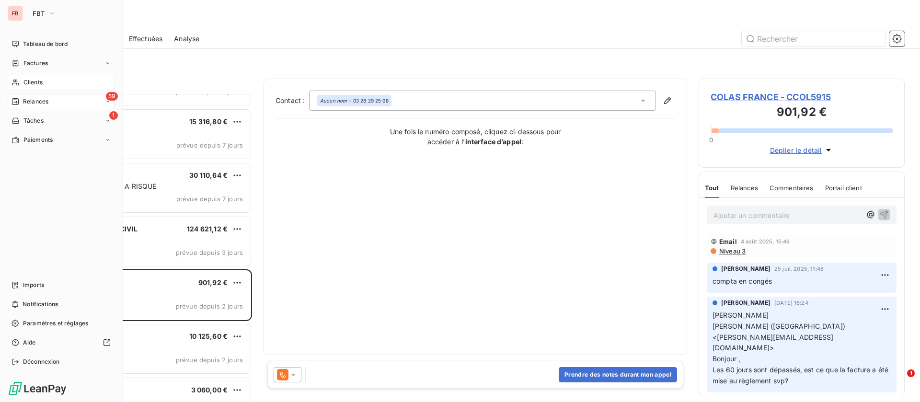
click at [29, 79] on span "Clients" at bounding box center [32, 82] width 19 height 9
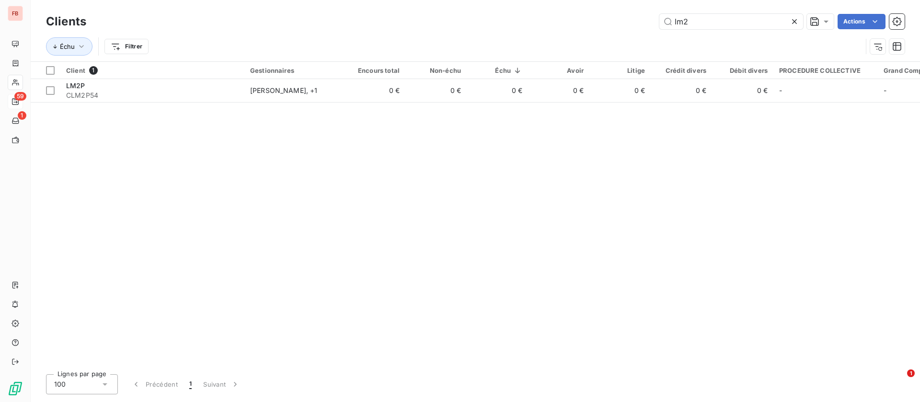
drag, startPoint x: 696, startPoint y: 18, endPoint x: 593, endPoint y: 24, distance: 103.3
click at [596, 25] on div "lm2 Actions" at bounding box center [501, 21] width 807 height 15
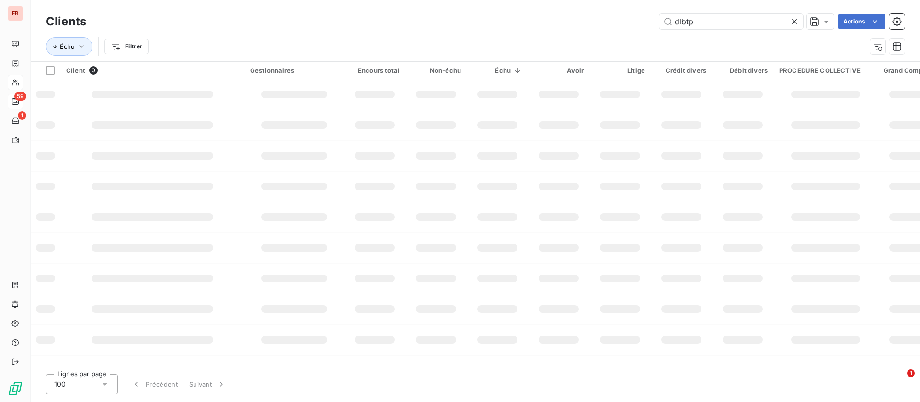
type input "dlbtp"
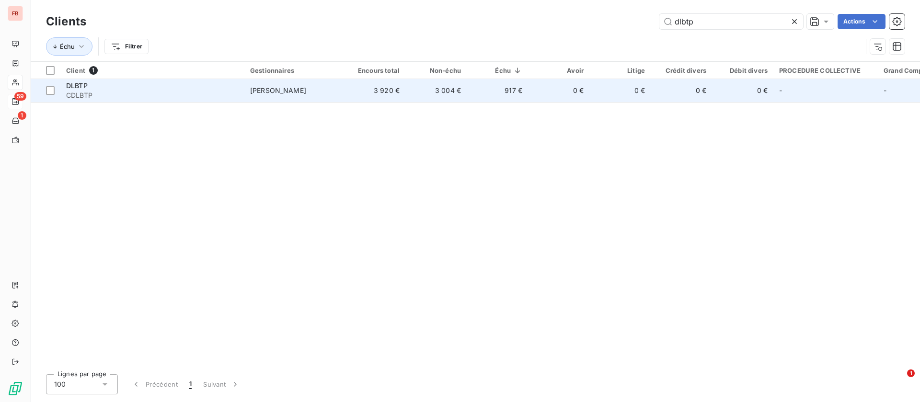
click at [322, 90] on td "olivier beaugrand" at bounding box center [294, 90] width 100 height 23
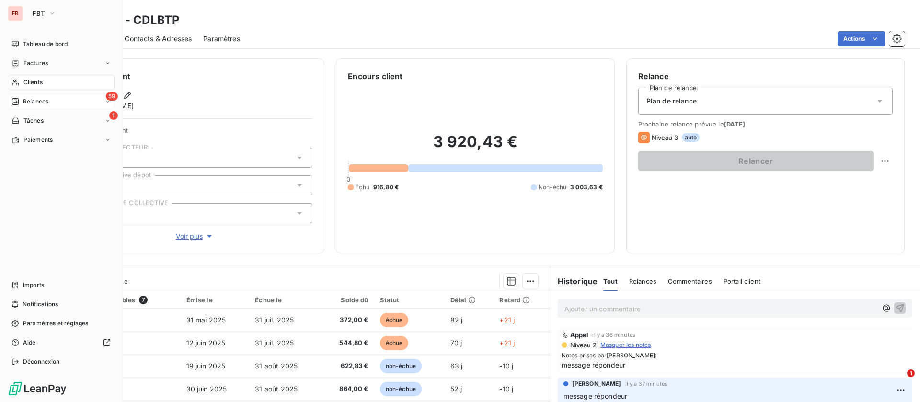
click at [49, 88] on div "Clients" at bounding box center [61, 82] width 107 height 15
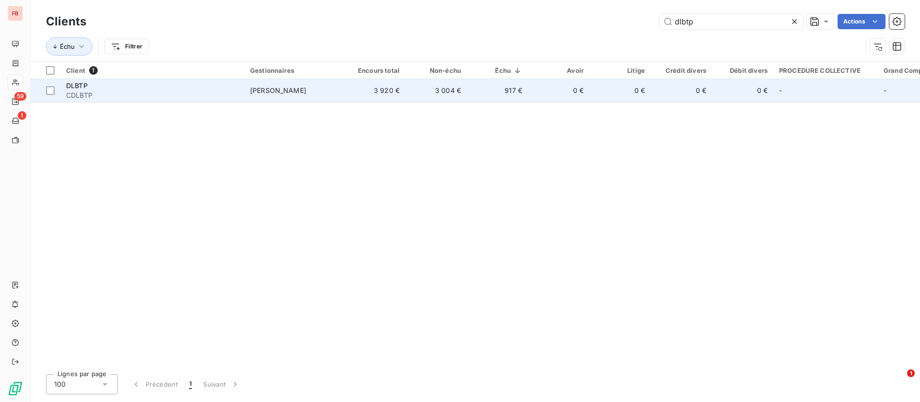
click at [420, 92] on td "3 004 €" at bounding box center [436, 90] width 61 height 23
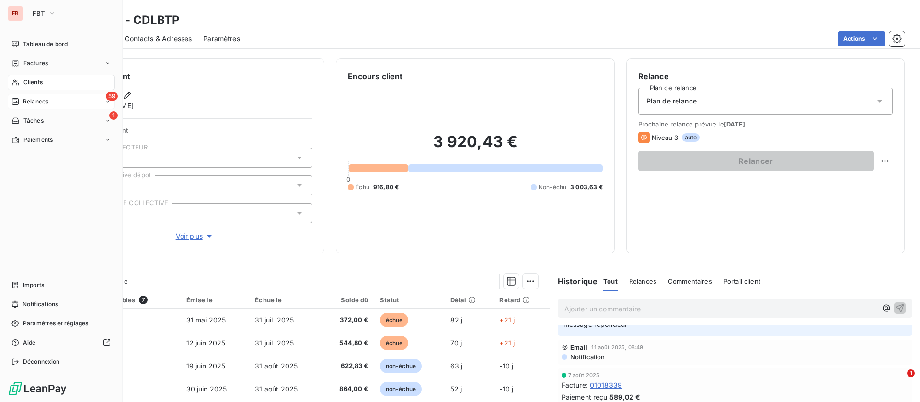
click at [30, 78] on span "Clients" at bounding box center [32, 82] width 19 height 9
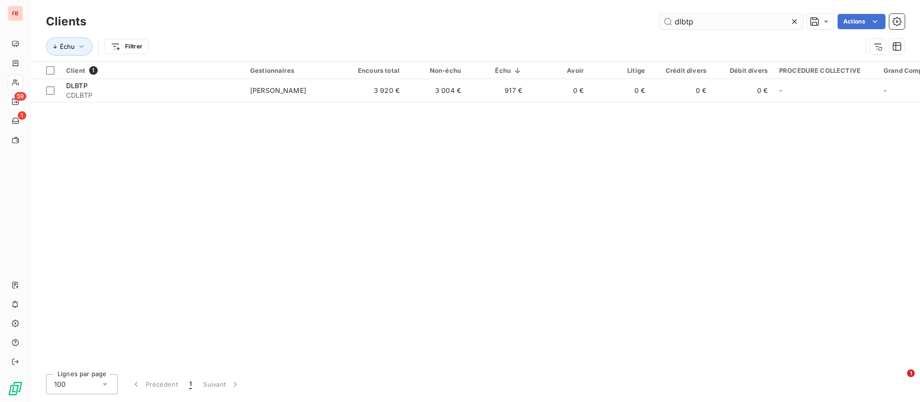
click at [793, 22] on icon at bounding box center [795, 22] width 10 height 10
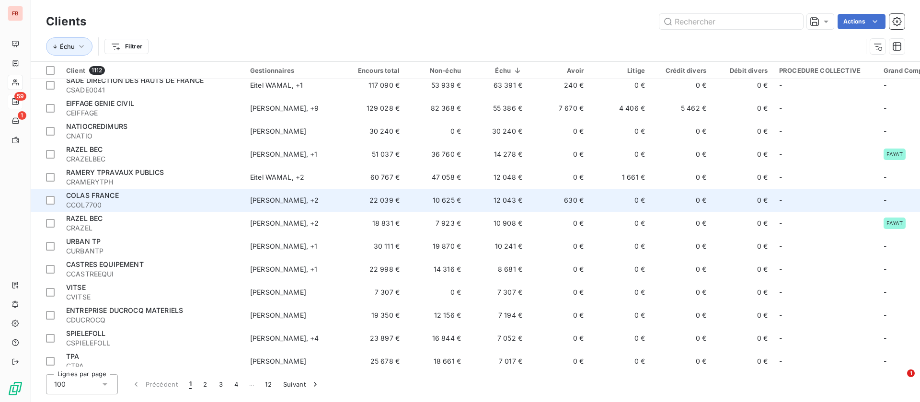
scroll to position [72, 0]
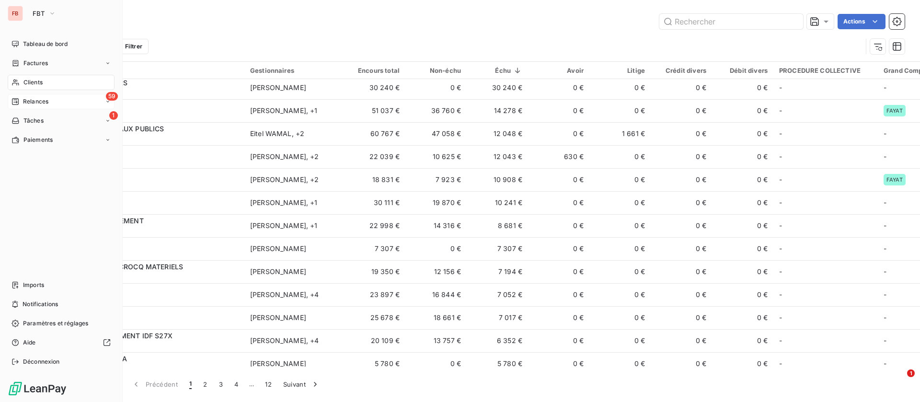
click at [56, 81] on div "Clients" at bounding box center [61, 82] width 107 height 15
click at [34, 61] on span "Factures" at bounding box center [35, 63] width 24 height 9
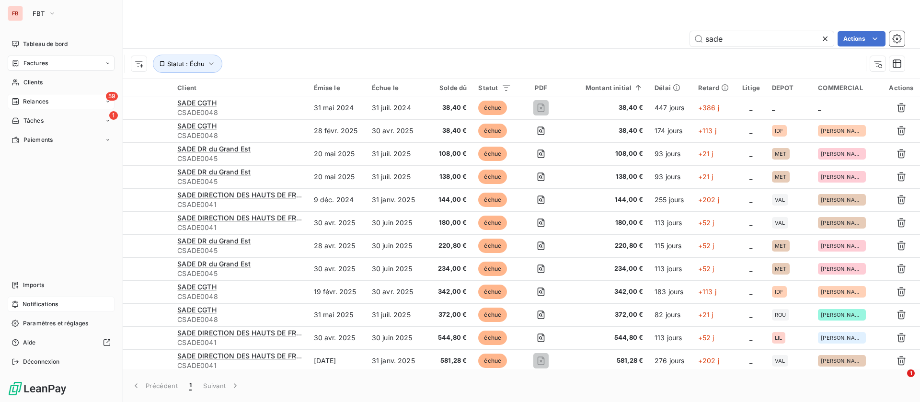
click at [59, 304] on div "Notifications" at bounding box center [61, 304] width 107 height 15
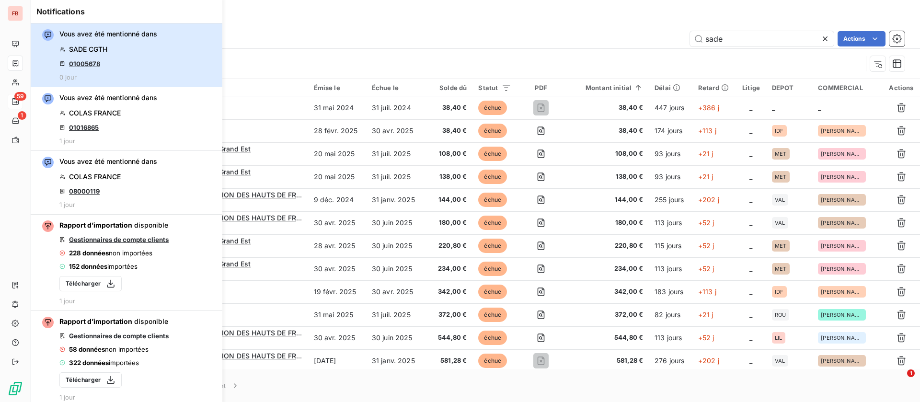
click at [132, 63] on div "Vous avez été mentionné dans SADE CGTH 01005678 0 jour" at bounding box center [108, 55] width 98 height 52
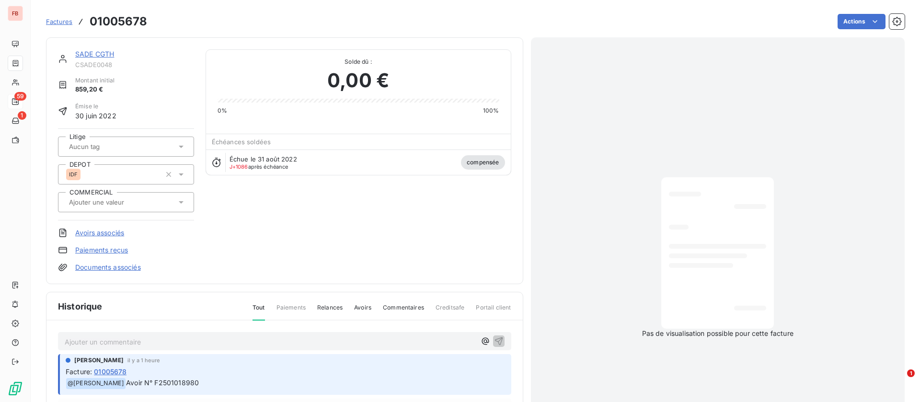
click at [101, 51] on link "SADE CGTH" at bounding box center [94, 54] width 39 height 8
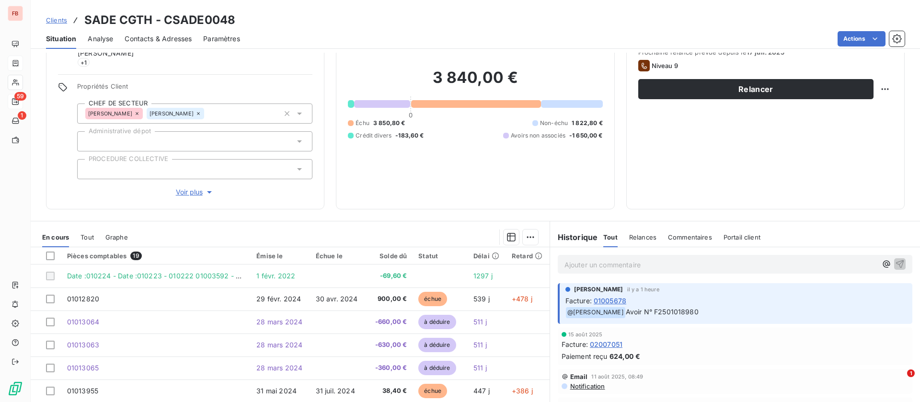
scroll to position [130, 0]
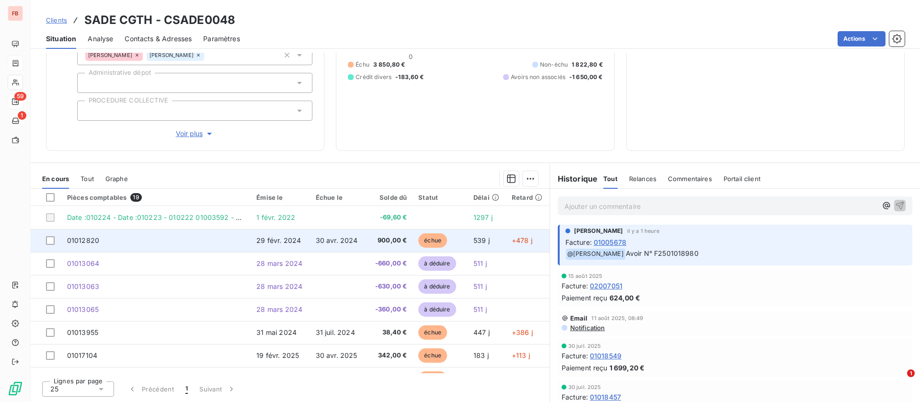
click at [338, 242] on span "30 avr. 2024" at bounding box center [337, 240] width 42 height 8
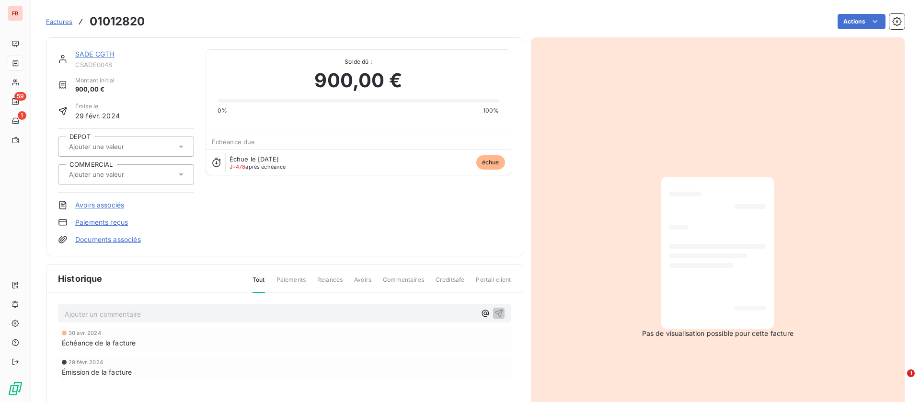
click at [101, 53] on link "SADE CGTH" at bounding box center [94, 54] width 39 height 8
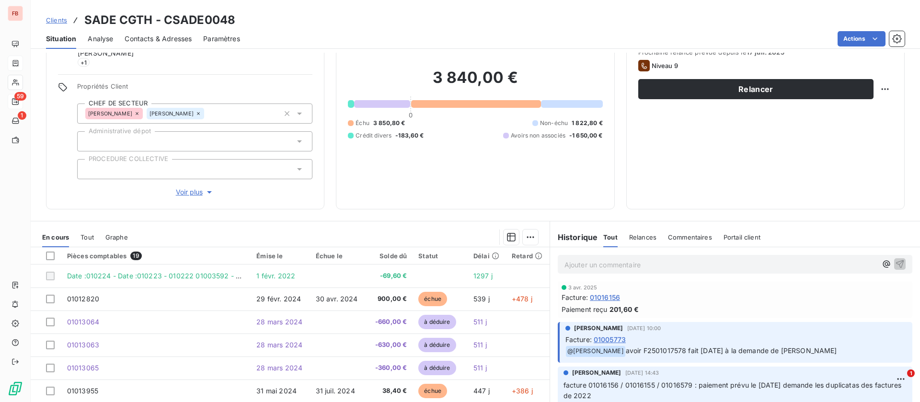
scroll to position [2085, 0]
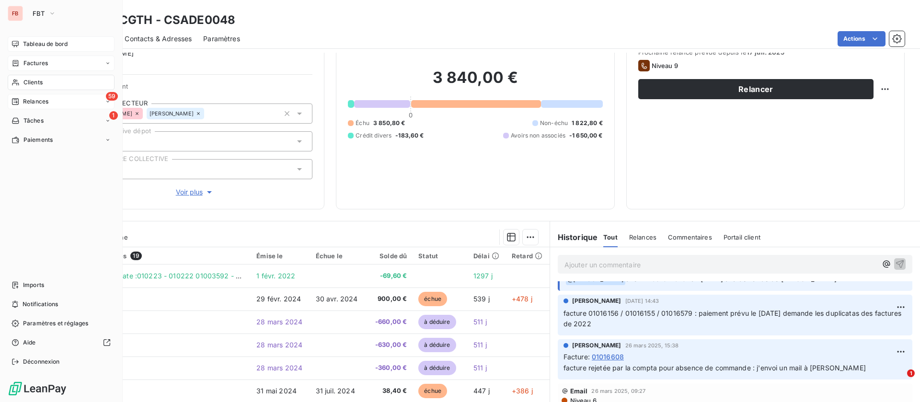
click at [59, 39] on div "Tableau de bord" at bounding box center [61, 43] width 107 height 15
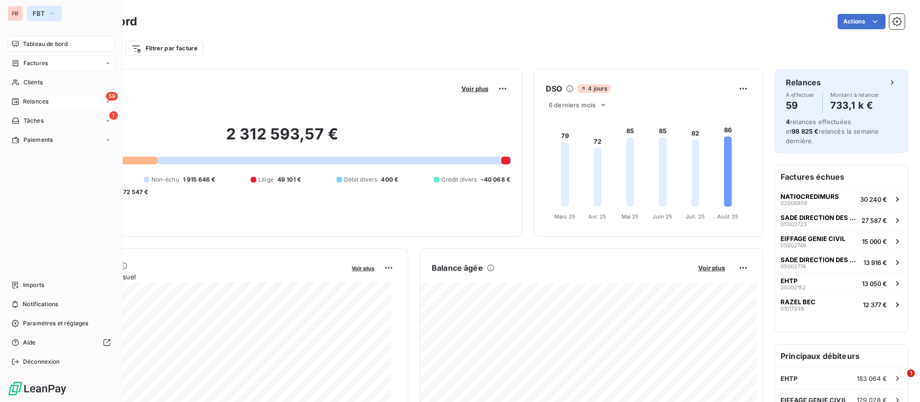
click at [41, 16] on span "FBT" at bounding box center [39, 14] width 12 height 8
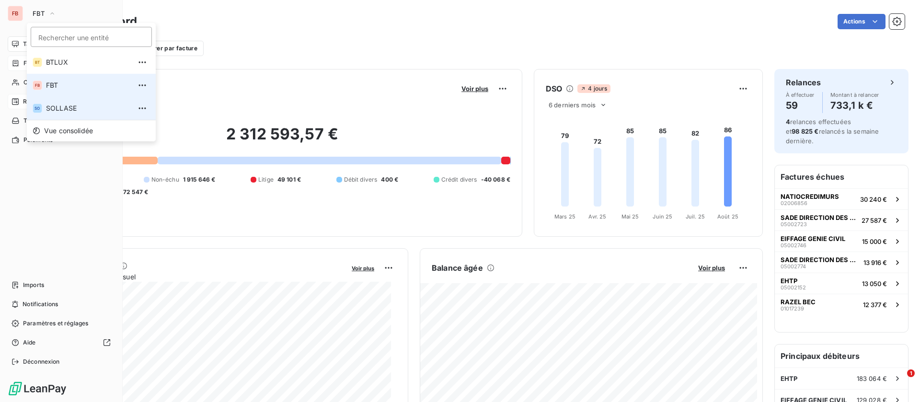
click at [68, 108] on span "SOLLASE" at bounding box center [88, 109] width 85 height 10
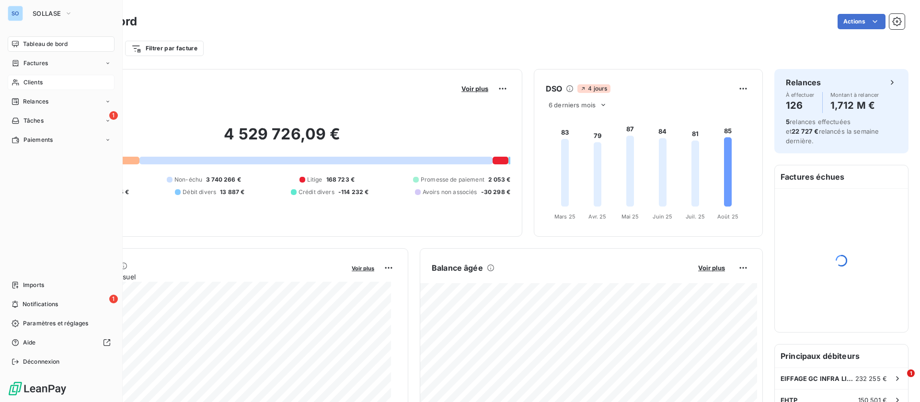
click at [35, 89] on div "Clients" at bounding box center [61, 82] width 107 height 15
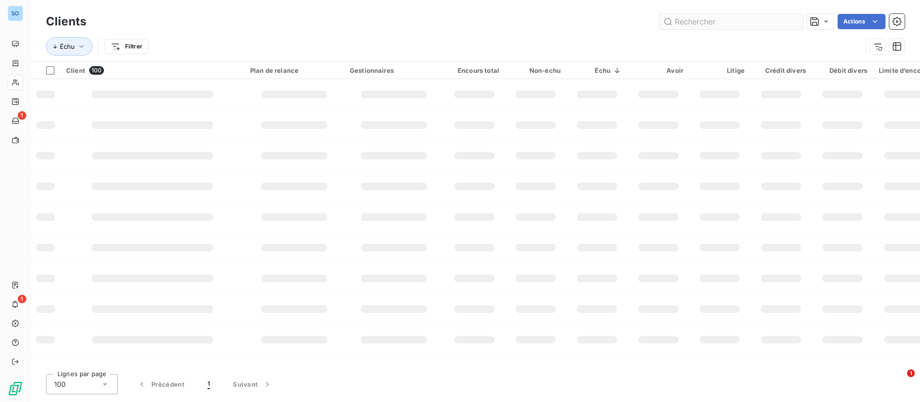
click at [695, 20] on input "text" at bounding box center [732, 21] width 144 height 15
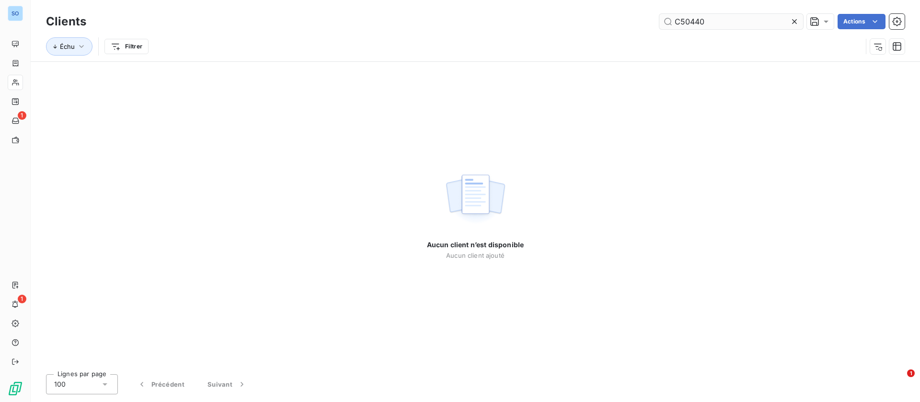
click at [666, 22] on input "C50440" at bounding box center [732, 21] width 144 height 15
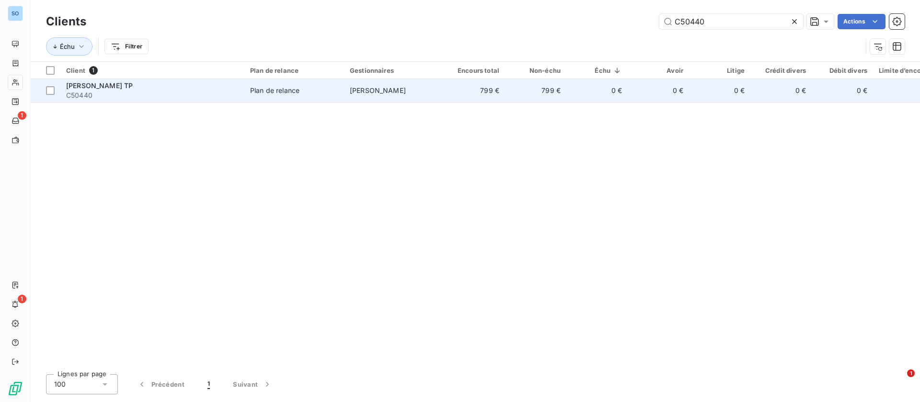
type input "C50440"
click at [366, 94] on span "Stéphane TESI" at bounding box center [378, 90] width 56 height 8
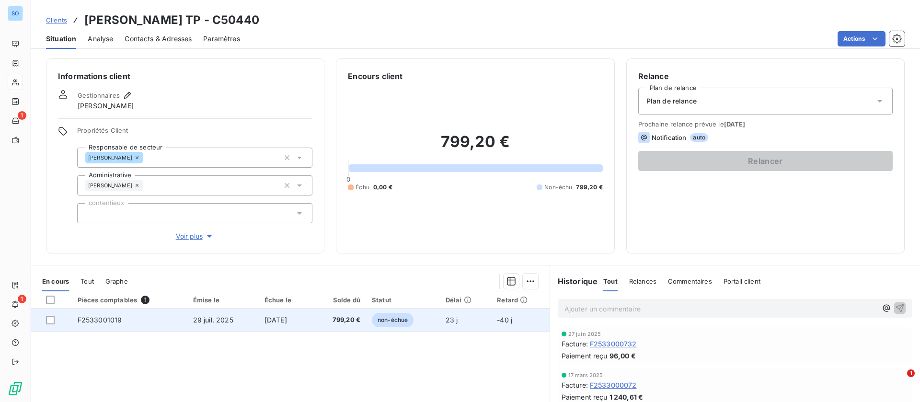
click at [273, 315] on td "[DATE]" at bounding box center [285, 320] width 53 height 23
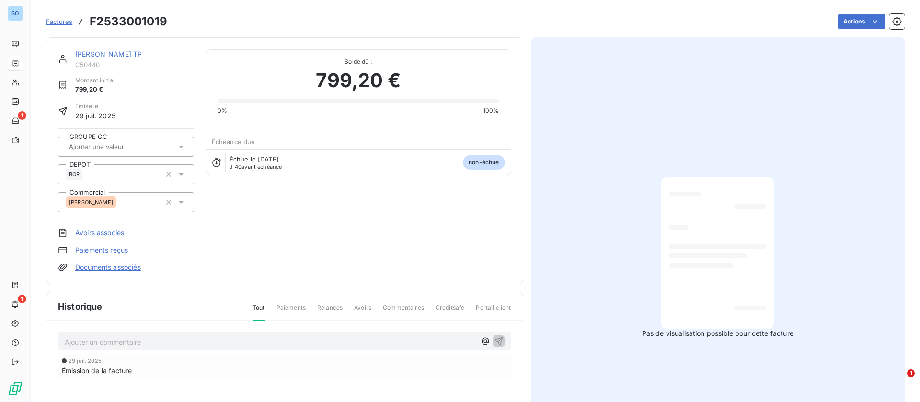
click at [97, 51] on link "PEREZ CONDE TP" at bounding box center [108, 54] width 67 height 8
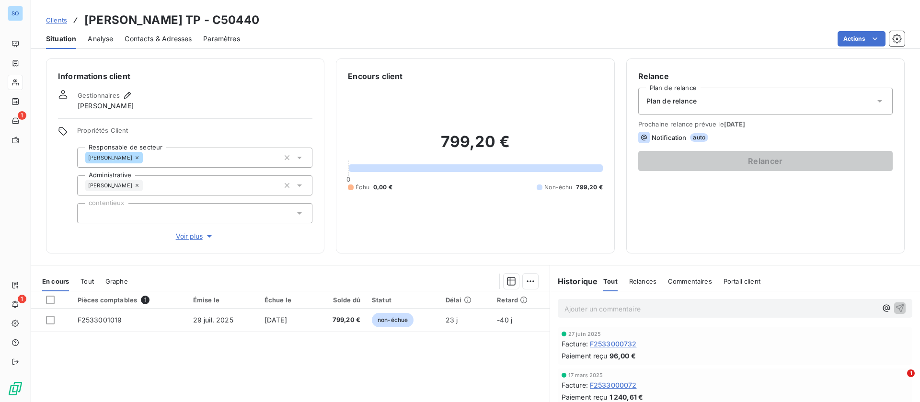
click at [164, 37] on span "Contacts & Adresses" at bounding box center [158, 39] width 67 height 10
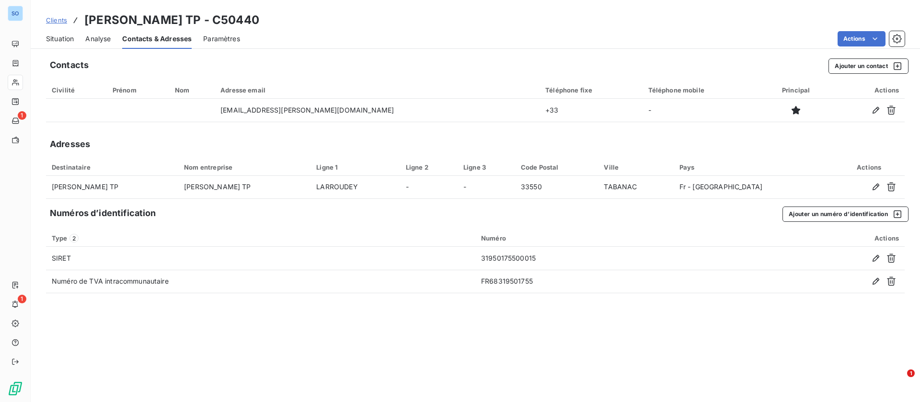
click at [57, 36] on span "Situation" at bounding box center [60, 39] width 28 height 10
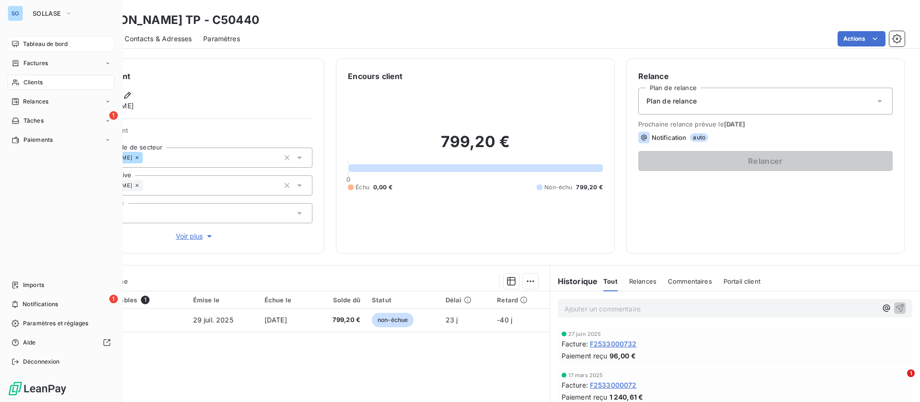
click at [26, 44] on span "Tableau de bord" at bounding box center [45, 44] width 45 height 9
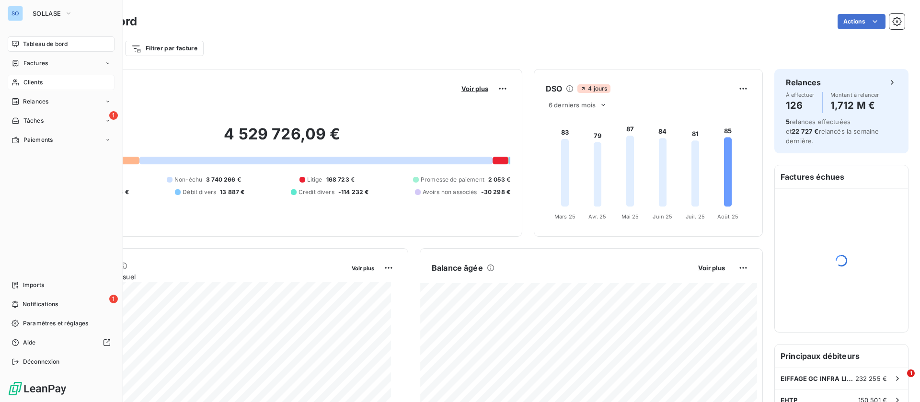
click at [32, 81] on span "Clients" at bounding box center [32, 82] width 19 height 9
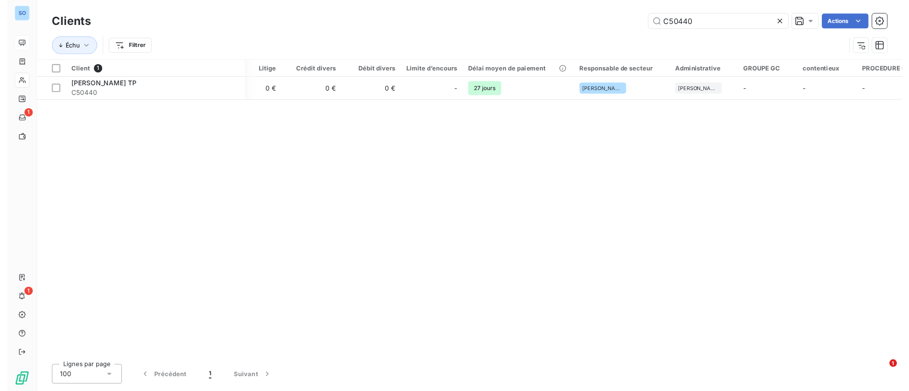
scroll to position [0, 476]
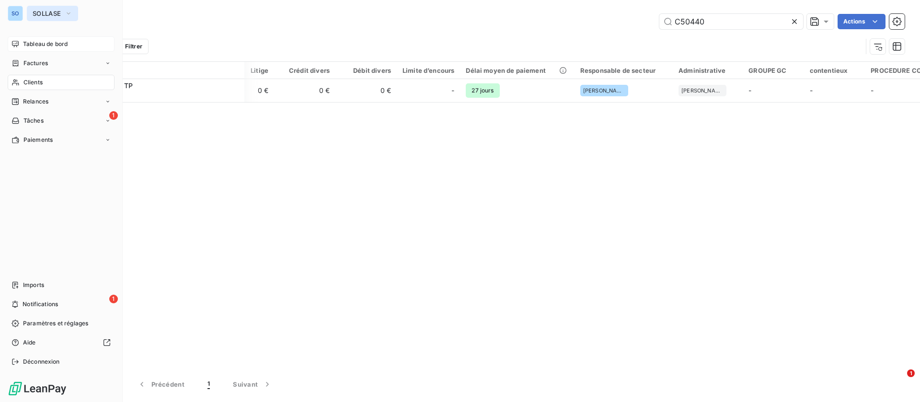
click at [30, 10] on button "SOLLASE" at bounding box center [52, 13] width 51 height 15
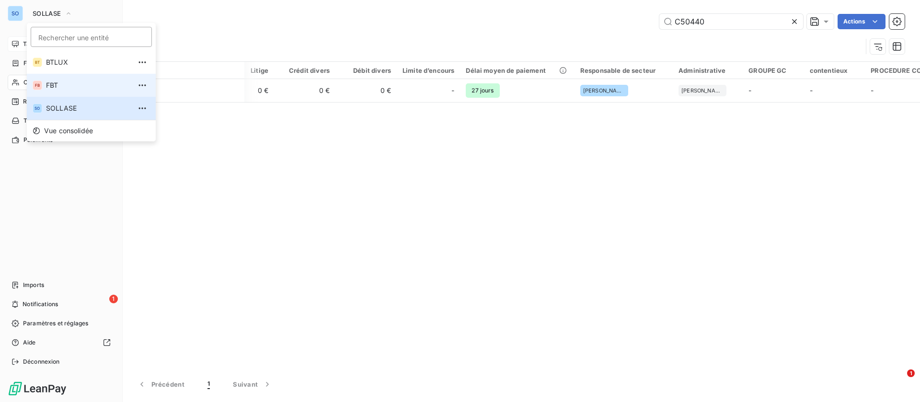
click at [58, 87] on span "FBT" at bounding box center [88, 86] width 85 height 10
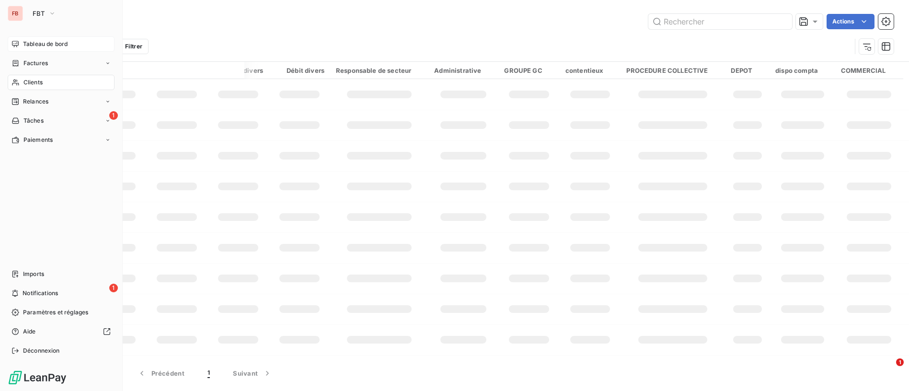
scroll to position [0, 59]
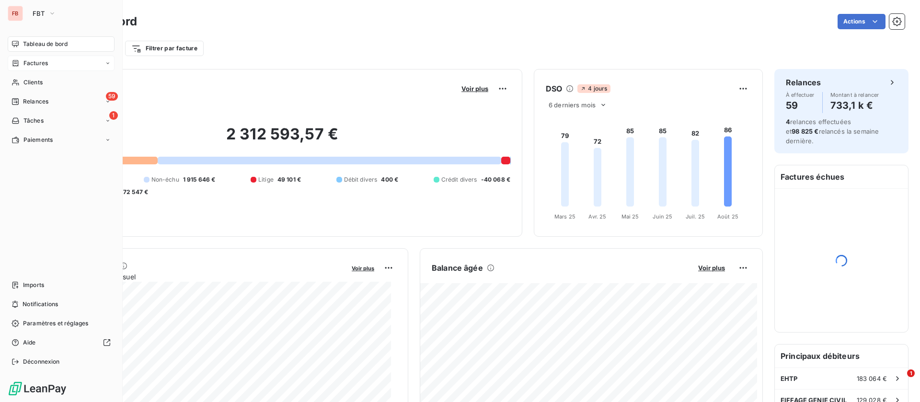
click at [36, 63] on span "Factures" at bounding box center [35, 63] width 24 height 9
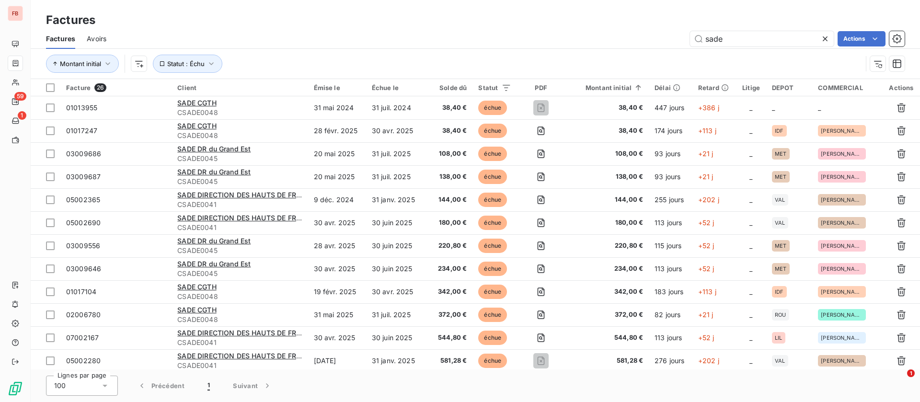
click at [102, 39] on span "Avoirs" at bounding box center [97, 39] width 20 height 10
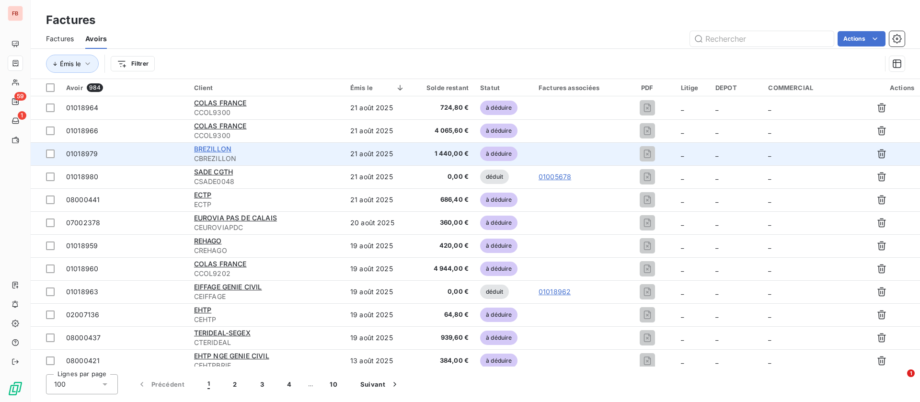
click at [222, 145] on span "BREZILLON" at bounding box center [212, 149] width 37 height 8
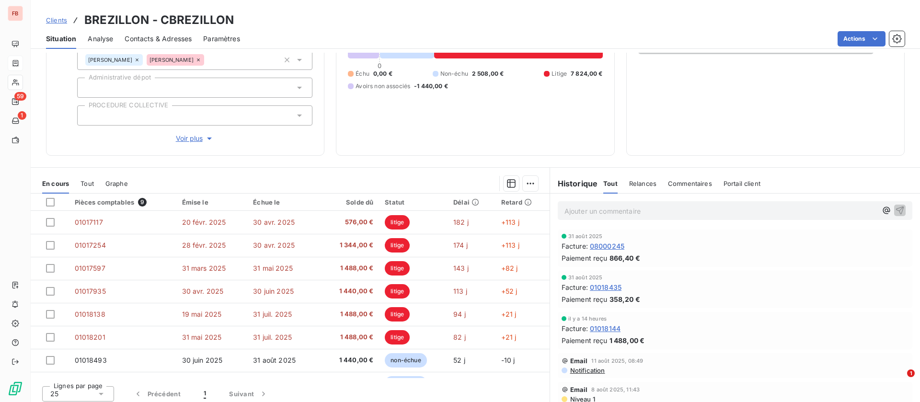
scroll to position [122, 0]
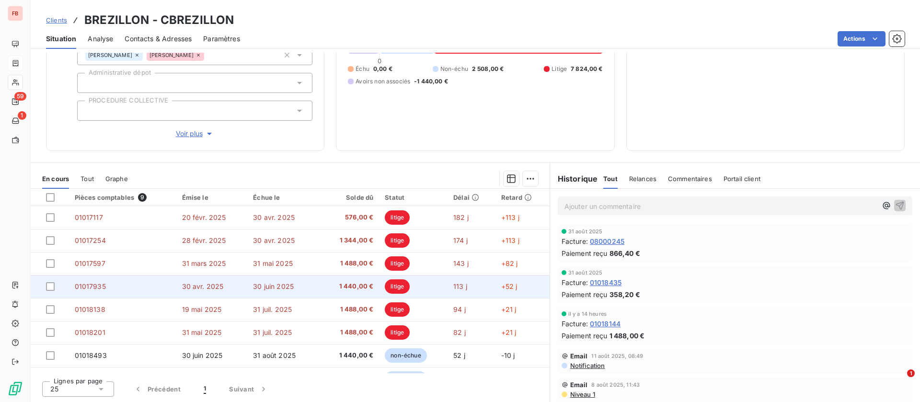
click at [253, 287] on span "30 juin 2025" at bounding box center [273, 286] width 41 height 8
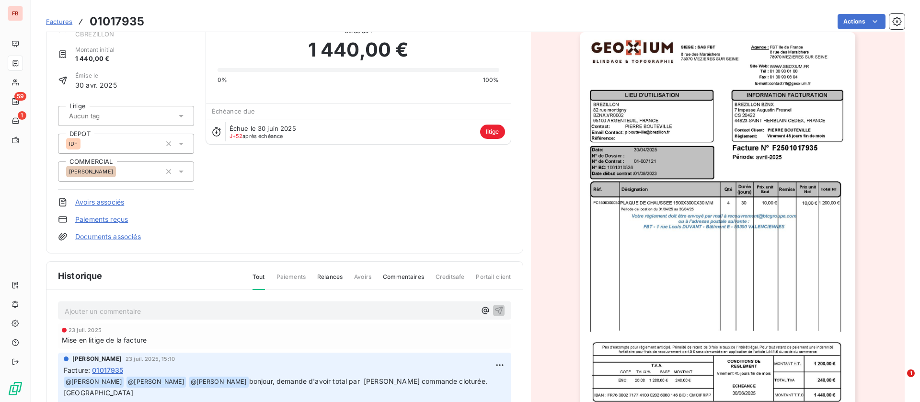
scroll to position [72, 0]
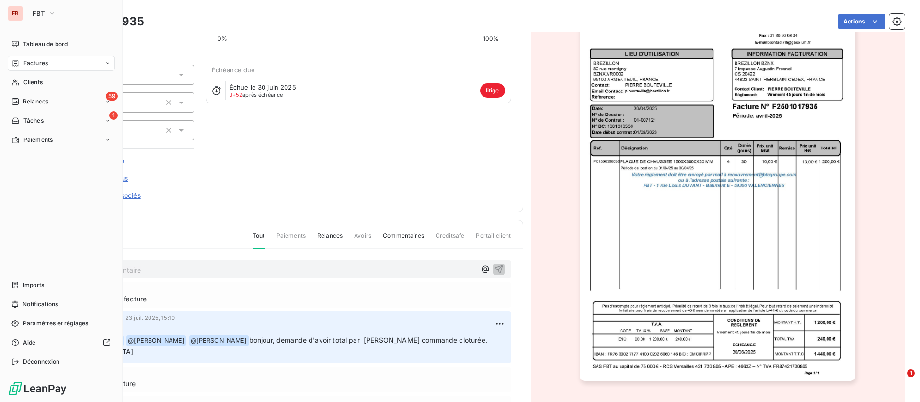
click at [33, 62] on span "Factures" at bounding box center [35, 63] width 24 height 9
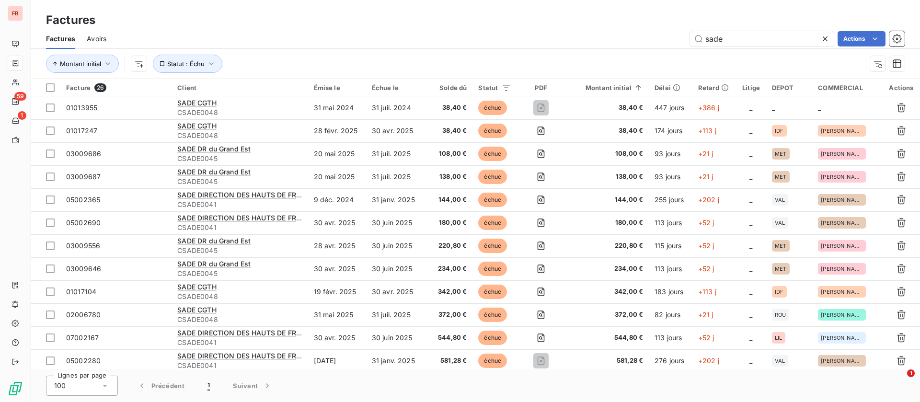
click at [97, 35] on span "Avoirs" at bounding box center [97, 39] width 20 height 10
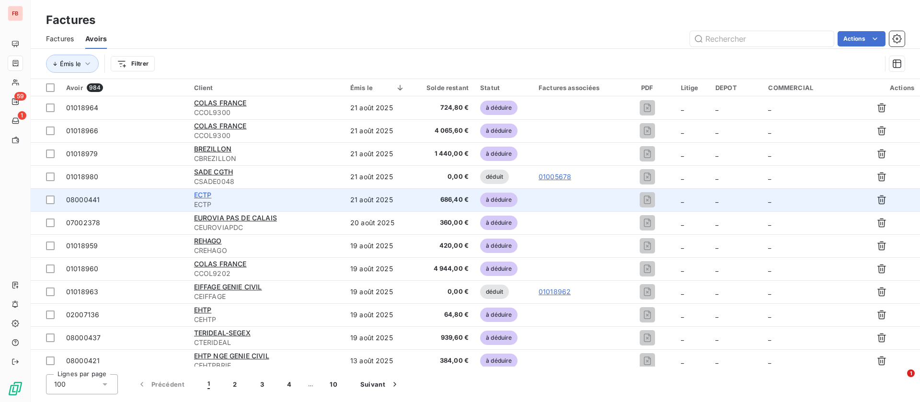
click at [205, 196] on span "ECTP" at bounding box center [203, 195] width 18 height 8
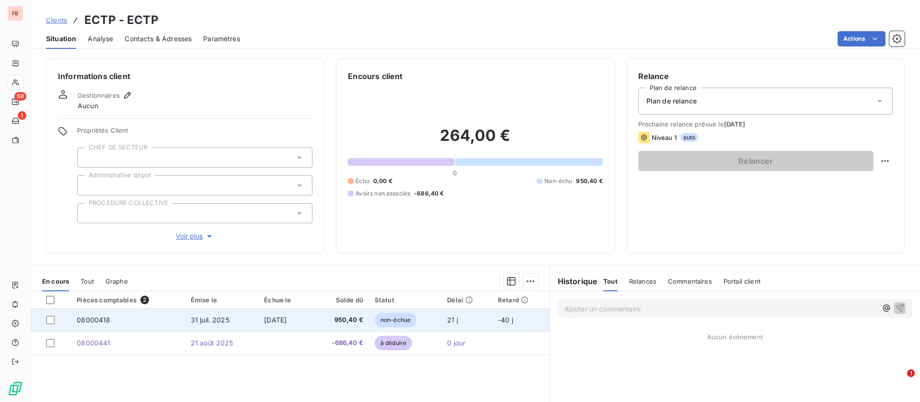
click at [264, 319] on span "[DATE]" at bounding box center [275, 320] width 23 height 8
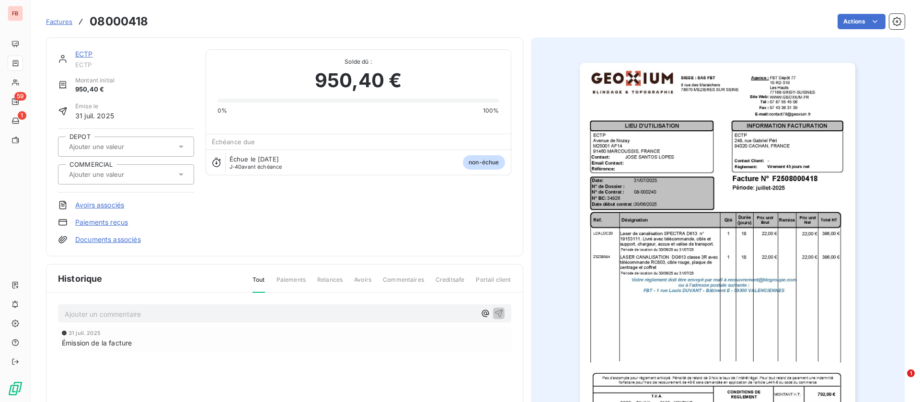
click at [84, 53] on link "ECTP" at bounding box center [84, 54] width 18 height 8
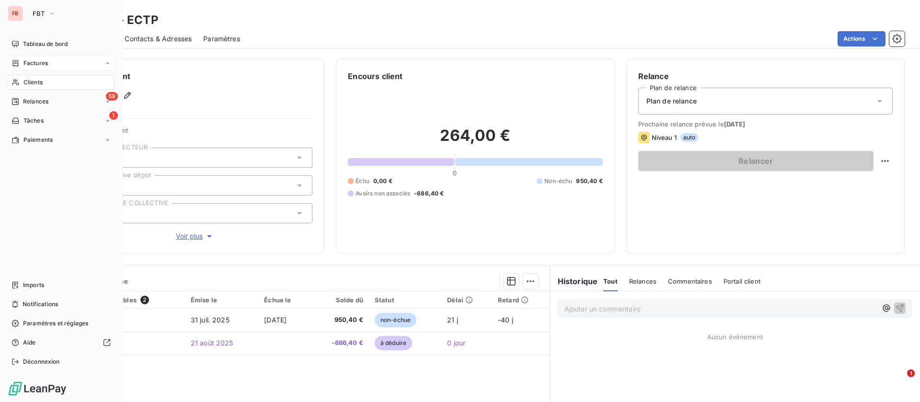
drag, startPoint x: 43, startPoint y: 60, endPoint x: 70, endPoint y: 65, distance: 28.3
click at [43, 60] on span "Factures" at bounding box center [35, 63] width 24 height 9
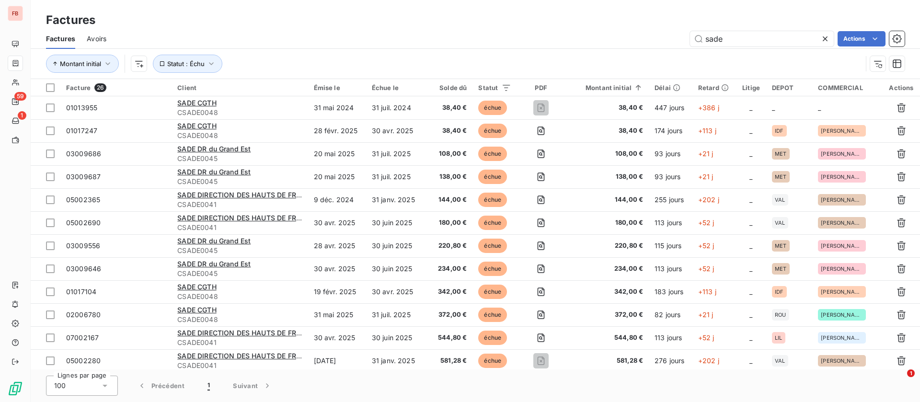
click at [95, 39] on span "Avoirs" at bounding box center [97, 39] width 20 height 10
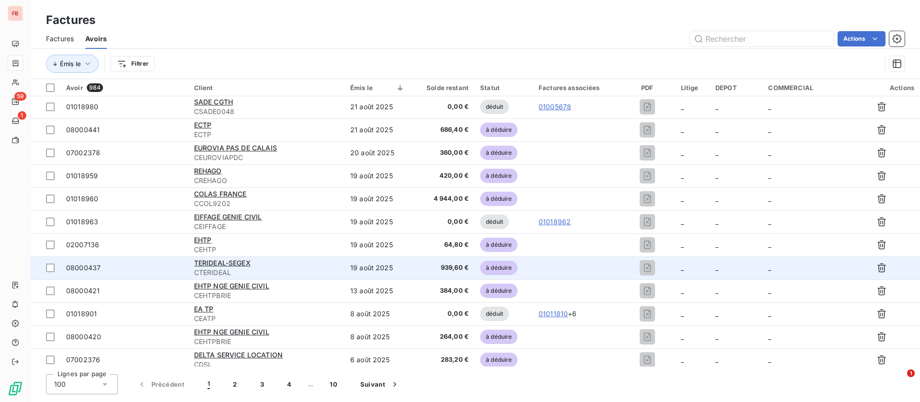
scroll to position [72, 0]
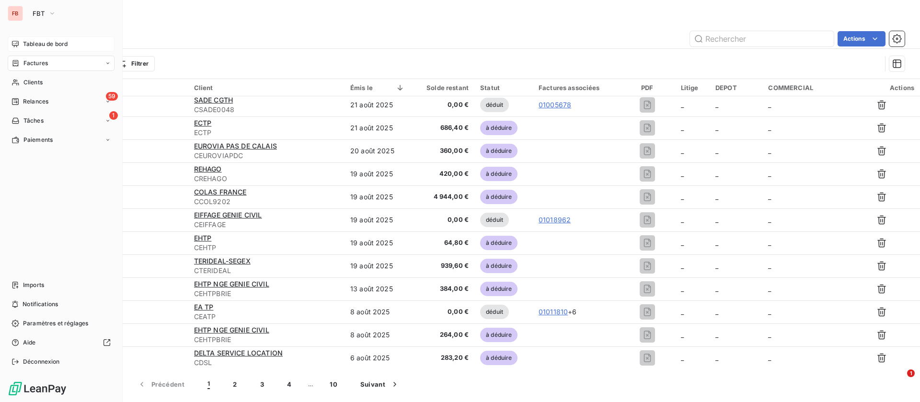
click at [62, 41] on span "Tableau de bord" at bounding box center [45, 44] width 45 height 9
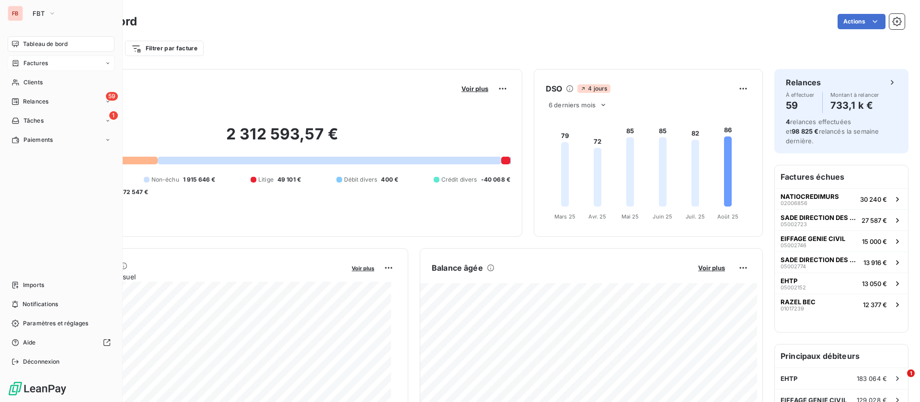
click at [52, 61] on div "Factures" at bounding box center [61, 63] width 107 height 15
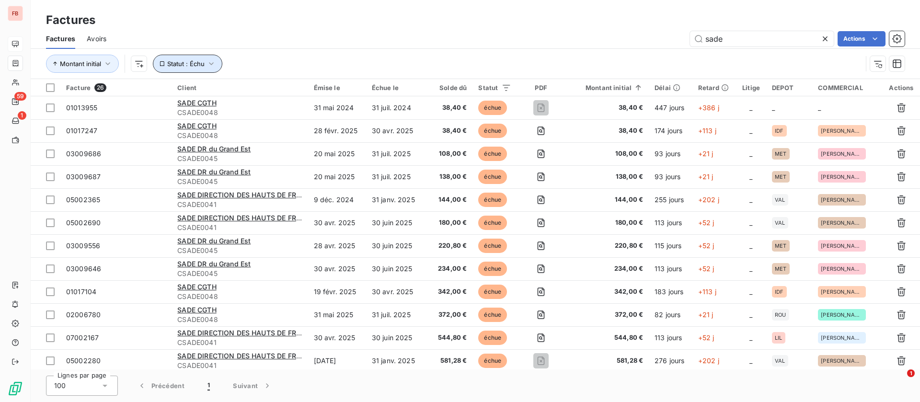
click at [210, 66] on icon "button" at bounding box center [212, 64] width 10 height 10
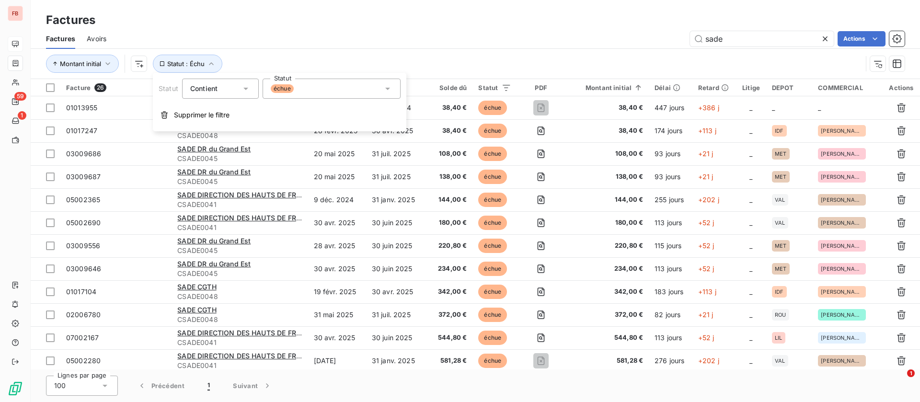
click at [335, 88] on div "échue" at bounding box center [332, 89] width 138 height 20
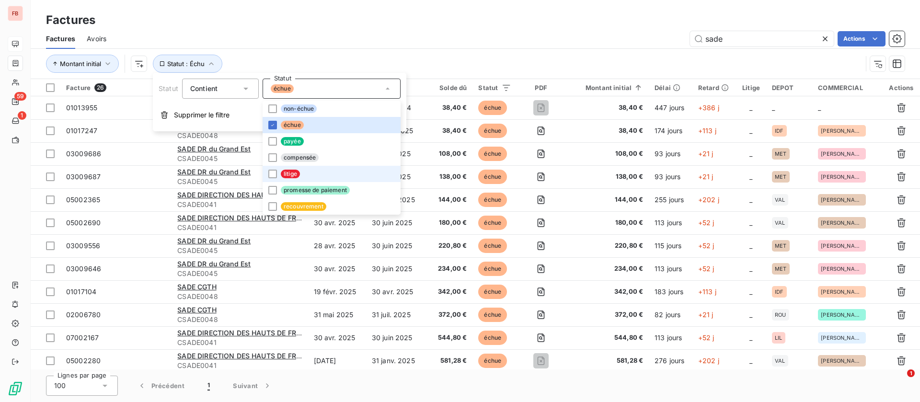
click at [300, 176] on li "litige" at bounding box center [332, 174] width 138 height 16
click at [297, 123] on span "échue" at bounding box center [292, 125] width 23 height 9
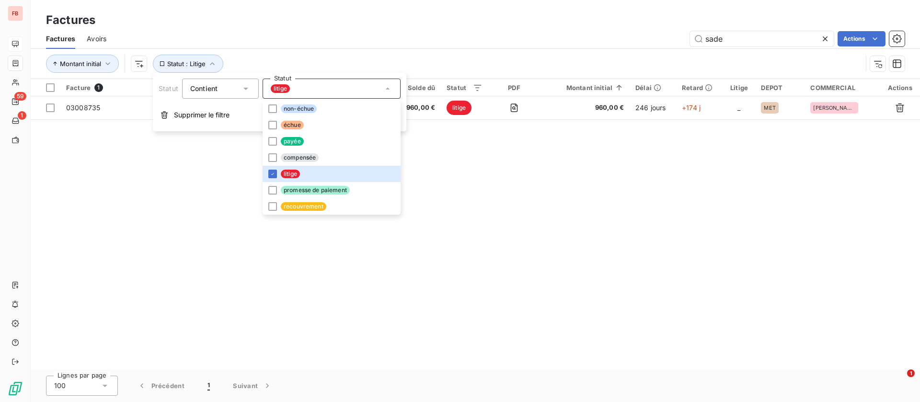
click at [484, 51] on div "Montant initial Statut : Litige" at bounding box center [475, 64] width 859 height 30
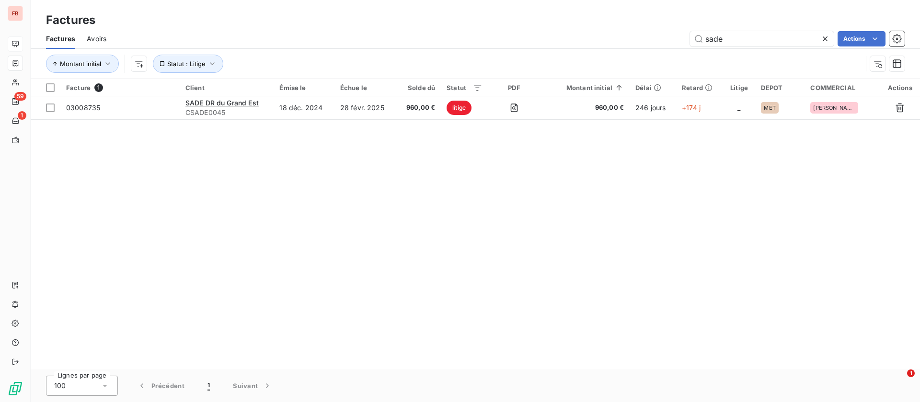
click at [827, 36] on icon at bounding box center [826, 39] width 10 height 10
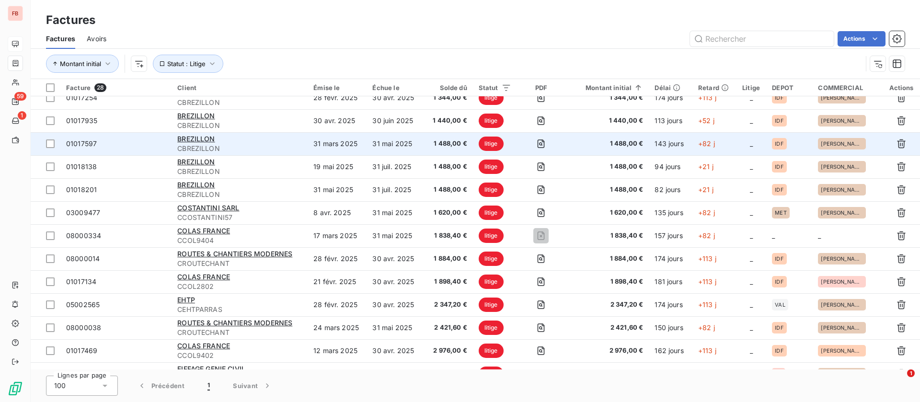
scroll to position [288, 0]
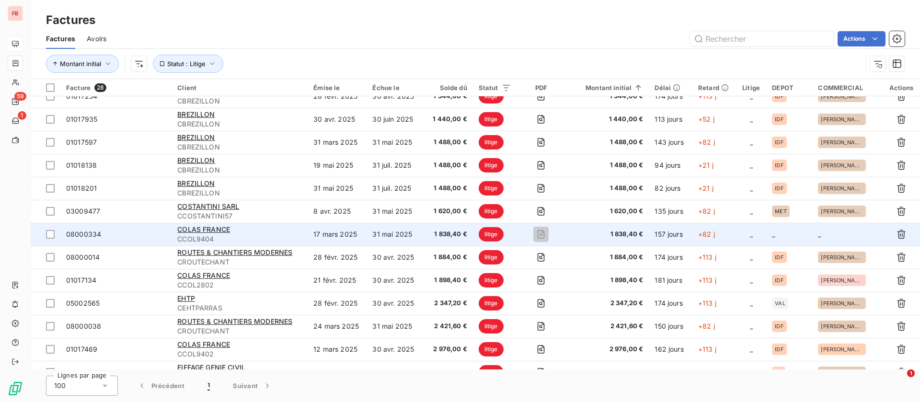
click at [720, 233] on td "+82 j" at bounding box center [715, 234] width 44 height 23
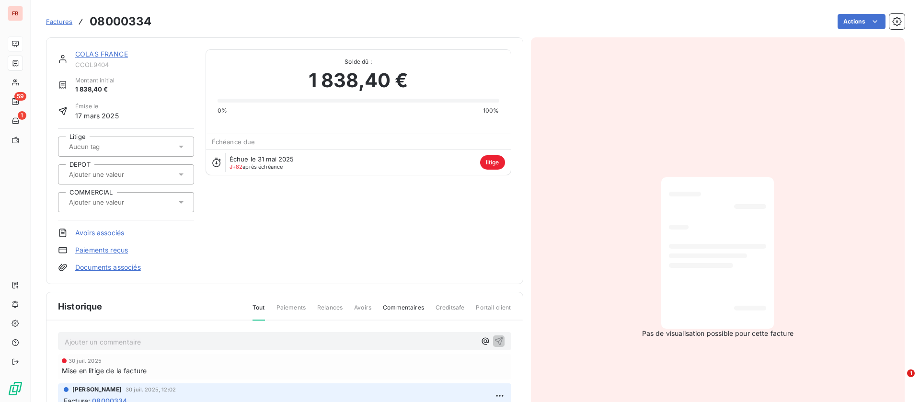
click at [157, 172] on div at bounding box center [121, 174] width 110 height 12
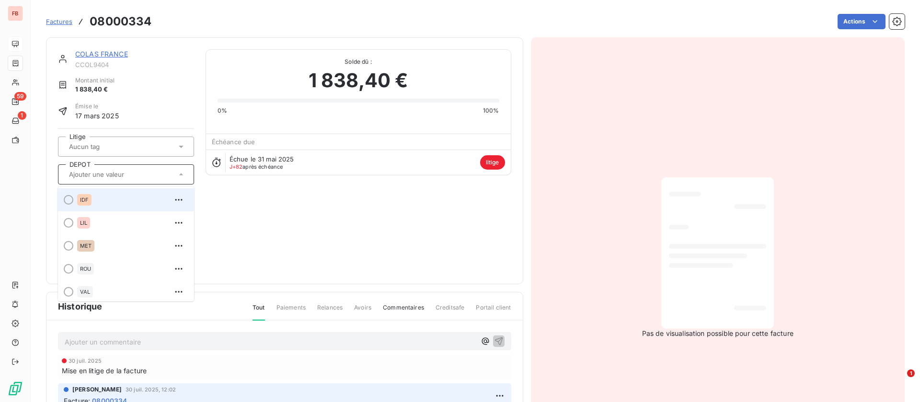
click at [99, 204] on div "IDF" at bounding box center [131, 199] width 109 height 15
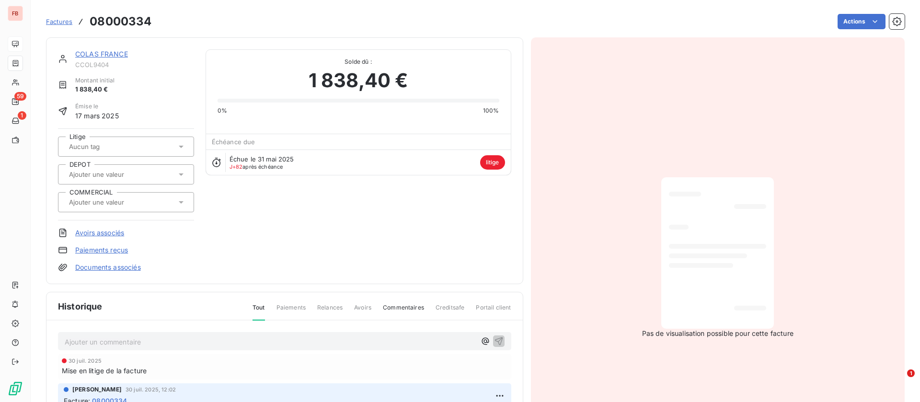
click at [249, 230] on div "COLAS FRANCE CCOL9404 Montant initial 1 838,40 € Émise le 17 mars 2025 Litige D…" at bounding box center [284, 160] width 453 height 223
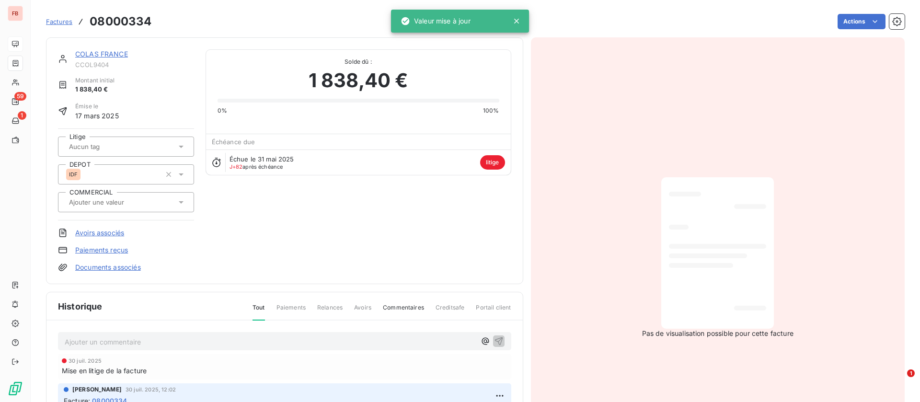
scroll to position [72, 0]
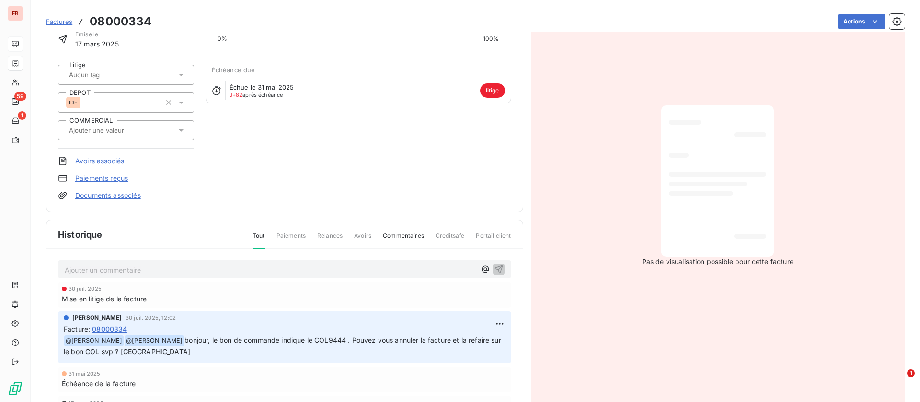
click at [121, 267] on p "Ajouter un commentaire ﻿" at bounding box center [270, 270] width 411 height 12
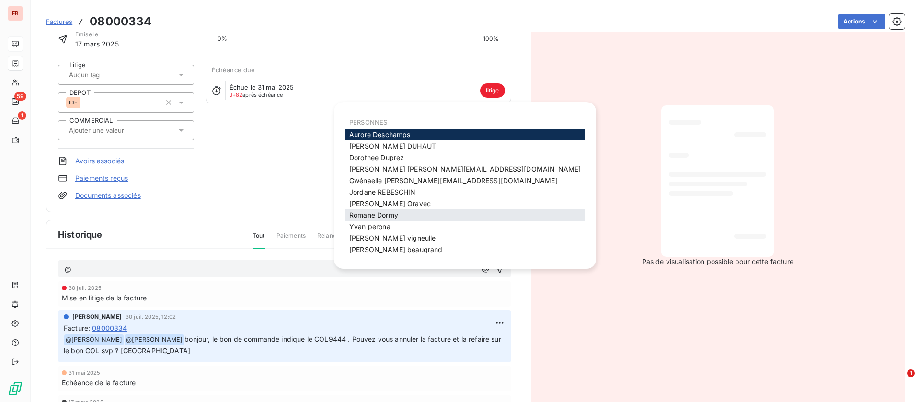
click at [396, 215] on span "Romane Dormy" at bounding box center [373, 215] width 49 height 8
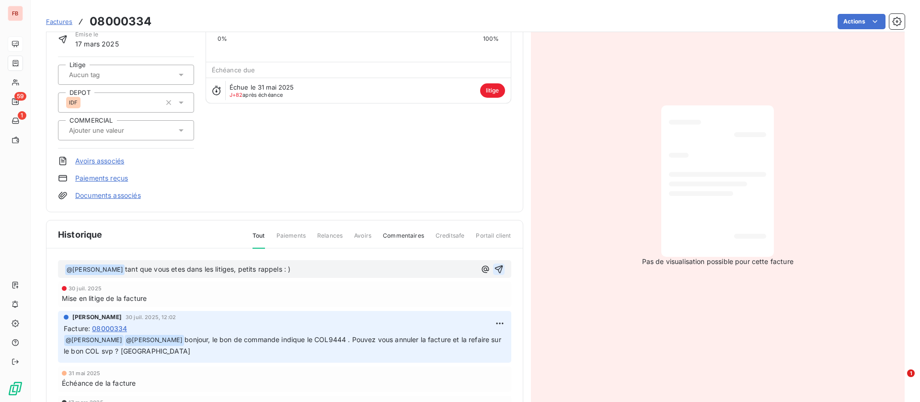
click at [496, 266] on icon "button" at bounding box center [499, 269] width 8 height 8
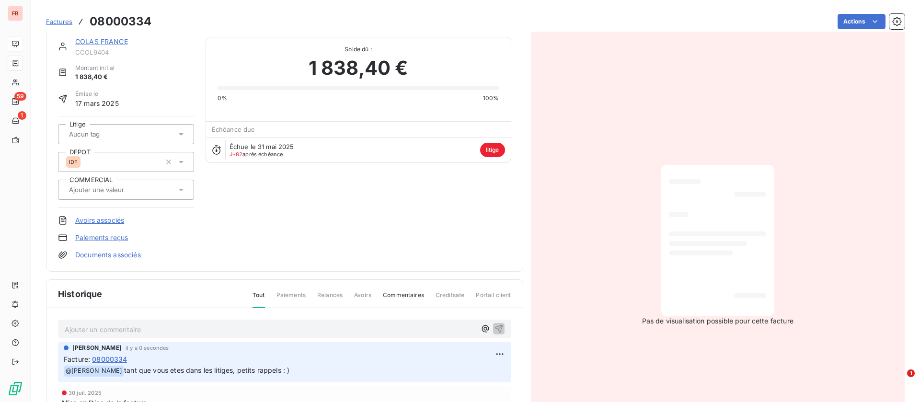
scroll to position [0, 0]
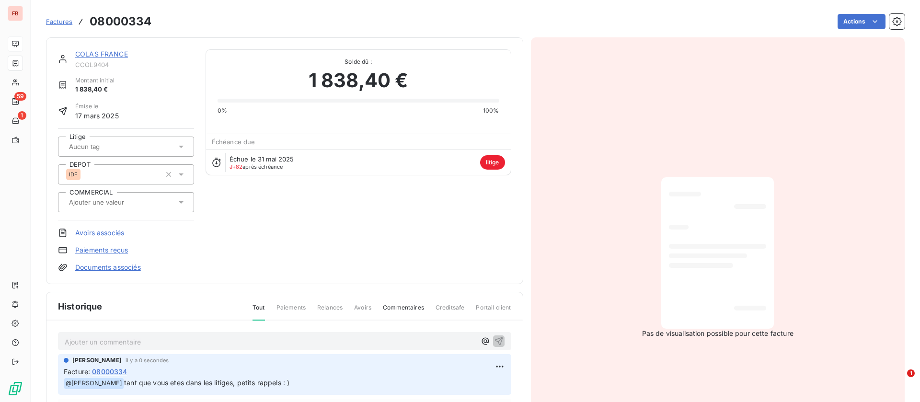
click at [98, 49] on div "COLAS FRANCE CCOL9404 Montant initial 1 838,40 € Émise le 17 mars 2025 Litige D…" at bounding box center [284, 160] width 477 height 247
click at [102, 54] on link "COLAS FRANCE" at bounding box center [101, 54] width 53 height 8
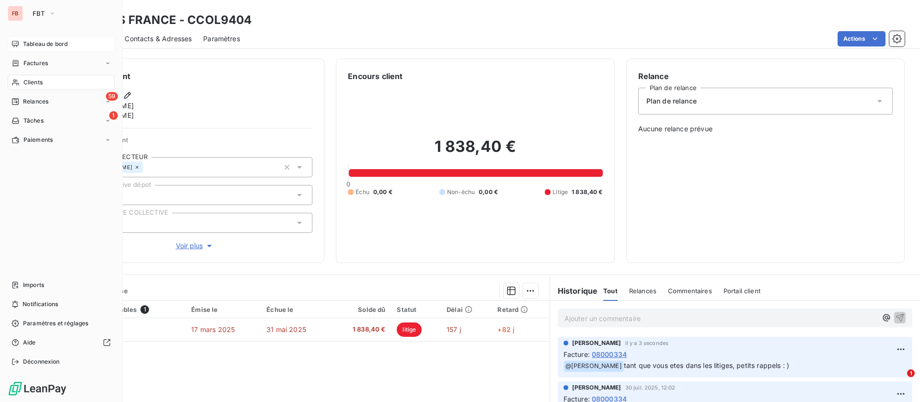
click at [65, 46] on span "Tableau de bord" at bounding box center [45, 44] width 45 height 9
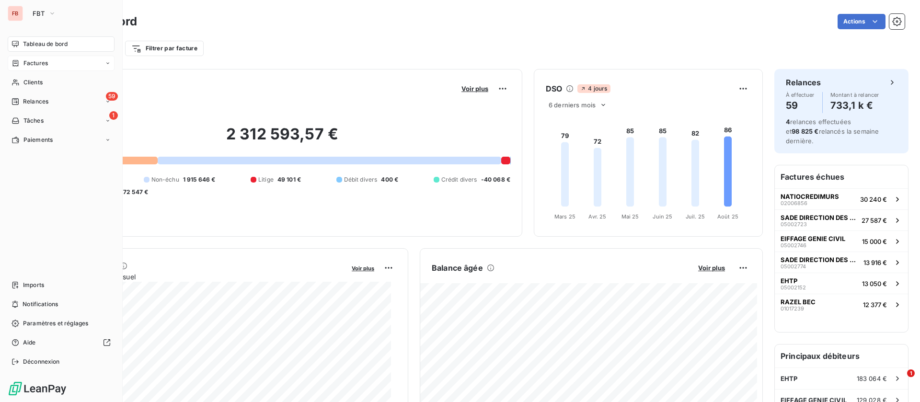
click at [47, 63] on span "Factures" at bounding box center [35, 63] width 24 height 9
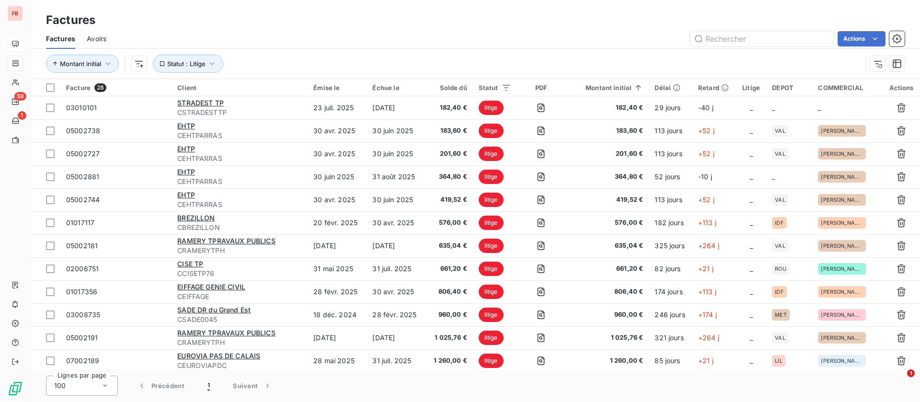
click at [101, 34] on span "Avoirs" at bounding box center [97, 39] width 20 height 10
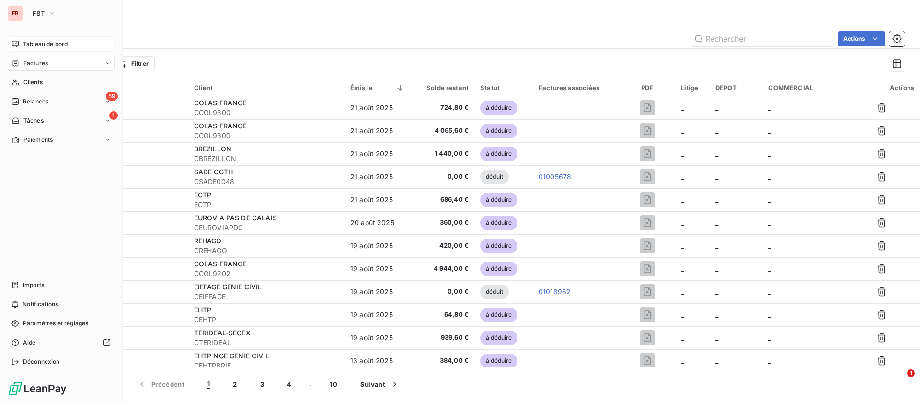
click at [24, 38] on div "Tableau de bord" at bounding box center [61, 43] width 107 height 15
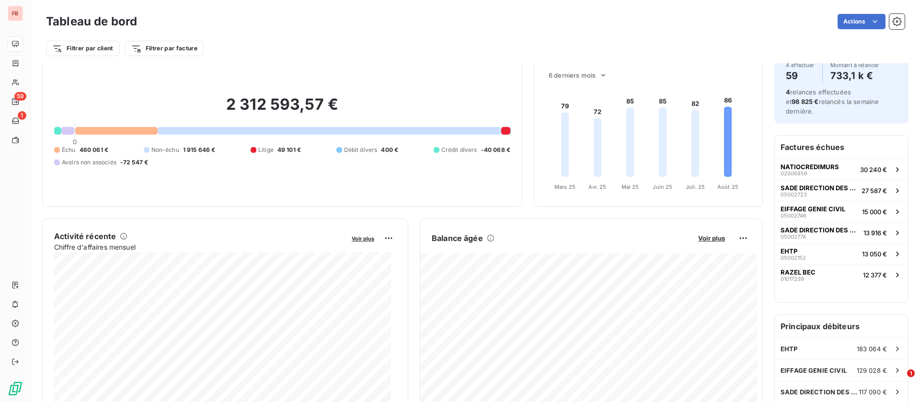
scroll to position [72, 0]
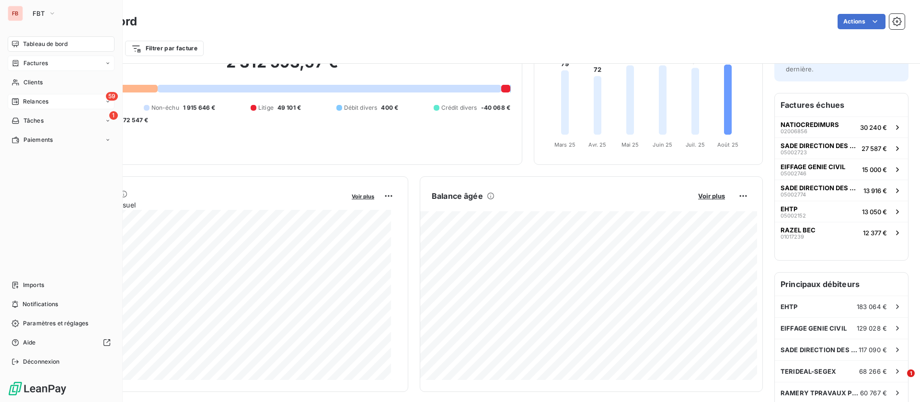
click at [47, 97] on span "Relances" at bounding box center [35, 101] width 25 height 9
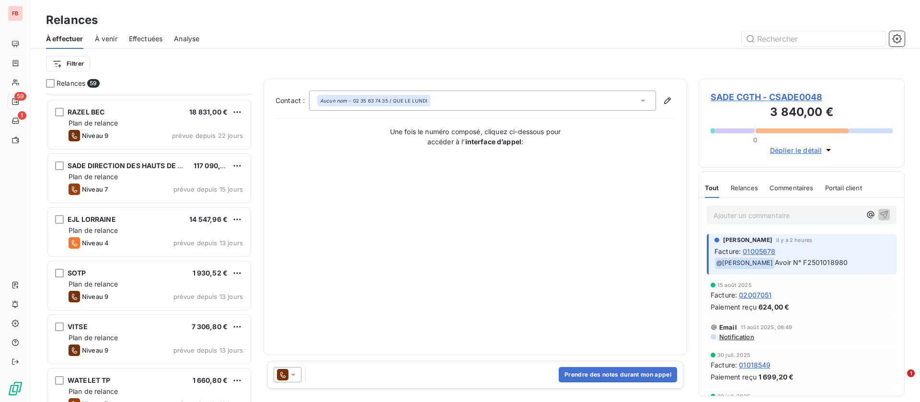
scroll to position [144, 0]
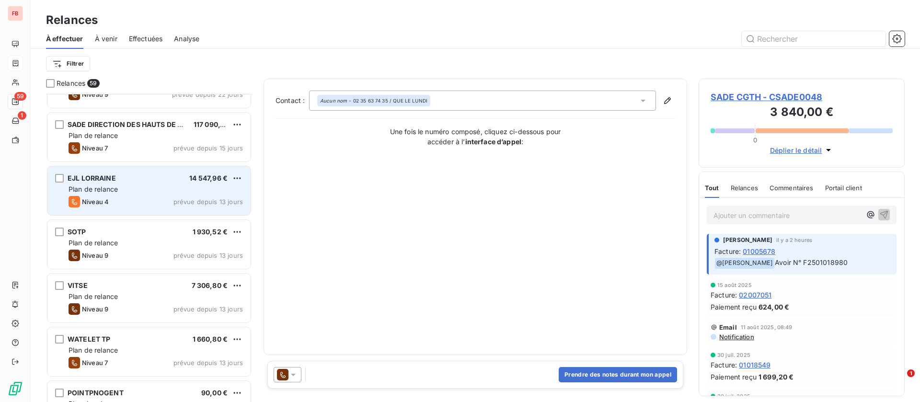
click at [167, 195] on div "EJL LORRAINE 14 547,96 € Plan de relance Niveau 4 prévue depuis 13 jours" at bounding box center [148, 190] width 203 height 49
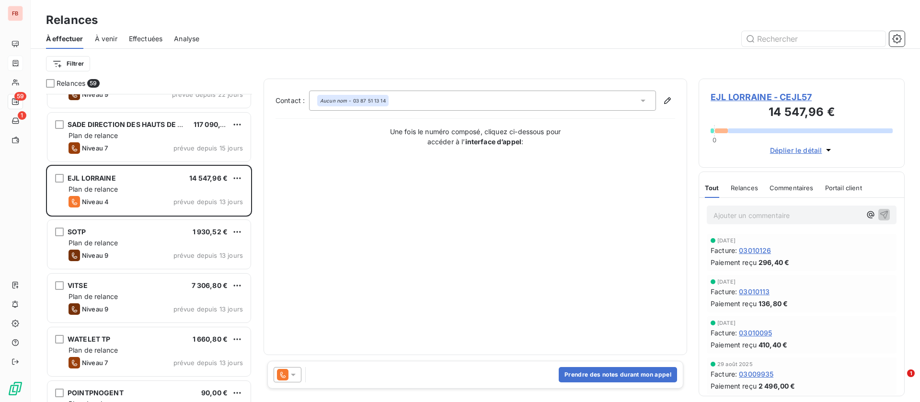
click at [760, 94] on span "EJL LORRAINE - CEJL57" at bounding box center [802, 97] width 182 height 13
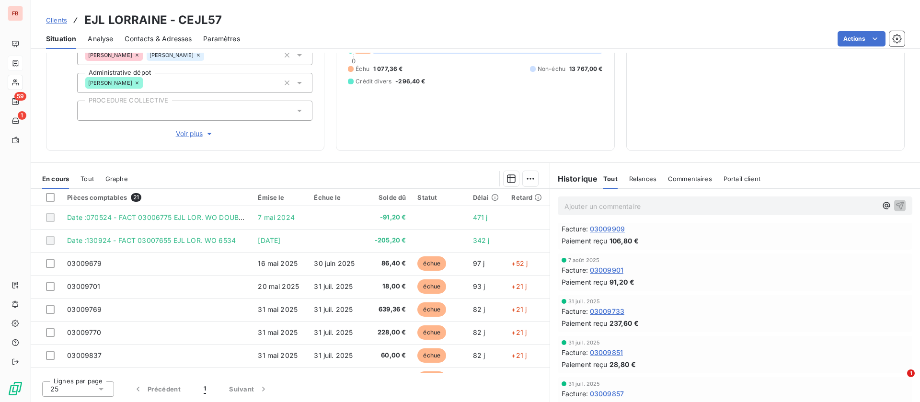
scroll to position [431, 0]
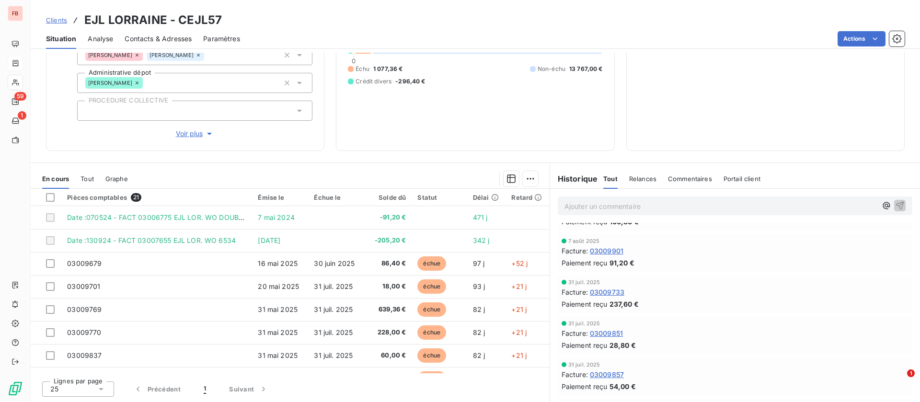
click at [629, 177] on span "Relances" at bounding box center [642, 179] width 27 height 8
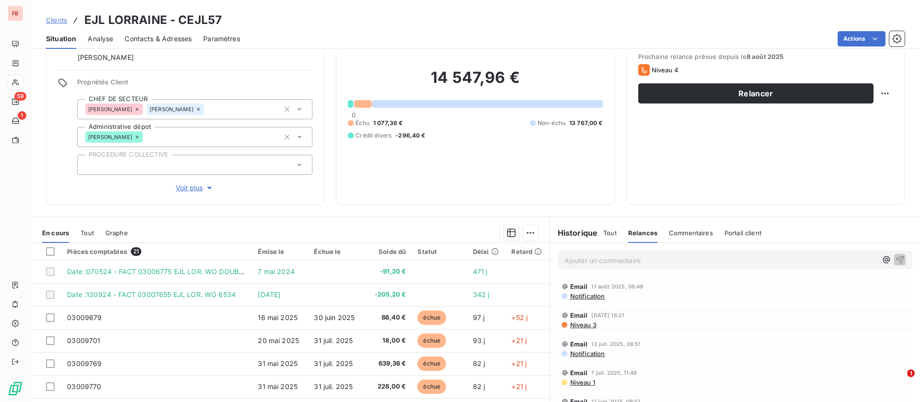
scroll to position [0, 0]
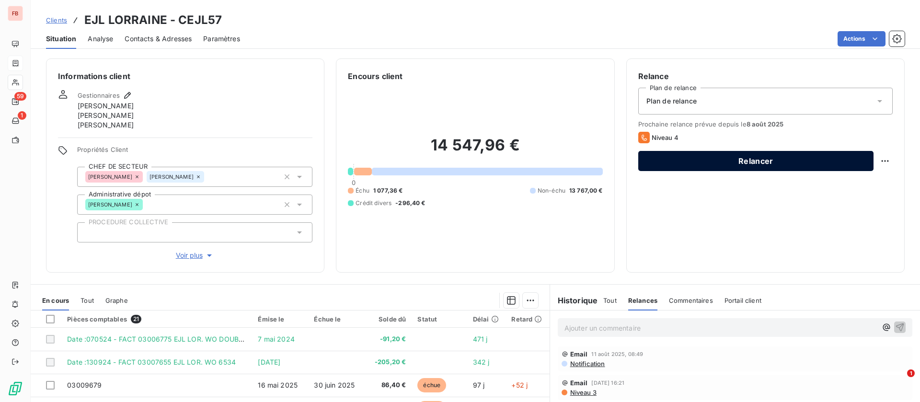
click at [738, 157] on button "Relancer" at bounding box center [756, 161] width 235 height 20
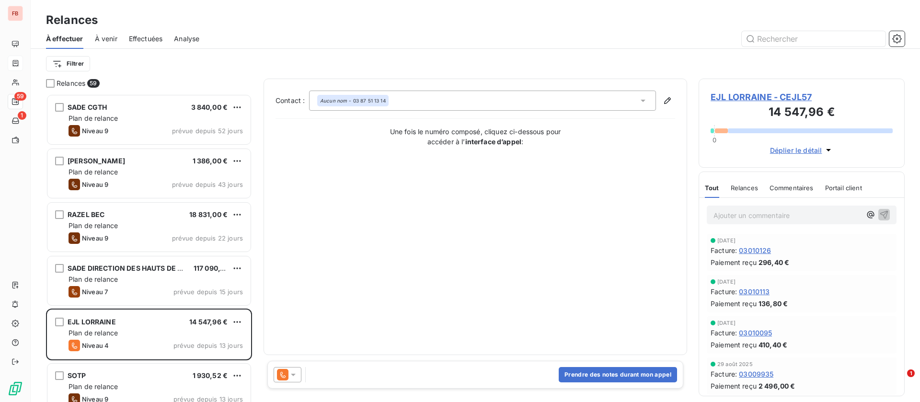
scroll to position [297, 195]
click at [292, 372] on icon at bounding box center [294, 375] width 10 height 10
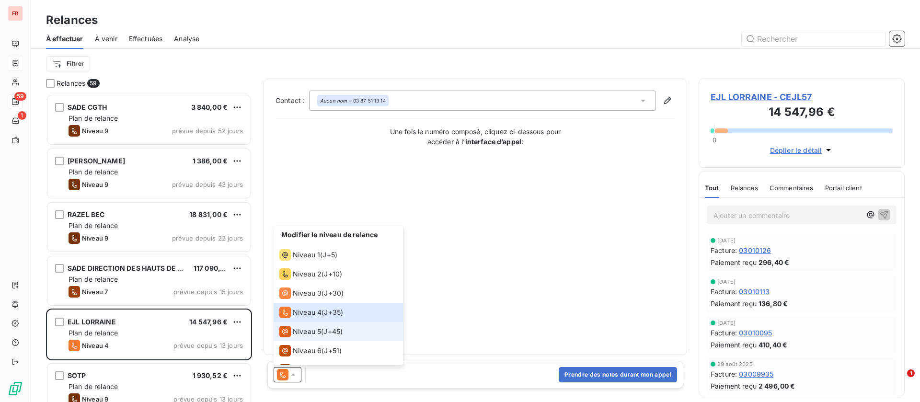
click at [314, 330] on span "Niveau 5" at bounding box center [307, 332] width 28 height 10
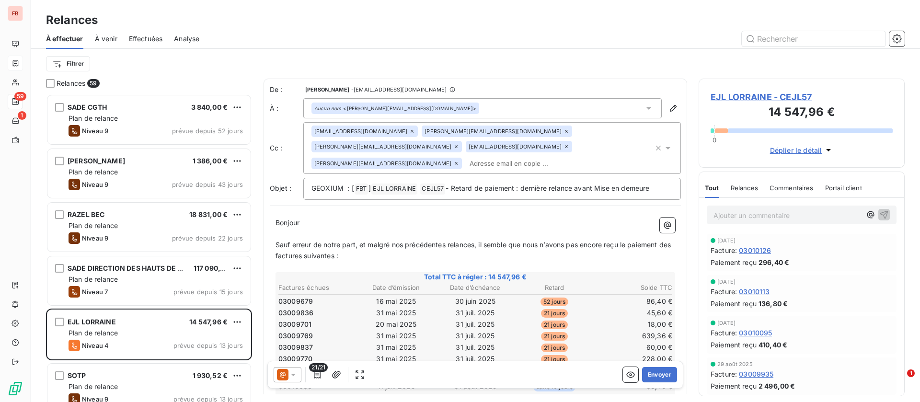
click at [409, 129] on icon at bounding box center [412, 131] width 6 height 6
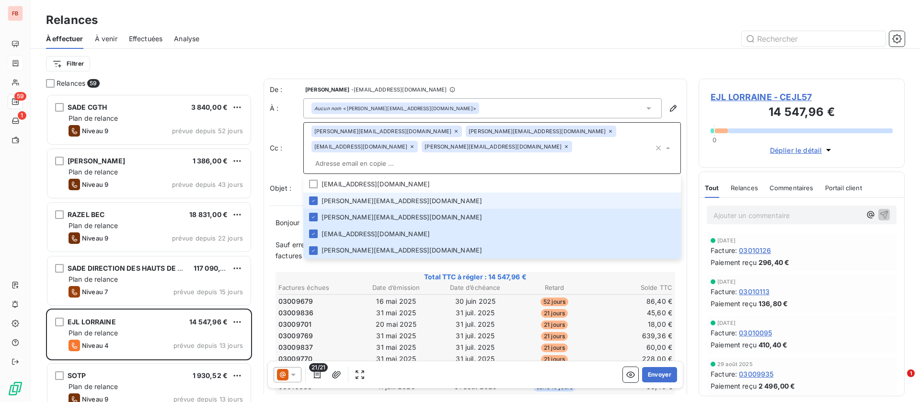
click at [453, 130] on icon at bounding box center [456, 131] width 6 height 6
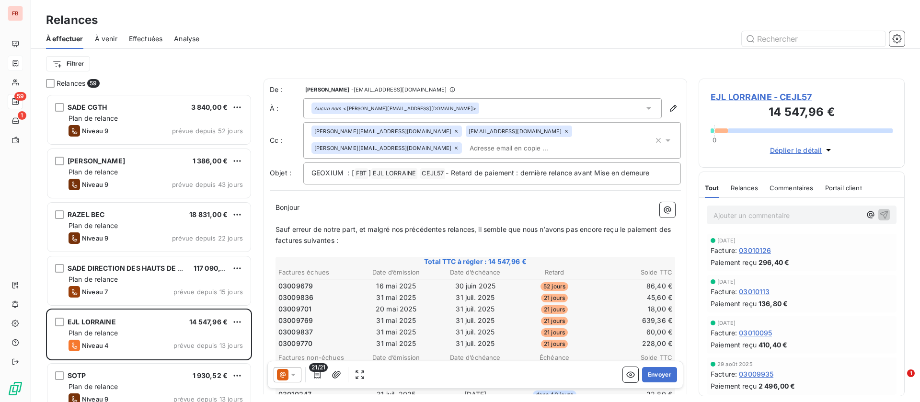
click at [453, 131] on icon at bounding box center [456, 131] width 6 height 6
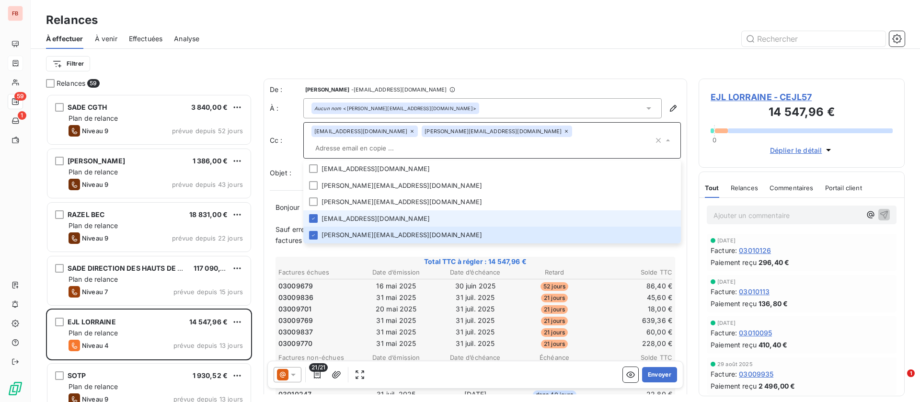
click at [409, 133] on icon at bounding box center [412, 131] width 6 height 6
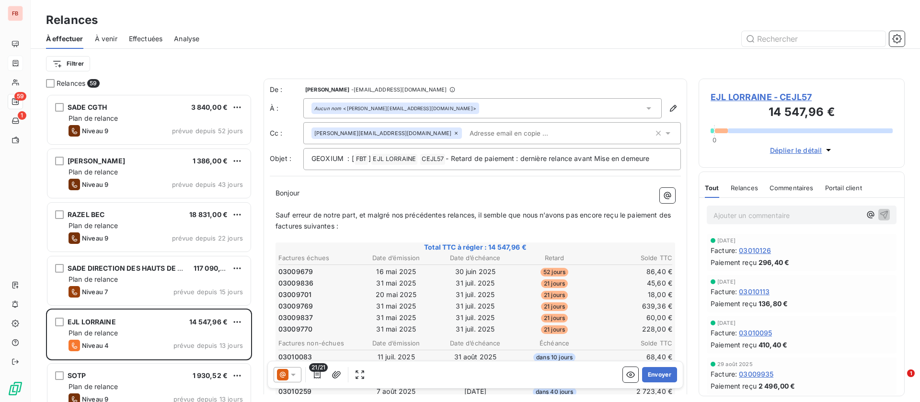
click at [453, 131] on icon at bounding box center [456, 133] width 6 height 6
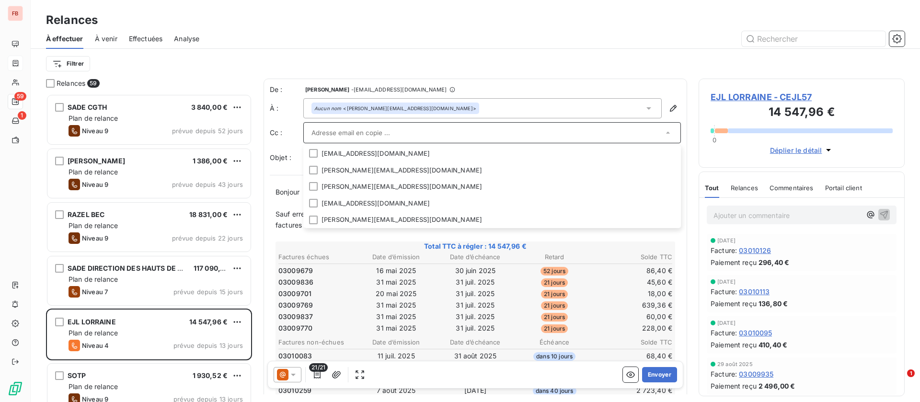
click at [595, 277] on td "45,60 €" at bounding box center [634, 282] width 78 height 11
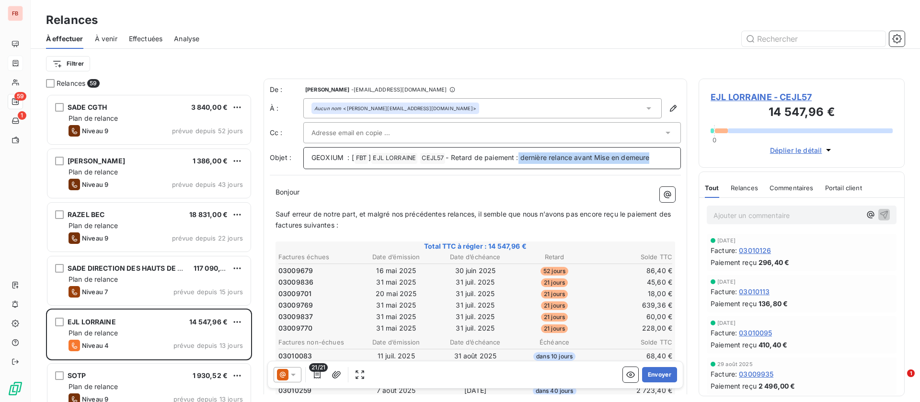
drag, startPoint x: 521, startPoint y: 157, endPoint x: 674, endPoint y: 162, distance: 153.5
click at [318, 374] on icon "button" at bounding box center [318, 375] width 10 height 10
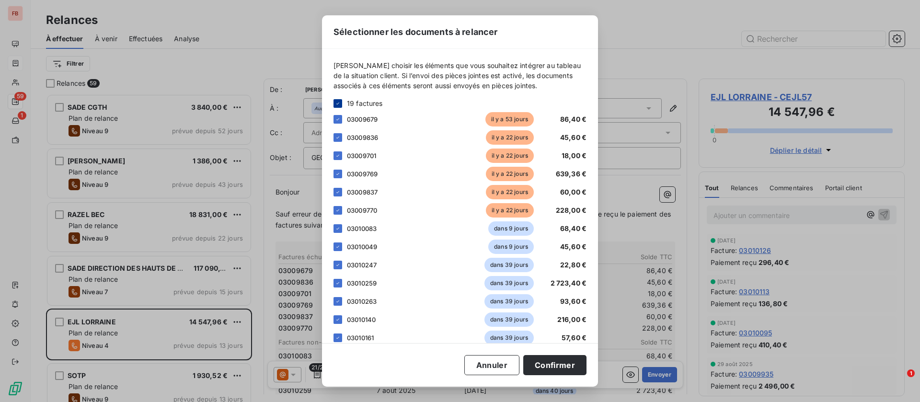
click at [339, 101] on icon at bounding box center [338, 104] width 6 height 6
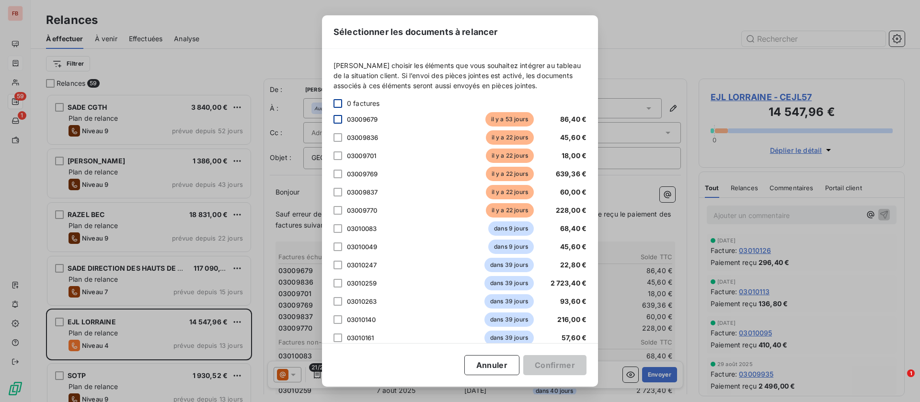
click at [340, 120] on div at bounding box center [338, 119] width 9 height 9
click at [339, 138] on div at bounding box center [338, 137] width 9 height 9
click at [337, 159] on div at bounding box center [338, 155] width 9 height 9
click at [337, 174] on div at bounding box center [338, 174] width 9 height 9
click at [339, 194] on div at bounding box center [338, 192] width 9 height 9
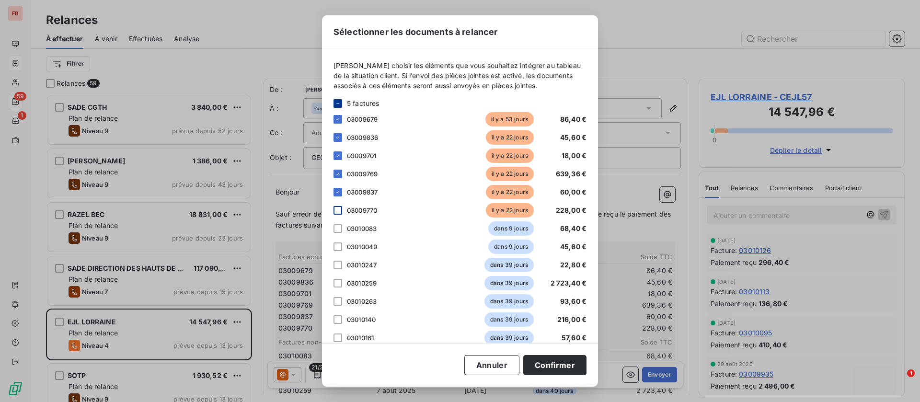
click at [337, 210] on div at bounding box center [338, 210] width 9 height 9
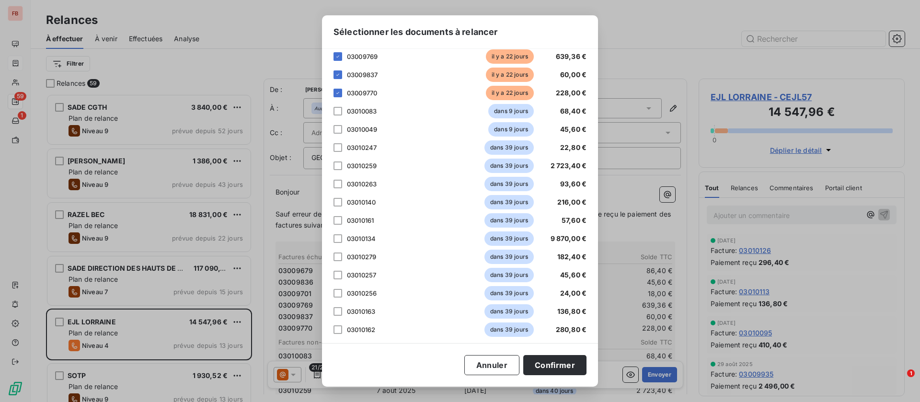
scroll to position [191, 0]
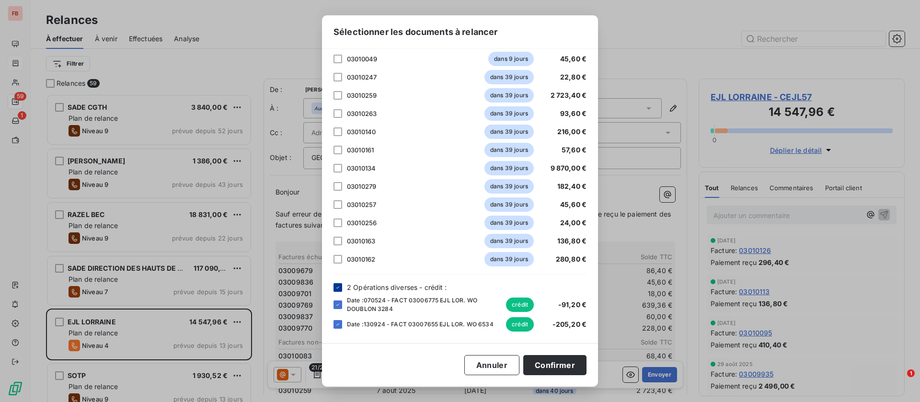
click at [336, 285] on icon at bounding box center [338, 288] width 6 height 6
click at [548, 367] on button "Confirmer" at bounding box center [554, 365] width 63 height 20
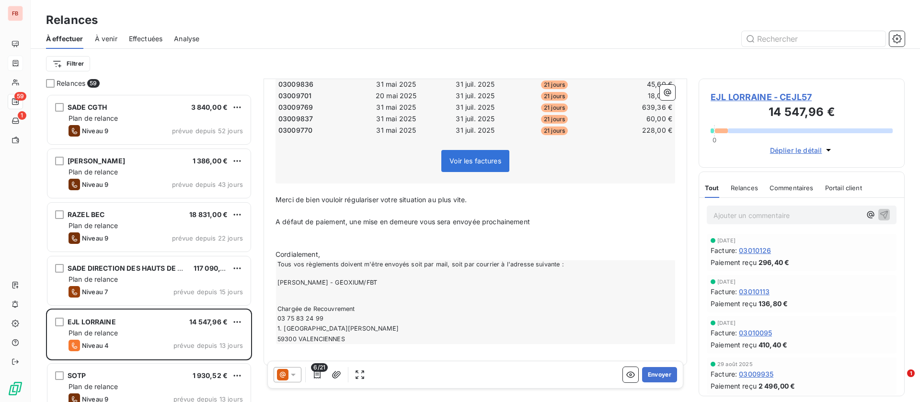
scroll to position [223, 0]
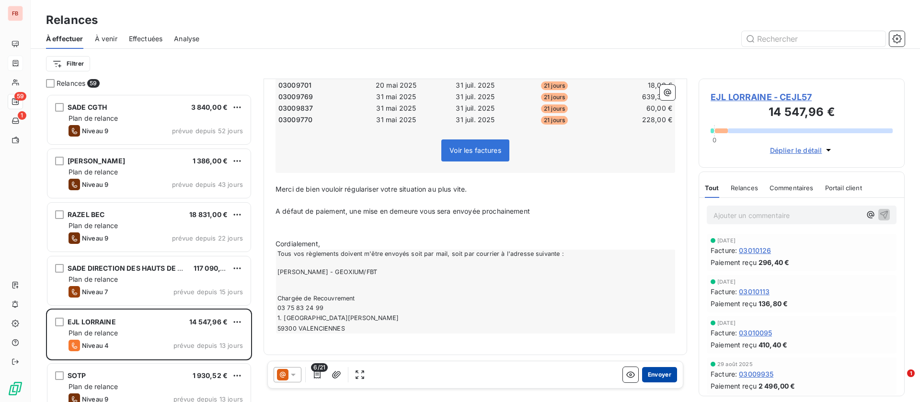
click at [648, 371] on button "Envoyer" at bounding box center [659, 374] width 35 height 15
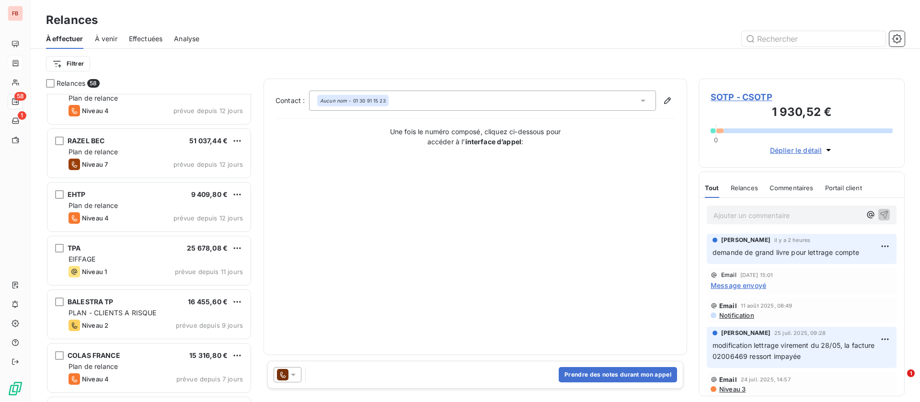
scroll to position [576, 0]
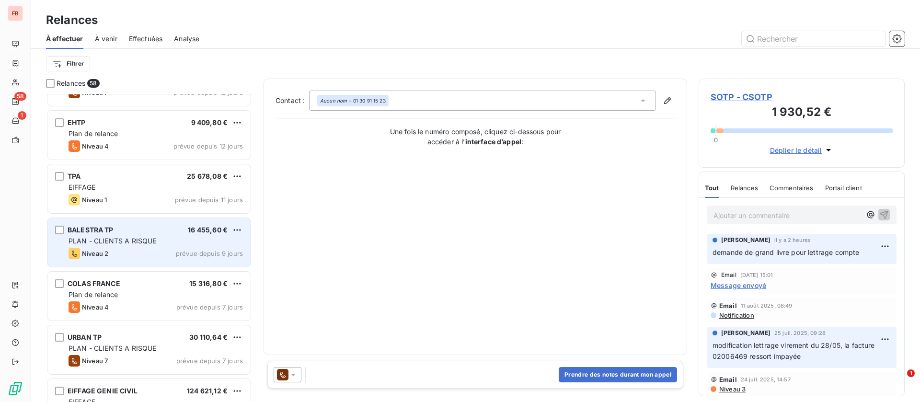
click at [166, 224] on div "BALESTRA TP 16 455,60 € PLAN - CLIENTS A RISQUE Niveau 2 prévue depuis 9 jours" at bounding box center [148, 242] width 203 height 49
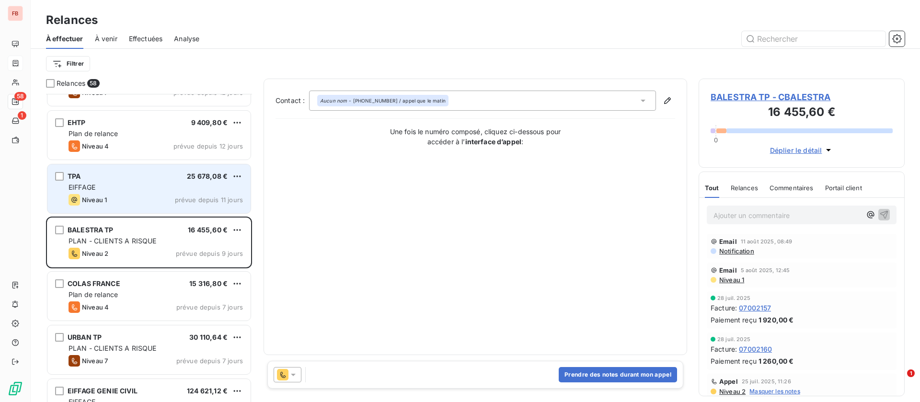
click at [139, 187] on div "EIFFAGE" at bounding box center [156, 188] width 174 height 10
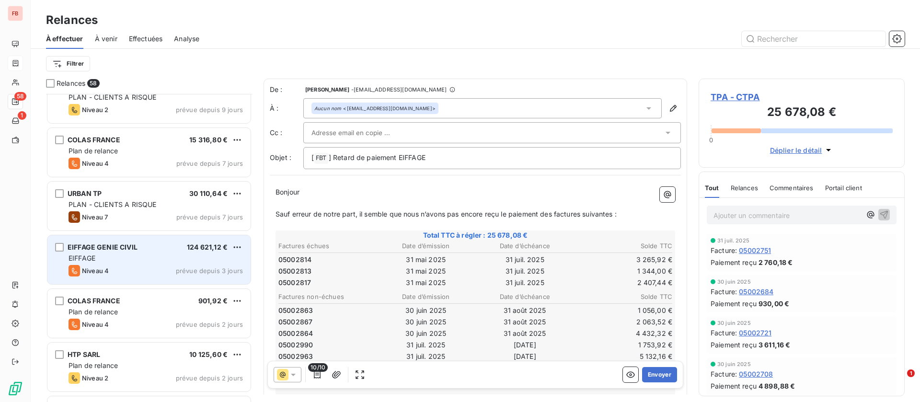
scroll to position [791, 0]
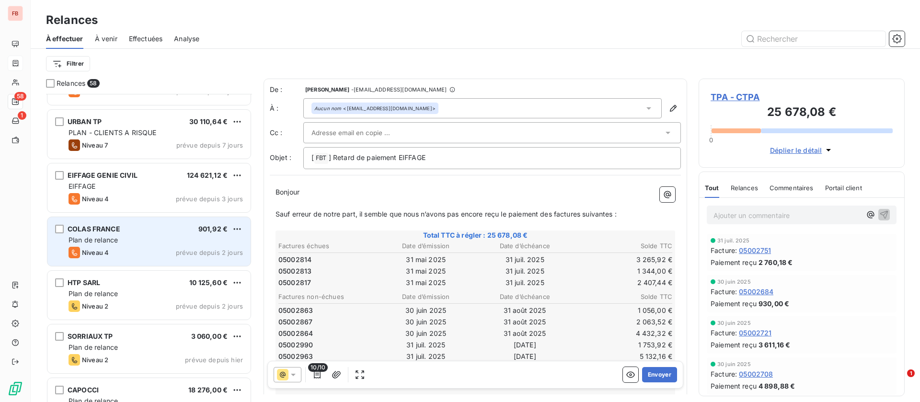
click at [151, 241] on div "Plan de relance" at bounding box center [156, 240] width 174 height 10
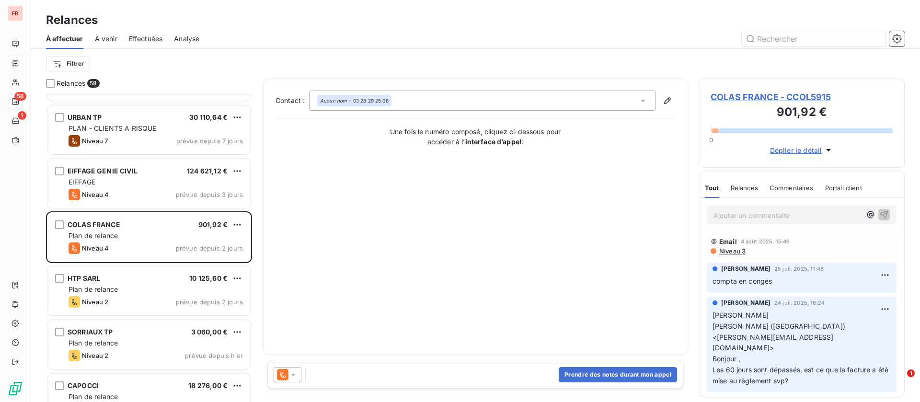
scroll to position [863, 0]
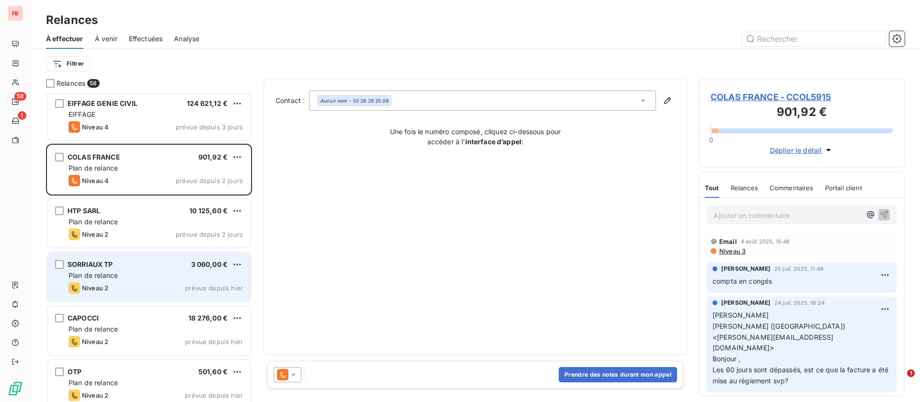
drag, startPoint x: 132, startPoint y: 285, endPoint x: 139, endPoint y: 285, distance: 7.7
click at [133, 285] on div "Niveau 2 prévue depuis hier" at bounding box center [156, 288] width 174 height 12
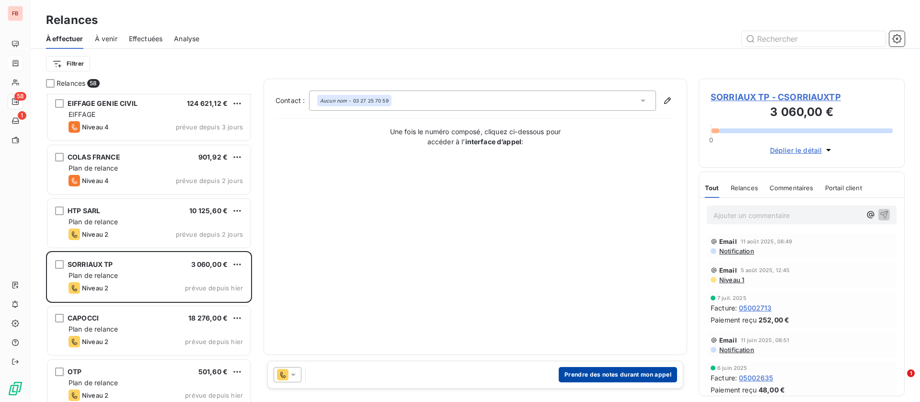
click at [612, 372] on button "Prendre des notes durant mon appel" at bounding box center [618, 374] width 118 height 15
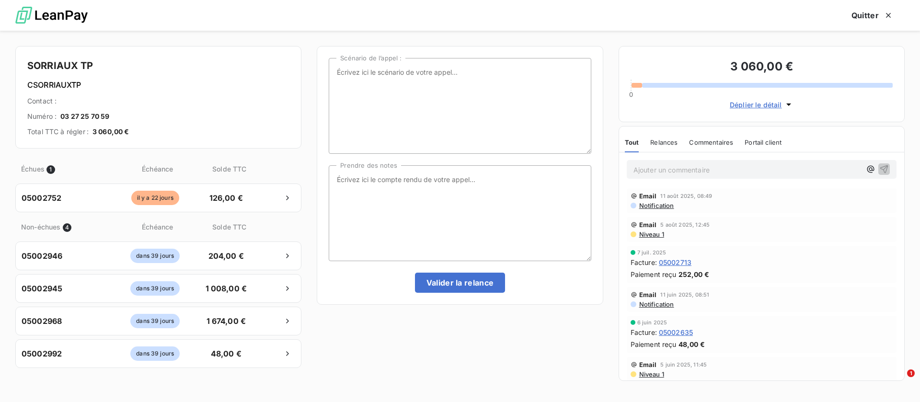
click at [687, 163] on div "Ajouter un commentaire ﻿" at bounding box center [762, 169] width 270 height 19
click at [686, 166] on p "Ajouter un commentaire ﻿" at bounding box center [748, 170] width 228 height 12
click at [686, 174] on p "Ajouter un commentaire ﻿" at bounding box center [748, 170] width 228 height 12
click at [880, 167] on icon "button" at bounding box center [885, 169] width 10 height 10
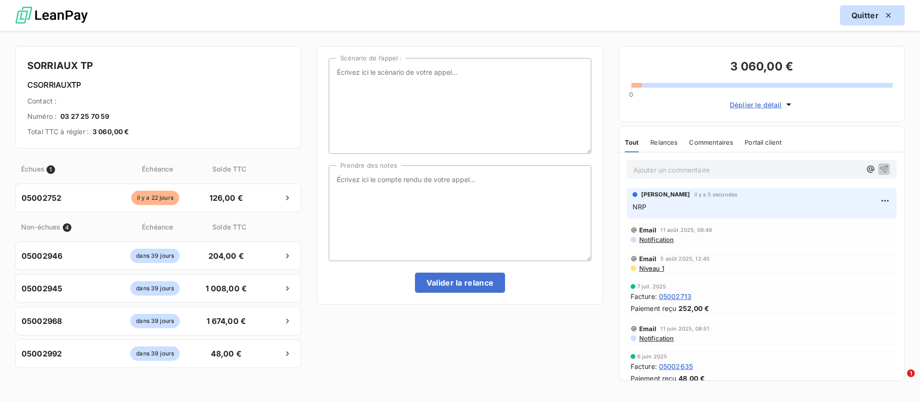
click at [861, 16] on button "Quitter" at bounding box center [872, 15] width 65 height 20
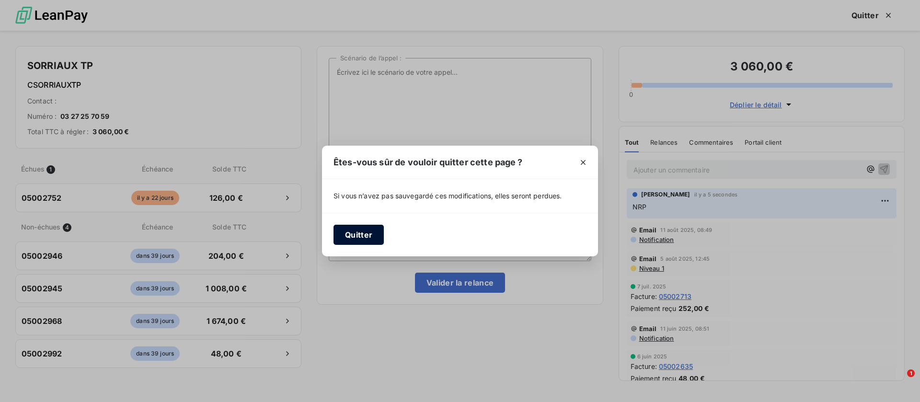
click at [361, 231] on button "Quitter" at bounding box center [359, 235] width 50 height 20
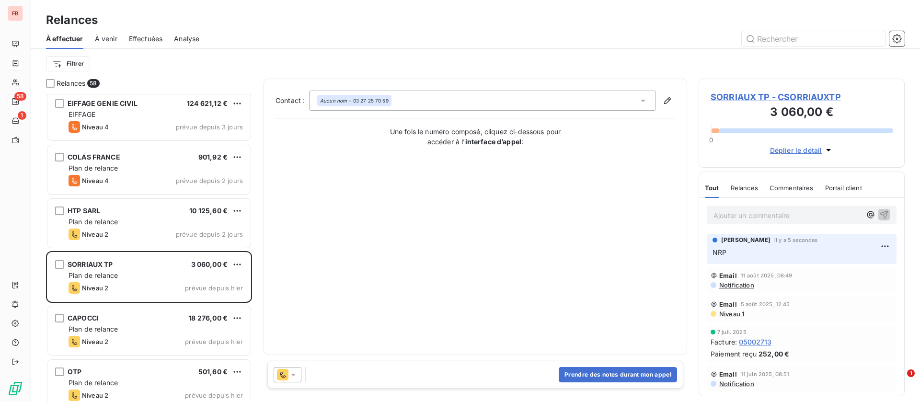
click at [297, 378] on icon at bounding box center [294, 375] width 10 height 10
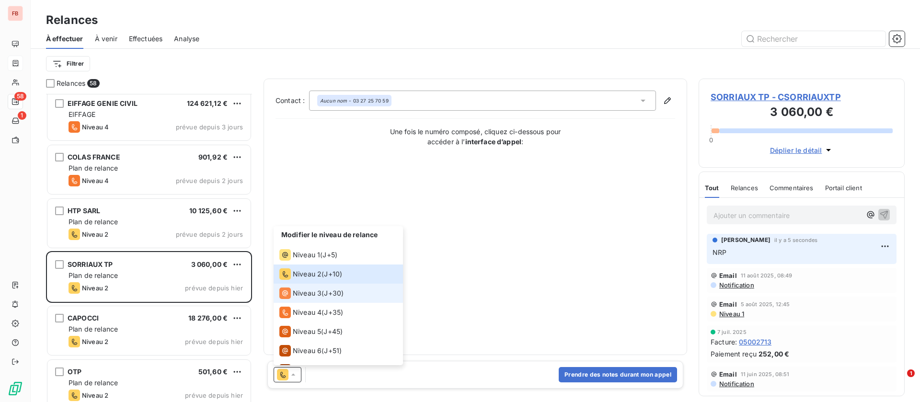
click at [305, 294] on span "Niveau 3" at bounding box center [307, 294] width 29 height 10
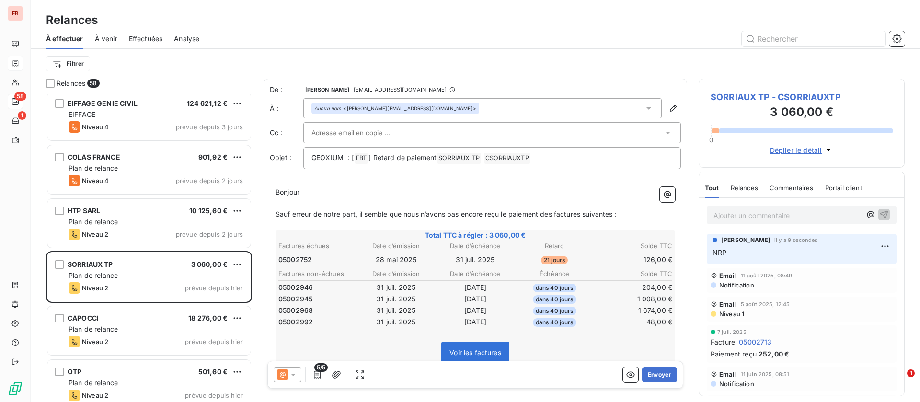
click at [320, 372] on icon "button" at bounding box center [317, 375] width 7 height 8
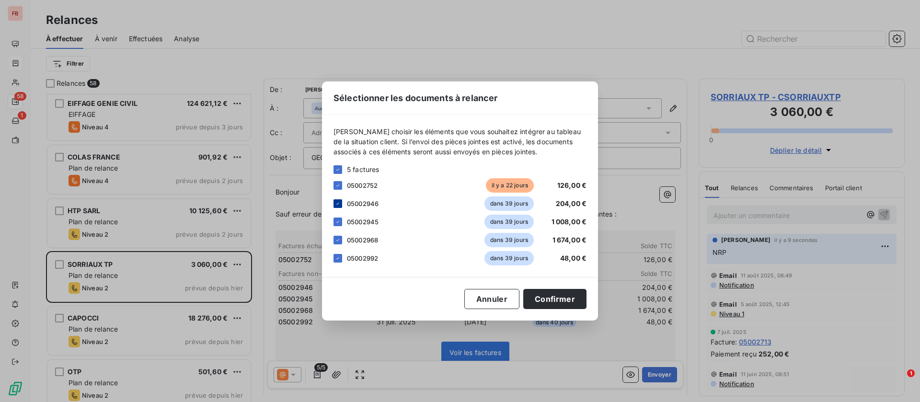
click at [340, 205] on icon at bounding box center [338, 204] width 6 height 6
click at [339, 225] on div at bounding box center [338, 222] width 9 height 9
click at [339, 241] on icon at bounding box center [338, 240] width 6 height 6
click at [340, 256] on icon at bounding box center [338, 259] width 6 height 6
click at [546, 292] on button "Confirmer" at bounding box center [554, 299] width 63 height 20
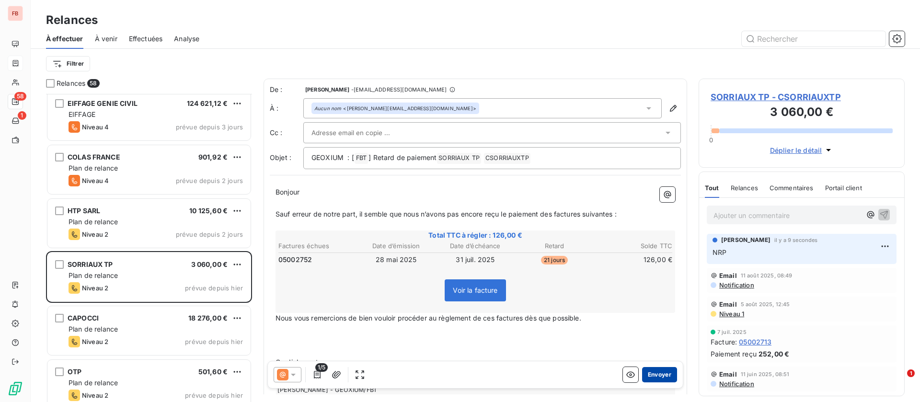
click at [646, 375] on button "Envoyer" at bounding box center [659, 374] width 35 height 15
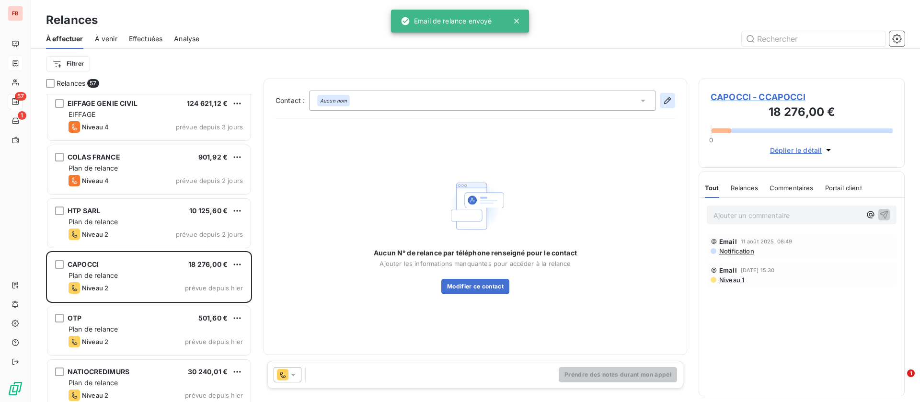
click at [662, 101] on button "button" at bounding box center [667, 100] width 15 height 15
type input "comptabilite@capocci.fr"
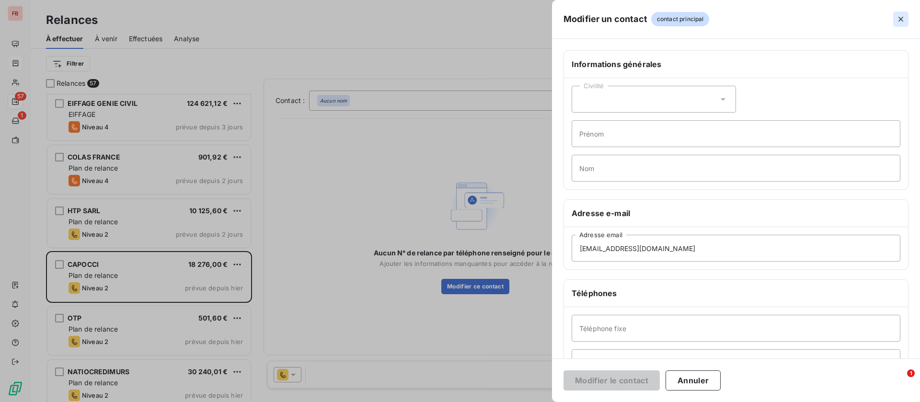
click at [915, 17] on div "Modifier un contact contact principal" at bounding box center [736, 19] width 368 height 39
click at [902, 19] on icon "button" at bounding box center [901, 19] width 10 height 10
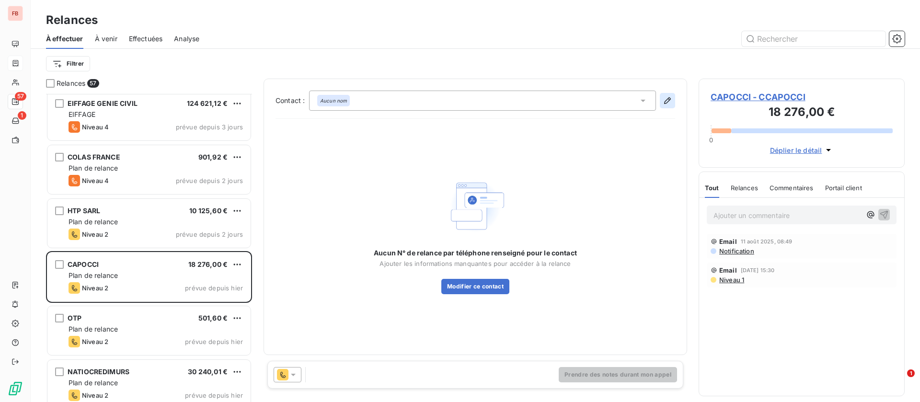
click at [666, 101] on icon "button" at bounding box center [668, 101] width 10 height 10
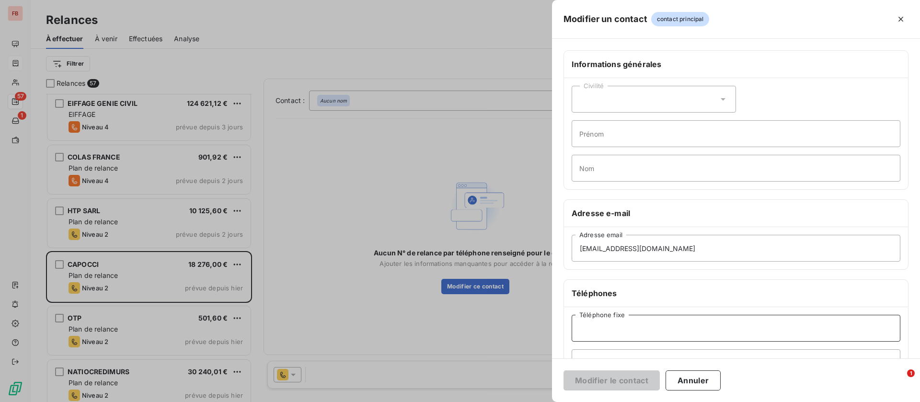
click at [639, 334] on input "Téléphone fixe" at bounding box center [736, 328] width 329 height 27
paste input "01 43 10 01 02"
type input "01 43 10 01 02"
drag, startPoint x: 606, startPoint y: 375, endPoint x: 577, endPoint y: 371, distance: 29.6
click at [605, 375] on button "Modifier le contact" at bounding box center [612, 381] width 96 height 20
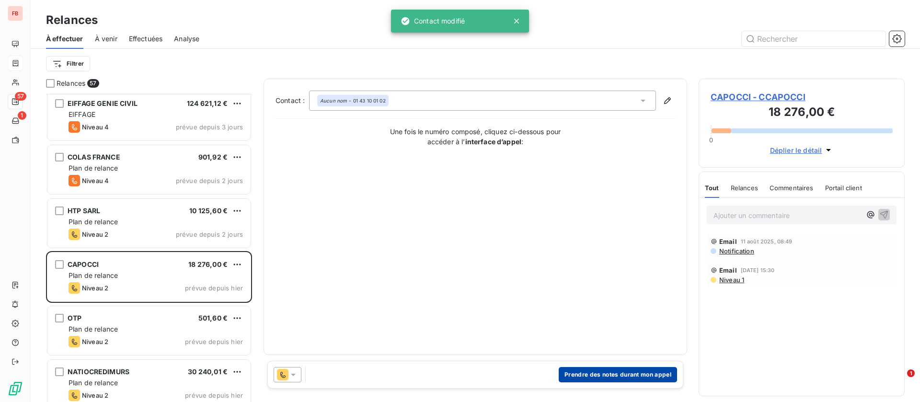
click at [603, 372] on button "Prendre des notes durant mon appel" at bounding box center [618, 374] width 118 height 15
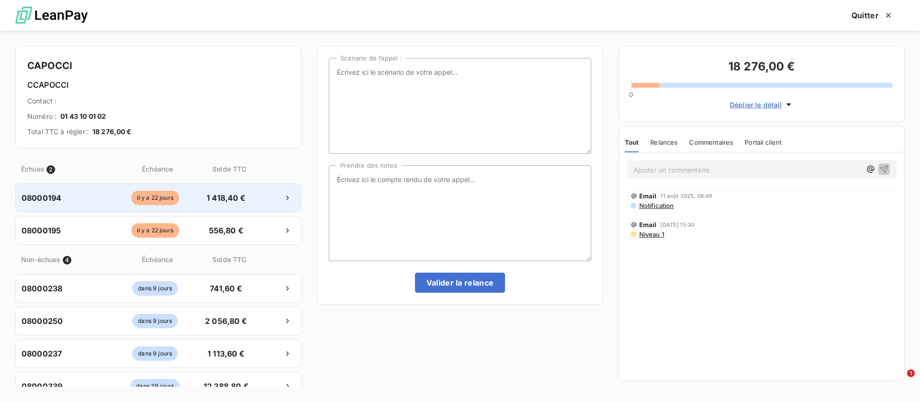
click at [253, 190] on div at bounding box center [274, 197] width 42 height 15
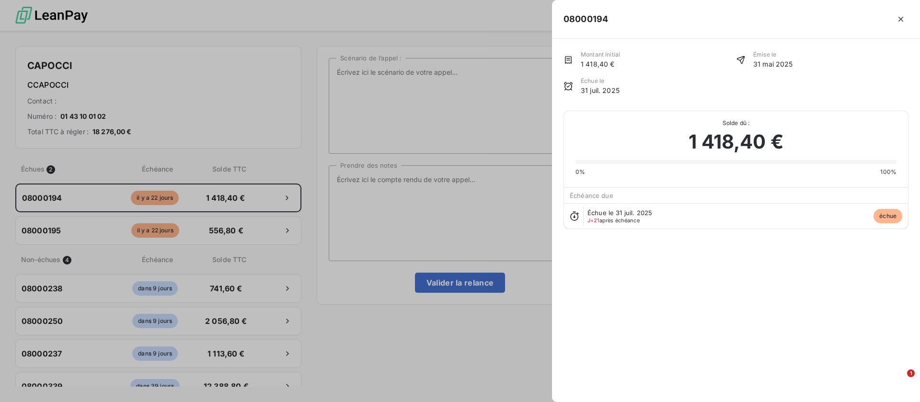
click at [400, 216] on div at bounding box center [460, 201] width 920 height 402
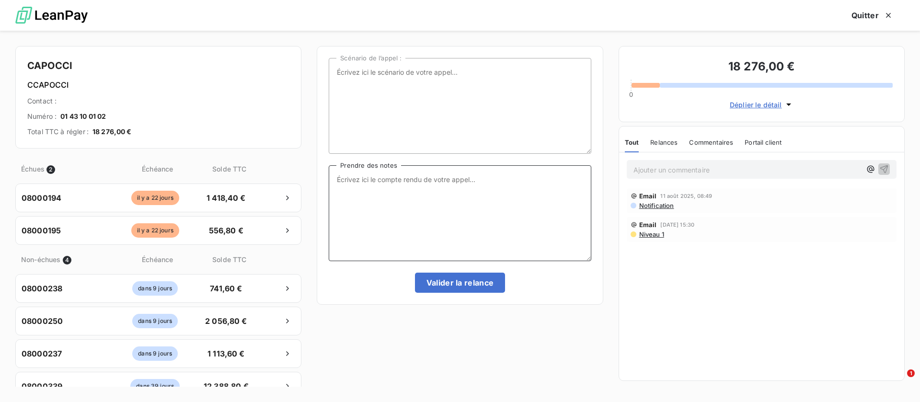
click at [426, 176] on textarea "Prendre des notes" at bounding box center [460, 213] width 262 height 96
click at [407, 215] on textarea "Prendre des notes" at bounding box center [460, 213] width 262 height 96
click at [643, 236] on span "Niveau 1" at bounding box center [652, 235] width 26 height 8
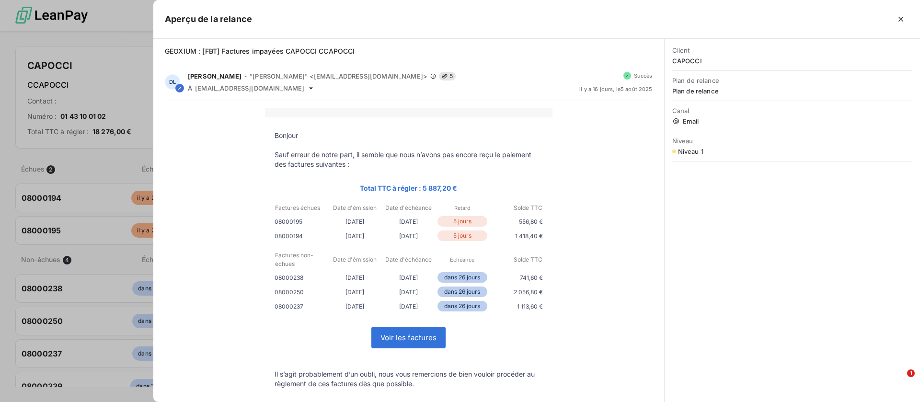
scroll to position [297, 195]
click at [901, 18] on icon "button" at bounding box center [901, 19] width 10 height 10
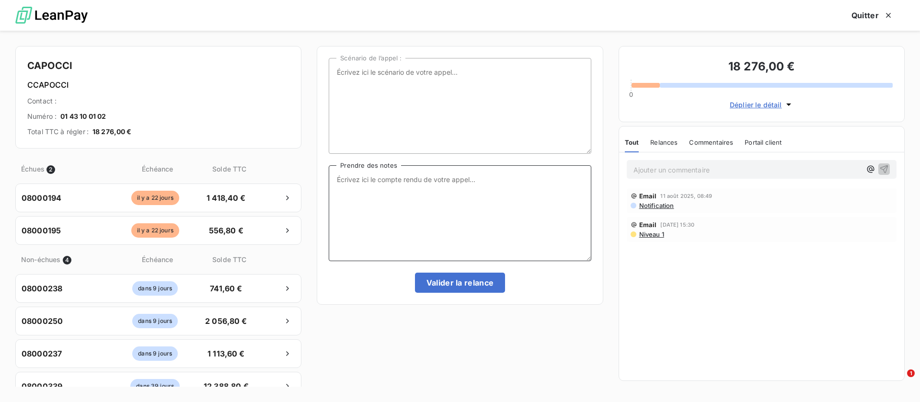
click at [520, 225] on textarea "Prendre des notes" at bounding box center [460, 213] width 262 height 96
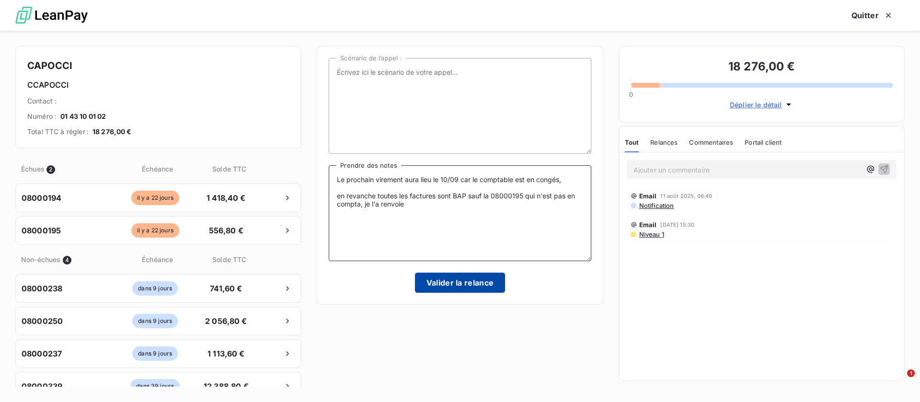
type textarea "Le prochain virement aura lieu le 10/09 car le comptable est en congés, en reva…"
click at [484, 285] on button "Valider la relance" at bounding box center [460, 283] width 91 height 20
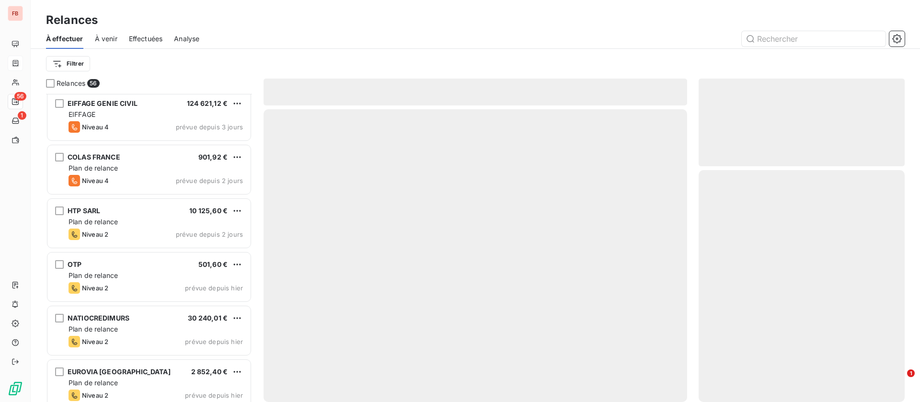
click at [151, 37] on span "Effectuées" at bounding box center [146, 39] width 34 height 10
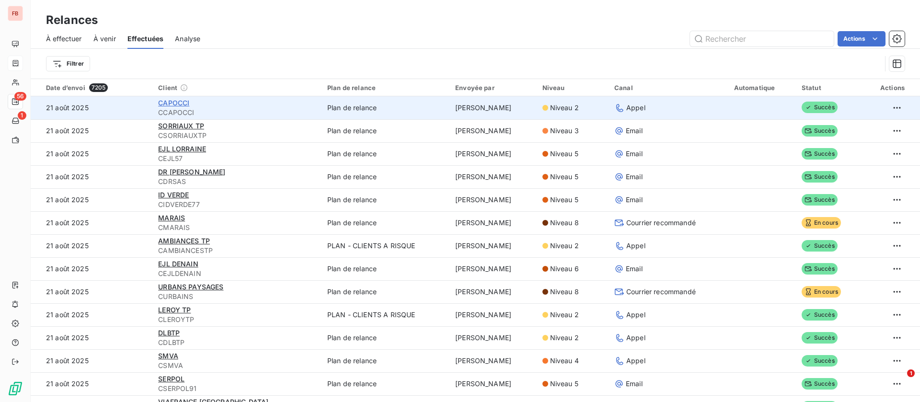
click at [178, 102] on span "CAPOCCI" at bounding box center [173, 103] width 31 height 8
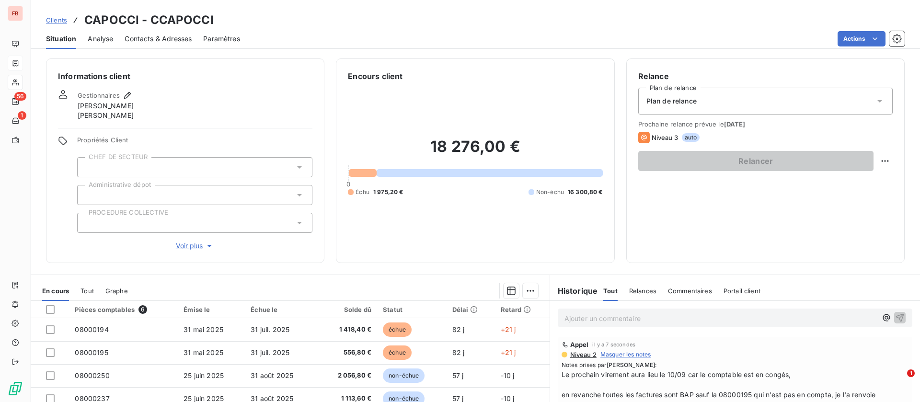
click at [867, 40] on html "FB 56 1 Clients CAPOCCI - CCAPOCCI Situation Analyse Contacts & Adresses Paramè…" at bounding box center [460, 201] width 920 height 402
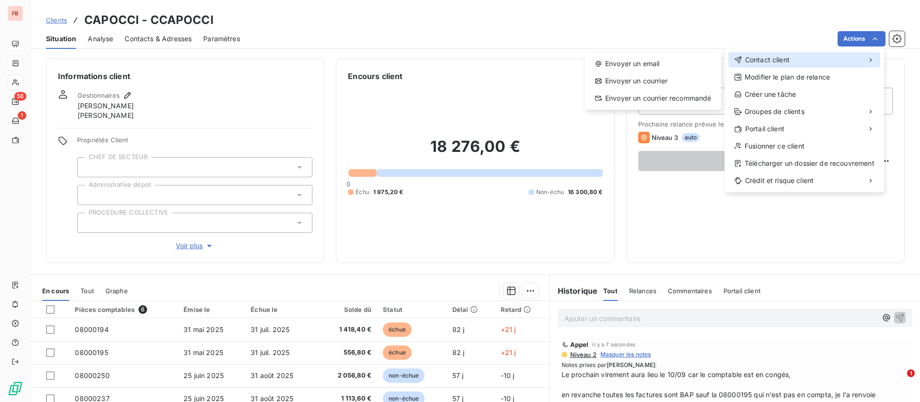
click at [801, 61] on div "Contact client" at bounding box center [805, 59] width 152 height 15
click at [639, 63] on div "Envoyer un email" at bounding box center [653, 63] width 128 height 15
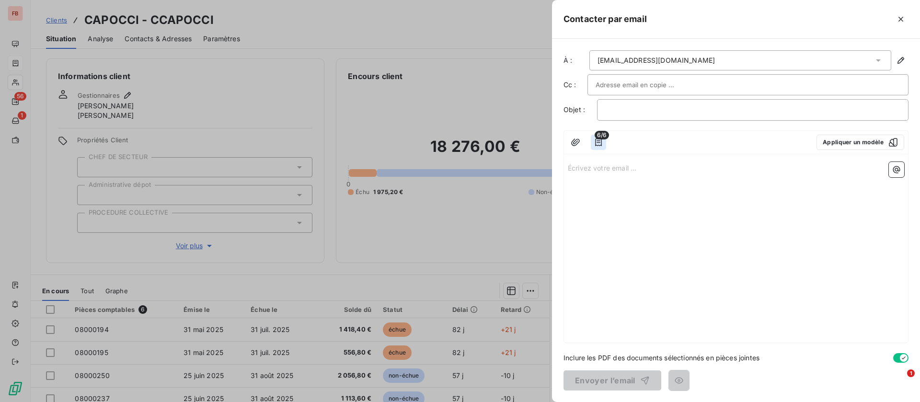
click at [600, 141] on icon "button" at bounding box center [599, 143] width 10 height 10
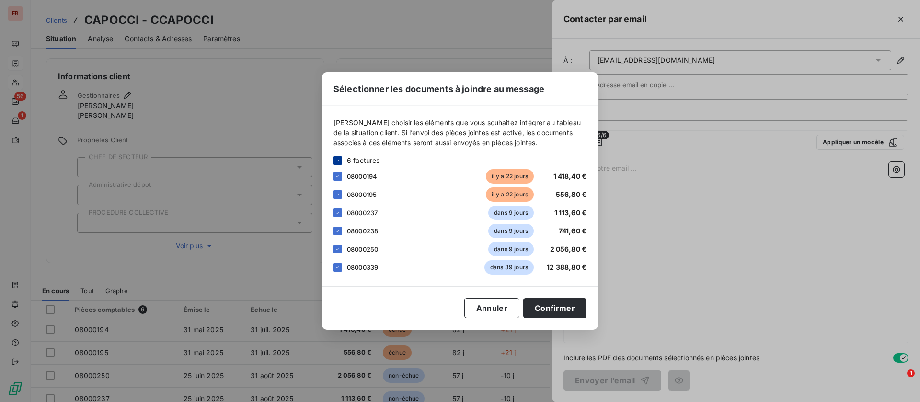
click at [338, 158] on icon at bounding box center [338, 161] width 6 height 6
click at [340, 193] on div at bounding box center [338, 194] width 9 height 9
click at [557, 306] on button "Confirmer" at bounding box center [554, 308] width 63 height 20
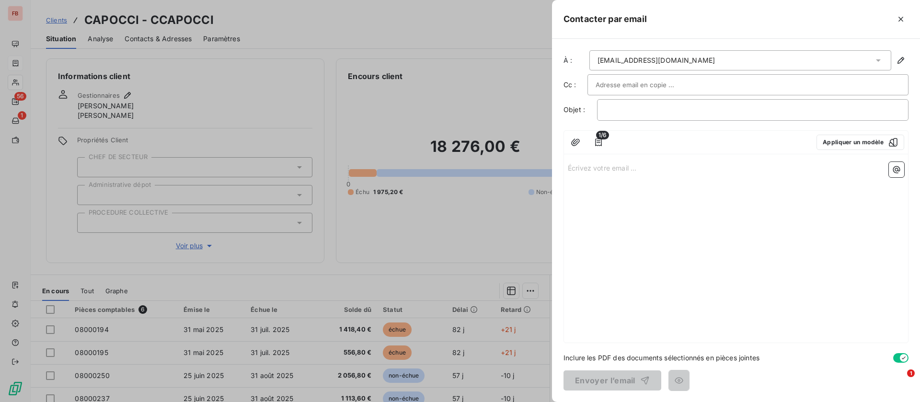
drag, startPoint x: 652, startPoint y: 105, endPoint x: 655, endPoint y: 111, distance: 6.7
click at [654, 109] on div "﻿" at bounding box center [753, 110] width 312 height 22
click at [659, 113] on p "﻿" at bounding box center [752, 110] width 295 height 11
click at [646, 169] on p "Écrivez votre email ... ﻿" at bounding box center [736, 167] width 337 height 11
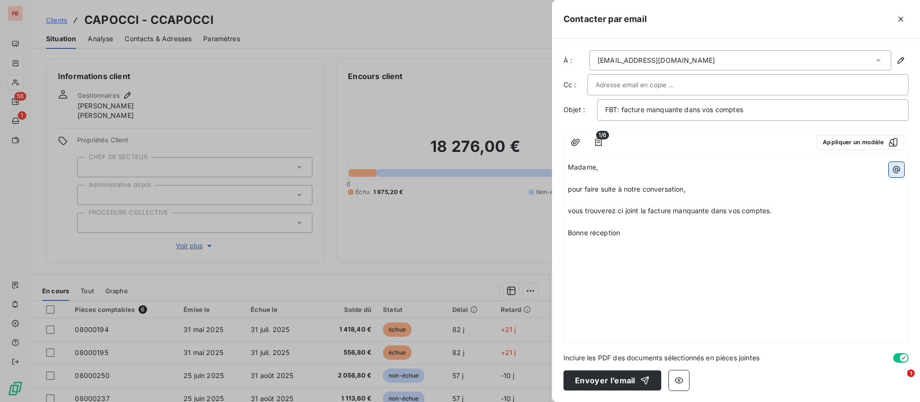
click at [892, 165] on button "button" at bounding box center [896, 169] width 15 height 15
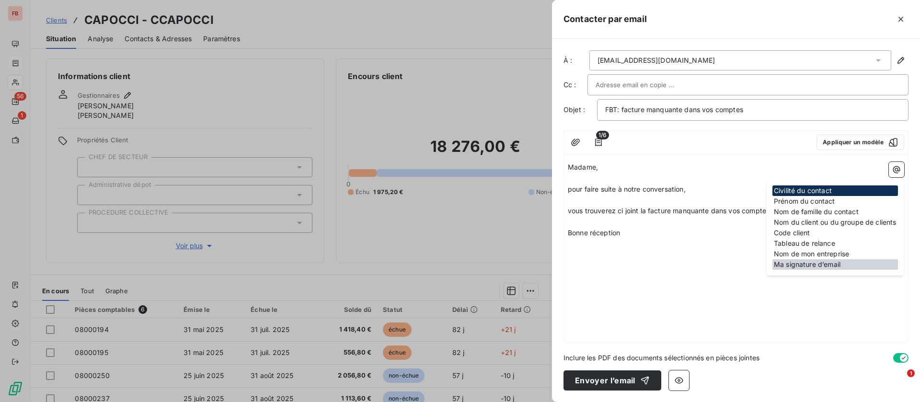
click at [821, 265] on div "Ma signature d’email" at bounding box center [836, 264] width 126 height 11
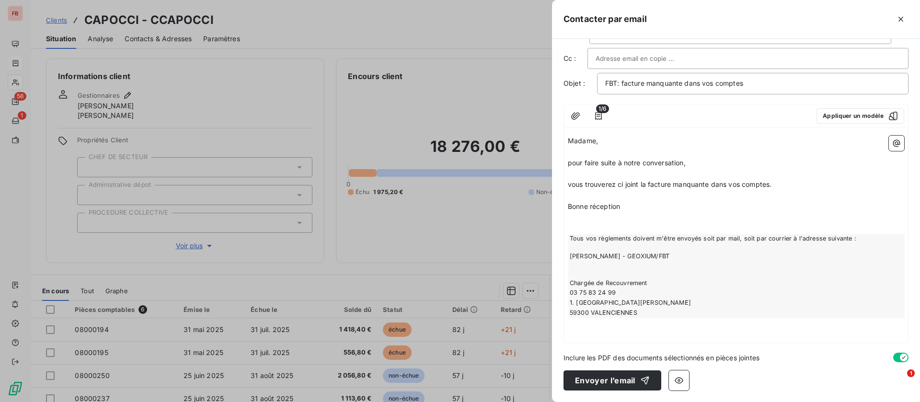
scroll to position [40, 0]
click at [623, 381] on button "Envoyer l’email" at bounding box center [613, 381] width 98 height 20
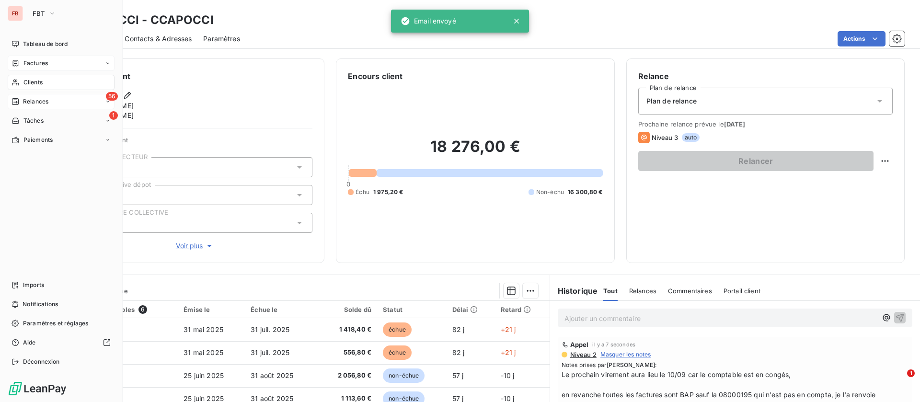
click at [22, 100] on div "Relances" at bounding box center [30, 101] width 37 height 9
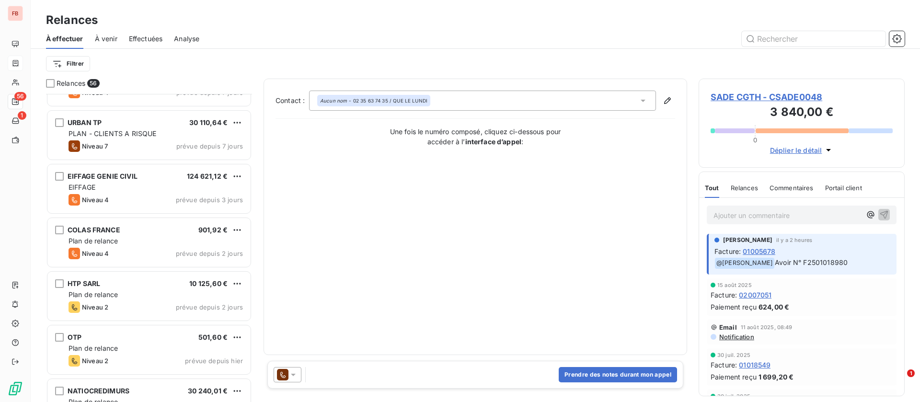
scroll to position [791, 0]
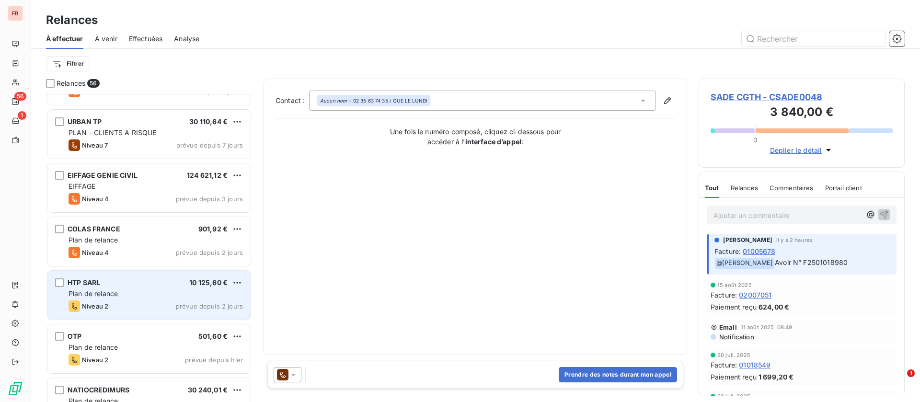
click at [143, 302] on div "Niveau 2 prévue depuis 2 jours" at bounding box center [156, 307] width 174 height 12
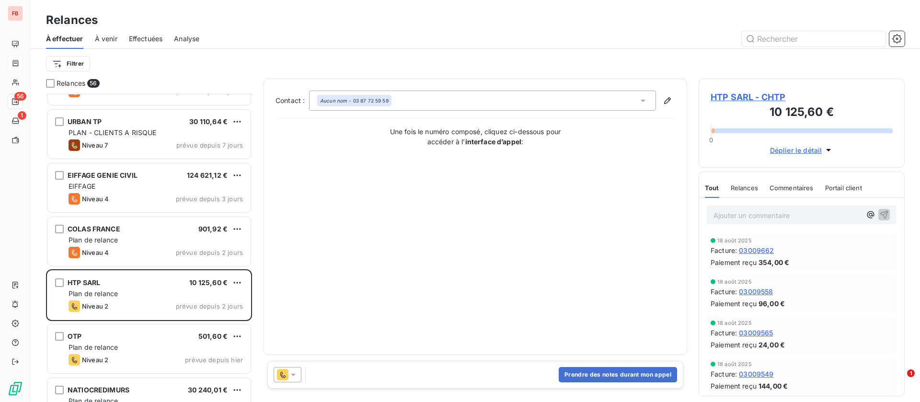
click at [746, 101] on span "HTP SARL - CHTP" at bounding box center [802, 97] width 182 height 13
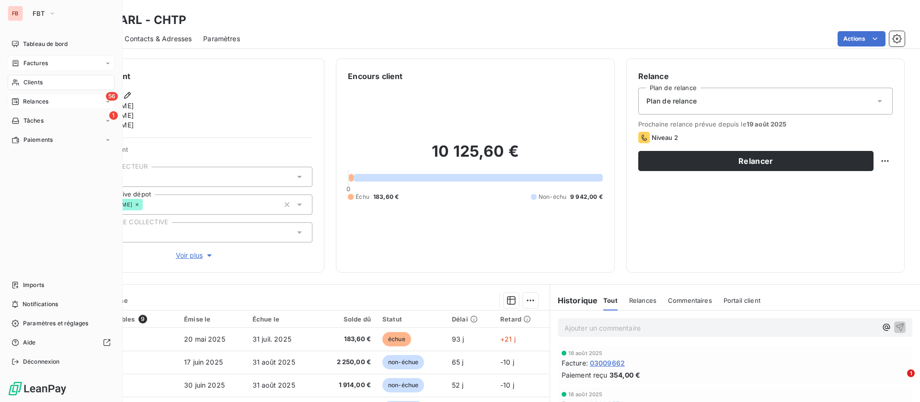
click at [28, 99] on span "Relances" at bounding box center [35, 101] width 25 height 9
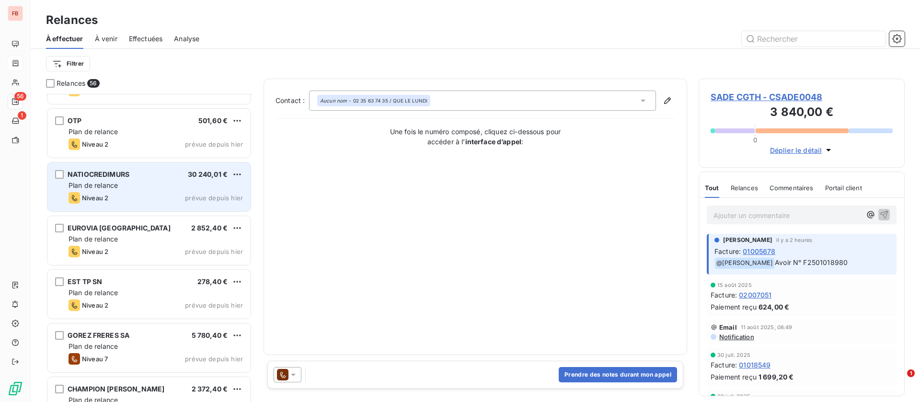
scroll to position [935, 0]
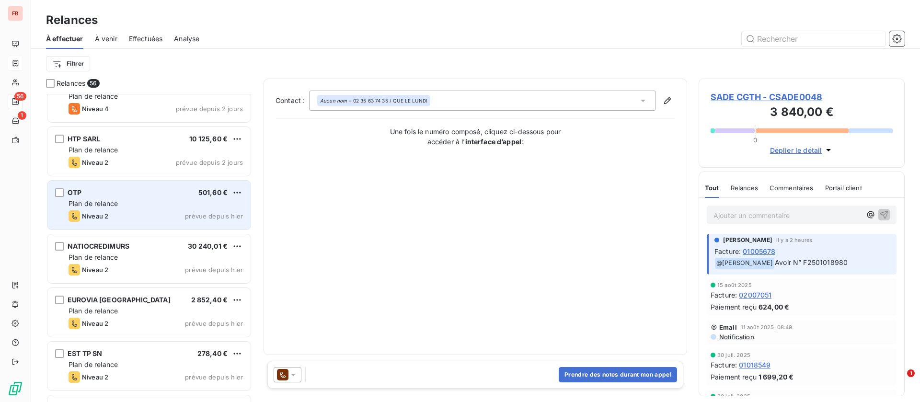
click at [131, 201] on div "Plan de relance" at bounding box center [156, 204] width 174 height 10
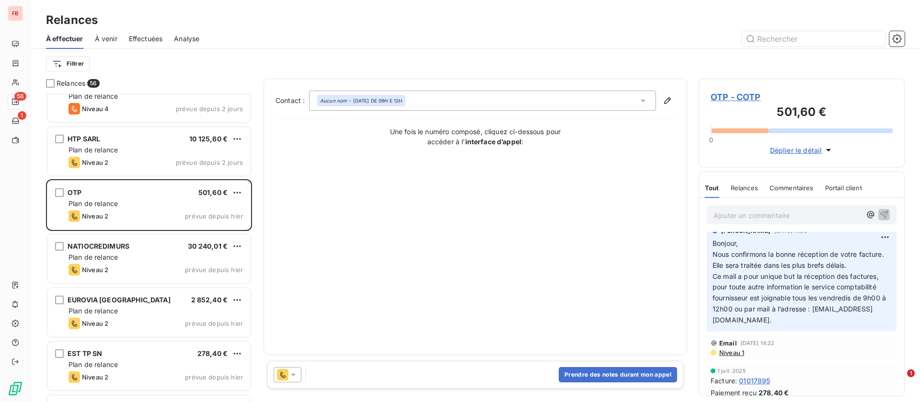
scroll to position [17, 0]
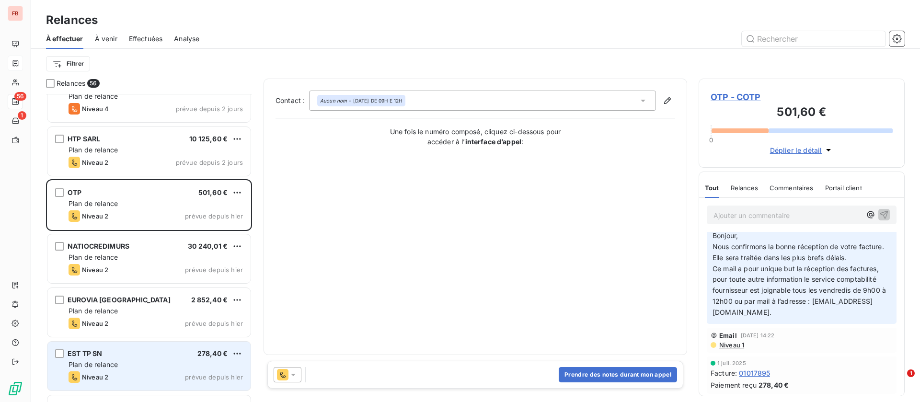
click at [128, 368] on div "Plan de relance" at bounding box center [156, 365] width 174 height 10
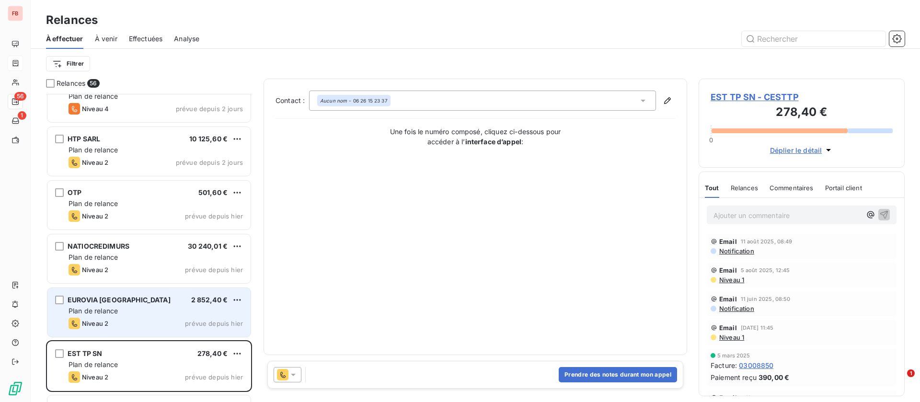
click at [131, 311] on div "Plan de relance" at bounding box center [156, 311] width 174 height 10
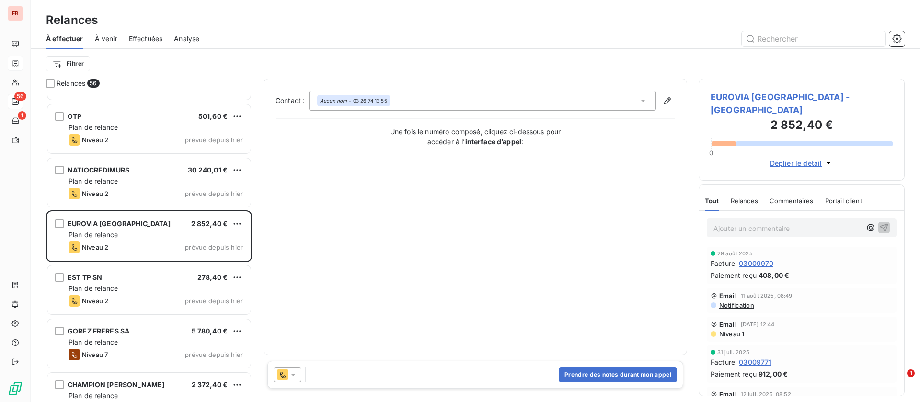
scroll to position [1079, 0]
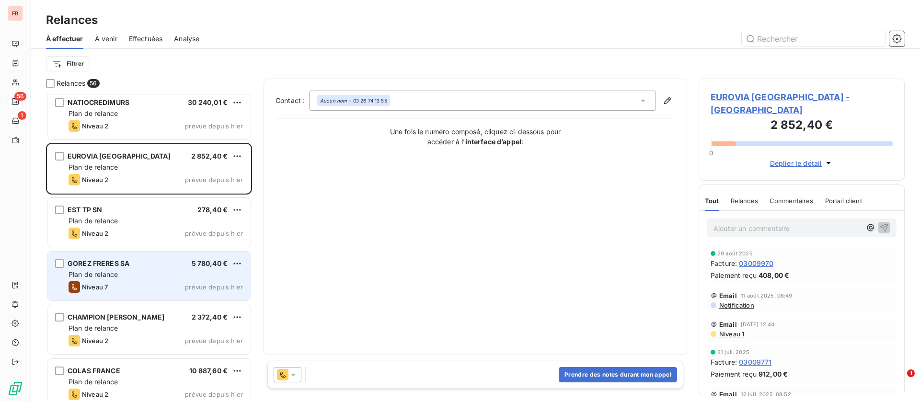
click at [158, 271] on div "Plan de relance" at bounding box center [156, 275] width 174 height 10
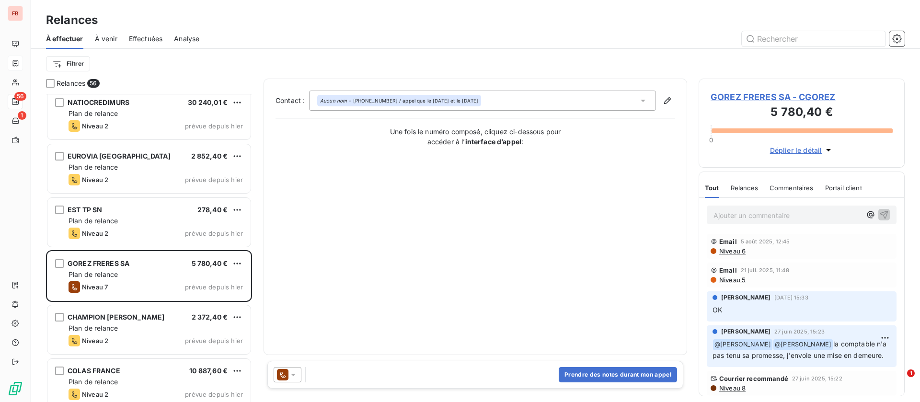
click at [745, 95] on span "GOREZ FRERES SA - CGOREZ" at bounding box center [802, 97] width 182 height 13
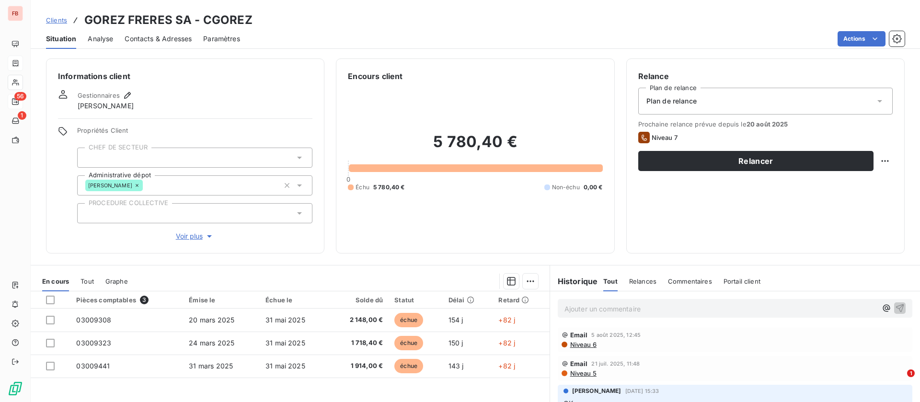
click at [175, 40] on span "Contacts & Adresses" at bounding box center [158, 39] width 67 height 10
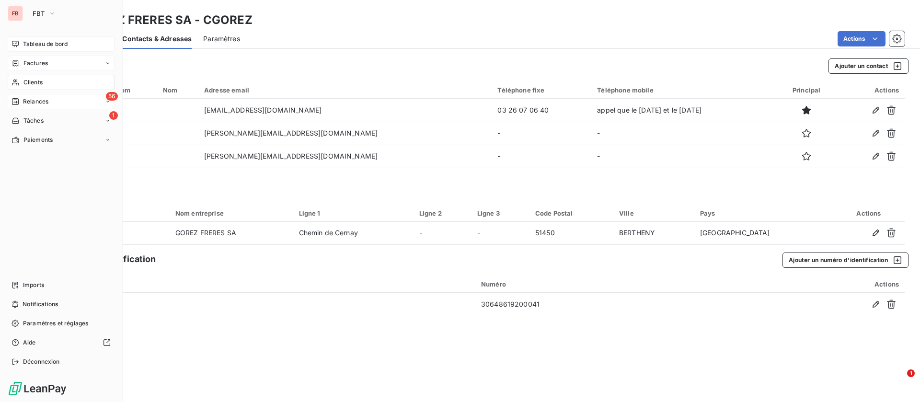
click at [35, 45] on span "Tableau de bord" at bounding box center [45, 44] width 45 height 9
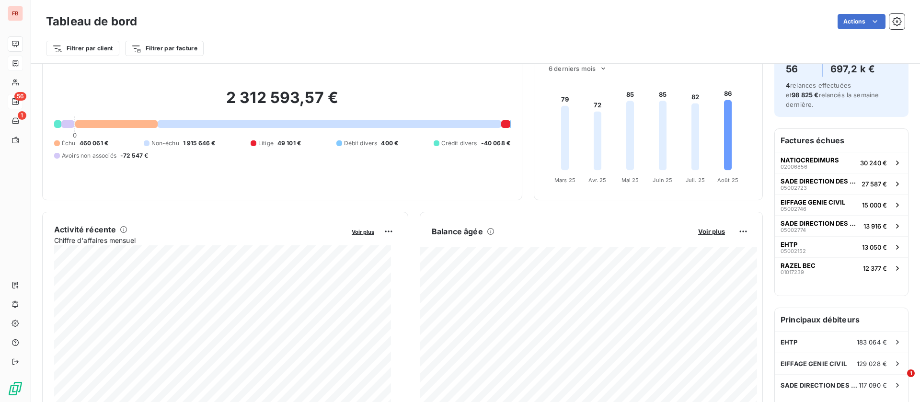
scroll to position [29, 0]
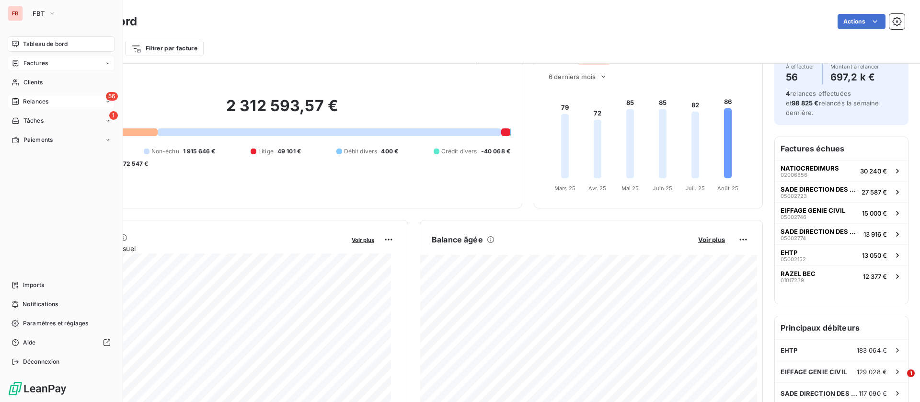
click at [23, 98] on div "Relances" at bounding box center [30, 101] width 37 height 9
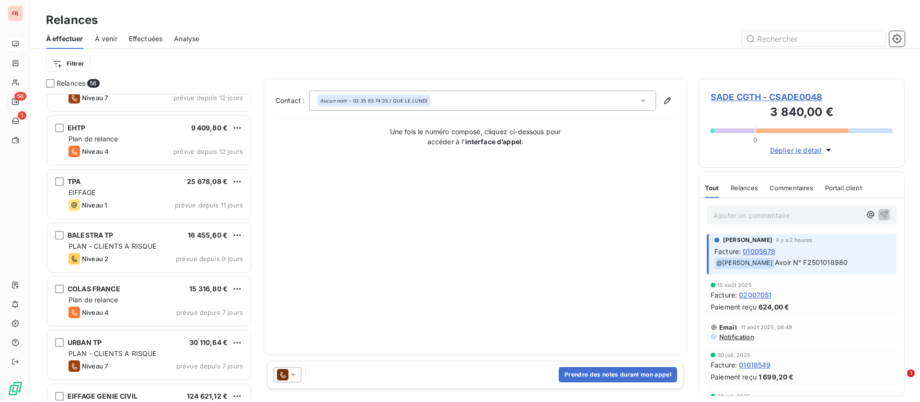
scroll to position [576, 0]
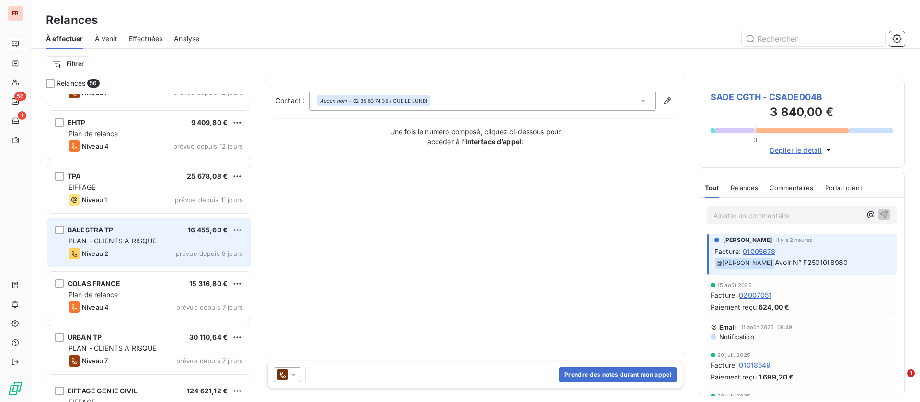
click at [124, 239] on span "PLAN - CLIENTS A RISQUE" at bounding box center [113, 241] width 88 height 8
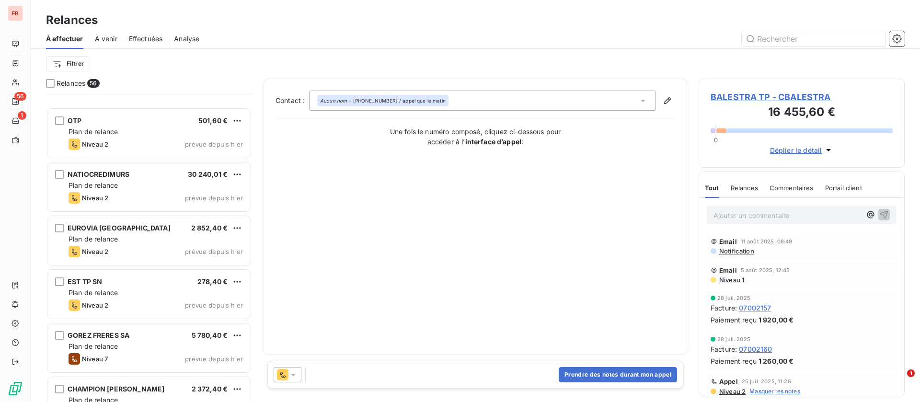
scroll to position [1151, 0]
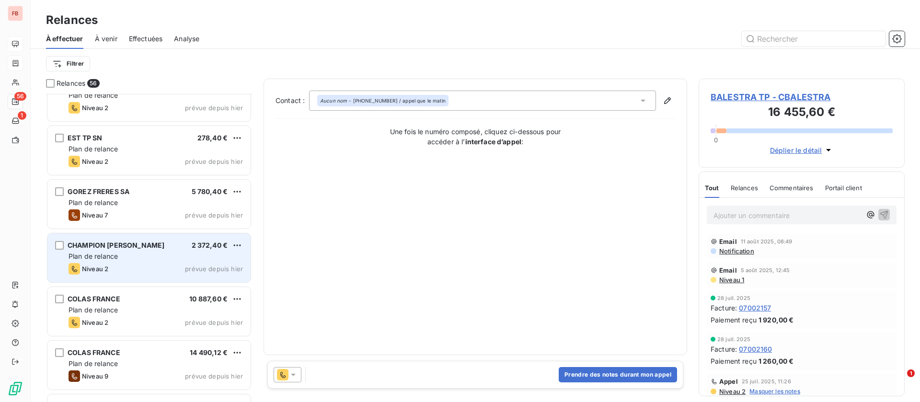
click at [141, 253] on div "Plan de relance" at bounding box center [156, 257] width 174 height 10
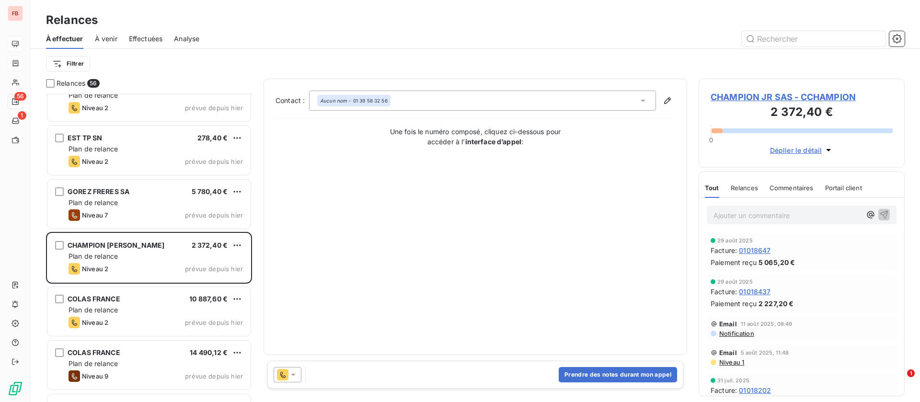
click at [800, 146] on span "Déplier le détail" at bounding box center [796, 150] width 52 height 10
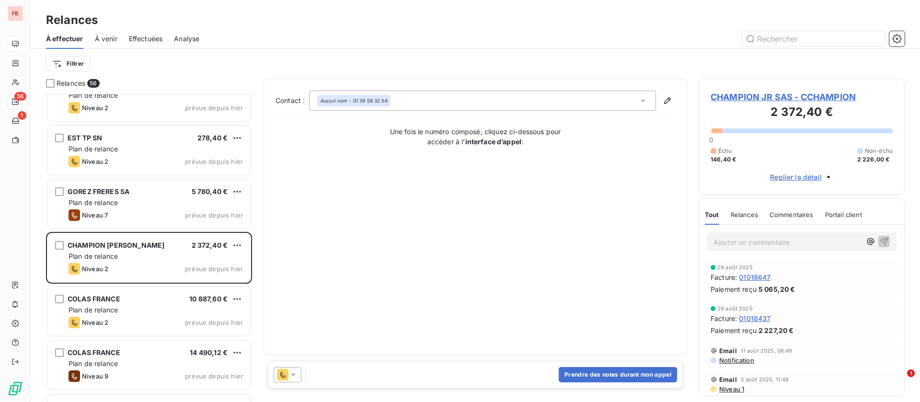
scroll to position [72, 0]
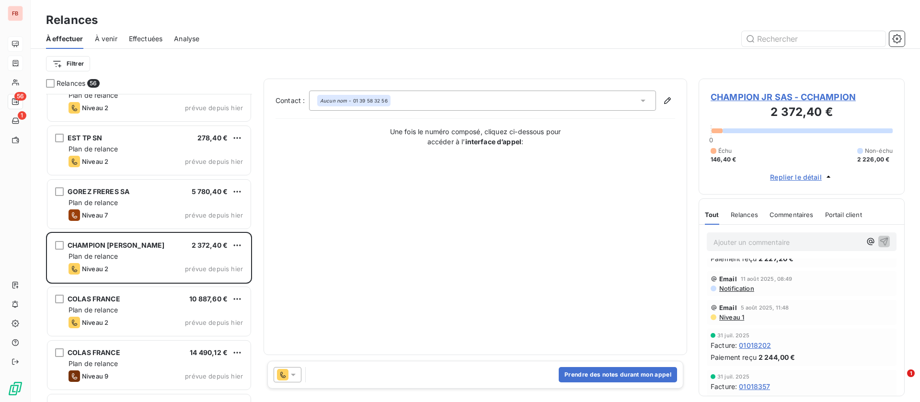
click at [291, 371] on icon at bounding box center [294, 375] width 10 height 10
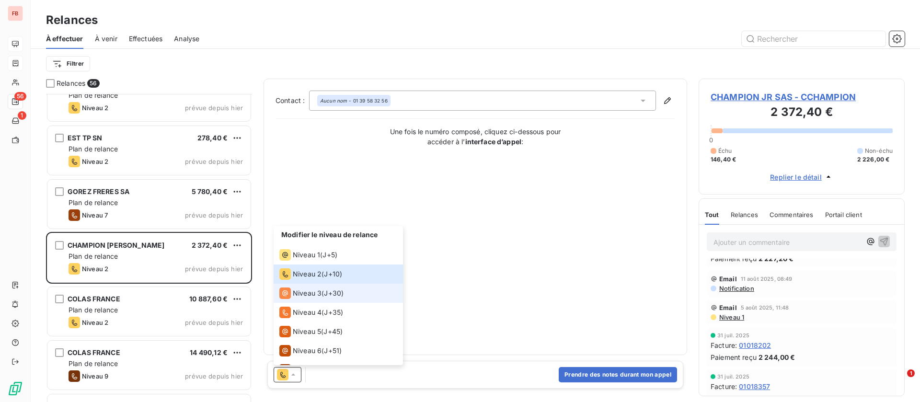
click at [306, 293] on span "Niveau 3" at bounding box center [307, 294] width 29 height 10
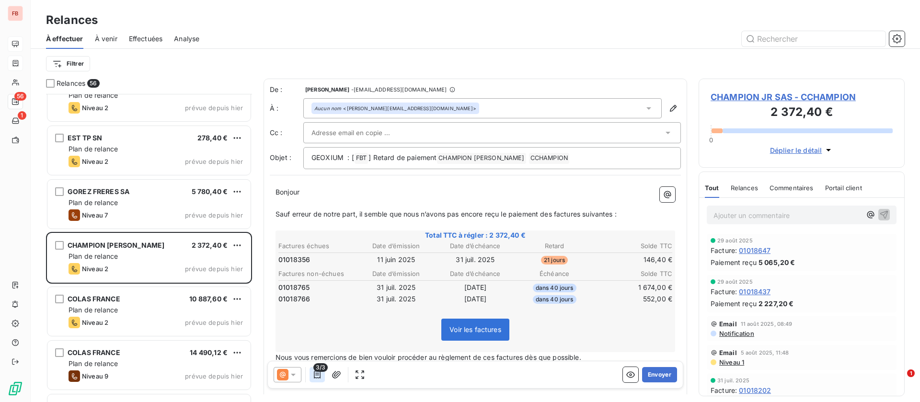
click at [316, 373] on icon "button" at bounding box center [317, 375] width 7 height 8
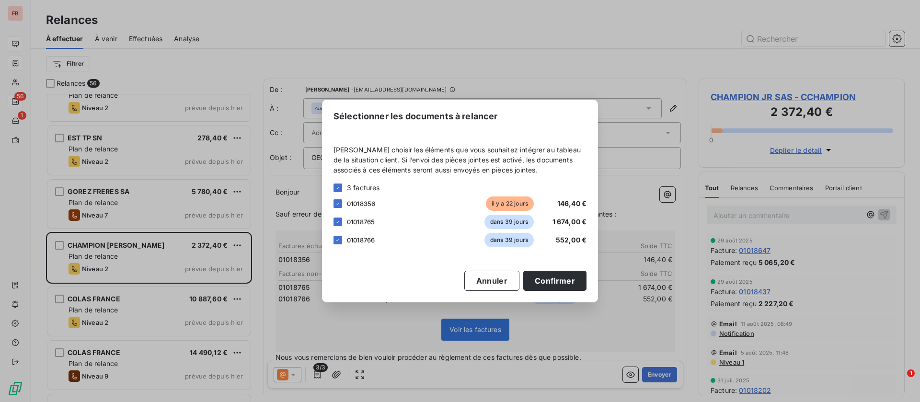
click at [333, 225] on div "Veuillez choisir les éléments que vous souhaitez intégrer au tableau de la situ…" at bounding box center [460, 196] width 276 height 126
click at [337, 238] on icon at bounding box center [338, 240] width 6 height 6
click at [340, 224] on icon at bounding box center [338, 222] width 6 height 6
click at [544, 275] on button "Confirmer" at bounding box center [554, 281] width 63 height 20
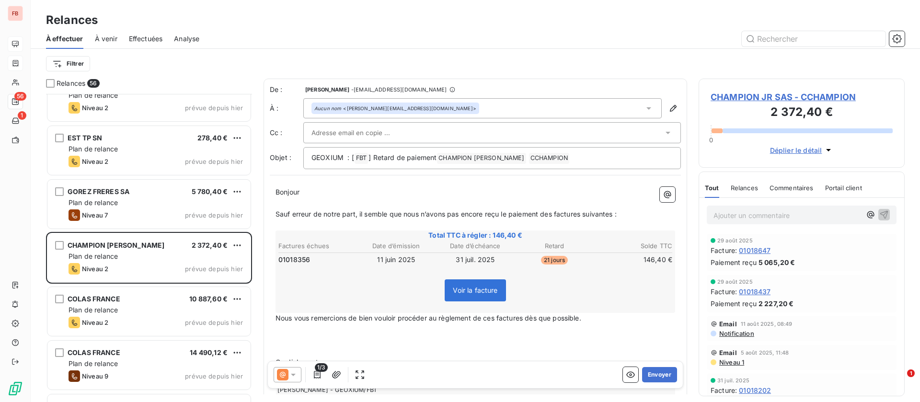
click at [540, 103] on div "Aucun nom <sabrina.de-leffe@championjr.fr>" at bounding box center [482, 108] width 359 height 20
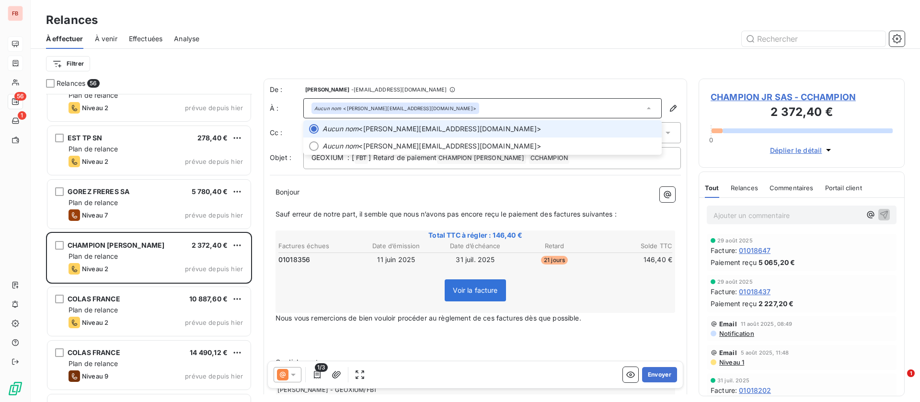
click at [540, 103] on div "Aucun nom <sabrina.de-leffe@championjr.fr>" at bounding box center [482, 108] width 359 height 20
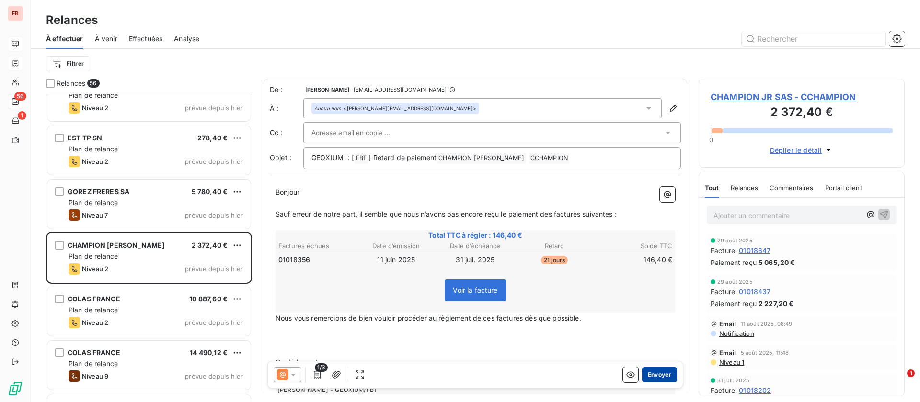
click at [656, 373] on button "Envoyer" at bounding box center [659, 374] width 35 height 15
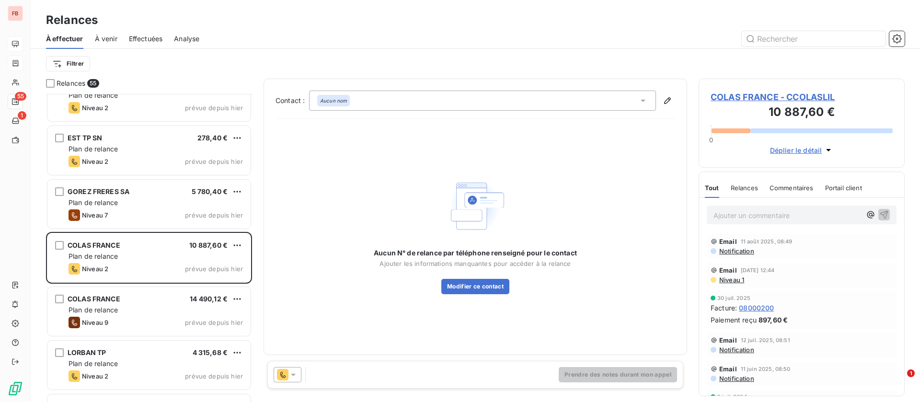
click at [739, 186] on span "Relances" at bounding box center [744, 188] width 27 height 8
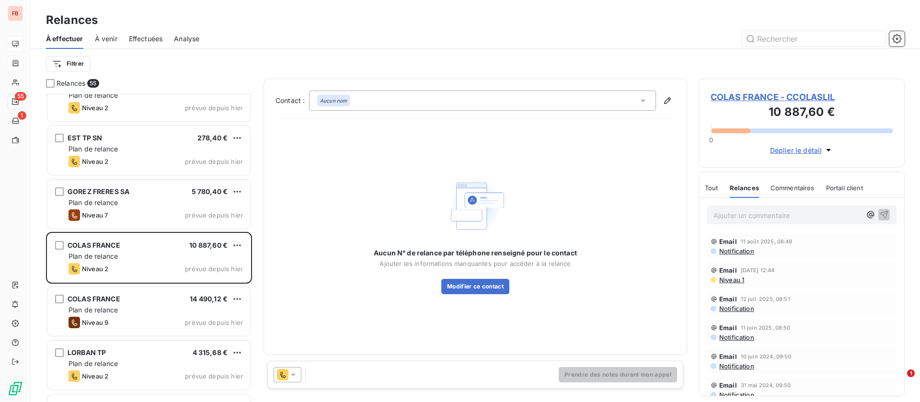
click at [298, 375] on icon at bounding box center [294, 375] width 10 height 10
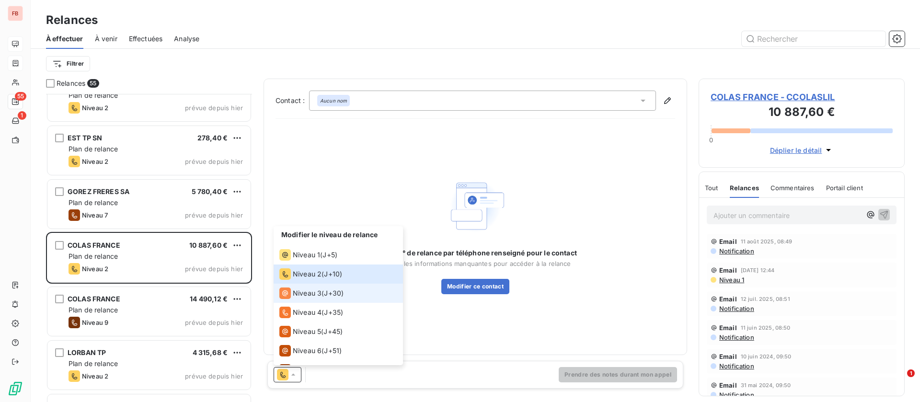
click at [291, 289] on div "Niveau 3" at bounding box center [300, 294] width 42 height 12
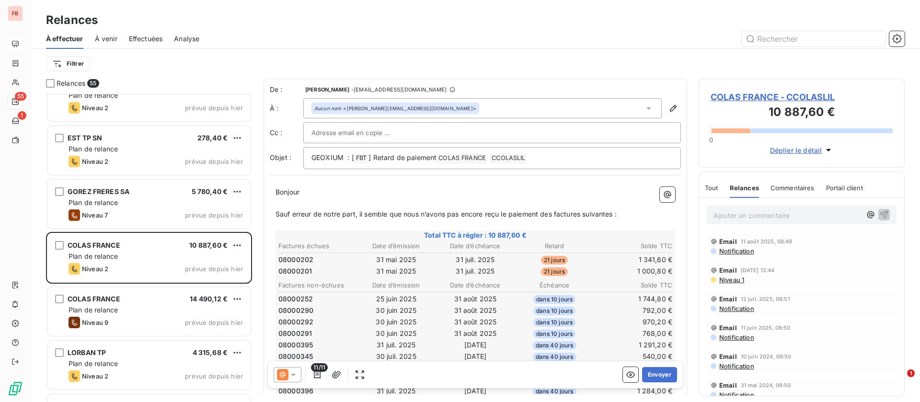
click at [628, 105] on div "Aucun nom <g.boury@geoxium.fr>" at bounding box center [482, 108] width 359 height 20
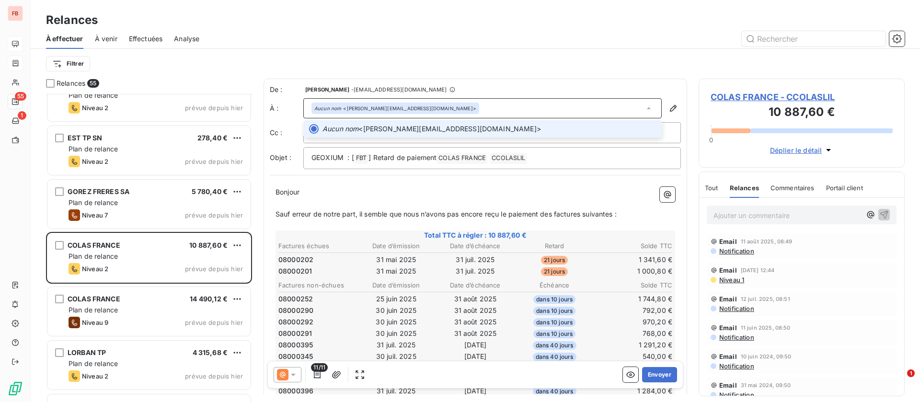
click at [618, 106] on div "Aucun nom <g.boury@geoxium.fr>" at bounding box center [482, 108] width 359 height 20
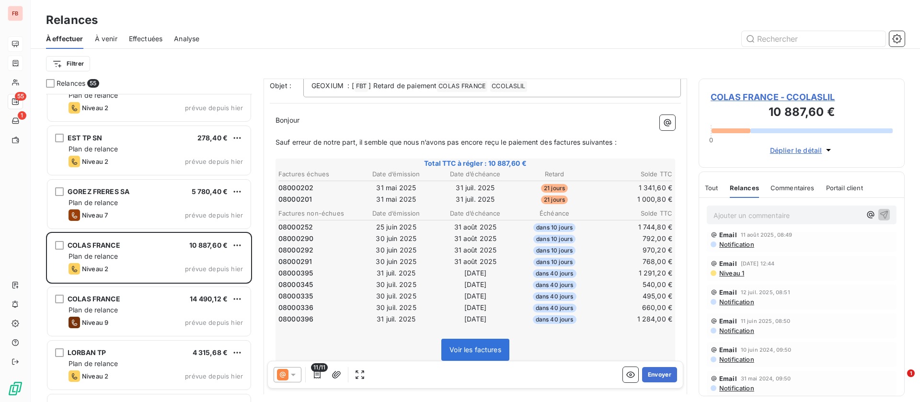
scroll to position [9, 0]
click at [757, 93] on span "COLAS FRANCE - CCOLASLIL" at bounding box center [802, 97] width 182 height 13
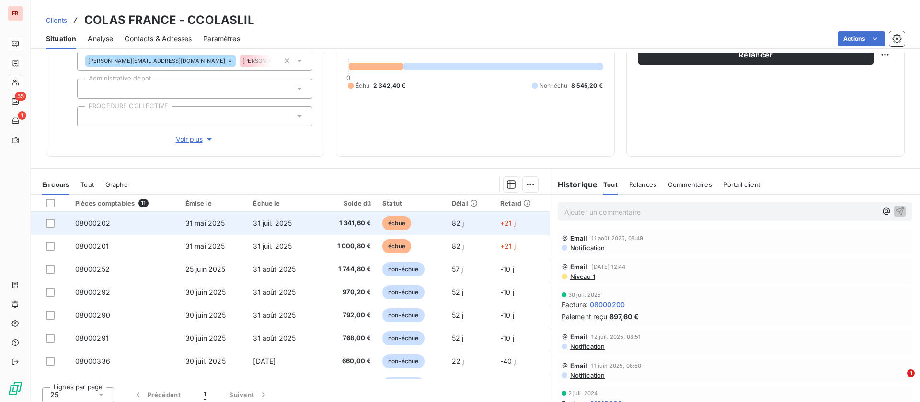
scroll to position [112, 0]
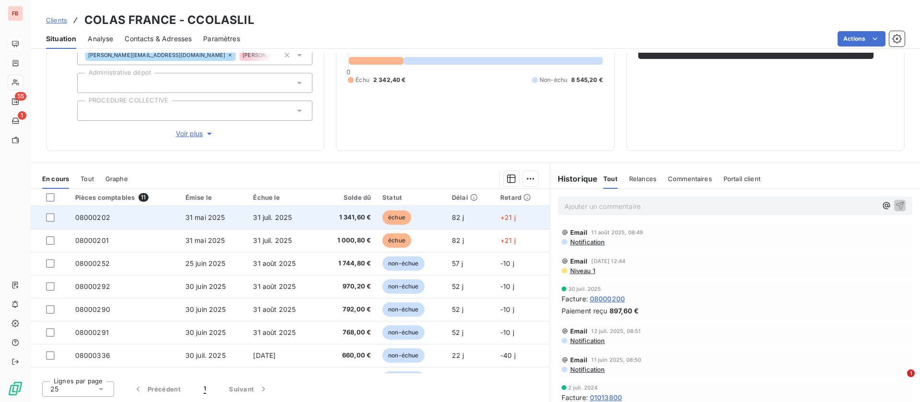
click at [267, 216] on span "31 juil. 2025" at bounding box center [272, 217] width 39 height 8
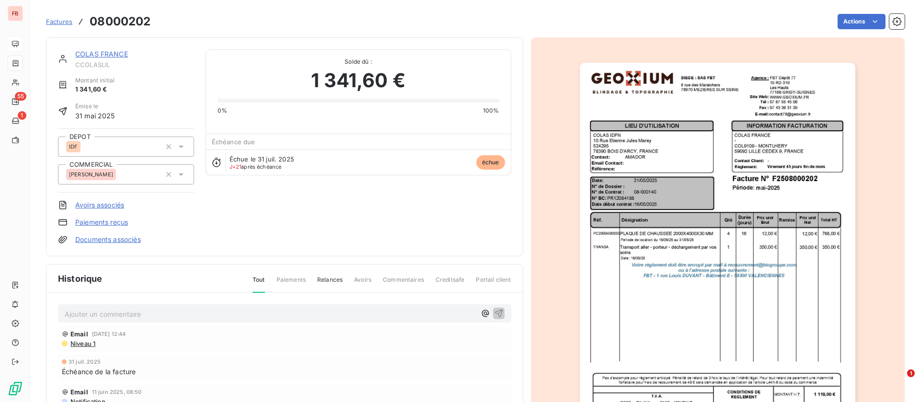
click at [94, 51] on link "COLAS FRANCE" at bounding box center [101, 54] width 53 height 8
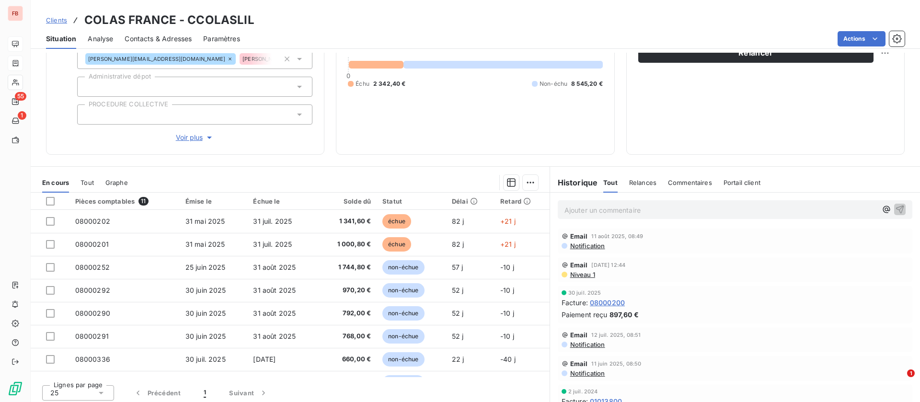
scroll to position [112, 0]
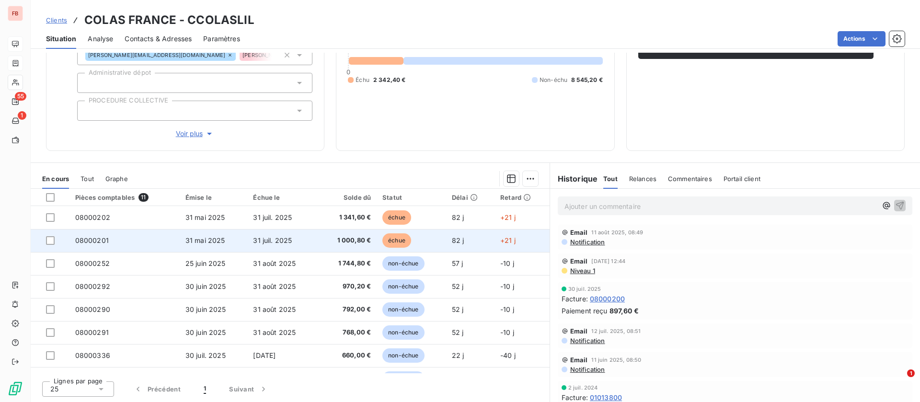
click at [279, 239] on span "31 juil. 2025" at bounding box center [272, 240] width 39 height 8
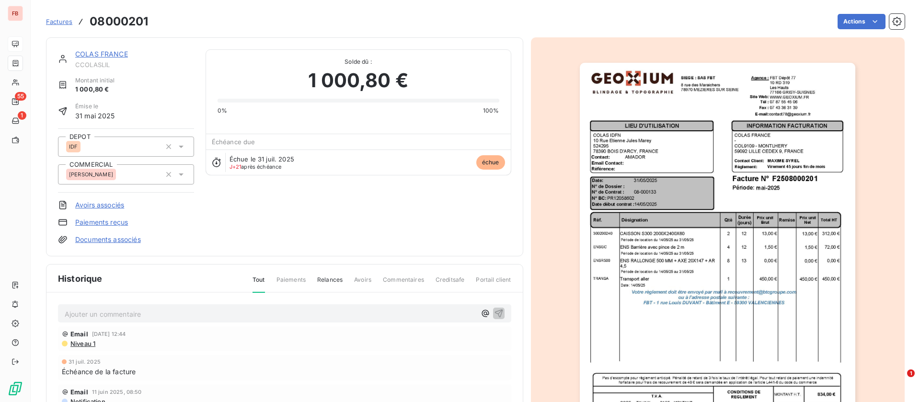
click at [116, 53] on link "COLAS FRANCE" at bounding box center [101, 54] width 53 height 8
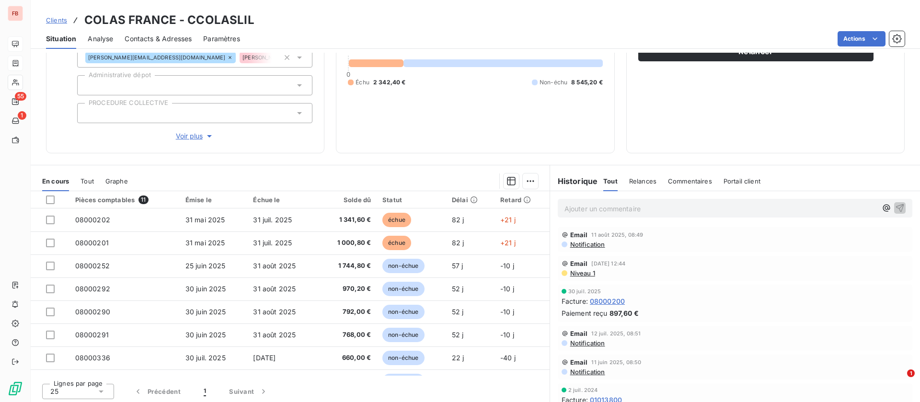
scroll to position [112, 0]
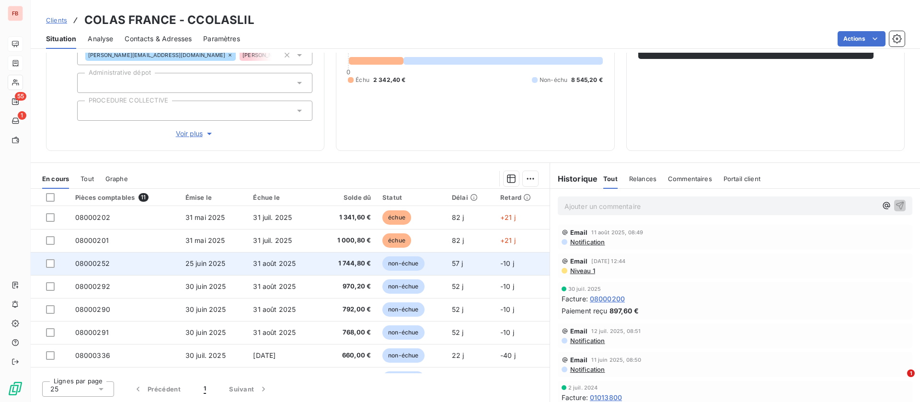
click at [332, 257] on td "1 744,80 €" at bounding box center [347, 263] width 59 height 23
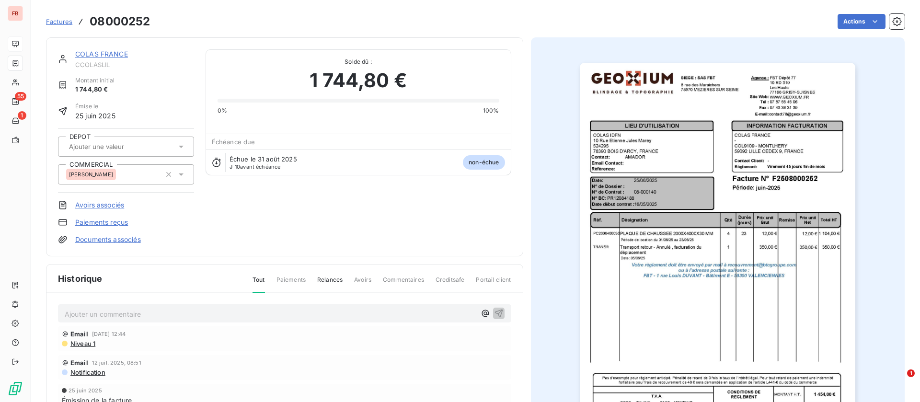
click at [115, 50] on link "COLAS FRANCE" at bounding box center [101, 54] width 53 height 8
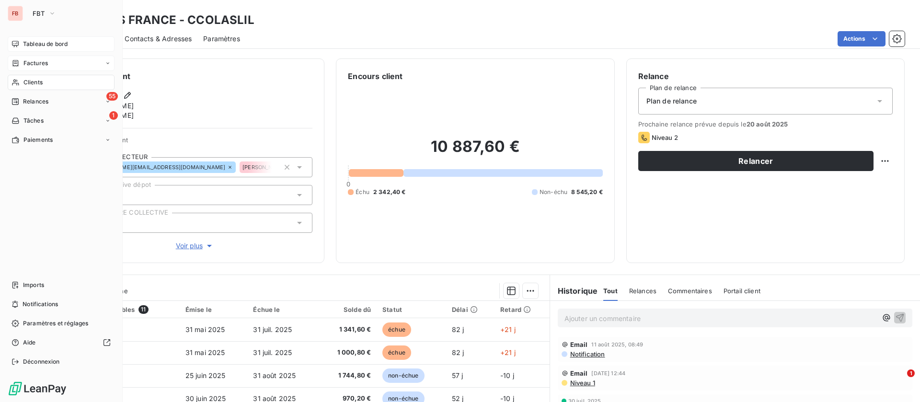
drag, startPoint x: 15, startPoint y: 58, endPoint x: 56, endPoint y: 61, distance: 41.3
click at [14, 59] on div "Factures" at bounding box center [30, 63] width 36 height 9
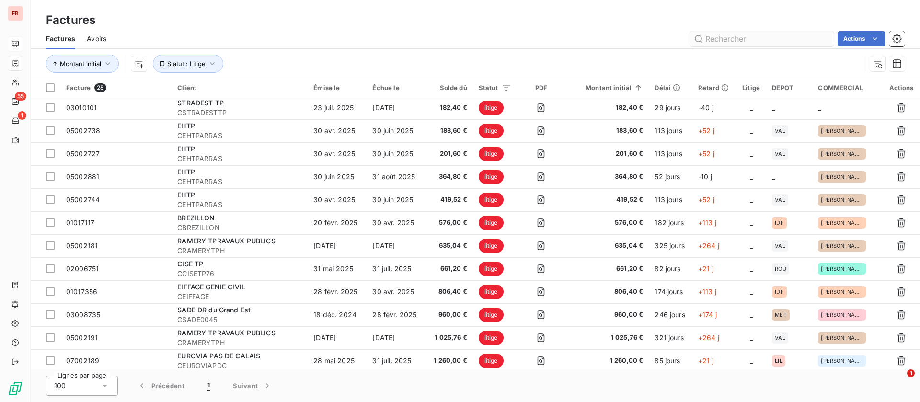
click at [764, 34] on input "text" at bounding box center [762, 38] width 144 height 15
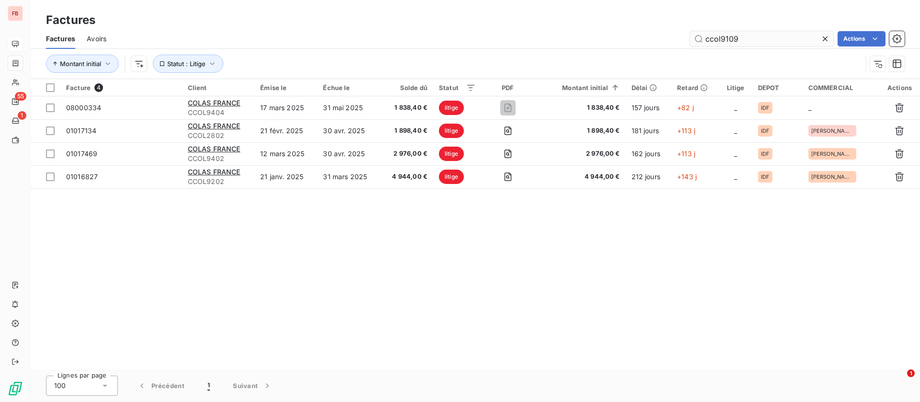
type input "ccol9109"
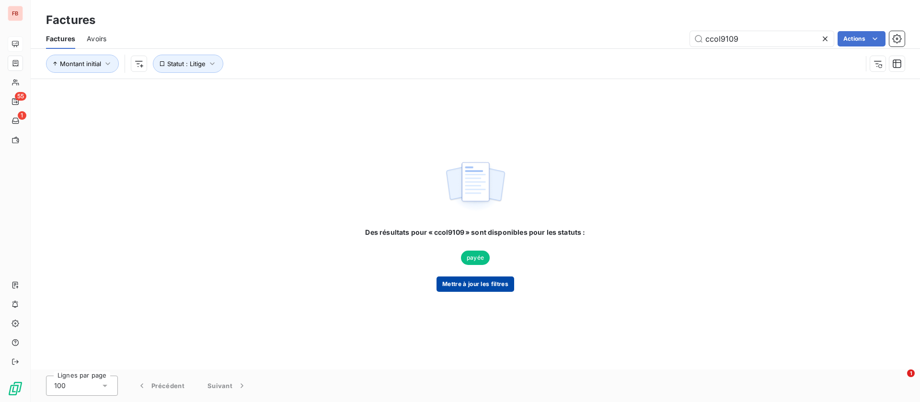
click at [468, 280] on button "Mettre à jour les filtres" at bounding box center [476, 284] width 78 height 15
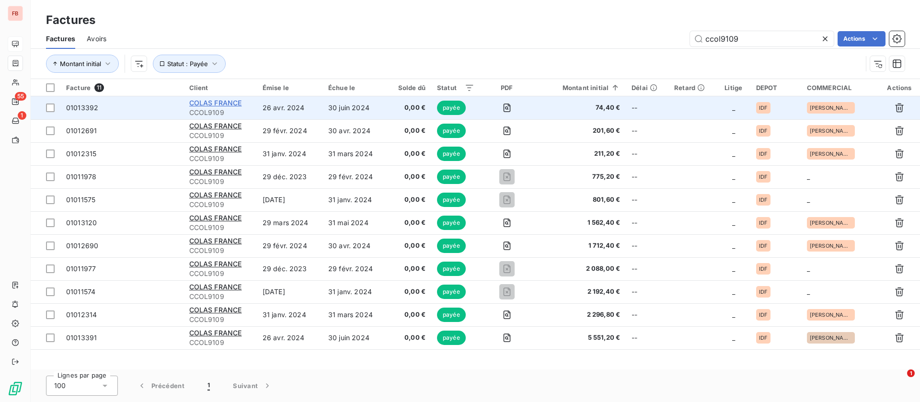
click at [205, 106] on span "COLAS FRANCE" at bounding box center [215, 103] width 53 height 8
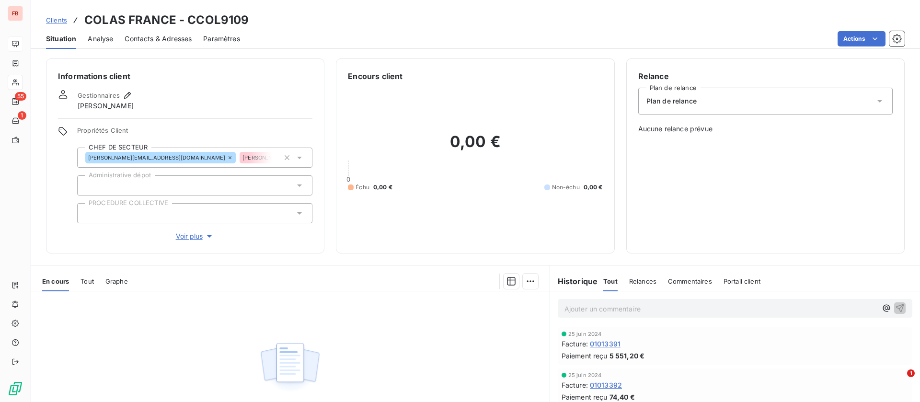
click at [151, 41] on span "Contacts & Adresses" at bounding box center [158, 39] width 67 height 10
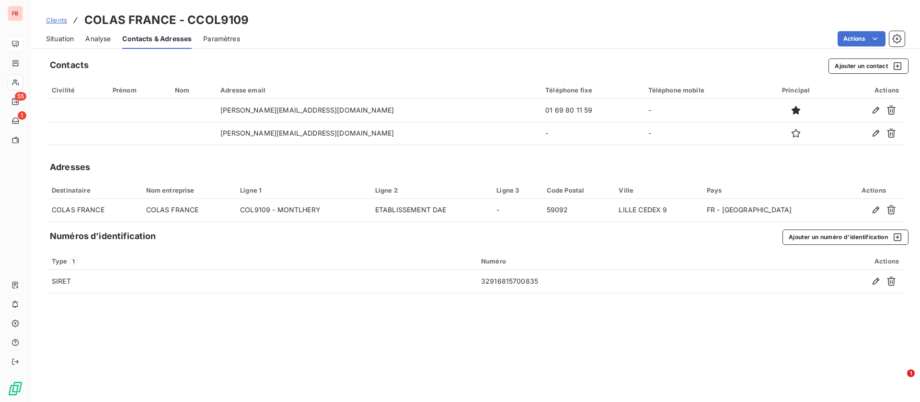
click at [64, 38] on span "Situation" at bounding box center [60, 39] width 28 height 10
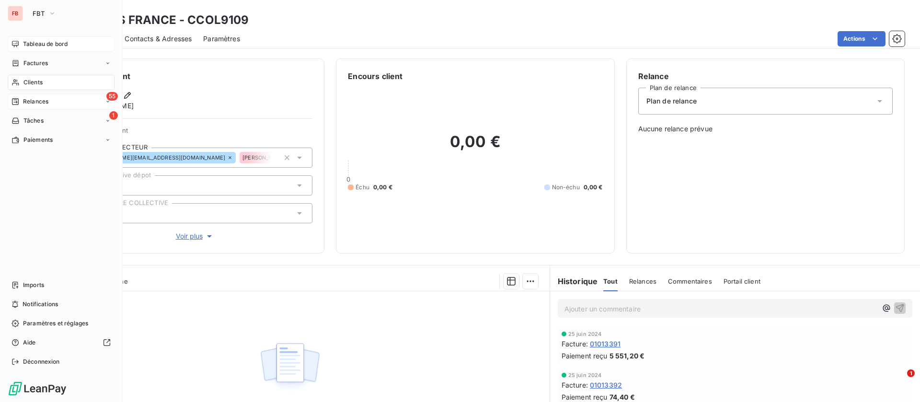
click at [42, 97] on span "Relances" at bounding box center [35, 101] width 25 height 9
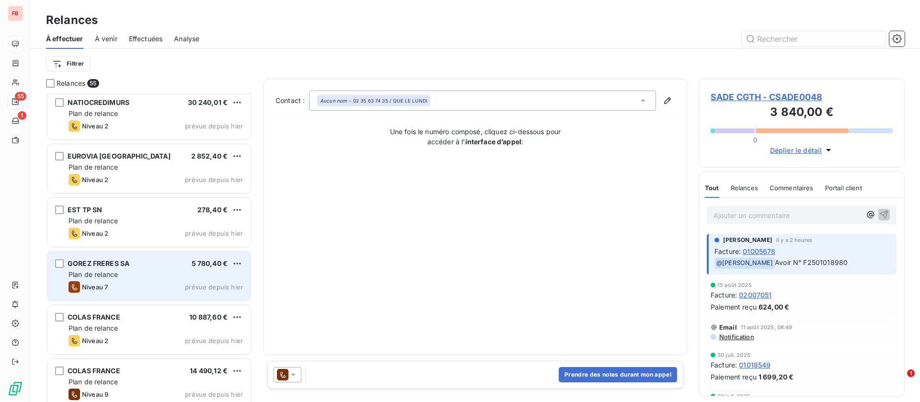
scroll to position [1151, 0]
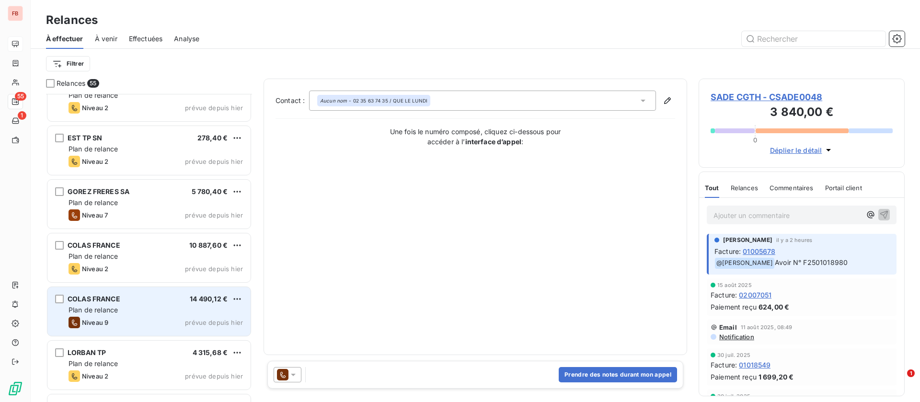
click at [154, 308] on div "Plan de relance" at bounding box center [156, 310] width 174 height 10
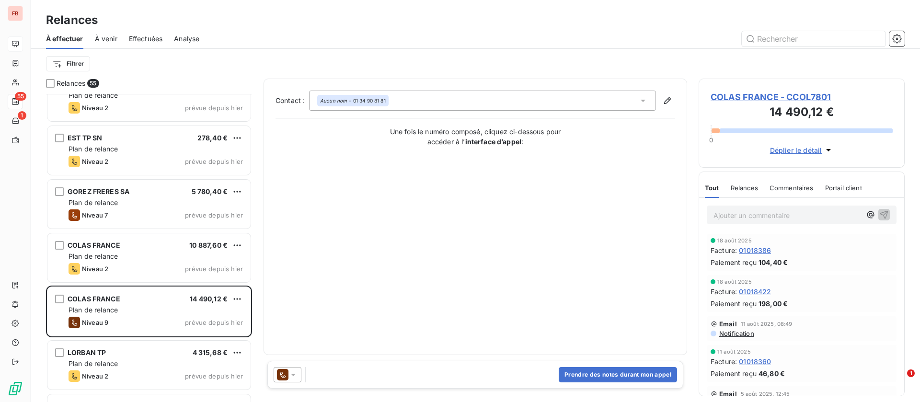
click at [801, 149] on span "Déplier le détail" at bounding box center [796, 150] width 52 height 10
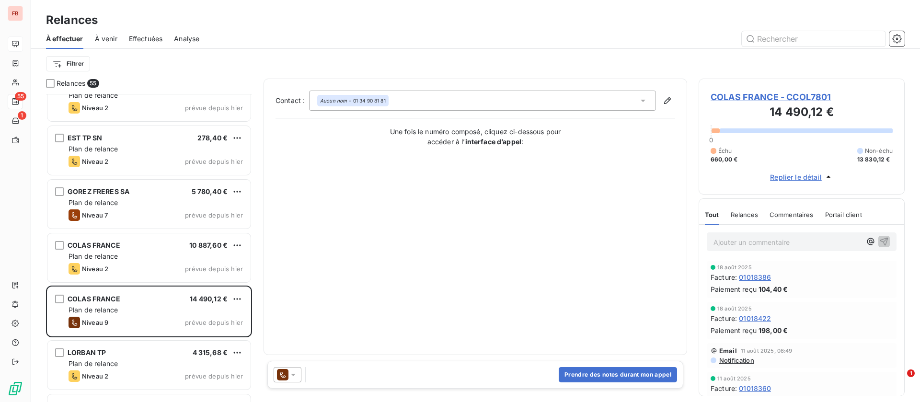
click at [744, 215] on span "Relances" at bounding box center [744, 215] width 27 height 8
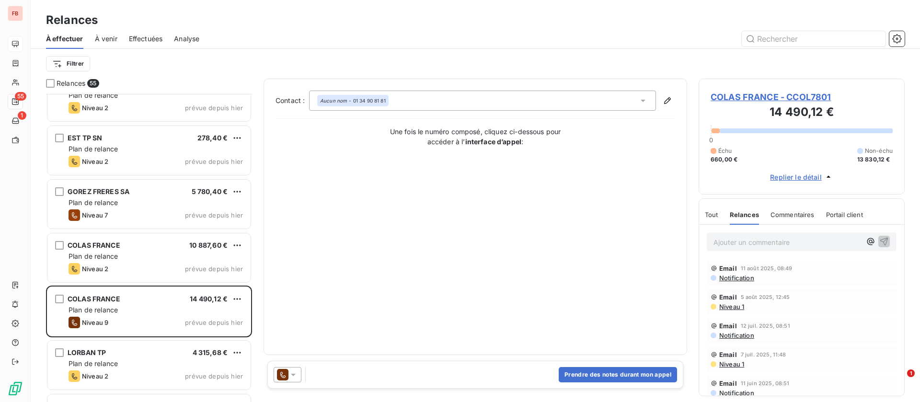
click at [284, 370] on icon at bounding box center [283, 375] width 12 height 12
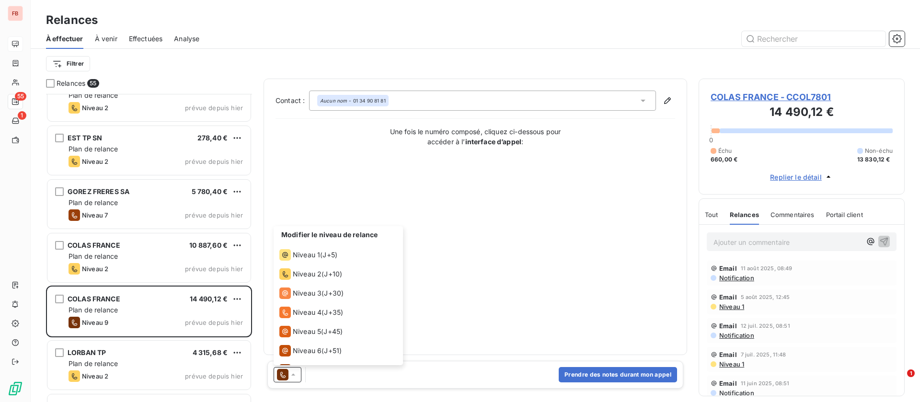
scroll to position [53, 0]
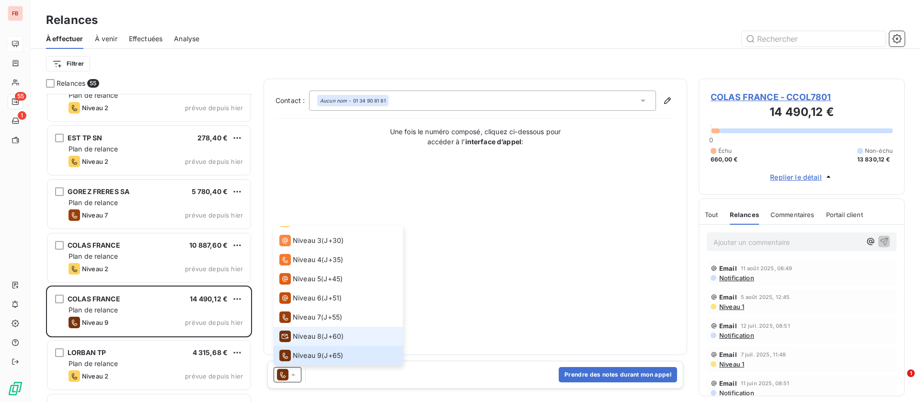
click at [304, 334] on span "Niveau 8" at bounding box center [307, 337] width 29 height 10
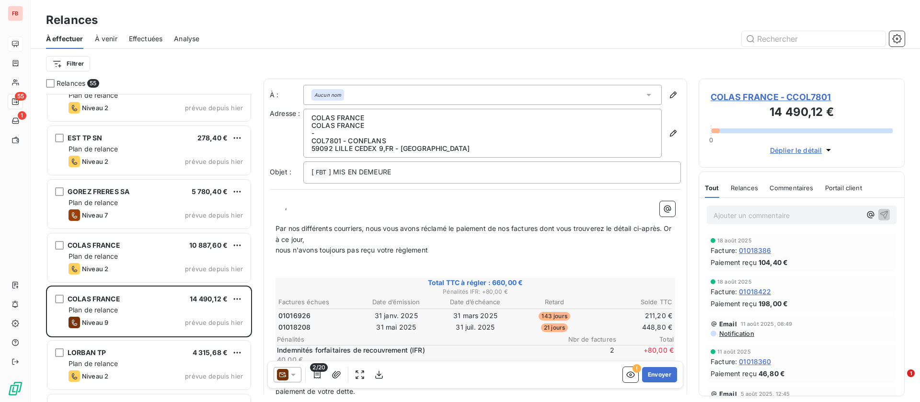
click at [290, 373] on icon at bounding box center [294, 375] width 10 height 10
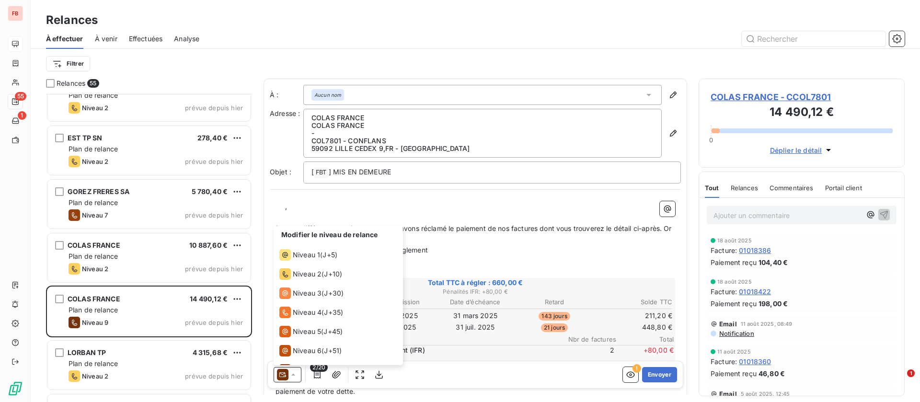
scroll to position [34, 0]
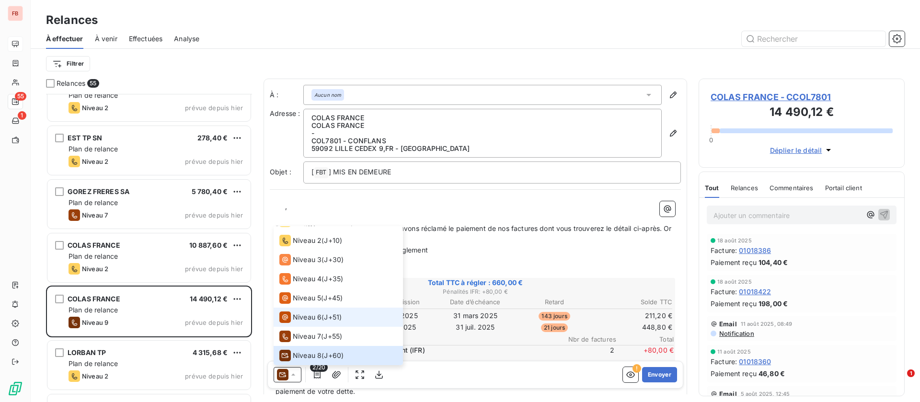
click at [320, 315] on span "Niveau 6" at bounding box center [307, 318] width 29 height 10
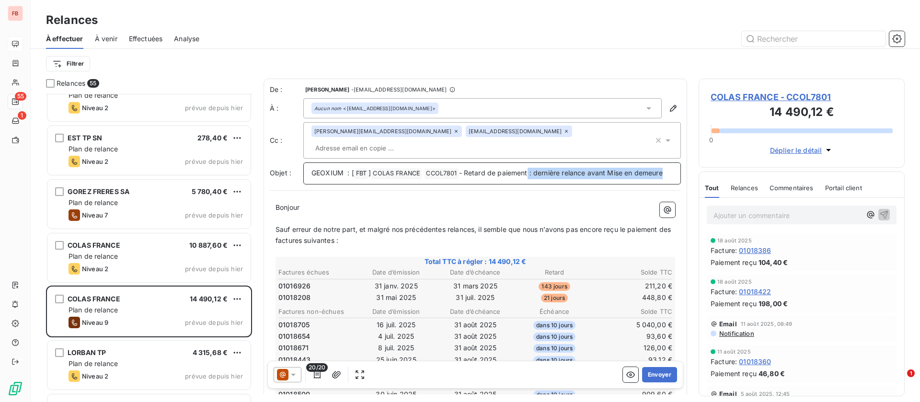
drag, startPoint x: 530, startPoint y: 159, endPoint x: 663, endPoint y: 180, distance: 135.0
click at [663, 180] on div "GEOXIUM : [ FBT ﻿ ] COLAS FRANCE ﻿ CCOL7801 ﻿ - Retard de paiement : dernière r…" at bounding box center [492, 174] width 378 height 22
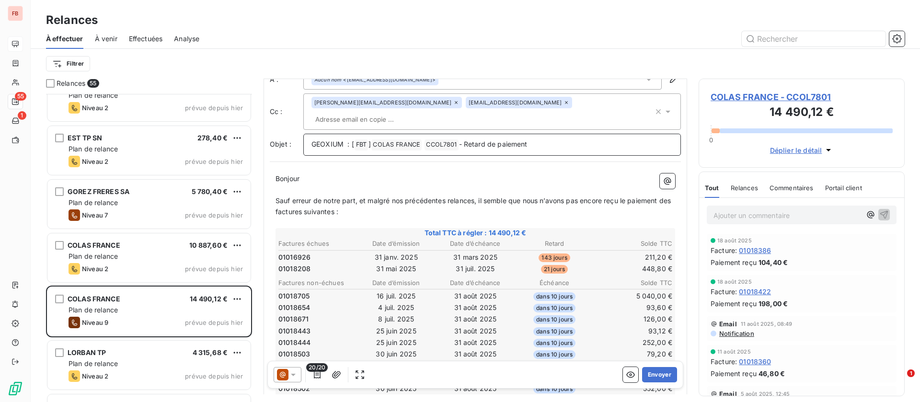
scroll to position [72, 0]
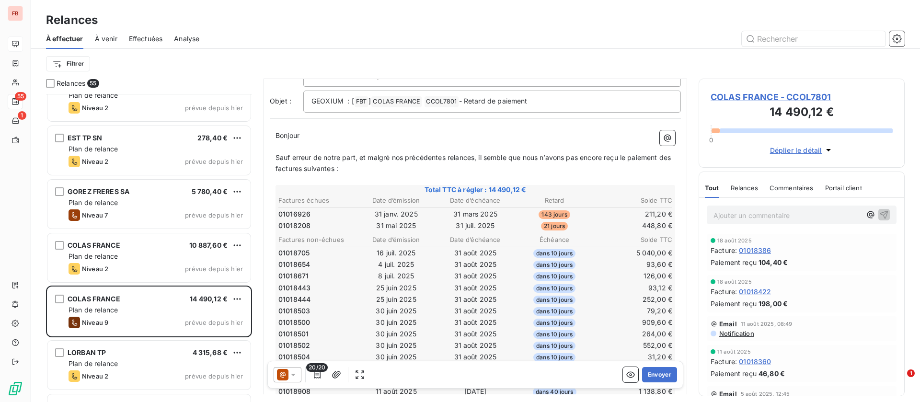
click at [316, 371] on span "20/20" at bounding box center [317, 367] width 22 height 9
click at [316, 376] on icon "button" at bounding box center [318, 375] width 10 height 10
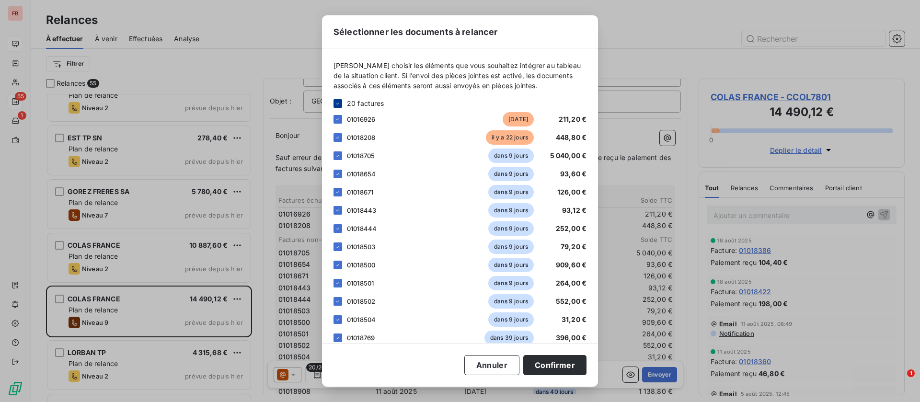
click at [337, 101] on icon at bounding box center [338, 104] width 6 height 6
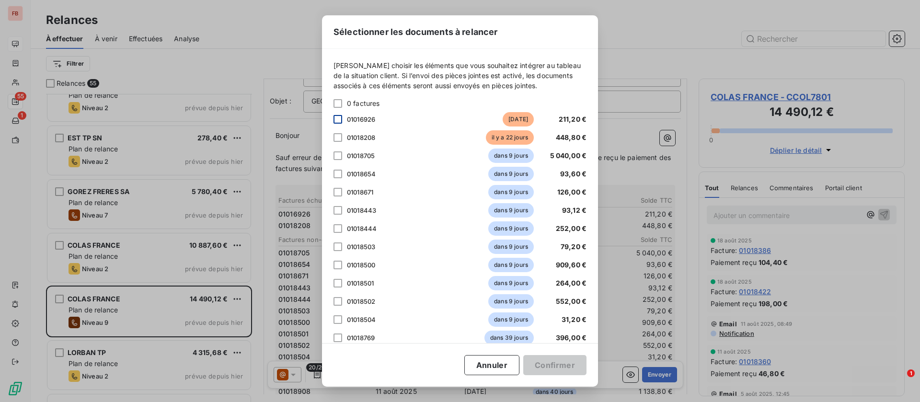
click at [339, 121] on div at bounding box center [338, 119] width 9 height 9
click at [336, 137] on div at bounding box center [338, 137] width 9 height 9
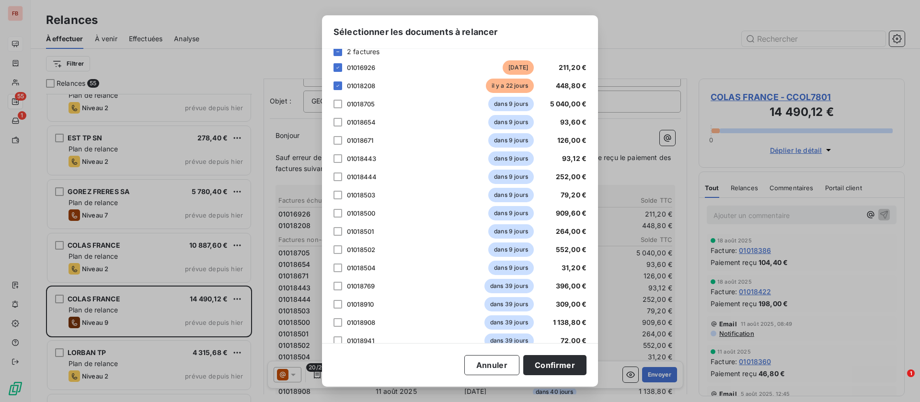
scroll to position [0, 0]
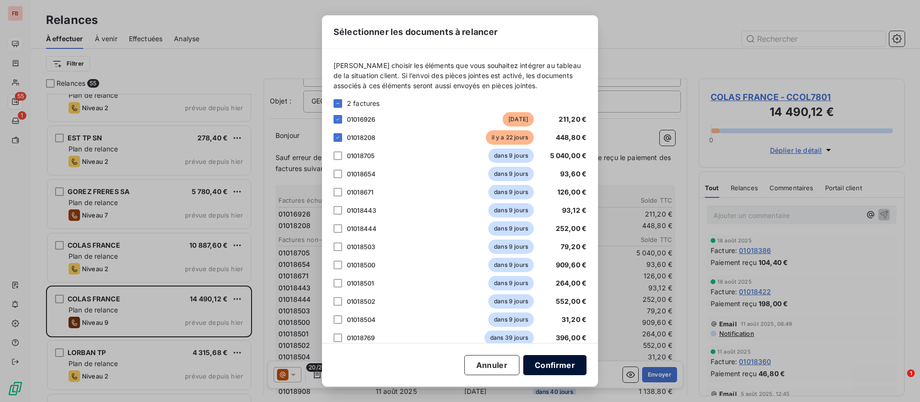
click at [547, 364] on button "Confirmer" at bounding box center [554, 365] width 63 height 20
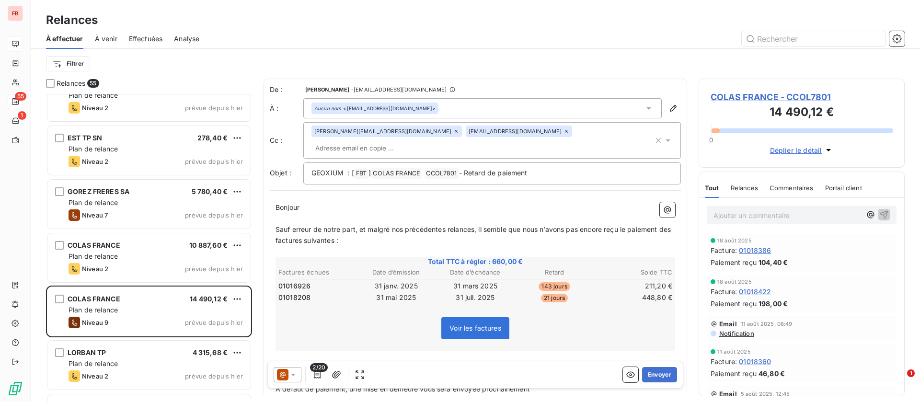
click at [453, 134] on icon at bounding box center [456, 131] width 6 height 6
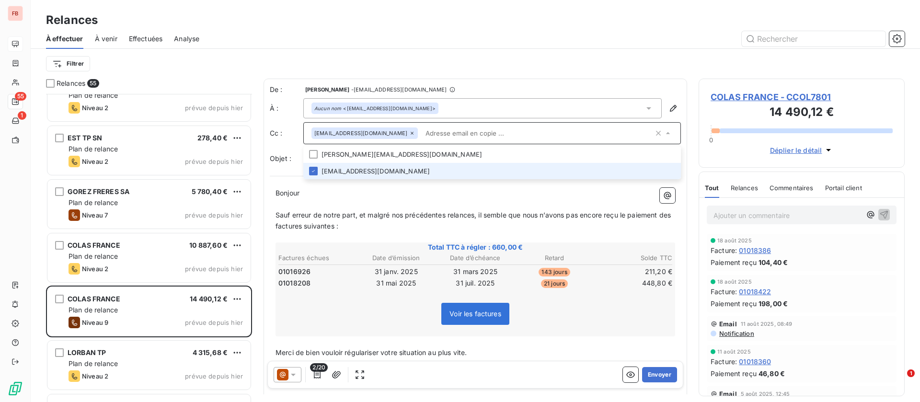
drag, startPoint x: 391, startPoint y: 132, endPoint x: 395, endPoint y: 136, distance: 5.5
click at [409, 132] on icon at bounding box center [412, 133] width 6 height 6
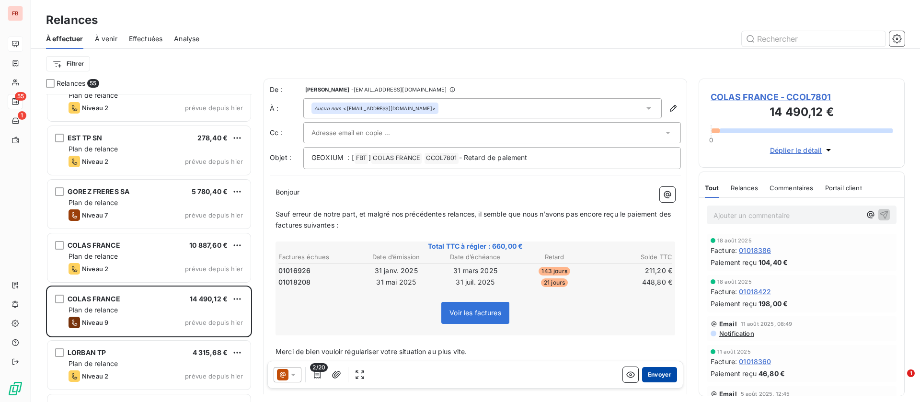
click at [652, 372] on button "Envoyer" at bounding box center [659, 374] width 35 height 15
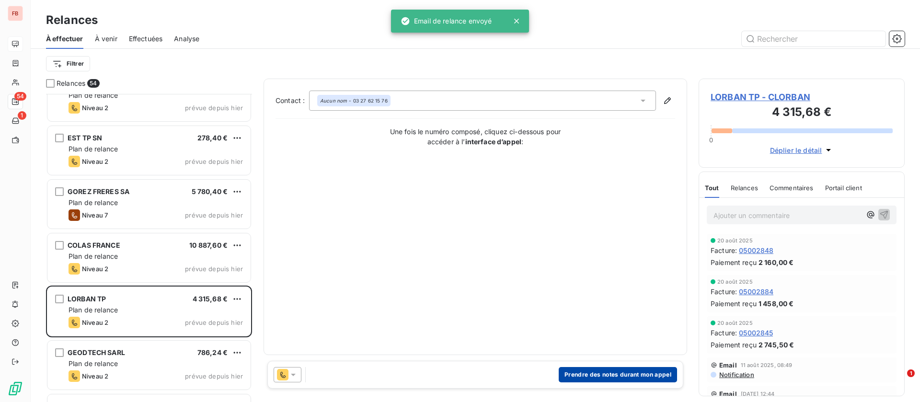
click at [623, 374] on button "Prendre des notes durant mon appel" at bounding box center [618, 374] width 118 height 15
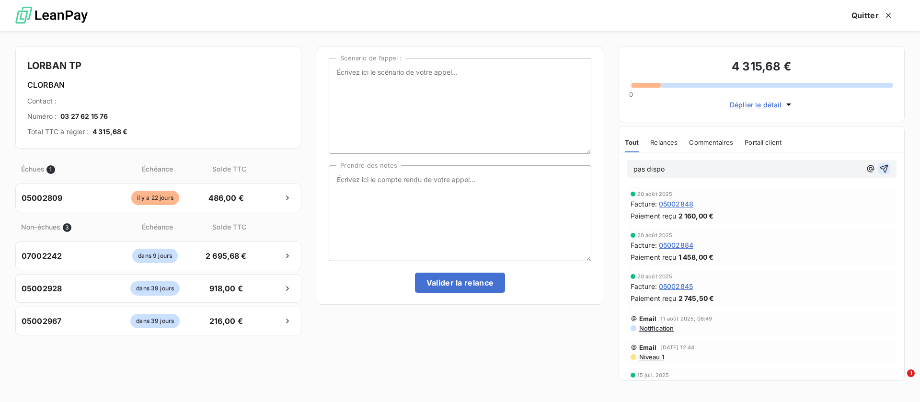
click at [881, 168] on icon "button" at bounding box center [885, 169] width 8 height 8
click at [856, 13] on button "Quitter" at bounding box center [872, 15] width 65 height 20
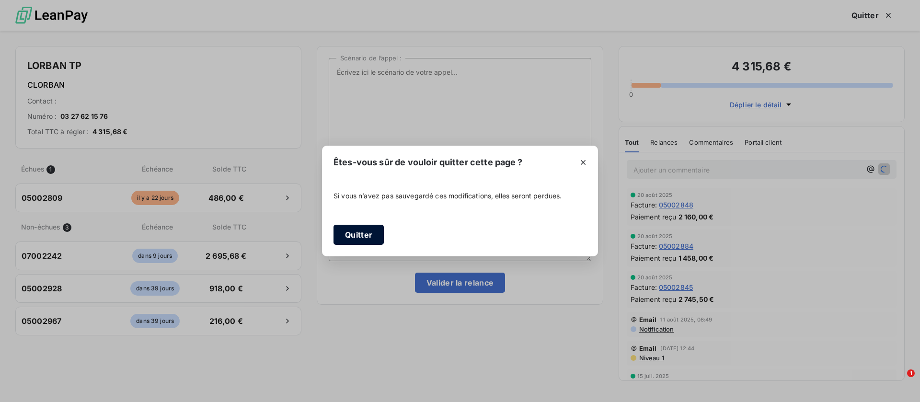
click at [354, 239] on button "Quitter" at bounding box center [359, 235] width 50 height 20
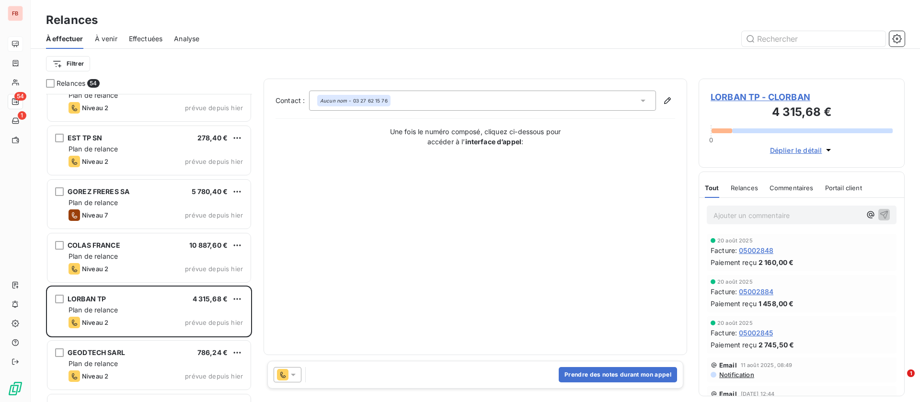
scroll to position [1223, 0]
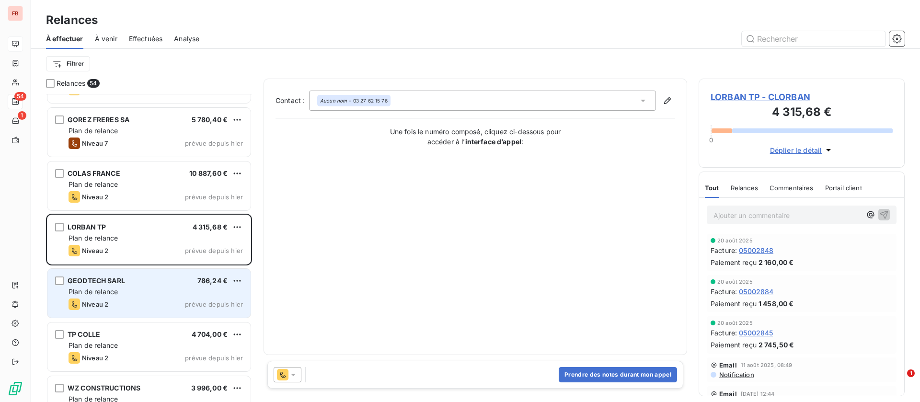
click at [166, 294] on div "Plan de relance" at bounding box center [156, 292] width 174 height 10
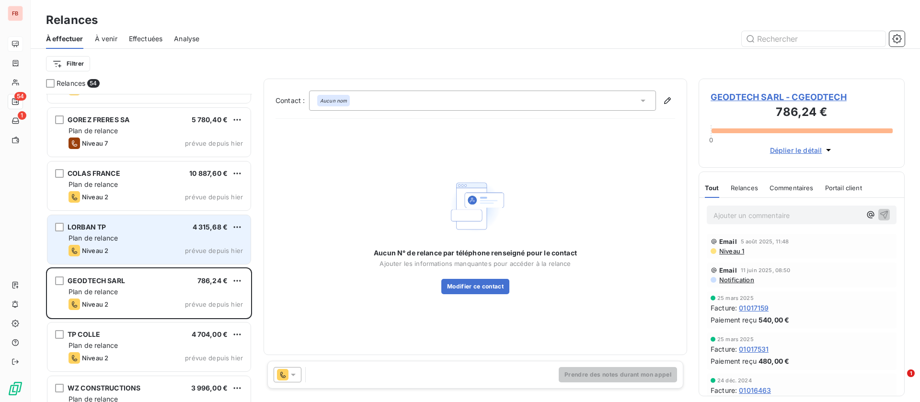
scroll to position [1295, 0]
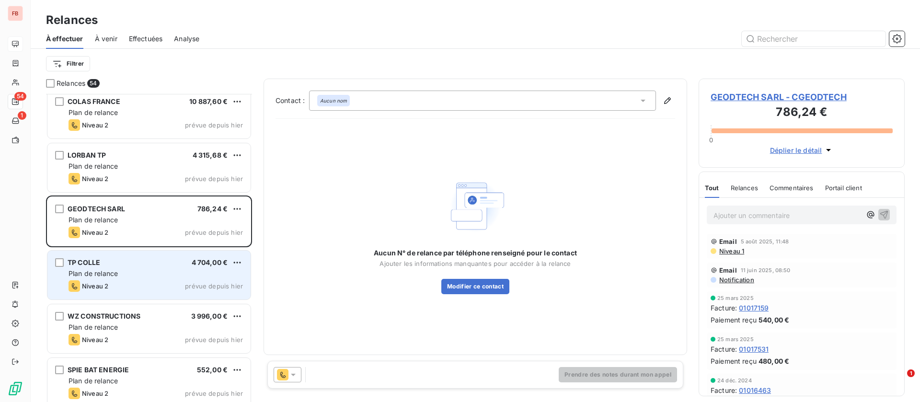
click at [183, 286] on div "Niveau 2 prévue depuis hier" at bounding box center [156, 286] width 174 height 12
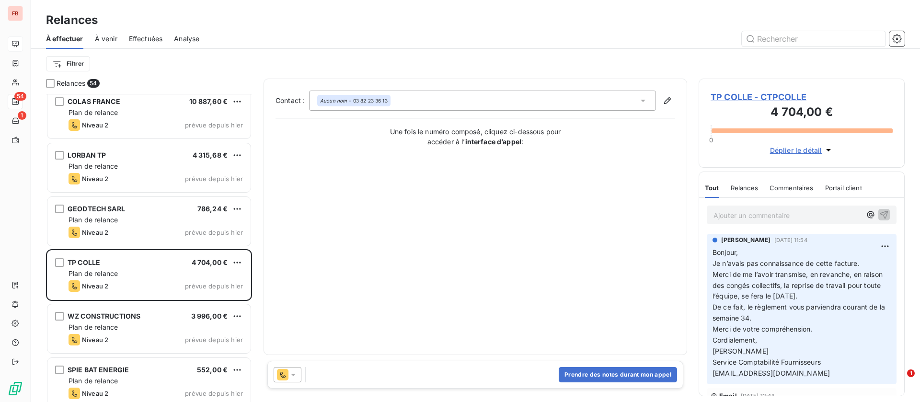
scroll to position [1367, 0]
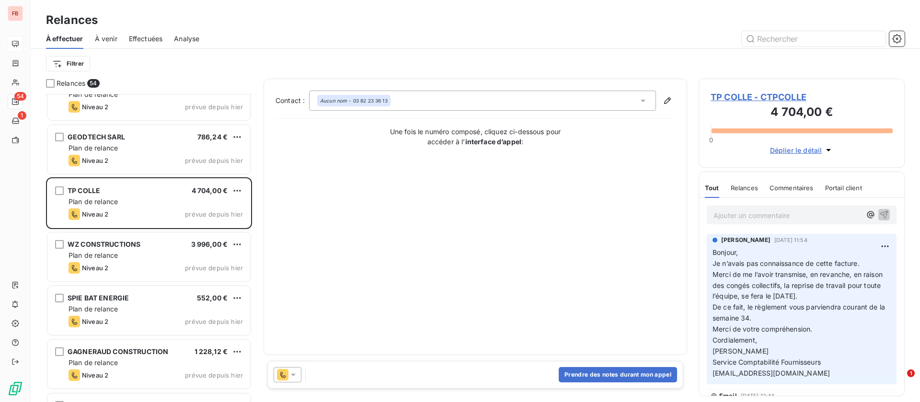
click at [163, 258] on div "Plan de relance" at bounding box center [156, 256] width 174 height 10
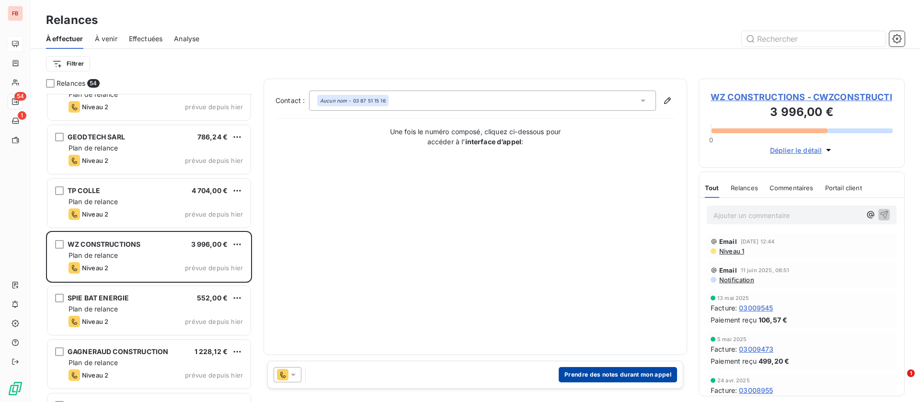
click at [635, 369] on button "Prendre des notes durant mon appel" at bounding box center [618, 374] width 118 height 15
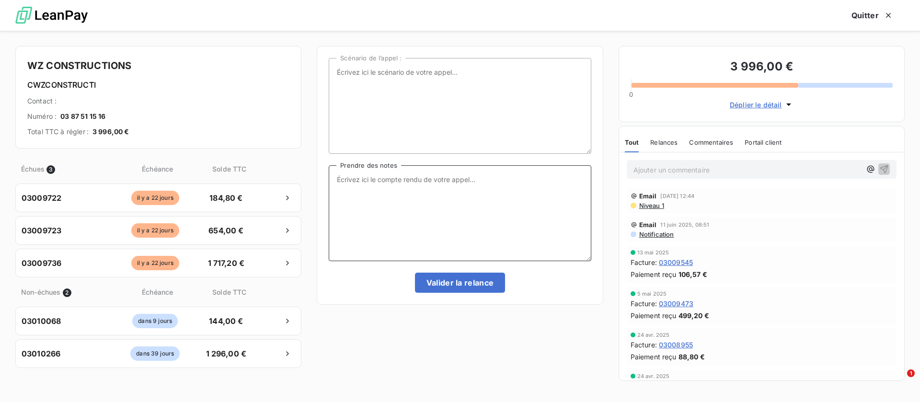
click at [389, 200] on textarea "Prendre des notes" at bounding box center [460, 213] width 262 height 96
click at [746, 103] on span "Déplier le détail" at bounding box center [756, 105] width 52 height 10
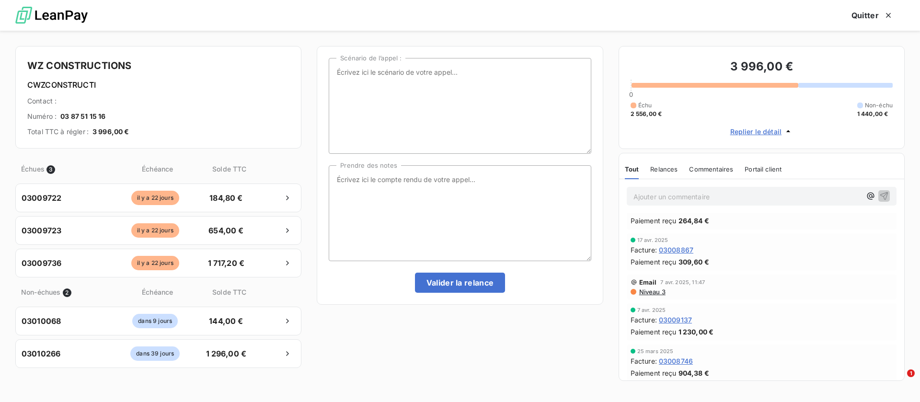
scroll to position [216, 0]
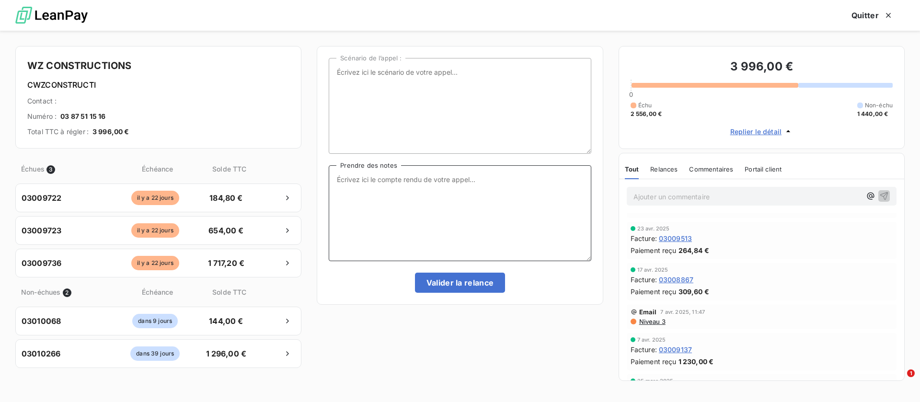
click at [448, 201] on textarea "Prendre des notes" at bounding box center [460, 213] width 262 height 96
type textarea "facture 9722 et 9736 en cours de paiement 9723 : en cours de validation 0068 : …"
click at [441, 278] on button "Valider la relance" at bounding box center [460, 283] width 91 height 20
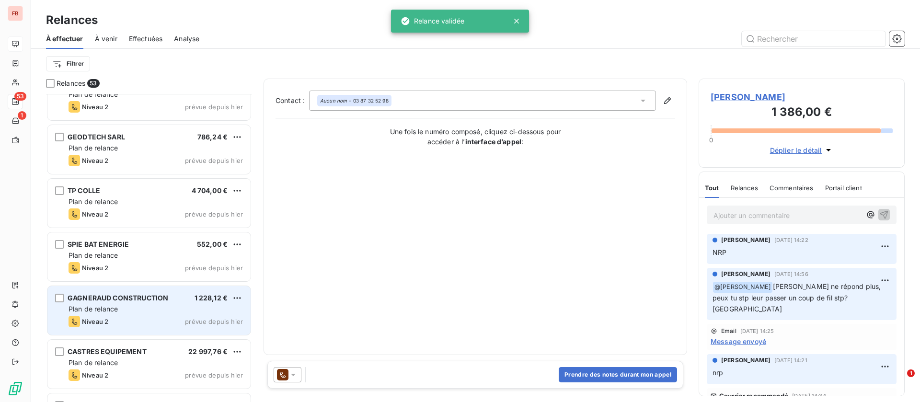
scroll to position [1439, 0]
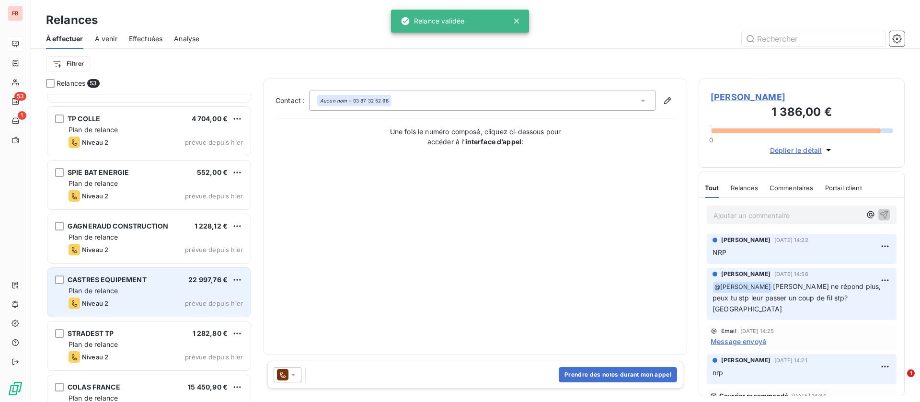
click at [140, 296] on div "CASTRES EQUIPEMENT 22 997,76 € Plan de relance Niveau 2 prévue depuis hier" at bounding box center [148, 292] width 203 height 49
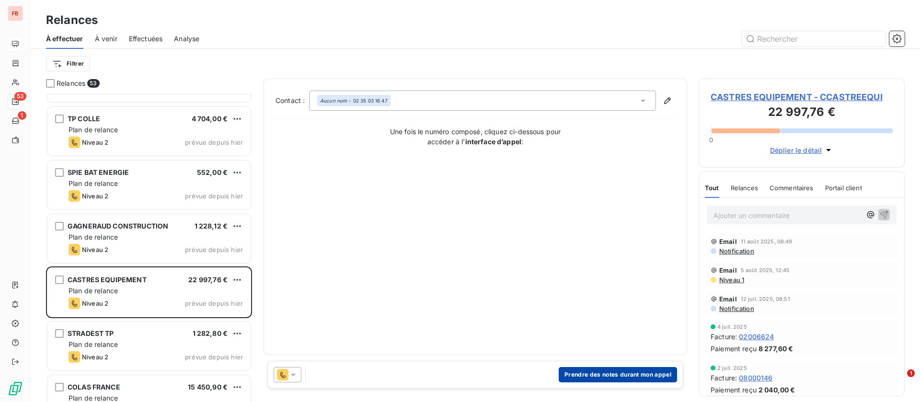
click at [619, 372] on button "Prendre des notes durant mon appel" at bounding box center [618, 374] width 118 height 15
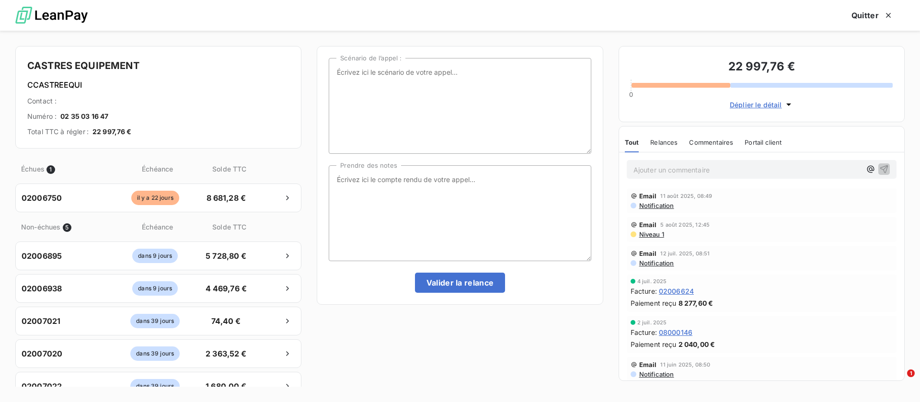
click at [657, 232] on span "Niveau 1" at bounding box center [652, 235] width 26 height 8
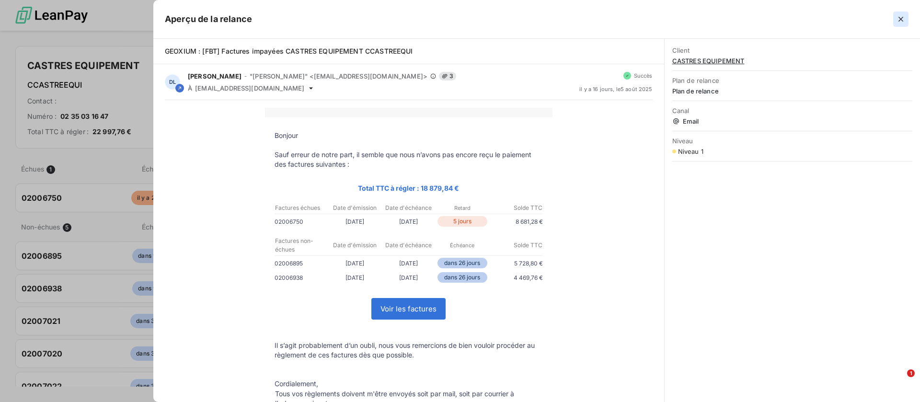
click at [899, 17] on icon "button" at bounding box center [901, 19] width 10 height 10
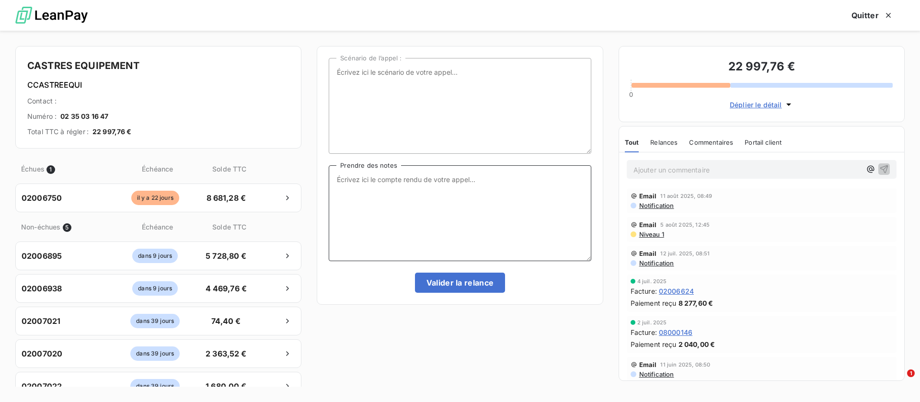
click at [426, 188] on textarea "Prendre des notes" at bounding box center [460, 213] width 262 height 96
type textarea "doit me faire un retour par mail"
click at [475, 290] on button "Valider la relance" at bounding box center [460, 283] width 91 height 20
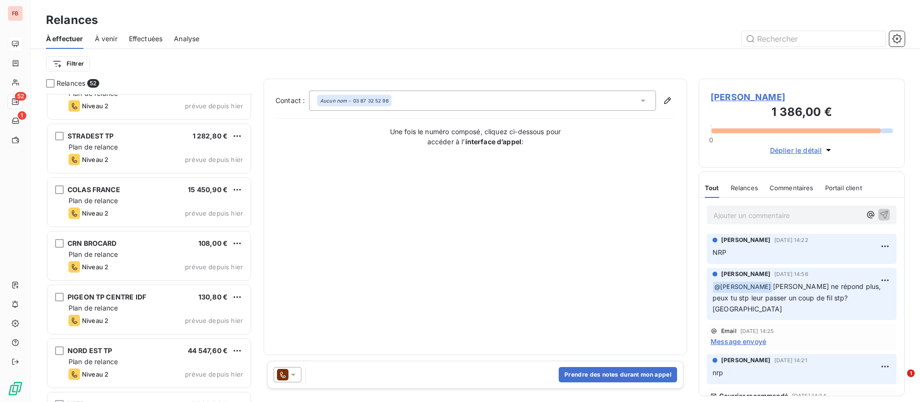
scroll to position [1654, 0]
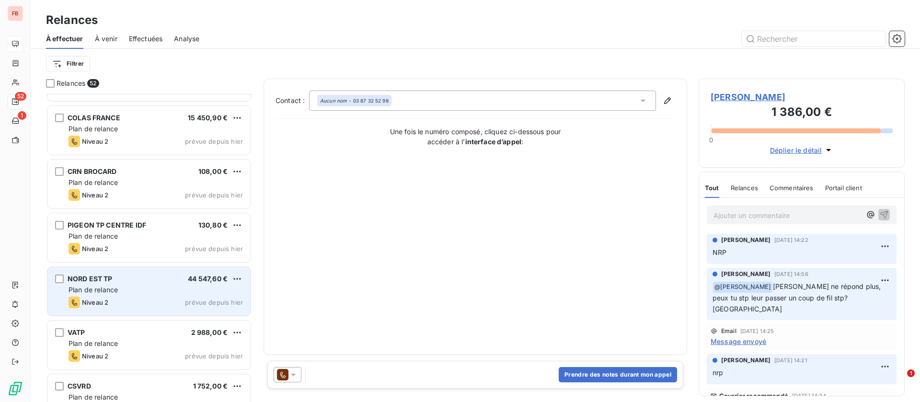
click at [192, 301] on span "prévue depuis hier" at bounding box center [214, 303] width 58 height 8
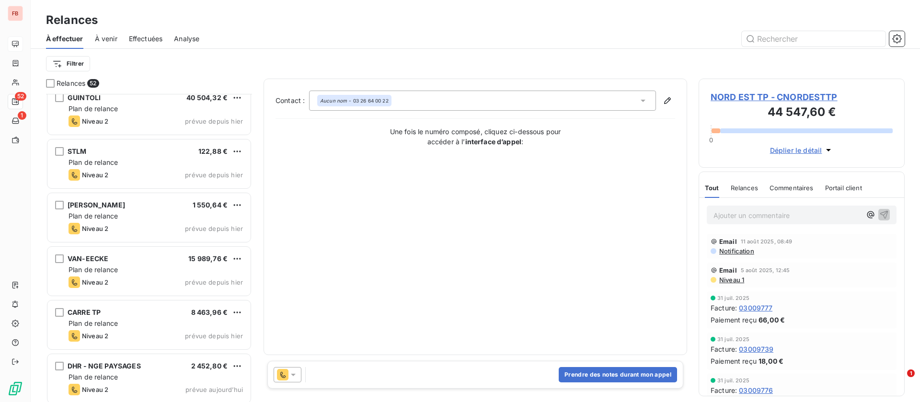
scroll to position [2086, 0]
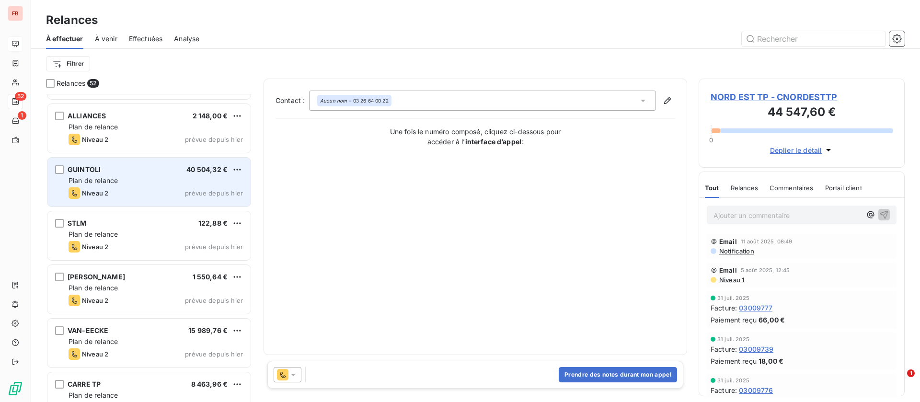
click at [190, 176] on div "Plan de relance" at bounding box center [156, 181] width 174 height 10
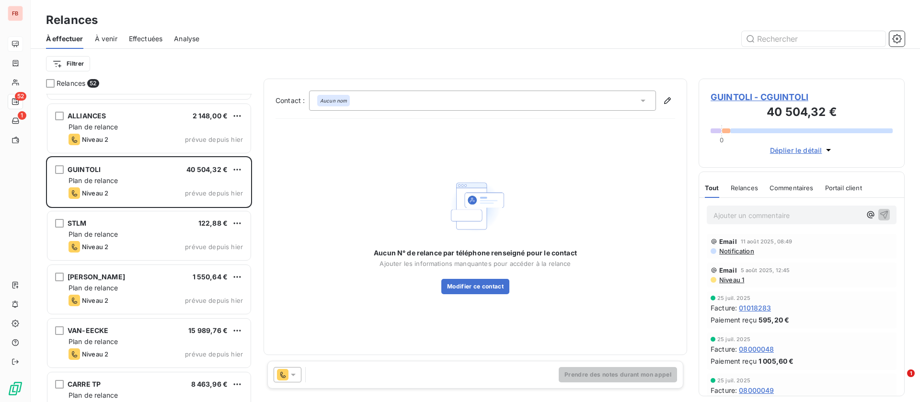
click at [292, 378] on icon at bounding box center [294, 375] width 10 height 10
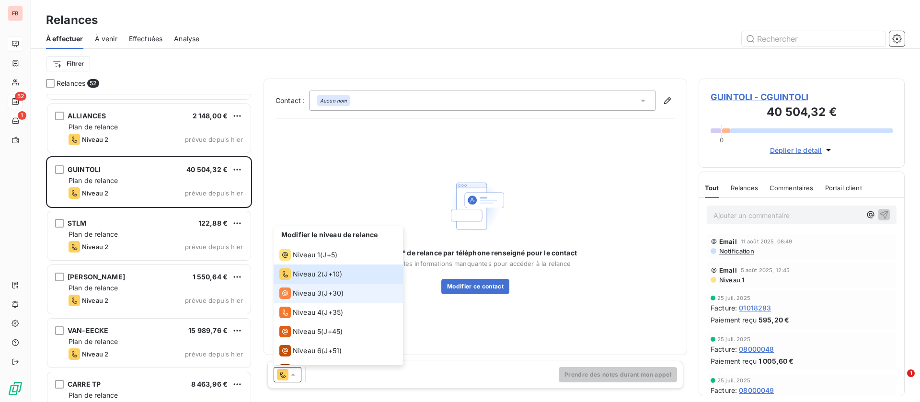
click at [302, 288] on div "Niveau 3" at bounding box center [300, 294] width 42 height 12
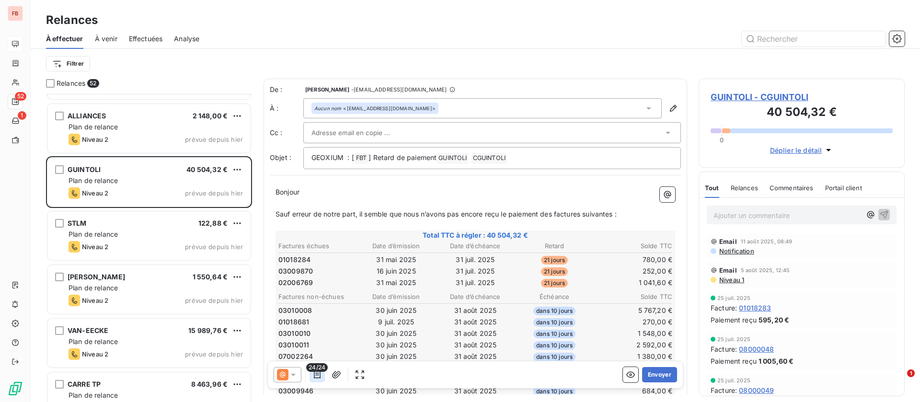
click at [317, 378] on icon "button" at bounding box center [317, 375] width 7 height 8
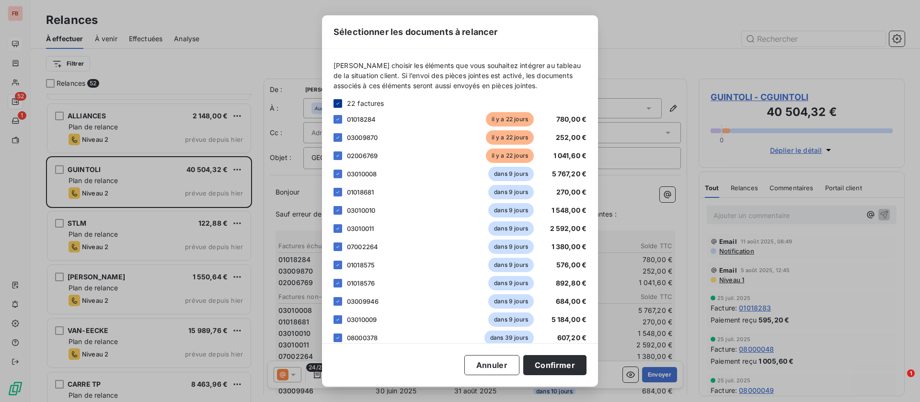
click at [338, 105] on icon at bounding box center [338, 104] width 6 height 6
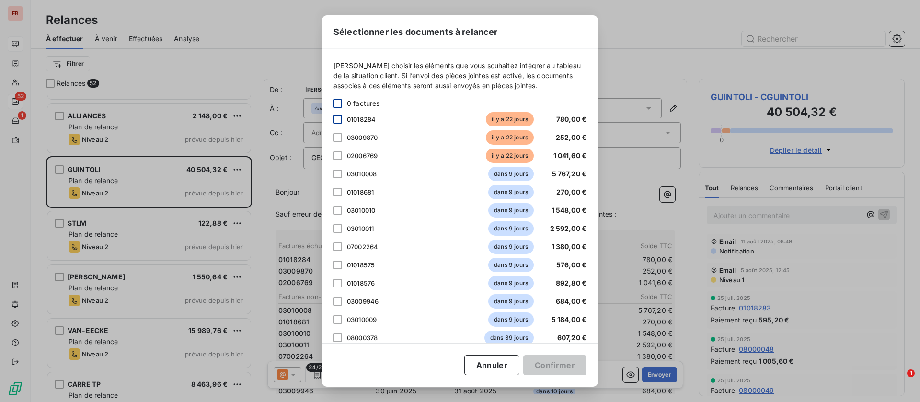
click at [340, 122] on div at bounding box center [338, 119] width 9 height 9
click at [340, 132] on div "03009870 il y a 22 jours 252,00 €" at bounding box center [460, 137] width 253 height 14
click at [336, 154] on div at bounding box center [338, 155] width 9 height 9
click at [341, 139] on div at bounding box center [338, 137] width 9 height 9
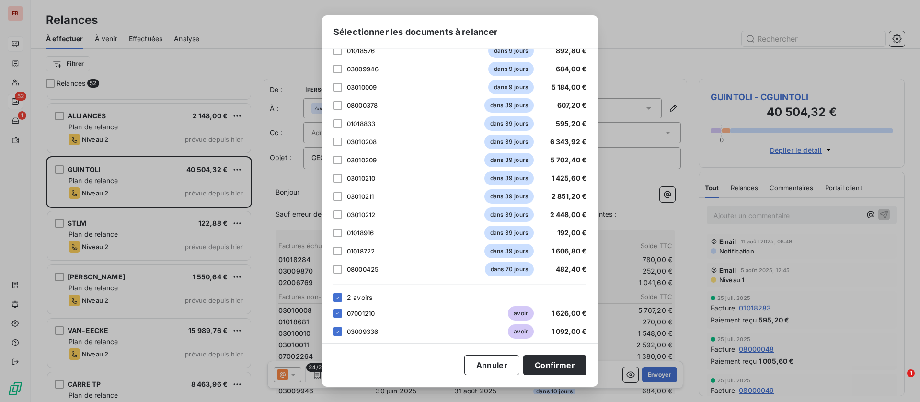
scroll to position [240, 0]
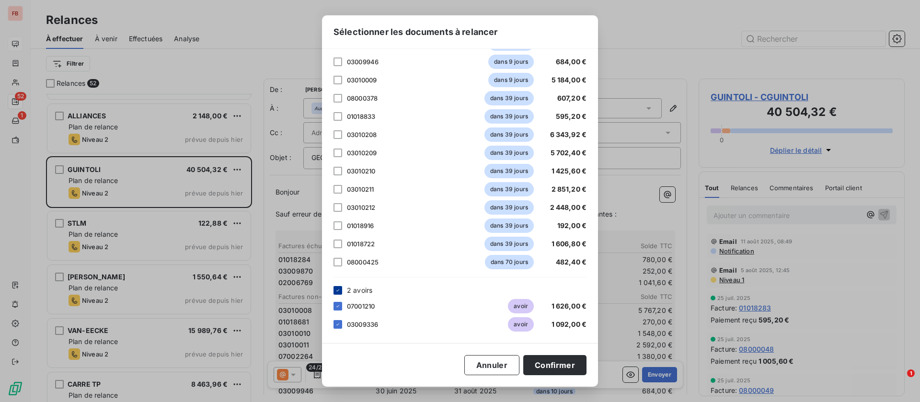
click at [341, 291] on div at bounding box center [338, 290] width 9 height 9
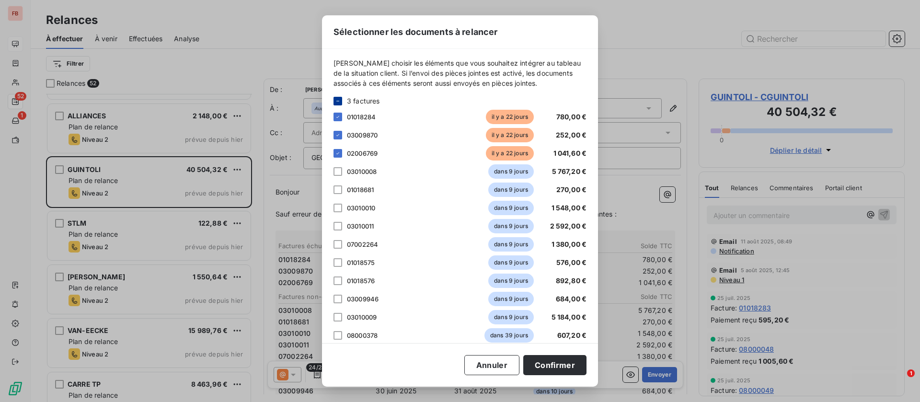
scroll to position [0, 0]
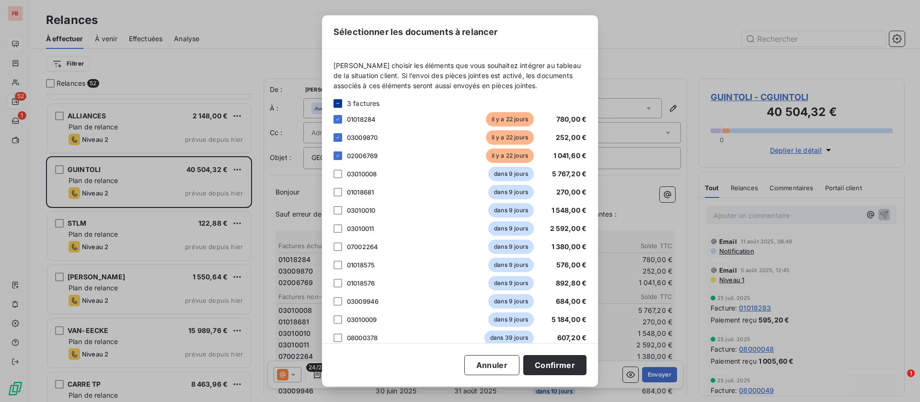
drag, startPoint x: 576, startPoint y: 358, endPoint x: 520, endPoint y: 343, distance: 58.4
click at [576, 358] on button "Confirmer" at bounding box center [554, 365] width 63 height 20
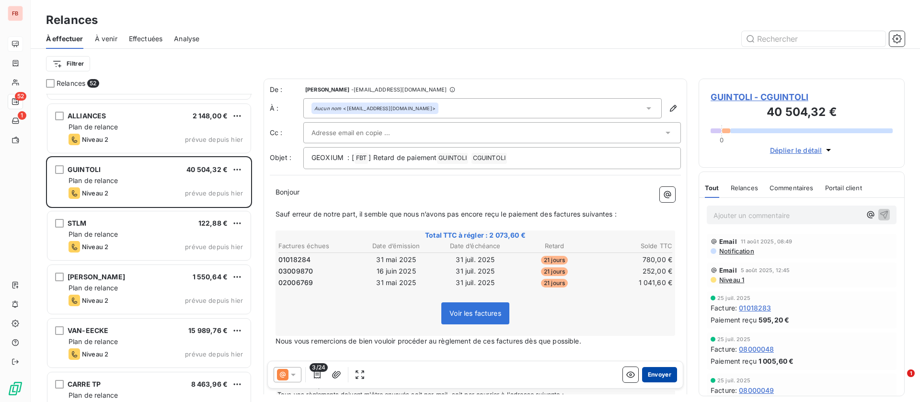
click at [651, 372] on button "Envoyer" at bounding box center [659, 374] width 35 height 15
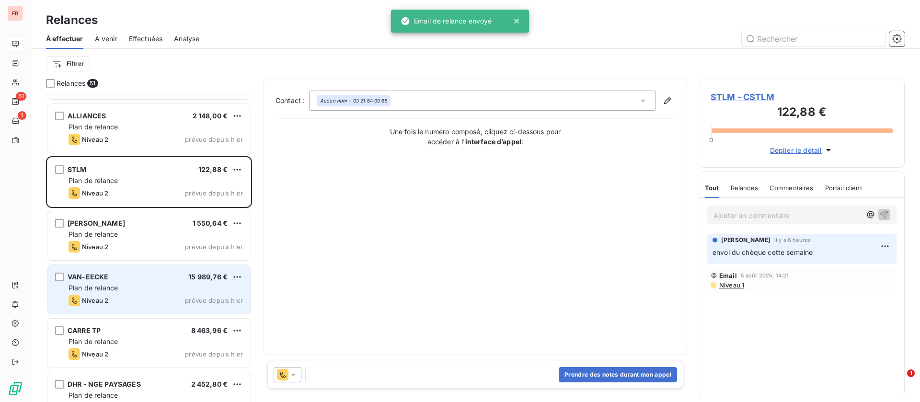
click at [153, 275] on div "VAN-EECKE 15 989,76 €" at bounding box center [156, 277] width 174 height 9
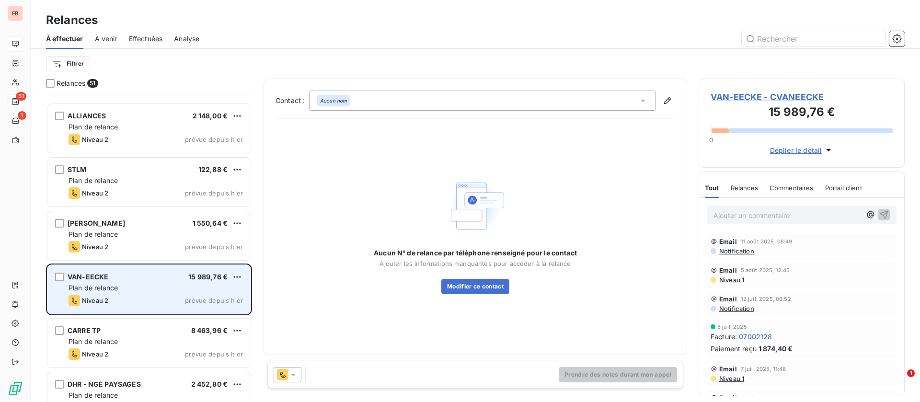
scroll to position [2158, 0]
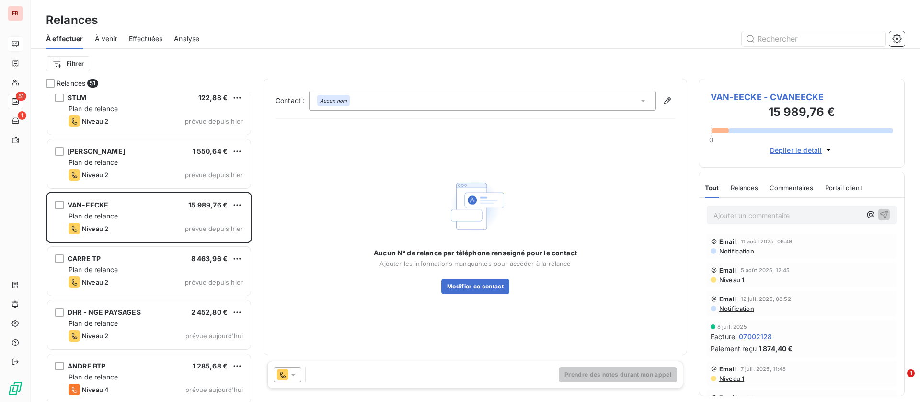
click at [167, 267] on div "Plan de relance" at bounding box center [156, 270] width 174 height 10
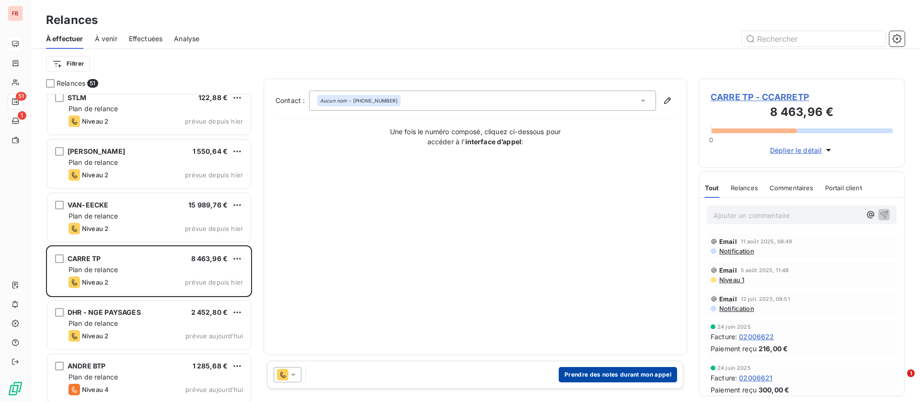
click at [597, 373] on button "Prendre des notes durant mon appel" at bounding box center [618, 374] width 118 height 15
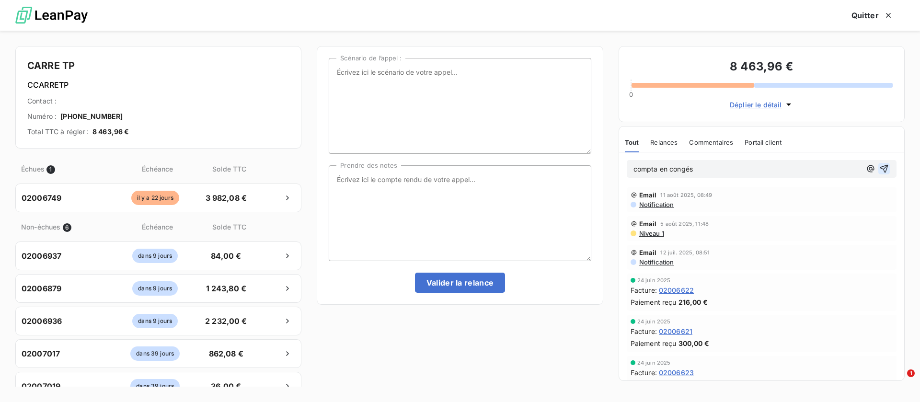
click at [881, 167] on icon "button" at bounding box center [885, 169] width 8 height 8
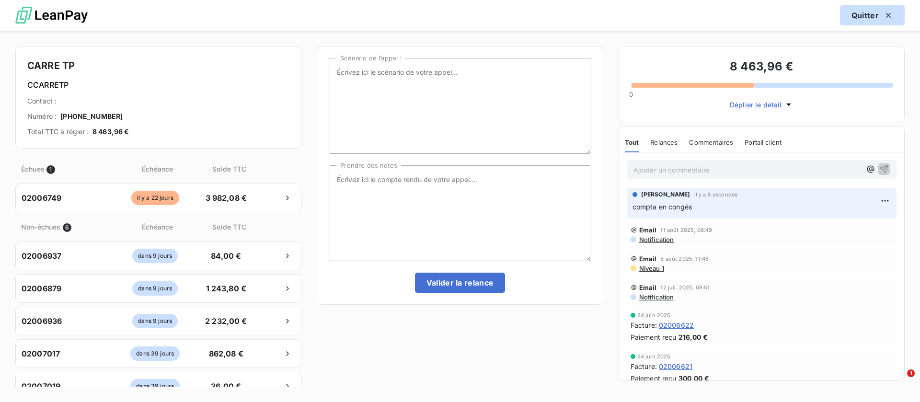
click at [876, 11] on button "Quitter" at bounding box center [872, 15] width 65 height 20
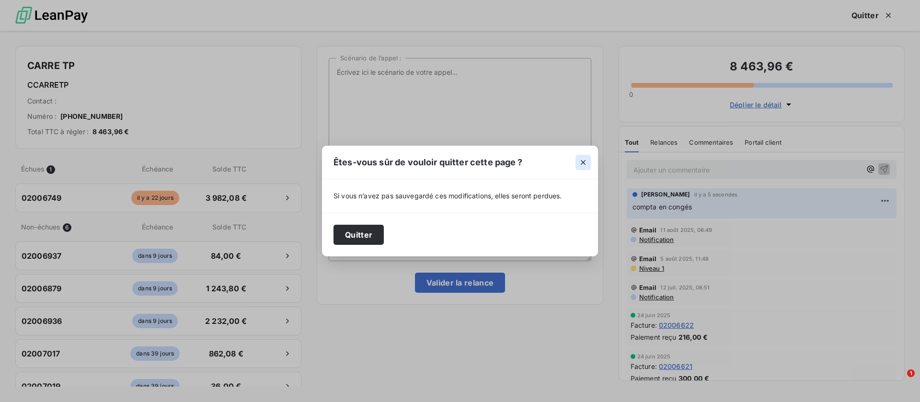
click at [585, 160] on icon "button" at bounding box center [584, 163] width 10 height 10
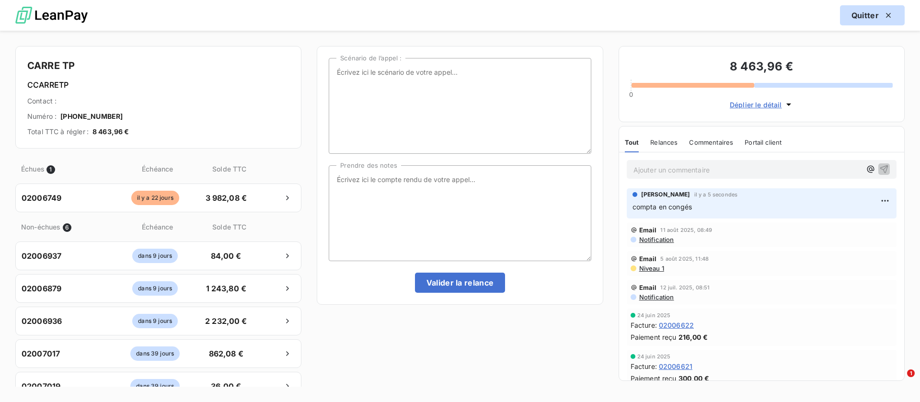
click at [855, 16] on button "Quitter" at bounding box center [872, 15] width 65 height 20
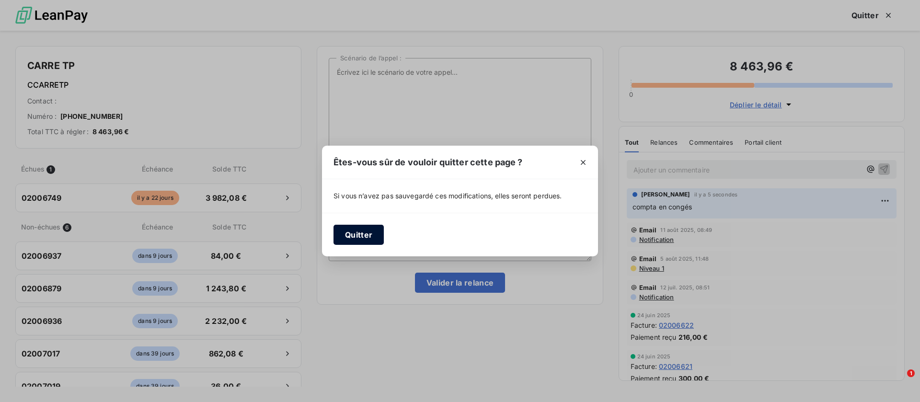
click at [357, 232] on button "Quitter" at bounding box center [359, 235] width 50 height 20
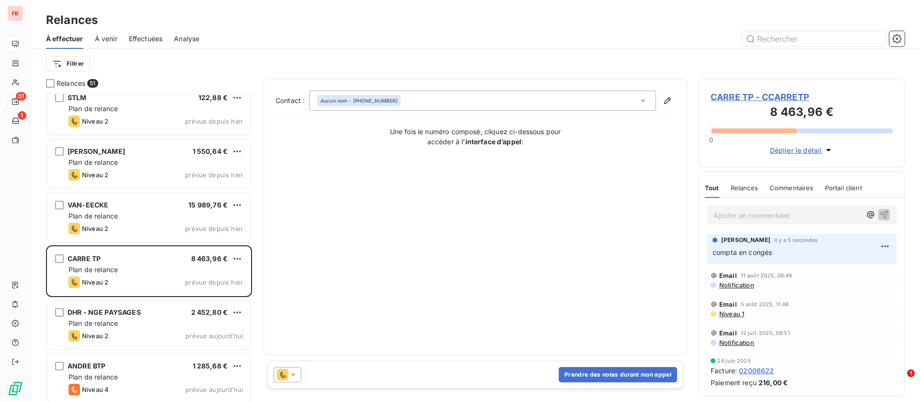
click at [146, 39] on span "Effectuées" at bounding box center [146, 39] width 34 height 10
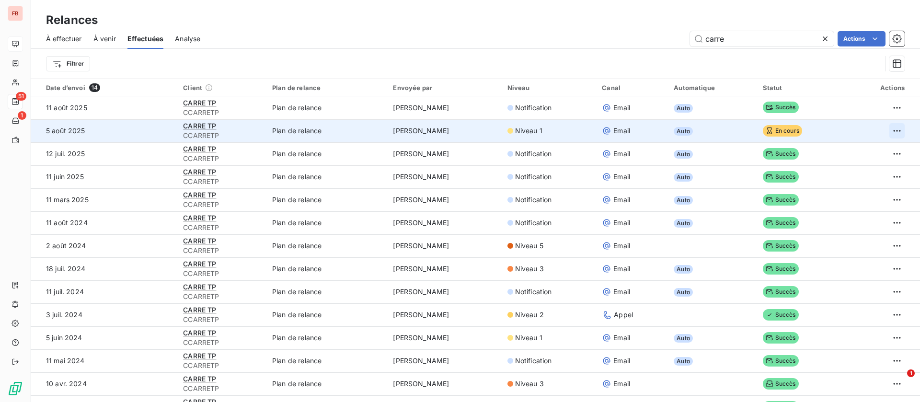
type input "carre"
click at [883, 131] on html "FB 51 1 Relances À effectuer À venir Effectuées Analyse carre Actions Filtrer D…" at bounding box center [460, 201] width 920 height 402
click at [854, 150] on div "Renvoyer la relance" at bounding box center [843, 151] width 85 height 15
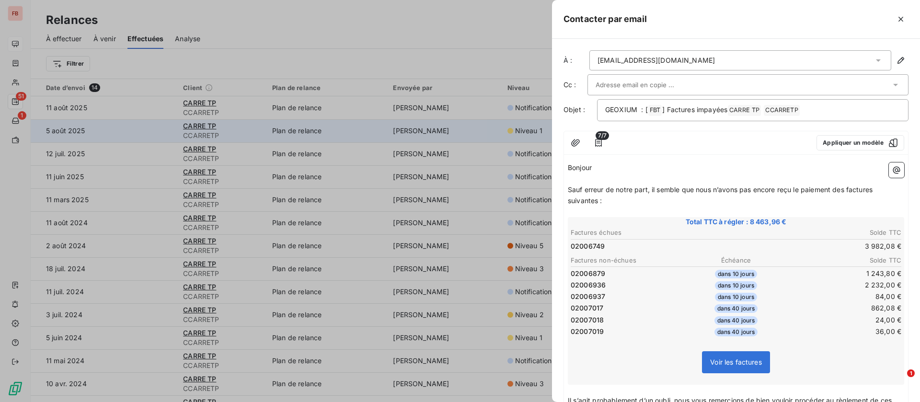
click at [656, 150] on div at bounding box center [711, 142] width 195 height 15
click at [899, 17] on icon "button" at bounding box center [901, 19] width 10 height 10
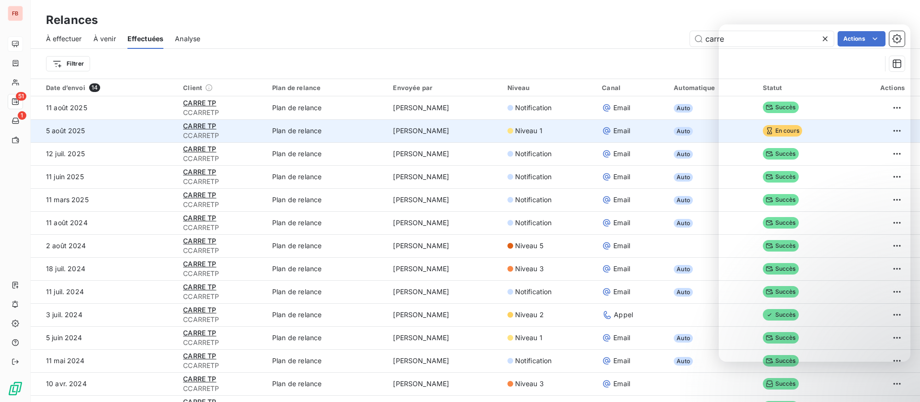
click at [569, 57] on div "Filtrer" at bounding box center [464, 64] width 836 height 18
click at [582, 59] on div "Filtrer" at bounding box center [464, 64] width 836 height 18
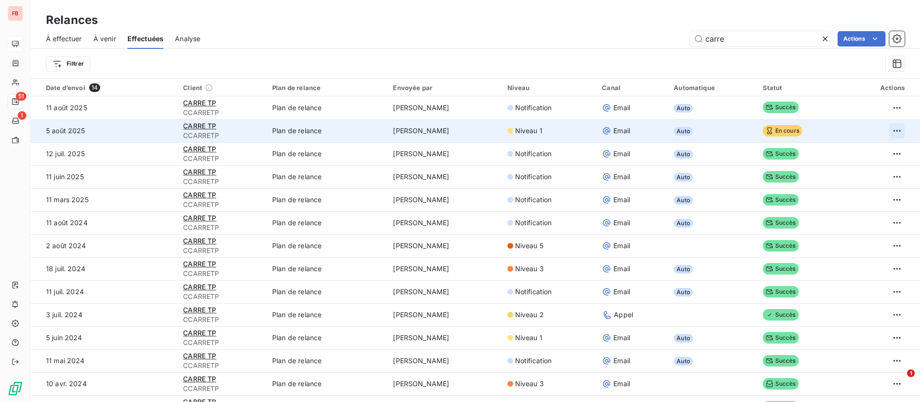
click at [883, 126] on html "FB 51 1 Relances À effectuer À venir Effectuées Analyse carre Actions Filtrer D…" at bounding box center [460, 201] width 920 height 402
click at [858, 150] on div "Renvoyer la relance" at bounding box center [843, 151] width 85 height 15
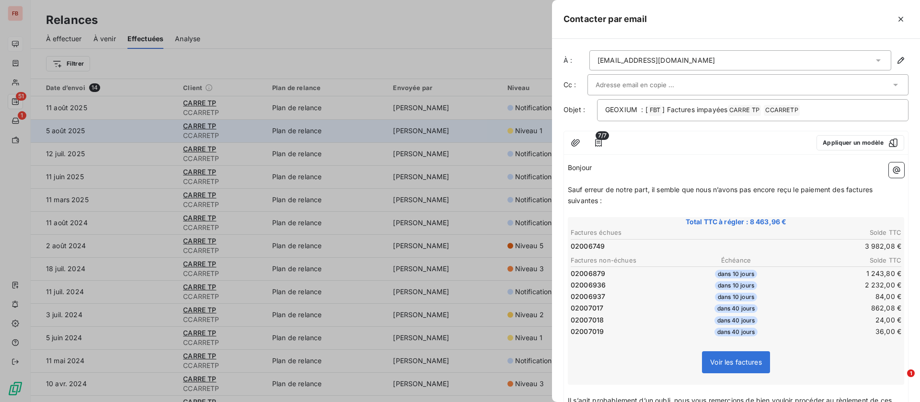
click at [757, 50] on div "contact@carrerecyclage.fr" at bounding box center [741, 60] width 302 height 20
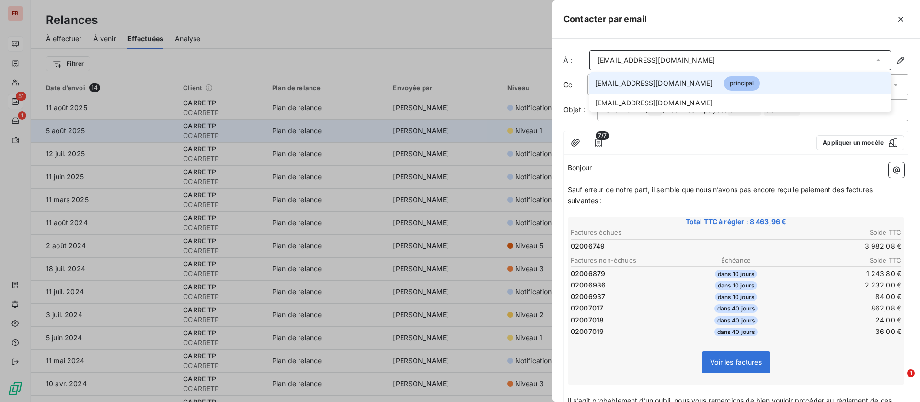
click at [756, 52] on div "contact@carrerecyclage.fr" at bounding box center [741, 60] width 302 height 20
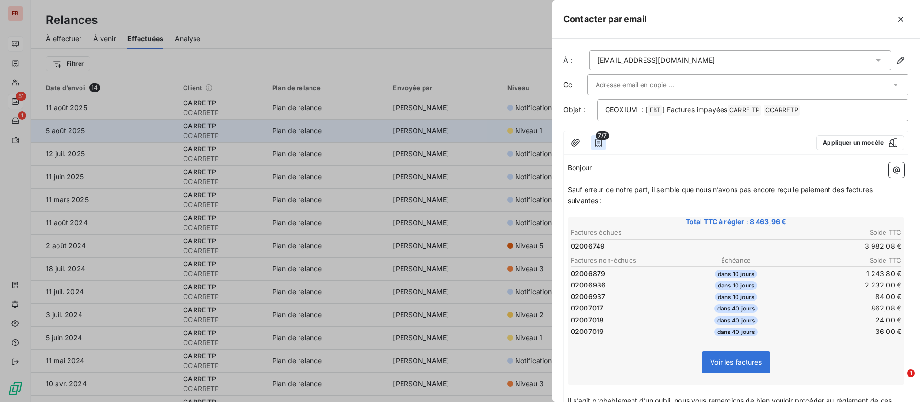
click at [603, 142] on icon "button" at bounding box center [599, 143] width 10 height 10
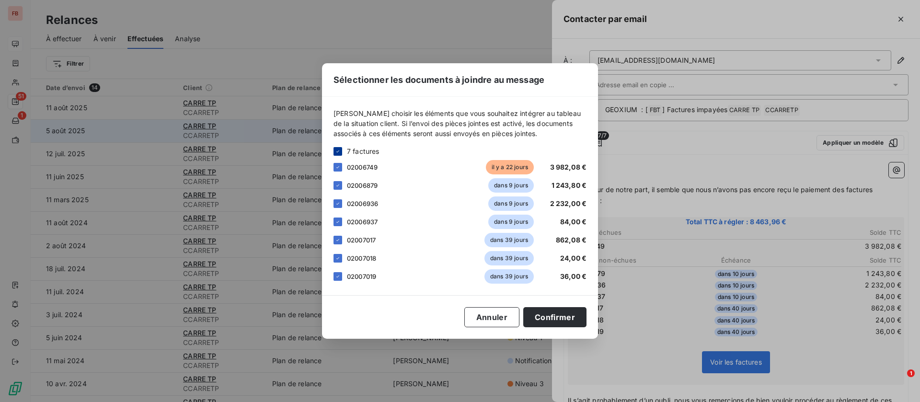
click at [341, 151] on div at bounding box center [338, 151] width 9 height 9
click at [339, 166] on div at bounding box center [338, 167] width 9 height 9
click at [566, 319] on button "Confirmer" at bounding box center [554, 317] width 63 height 20
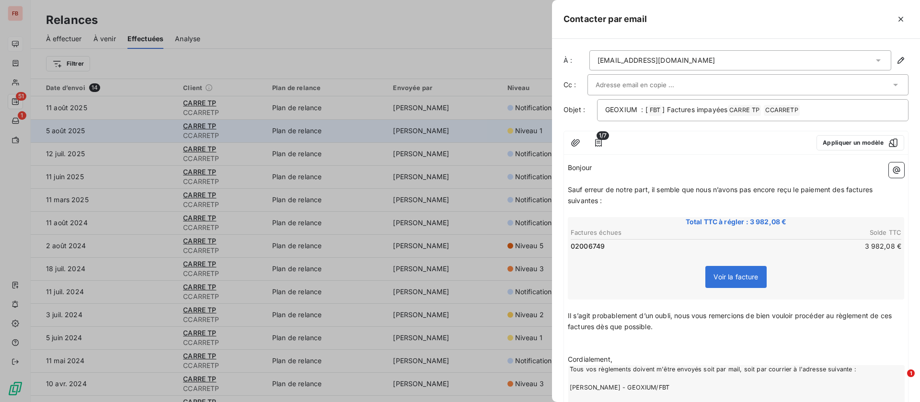
click at [599, 137] on span "1/7" at bounding box center [603, 135] width 12 height 9
click at [602, 143] on icon "button" at bounding box center [599, 143] width 10 height 10
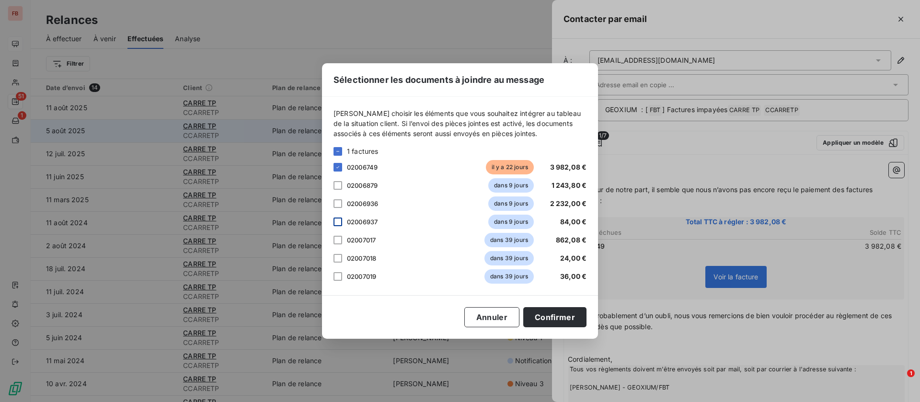
click at [339, 222] on div at bounding box center [338, 222] width 9 height 9
drag, startPoint x: 340, startPoint y: 209, endPoint x: 337, endPoint y: 197, distance: 12.4
click at [340, 208] on div "02006936 dans 9 jours 2 232,00 €" at bounding box center [460, 204] width 253 height 14
click at [337, 187] on div at bounding box center [338, 185] width 9 height 9
click at [337, 203] on div at bounding box center [338, 203] width 9 height 9
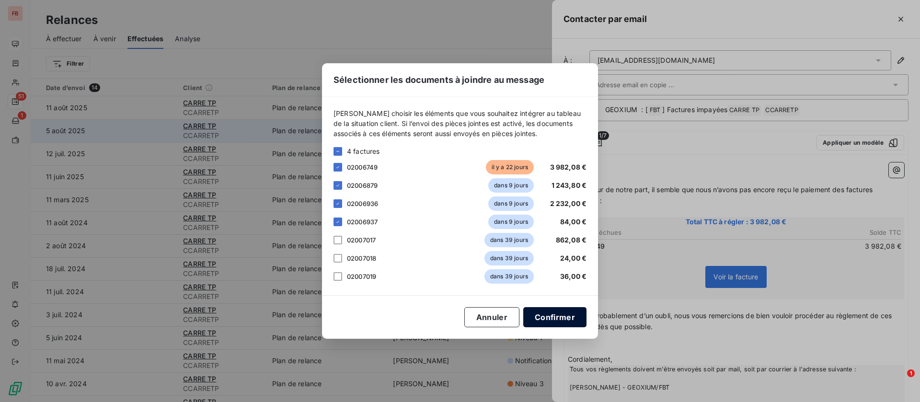
click at [555, 319] on button "Confirmer" at bounding box center [554, 317] width 63 height 20
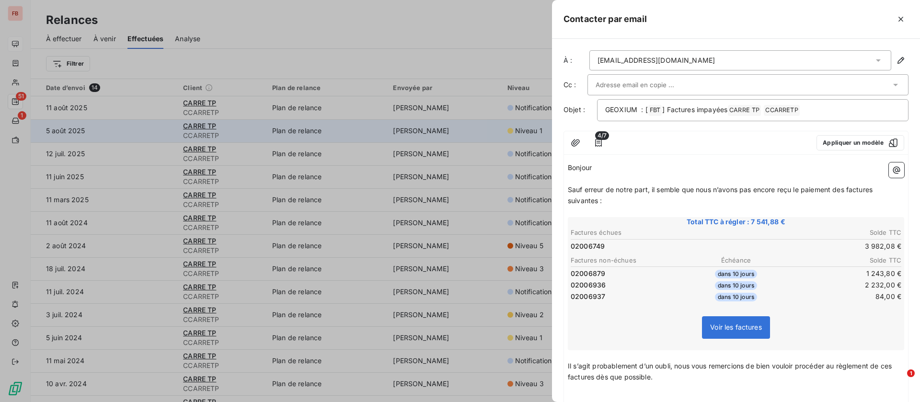
scroll to position [185, 0]
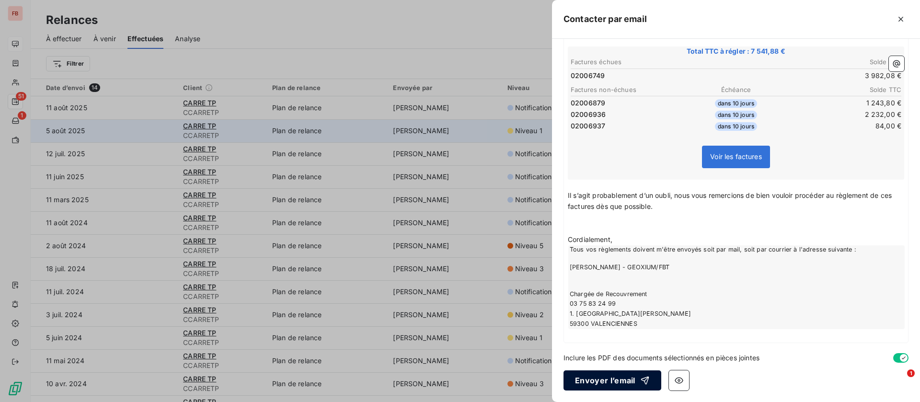
click at [629, 376] on button "Envoyer l’email" at bounding box center [613, 381] width 98 height 20
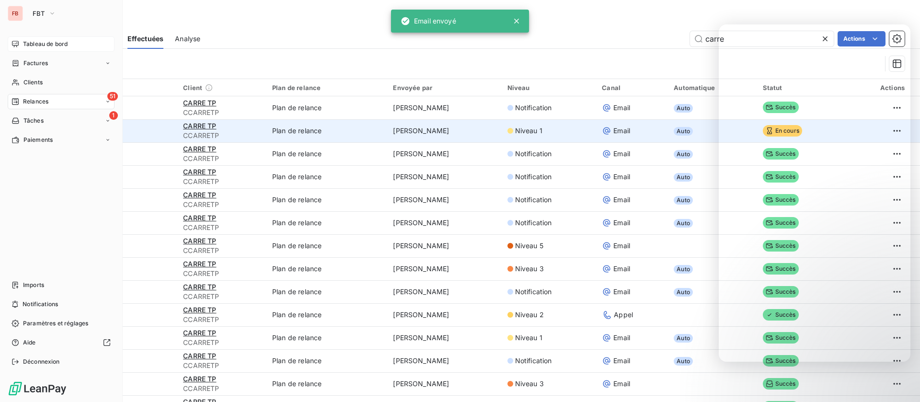
click at [26, 40] on span "Tableau de bord" at bounding box center [45, 44] width 45 height 9
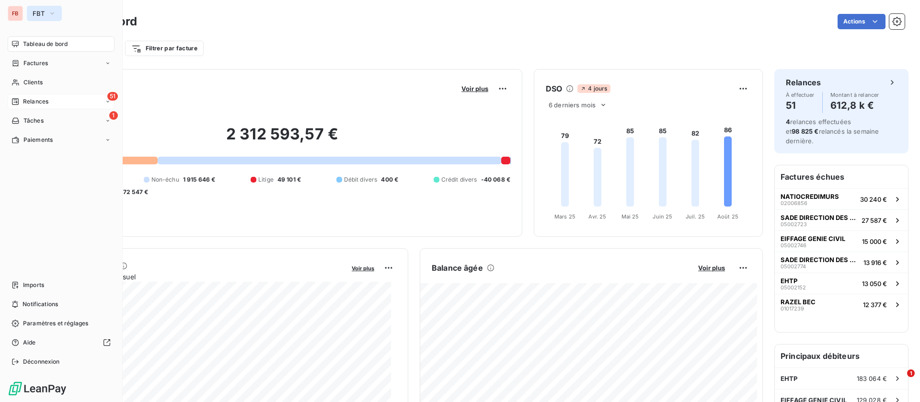
drag, startPoint x: 32, startPoint y: 13, endPoint x: 36, endPoint y: 17, distance: 5.9
click at [33, 13] on button "FBT" at bounding box center [44, 13] width 35 height 15
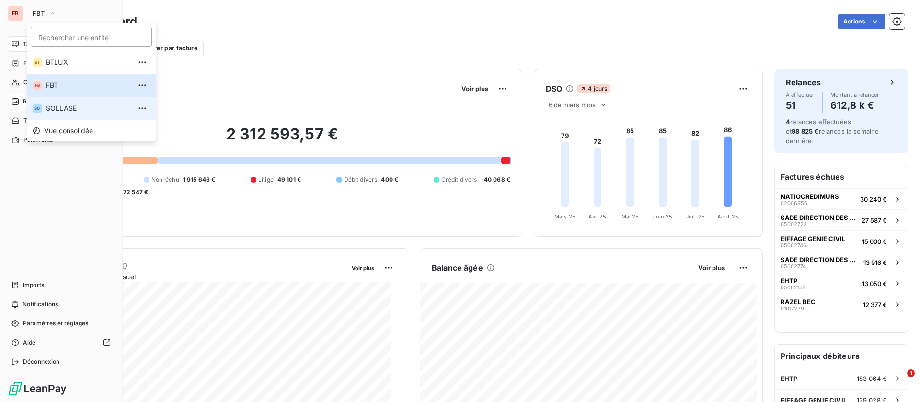
click at [66, 109] on span "SOLLASE" at bounding box center [88, 109] width 85 height 10
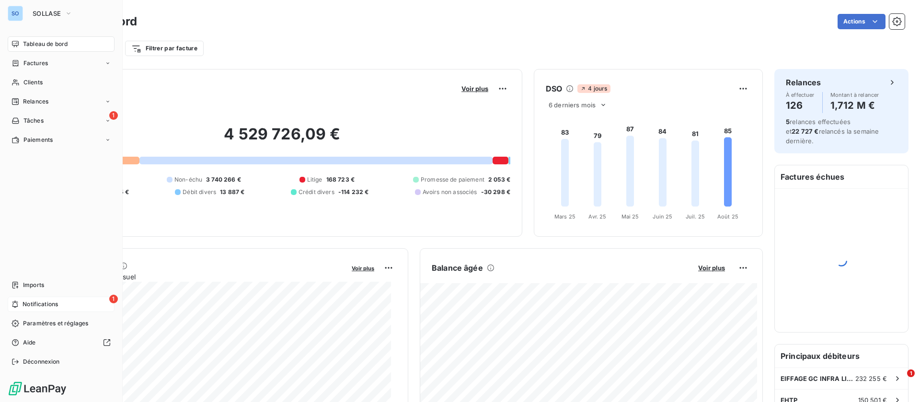
click at [25, 307] on span "Notifications" at bounding box center [40, 304] width 35 height 9
click at [38, 41] on span "Tableau de bord" at bounding box center [45, 44] width 45 height 9
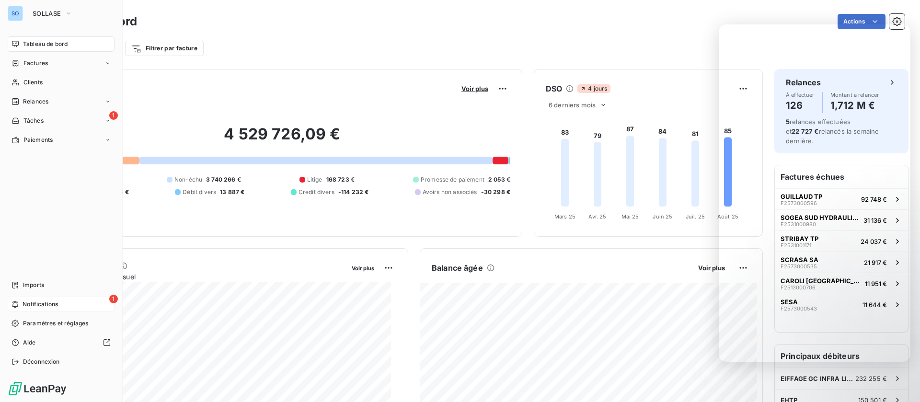
click at [56, 40] on span "Tableau de bord" at bounding box center [45, 44] width 45 height 9
click at [68, 10] on icon "button" at bounding box center [69, 14] width 8 height 10
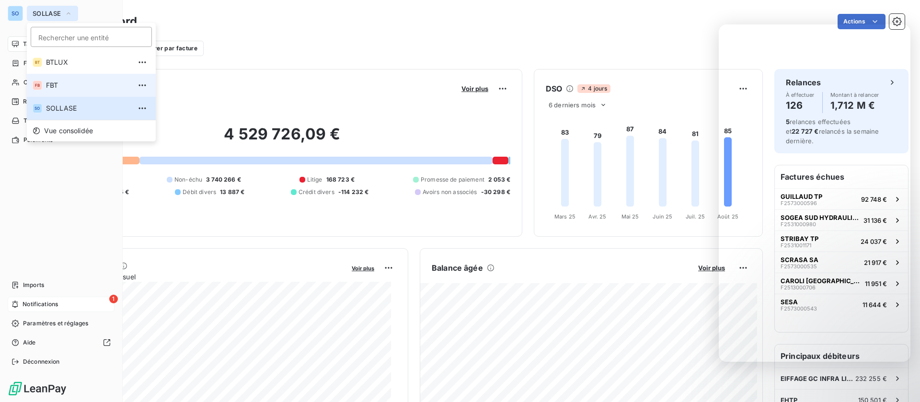
click at [60, 81] on span "FBT" at bounding box center [88, 86] width 85 height 10
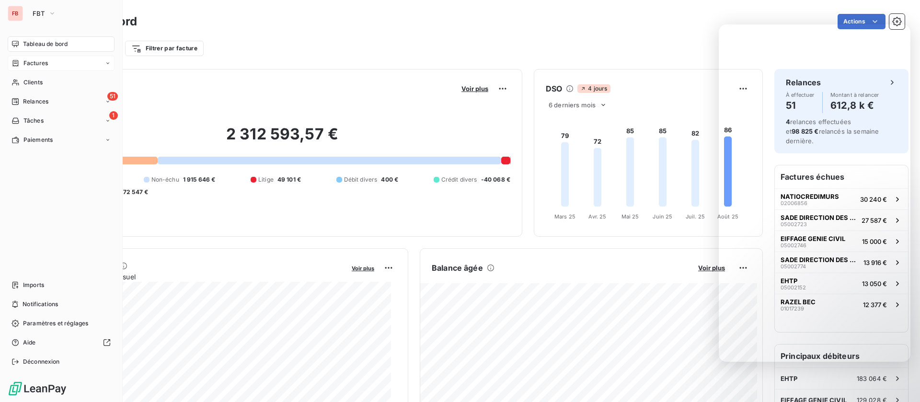
click at [44, 61] on span "Factures" at bounding box center [35, 63] width 24 height 9
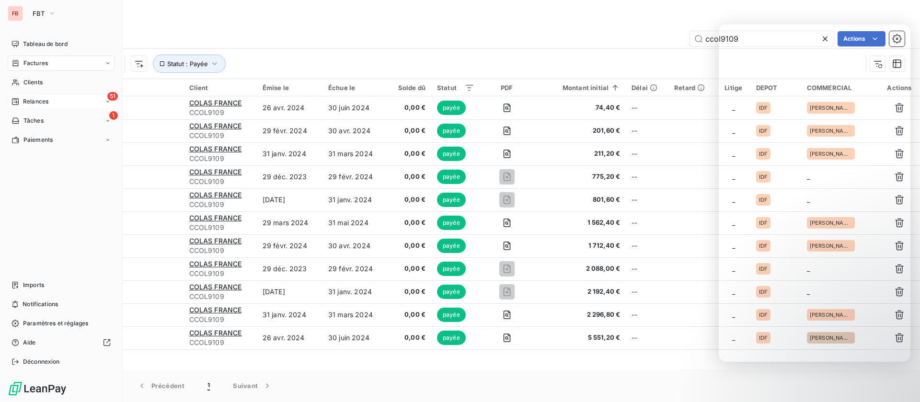
click at [29, 99] on span "Relances" at bounding box center [35, 101] width 25 height 9
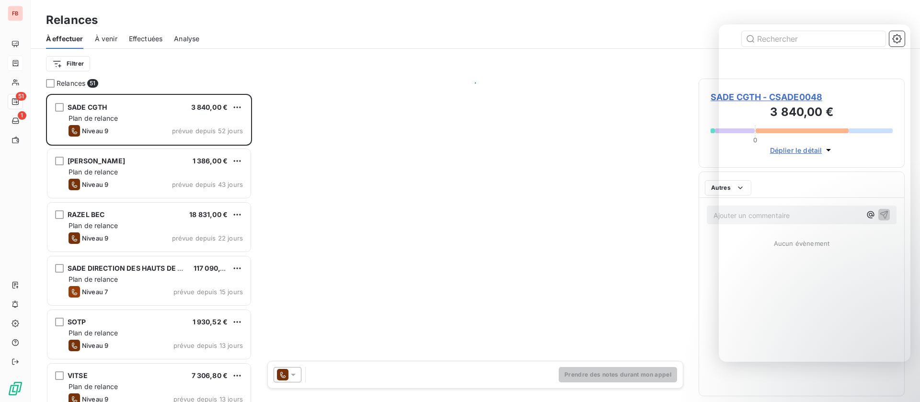
scroll to position [297, 195]
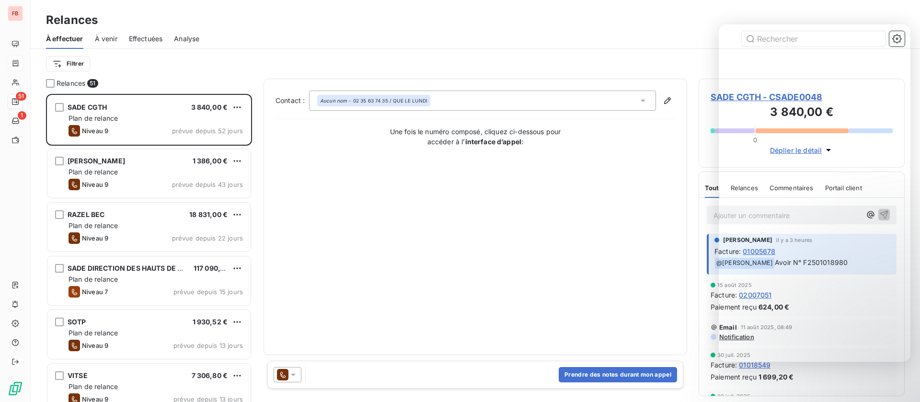
click at [138, 36] on span "Effectuées" at bounding box center [146, 39] width 34 height 10
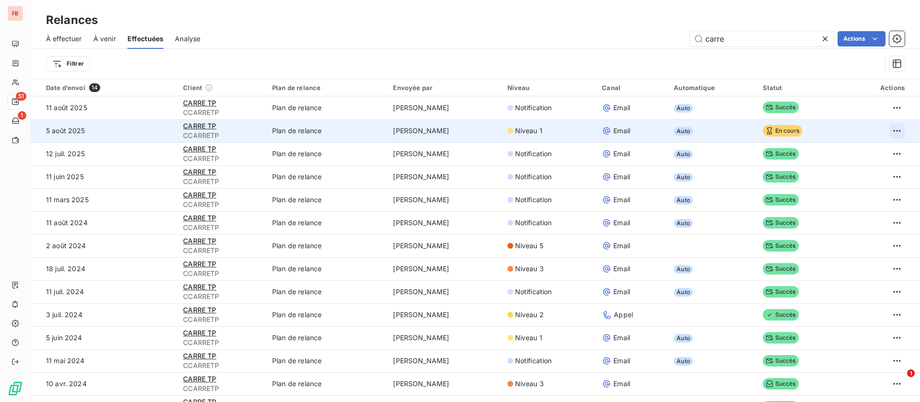
click at [887, 132] on html "FB 51 1 Relances À effectuer À venir Effectuées Analyse carre Actions Filtrer D…" at bounding box center [460, 201] width 920 height 402
click at [859, 149] on div "Renvoyer la relance" at bounding box center [843, 151] width 85 height 15
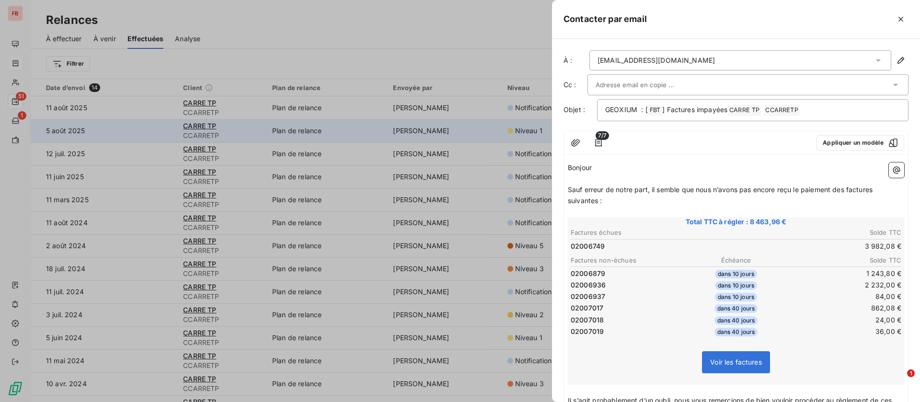
scroll to position [219, 0]
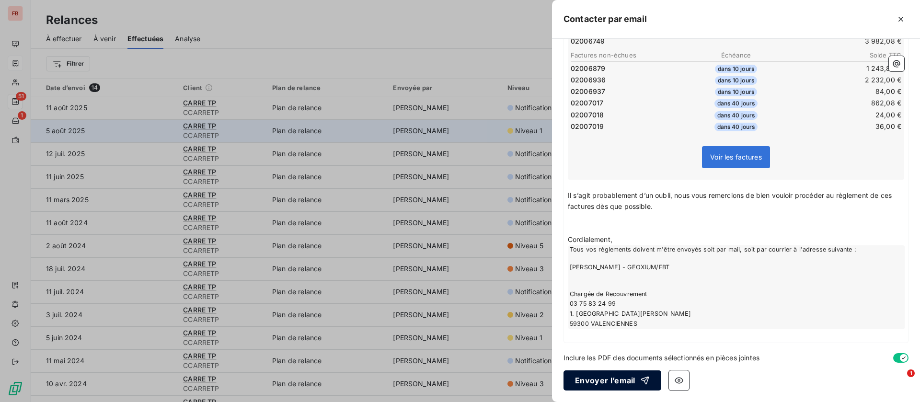
click at [609, 377] on button "Envoyer l’email" at bounding box center [613, 381] width 98 height 20
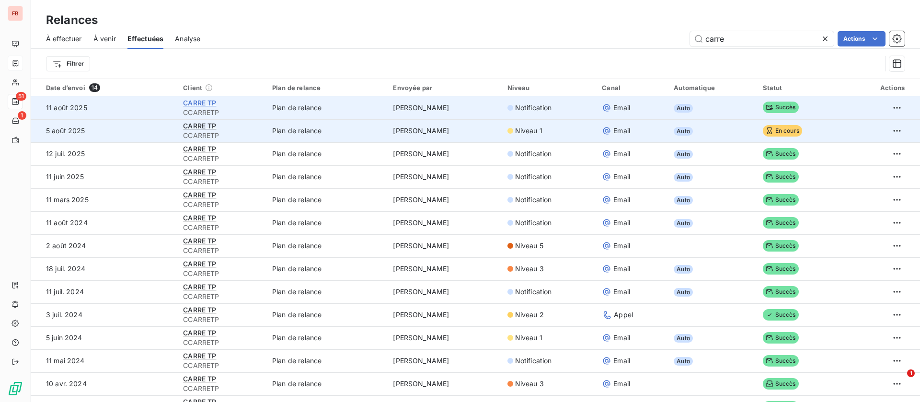
click at [197, 101] on span "CARRE TP" at bounding box center [199, 103] width 33 height 8
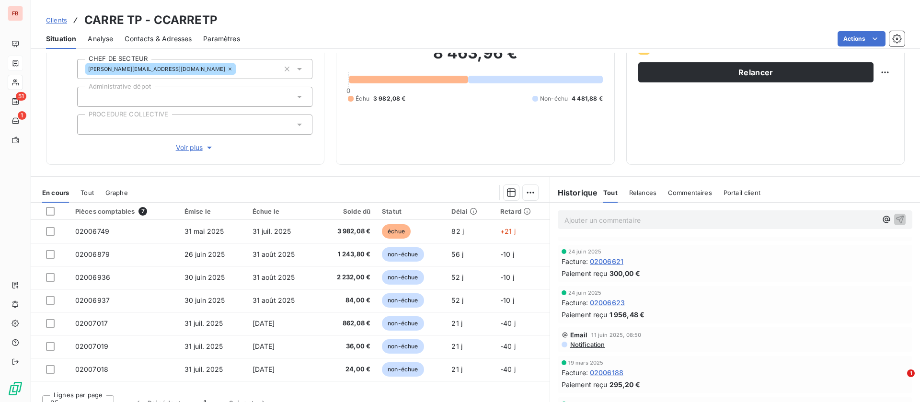
scroll to position [103, 0]
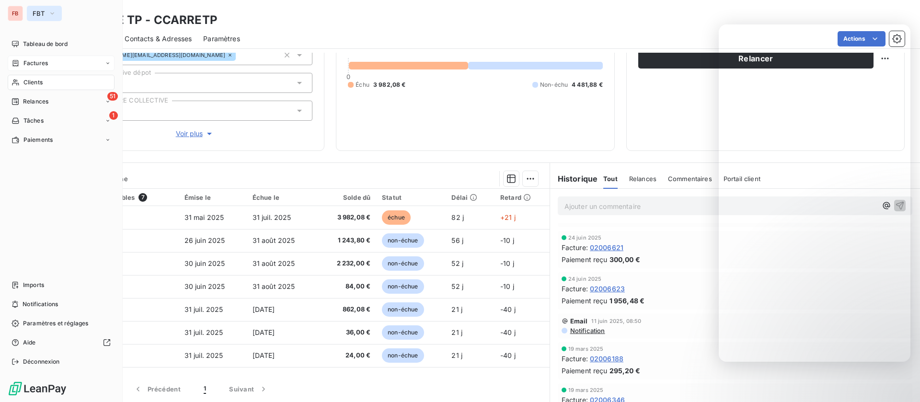
click at [57, 13] on button "FBT" at bounding box center [44, 13] width 35 height 15
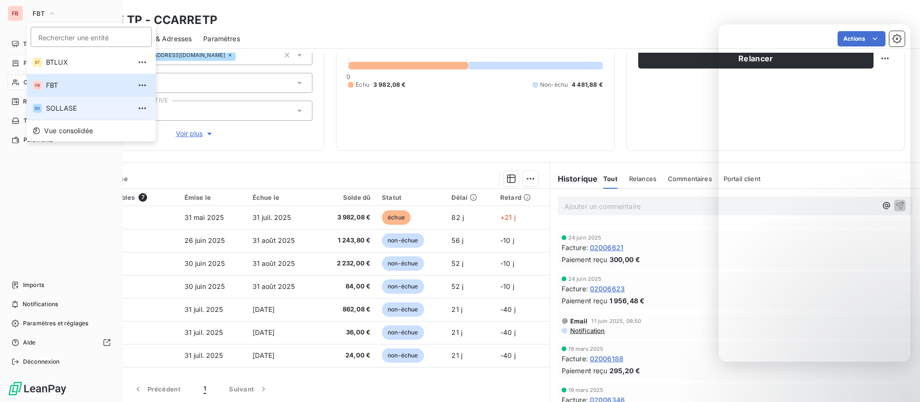
click at [59, 105] on span "SOLLASE" at bounding box center [88, 109] width 85 height 10
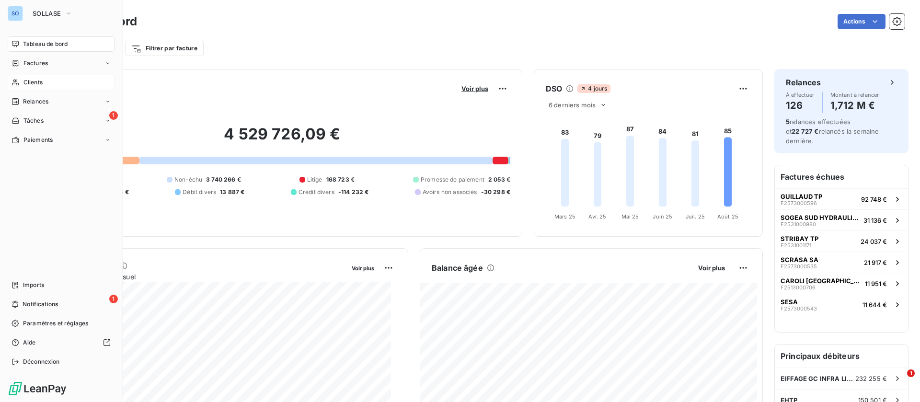
click at [31, 77] on div "Clients" at bounding box center [61, 82] width 107 height 15
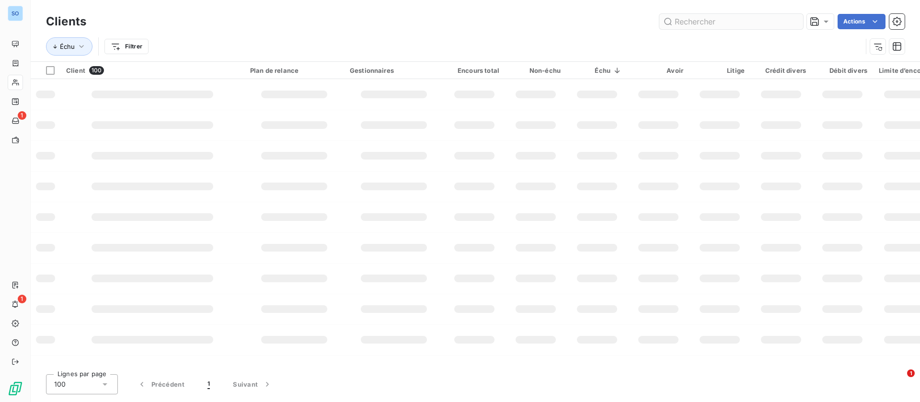
click at [716, 22] on input "text" at bounding box center [732, 21] width 144 height 15
type input "stal"
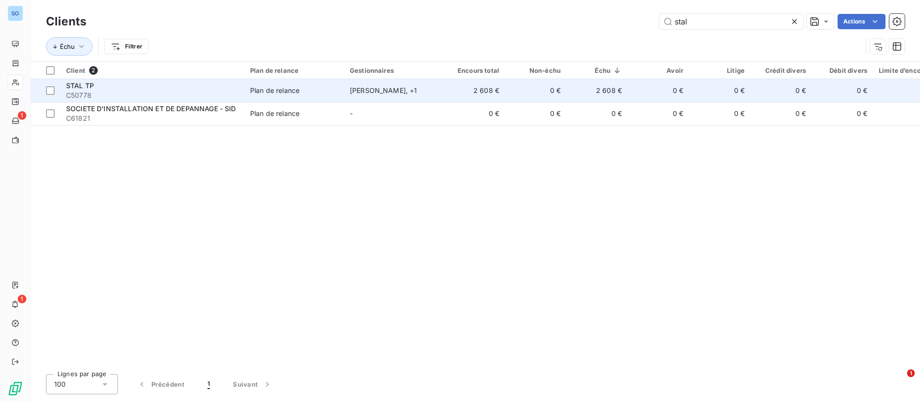
click at [131, 88] on div "STAL TP" at bounding box center [152, 86] width 173 height 10
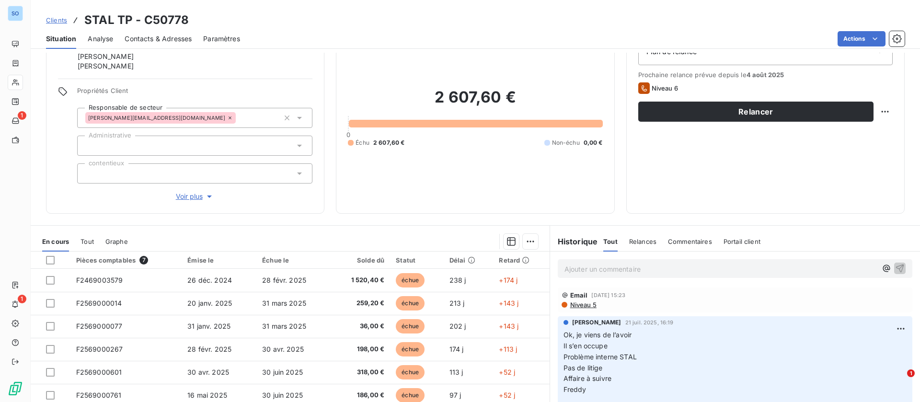
scroll to position [72, 0]
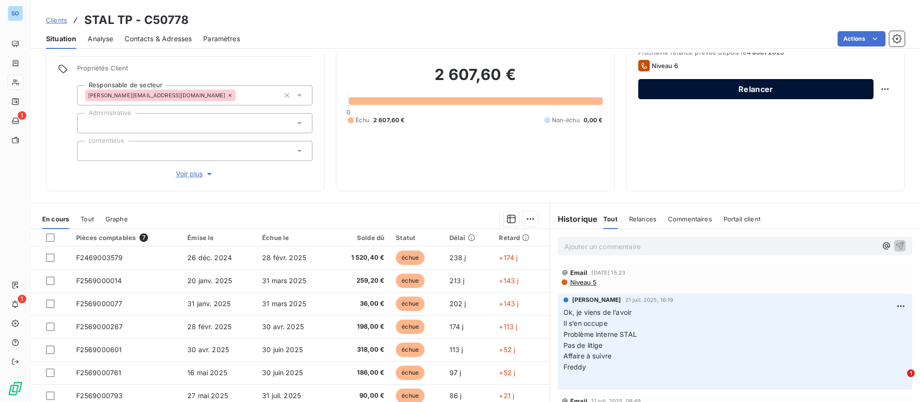
click at [770, 84] on button "Relancer" at bounding box center [756, 89] width 235 height 20
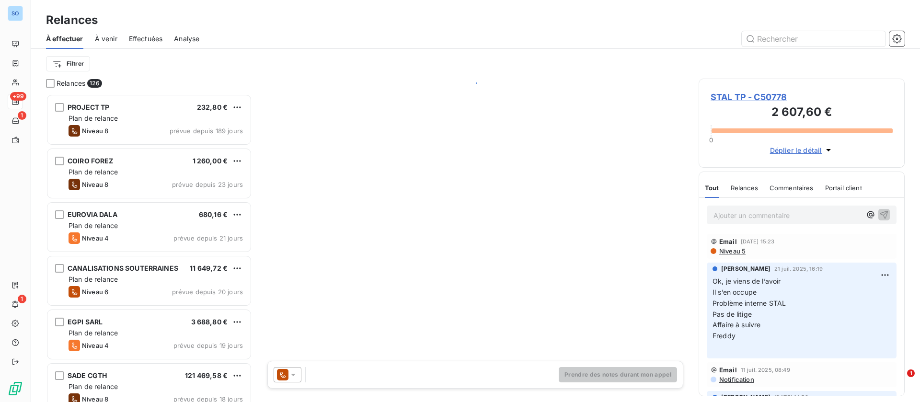
scroll to position [297, 195]
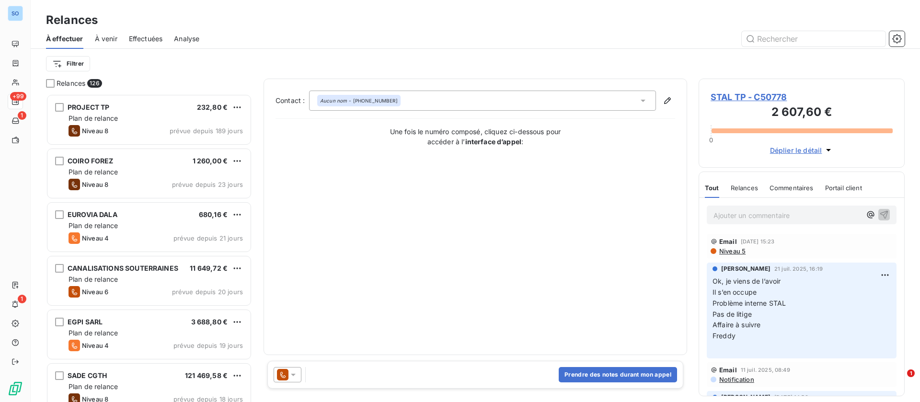
click at [293, 377] on icon at bounding box center [294, 375] width 10 height 10
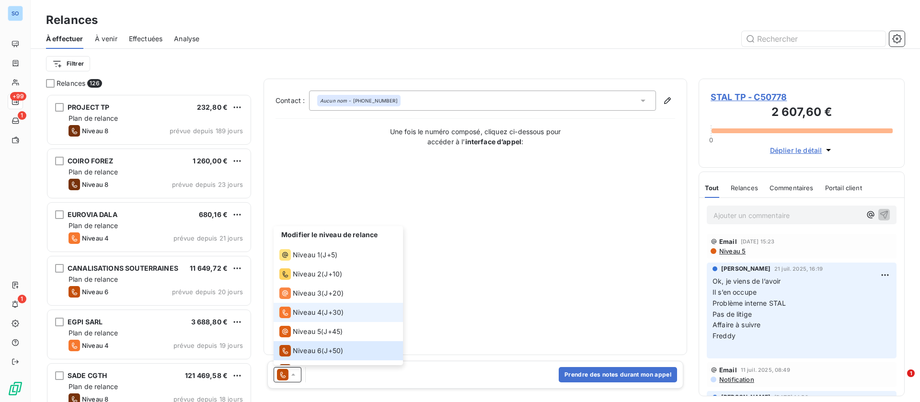
scroll to position [34, 0]
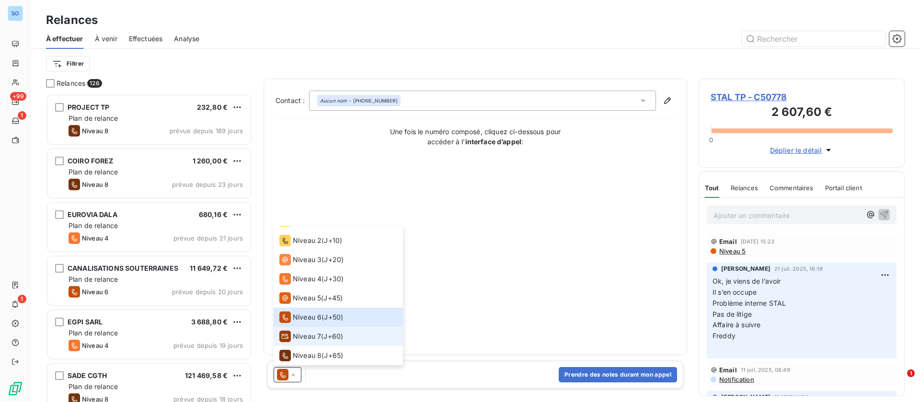
click at [309, 340] on span "Niveau 7" at bounding box center [307, 337] width 28 height 10
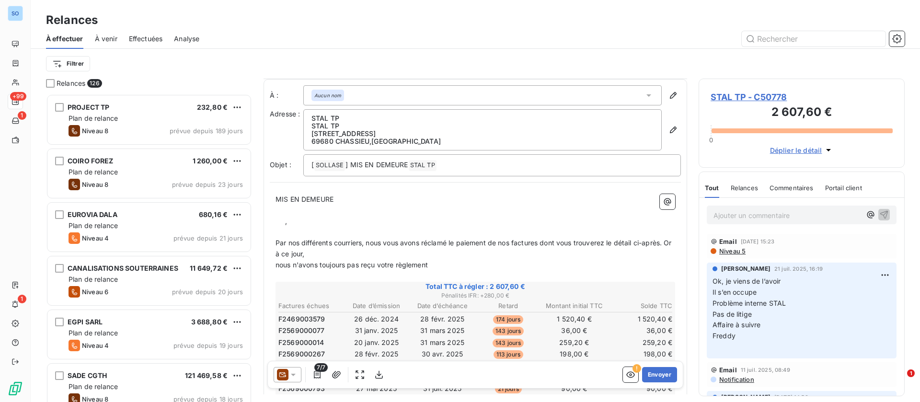
scroll to position [72, 0]
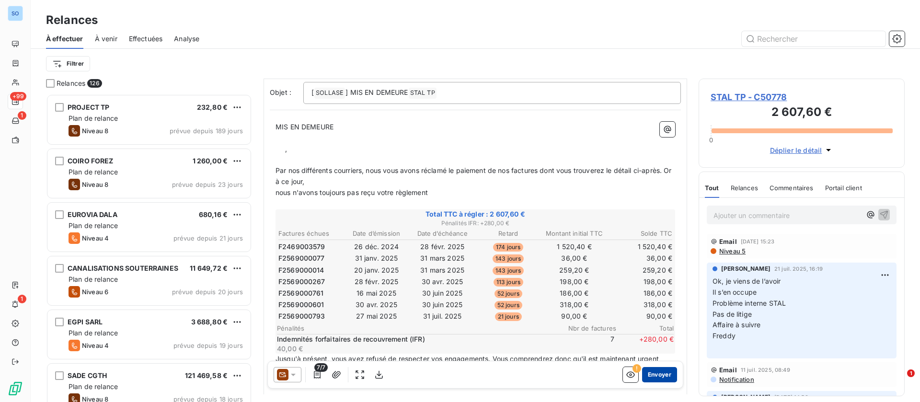
click at [654, 380] on button "Envoyer" at bounding box center [659, 374] width 35 height 15
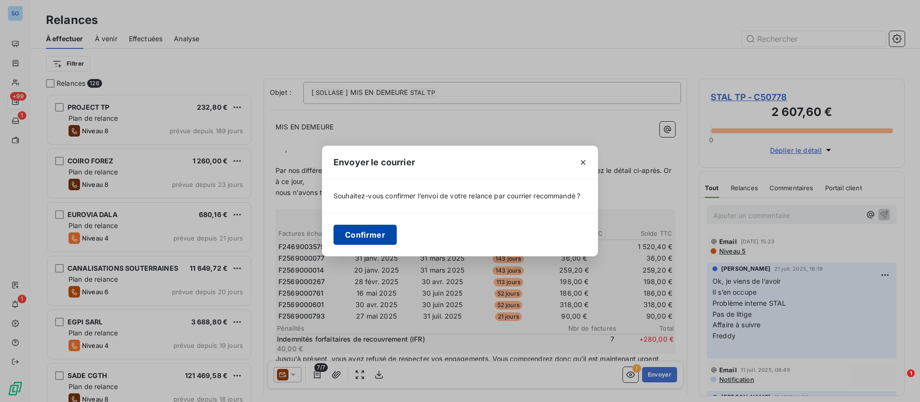
click at [355, 232] on button "Confirmer" at bounding box center [365, 235] width 63 height 20
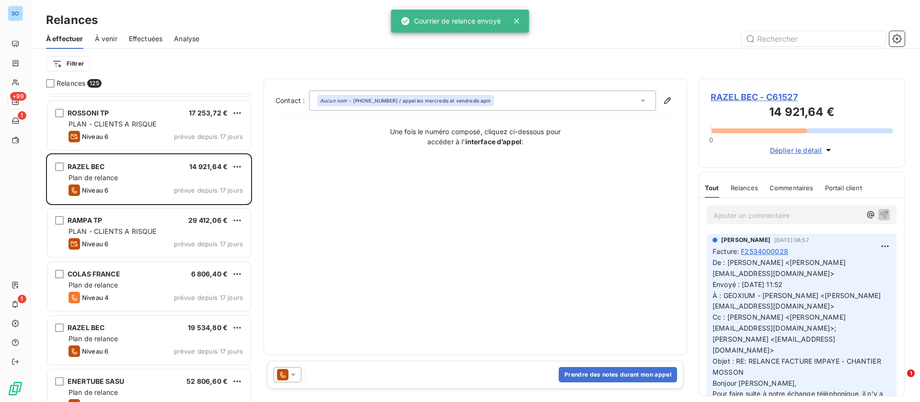
scroll to position [360, 0]
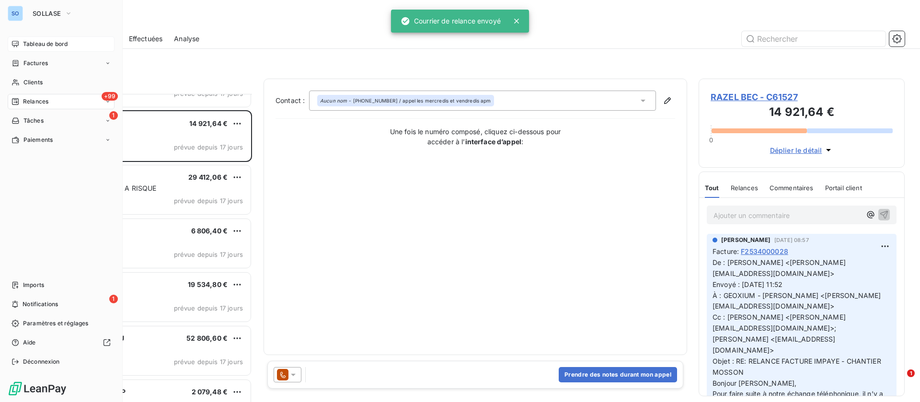
click at [30, 38] on div "Tableau de bord" at bounding box center [61, 43] width 107 height 15
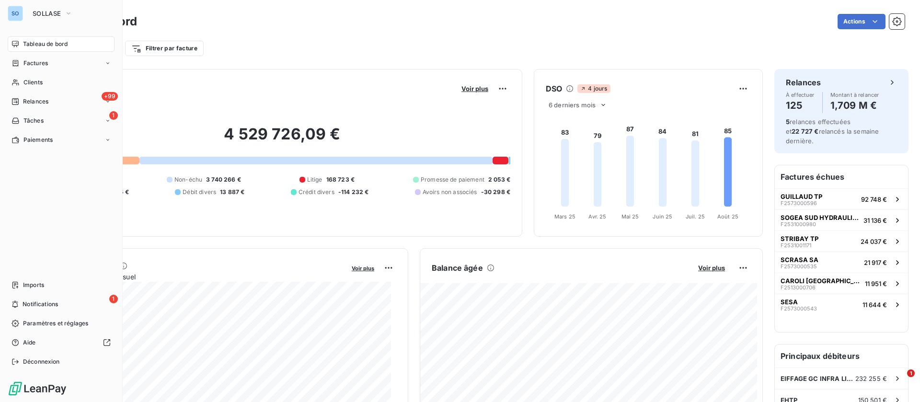
click at [60, 43] on span "Tableau de bord" at bounding box center [45, 44] width 45 height 9
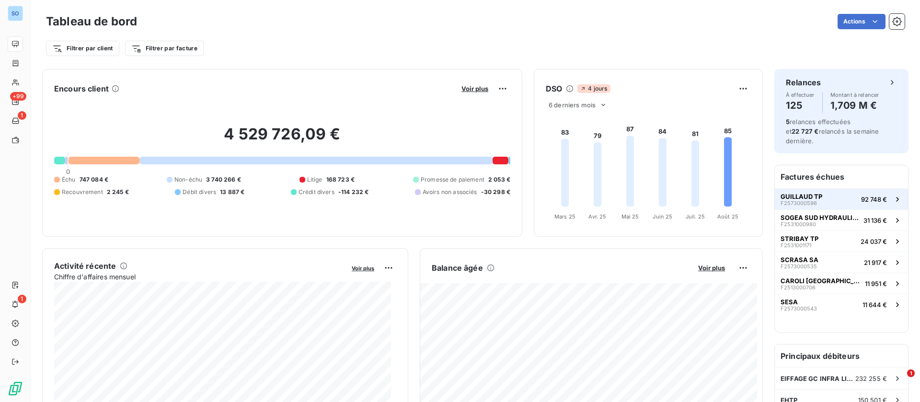
click at [807, 193] on span "GUILLAUD TP" at bounding box center [802, 197] width 42 height 8
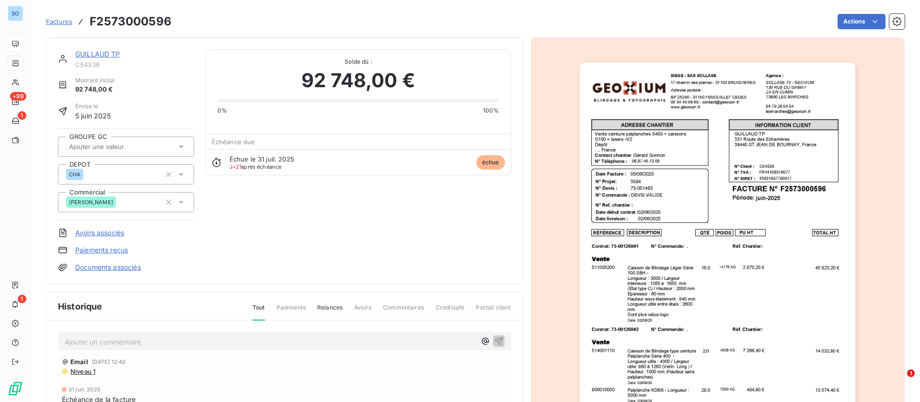
click at [97, 54] on link "GUILLAUD TP" at bounding box center [97, 54] width 45 height 8
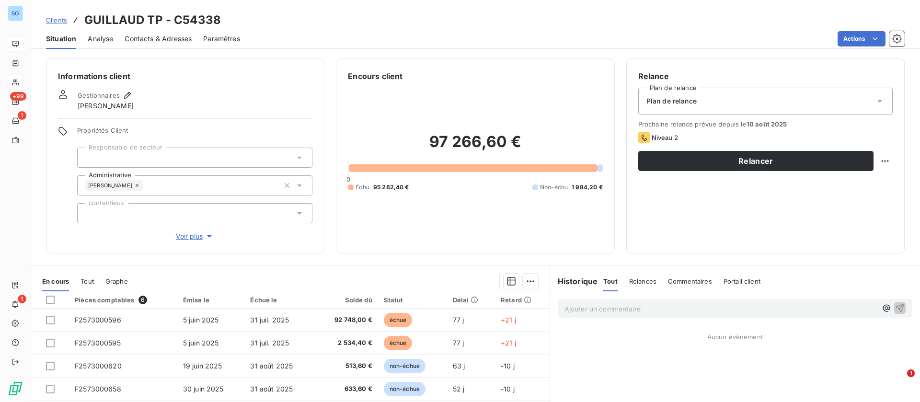
click at [31, 43] on div "Situation Analyse Contacts & Adresses Paramètres Actions" at bounding box center [476, 39] width 890 height 20
